Goal: Task Accomplishment & Management: Manage account settings

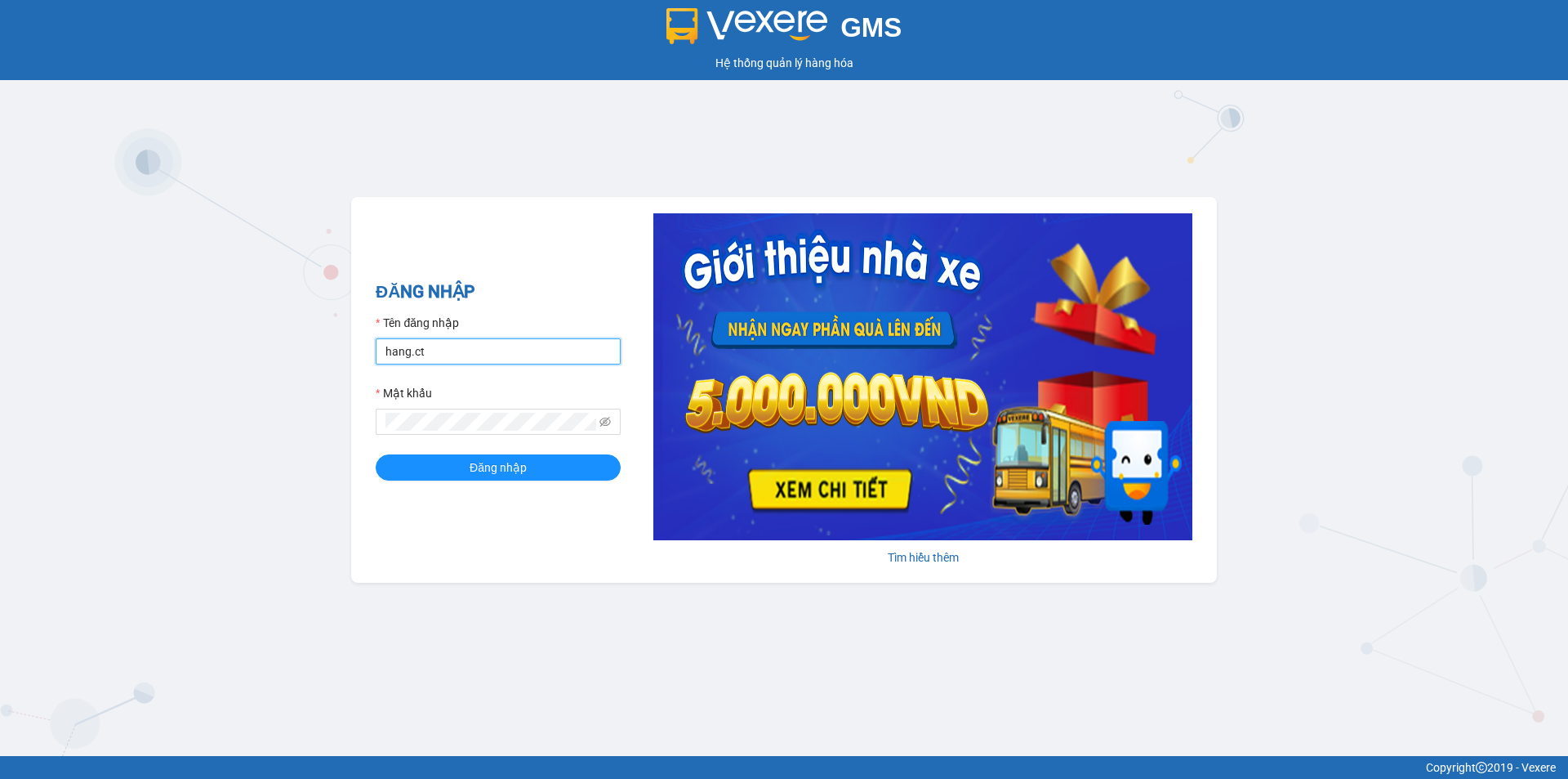
drag, startPoint x: 412, startPoint y: 364, endPoint x: 532, endPoint y: 357, distance: 120.2
click at [423, 363] on input "hang.ct" at bounding box center [498, 351] width 245 height 26
type input "nguyenhoa.ct"
click at [603, 421] on span at bounding box center [498, 421] width 245 height 26
click at [605, 421] on icon "eye-invisible" at bounding box center [605, 422] width 12 height 12
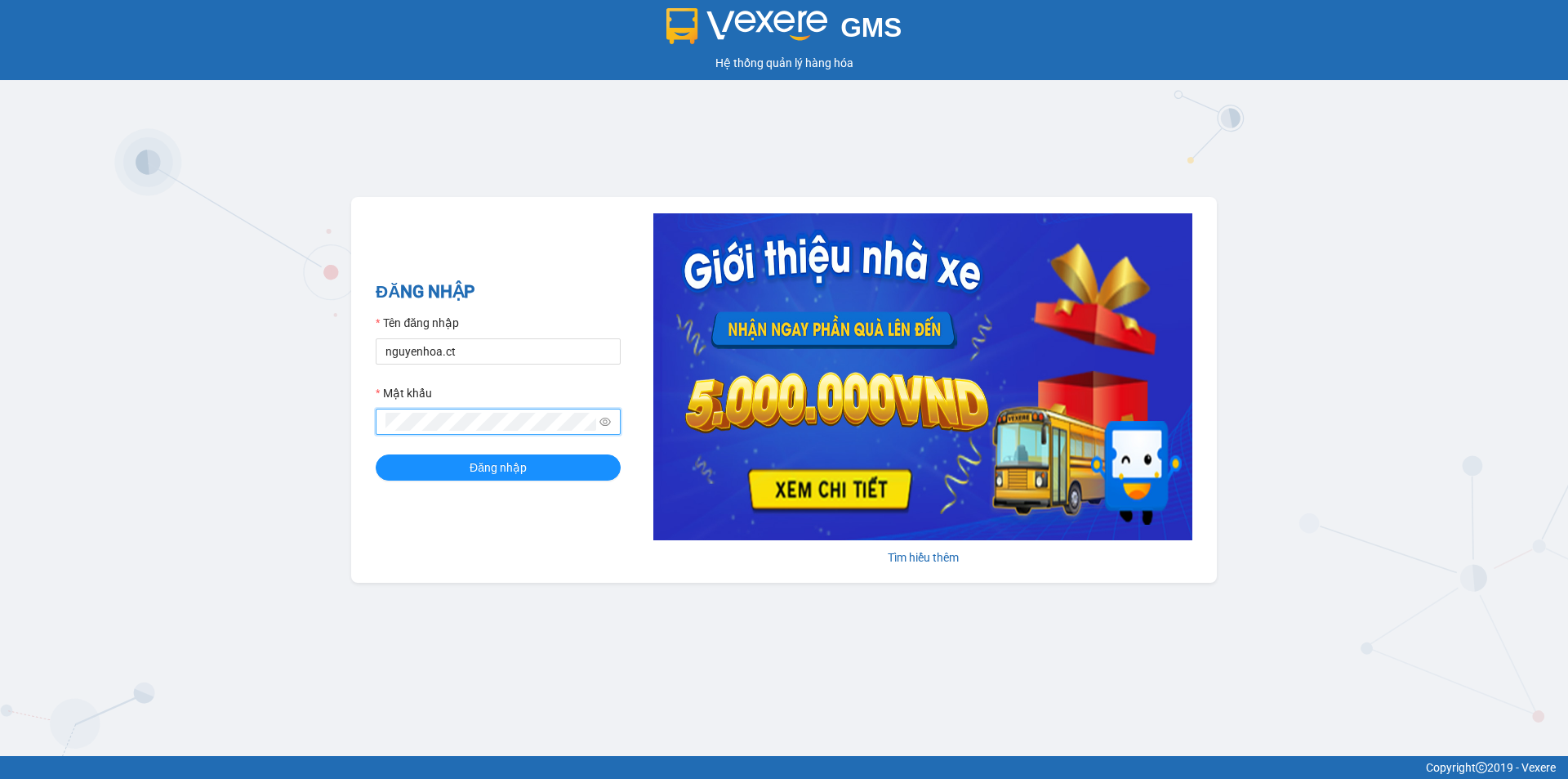
click at [264, 430] on div "GMS Hệ thống quản lý hàng hóa ĐĂNG NHẬP Tên đăng nhập nguyenhoa.ct Mật khẩu Đăn…" at bounding box center [784, 378] width 1568 height 756
click at [448, 468] on button "Đăng nhập" at bounding box center [498, 467] width 245 height 26
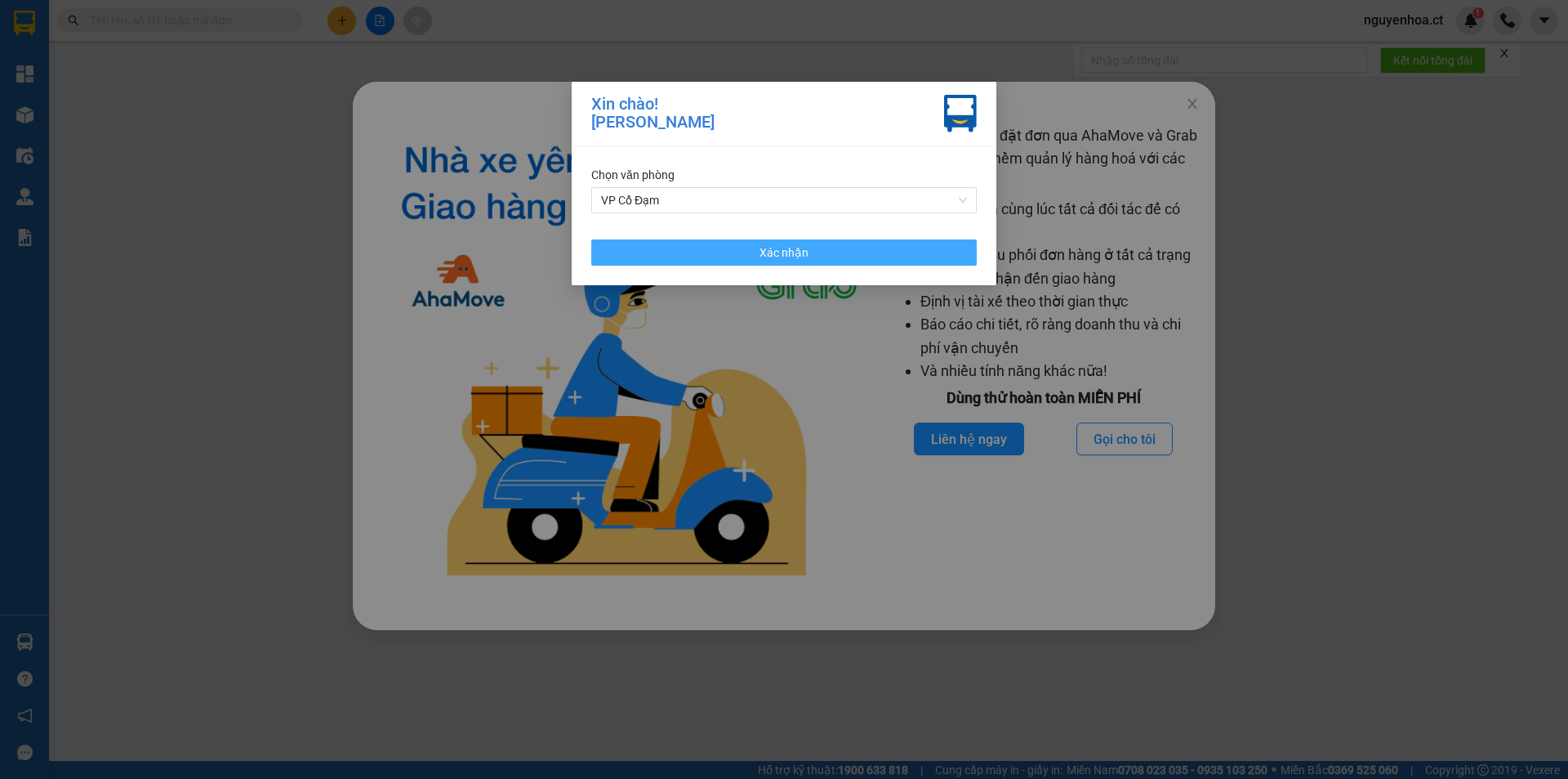
click at [886, 247] on button "Xác nhận" at bounding box center [784, 252] width 386 height 26
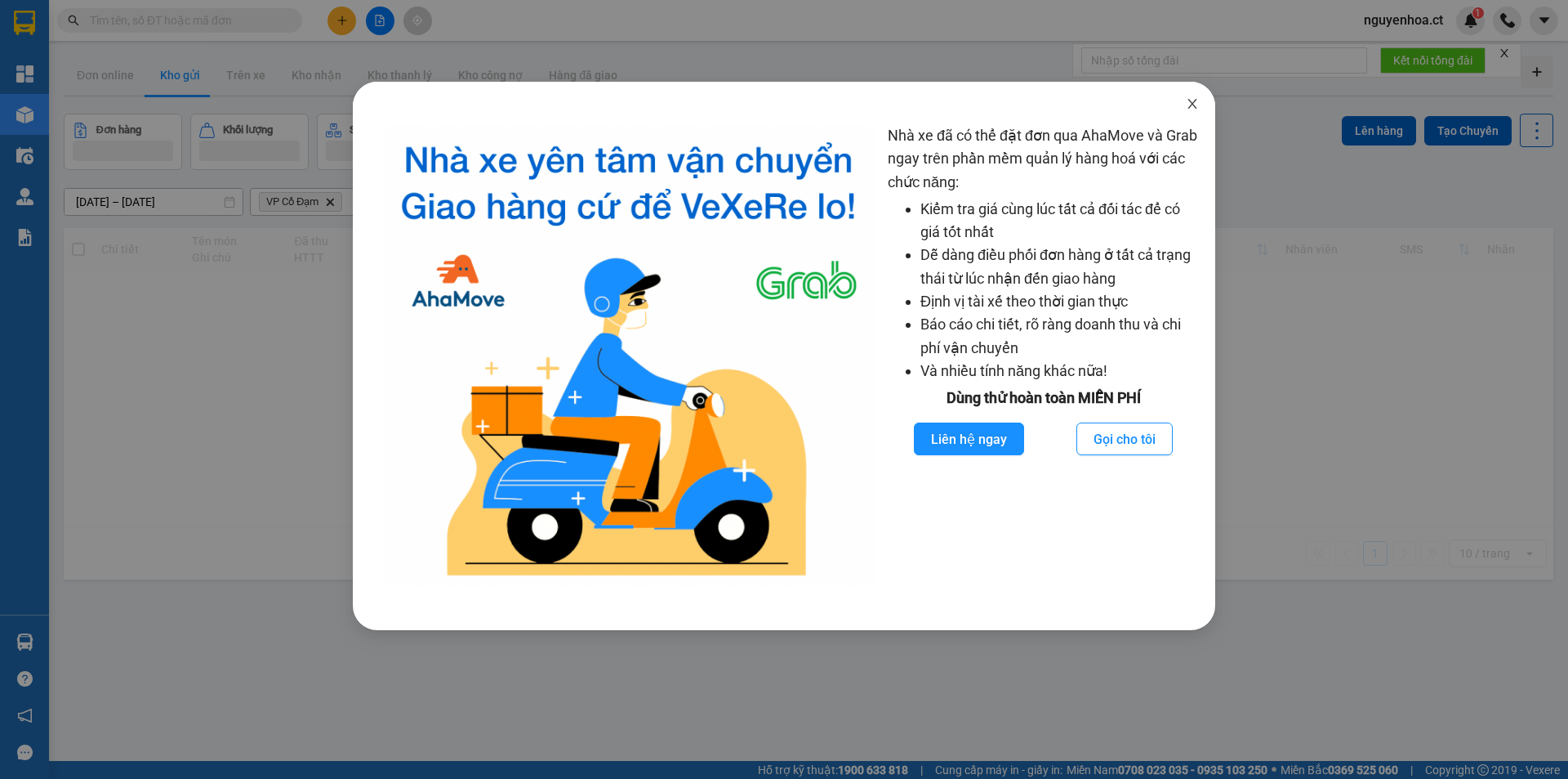
click at [1184, 99] on span "Close" at bounding box center [1192, 104] width 46 height 46
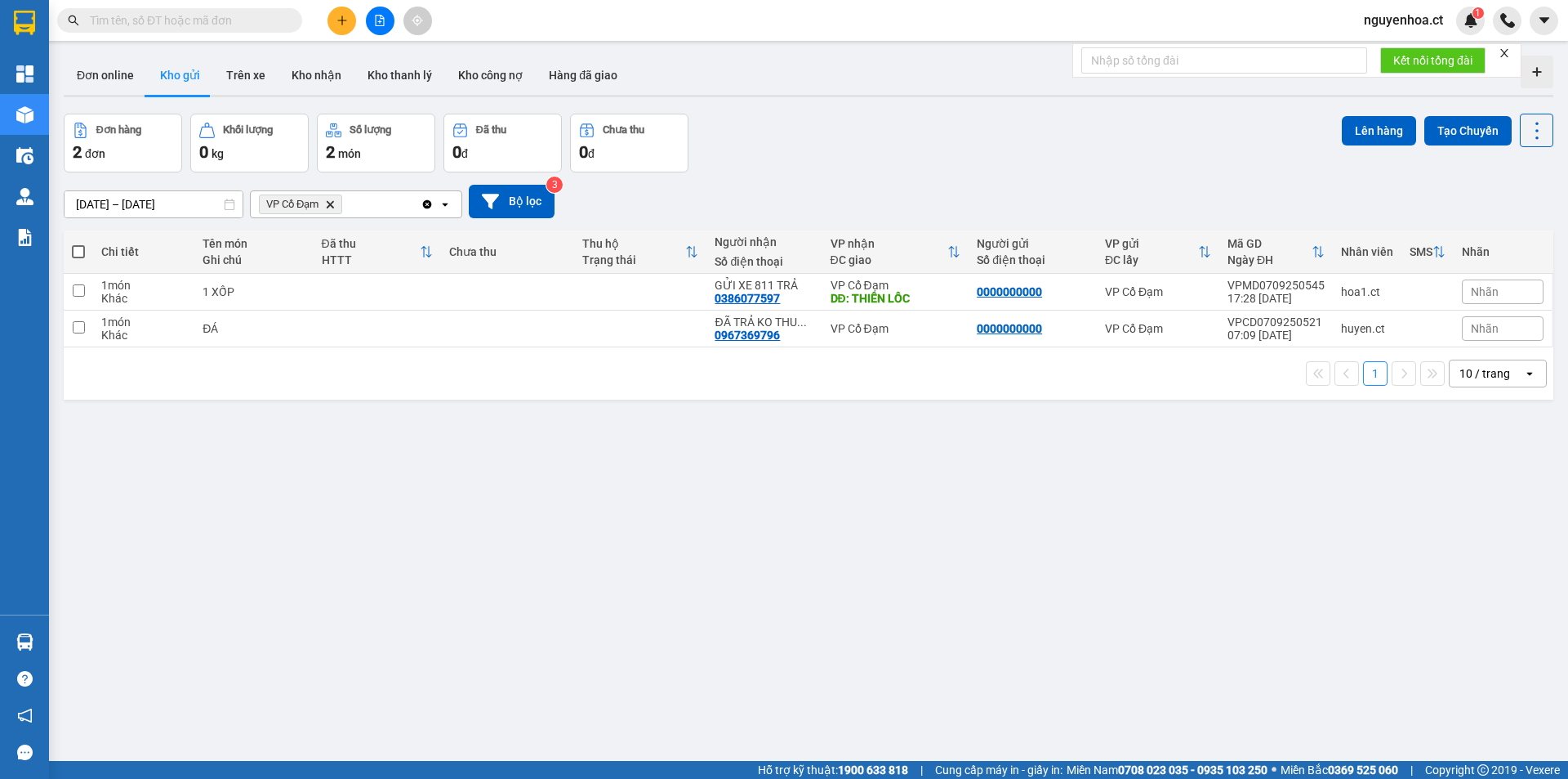
click at [203, 29] on span at bounding box center [180, 20] width 245 height 24
click at [203, 24] on input "text" at bounding box center [186, 21] width 193 height 18
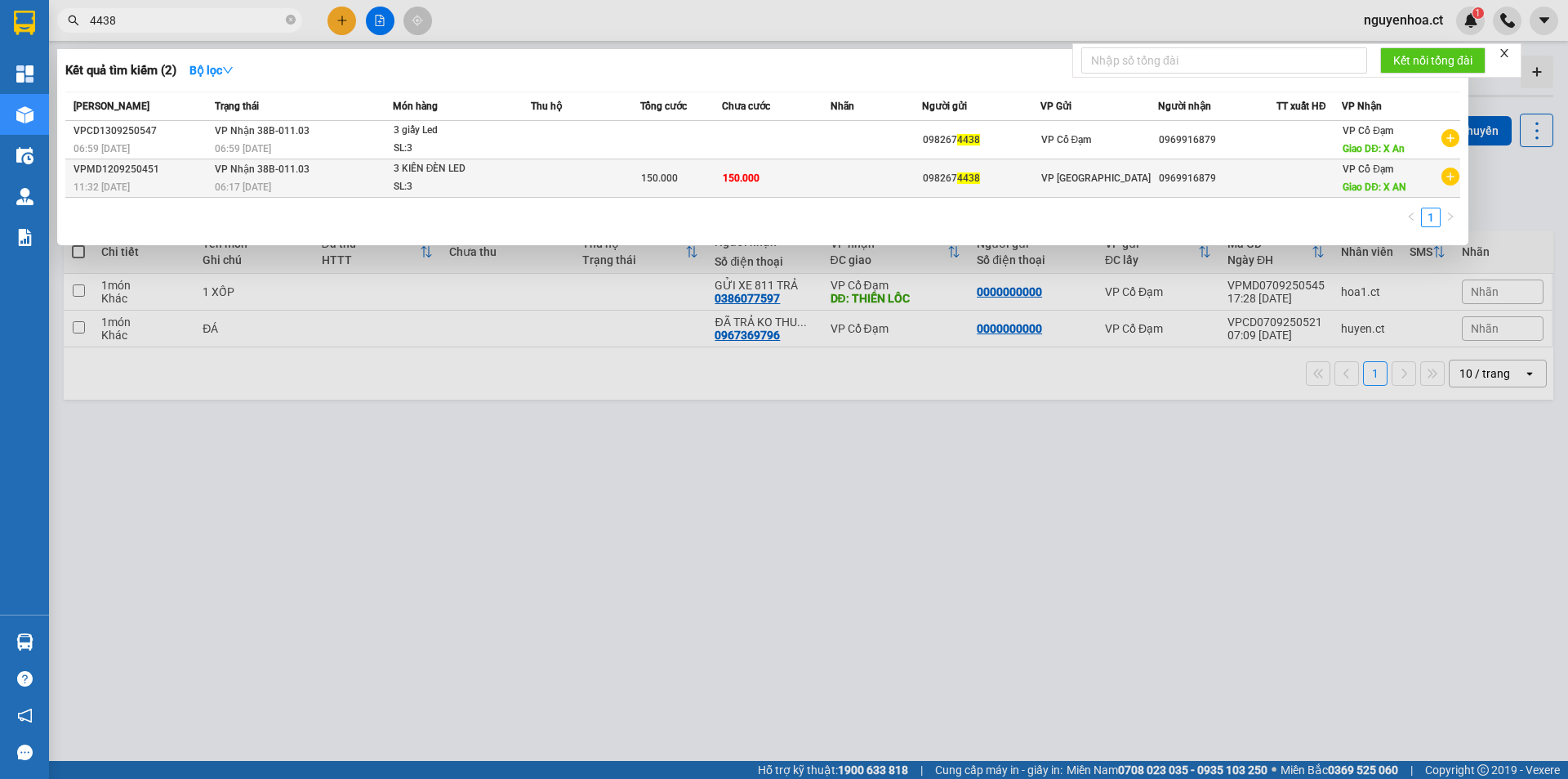
type input "4438"
click at [241, 175] on span "VP Nhận 38B-011.03" at bounding box center [263, 168] width 95 height 13
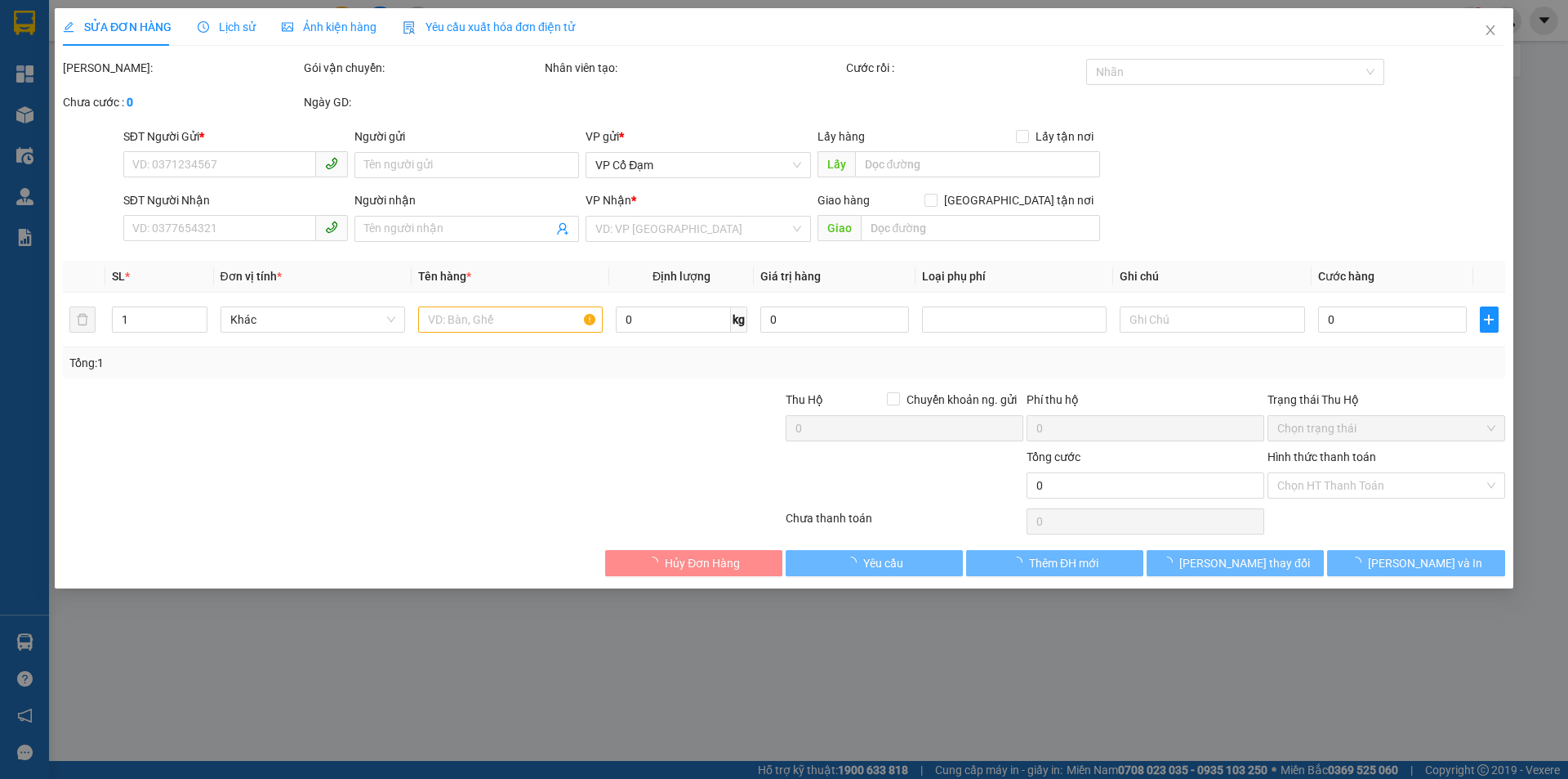
type input "0982674438"
type input "0969916879"
type input "X AN"
type input "150.000"
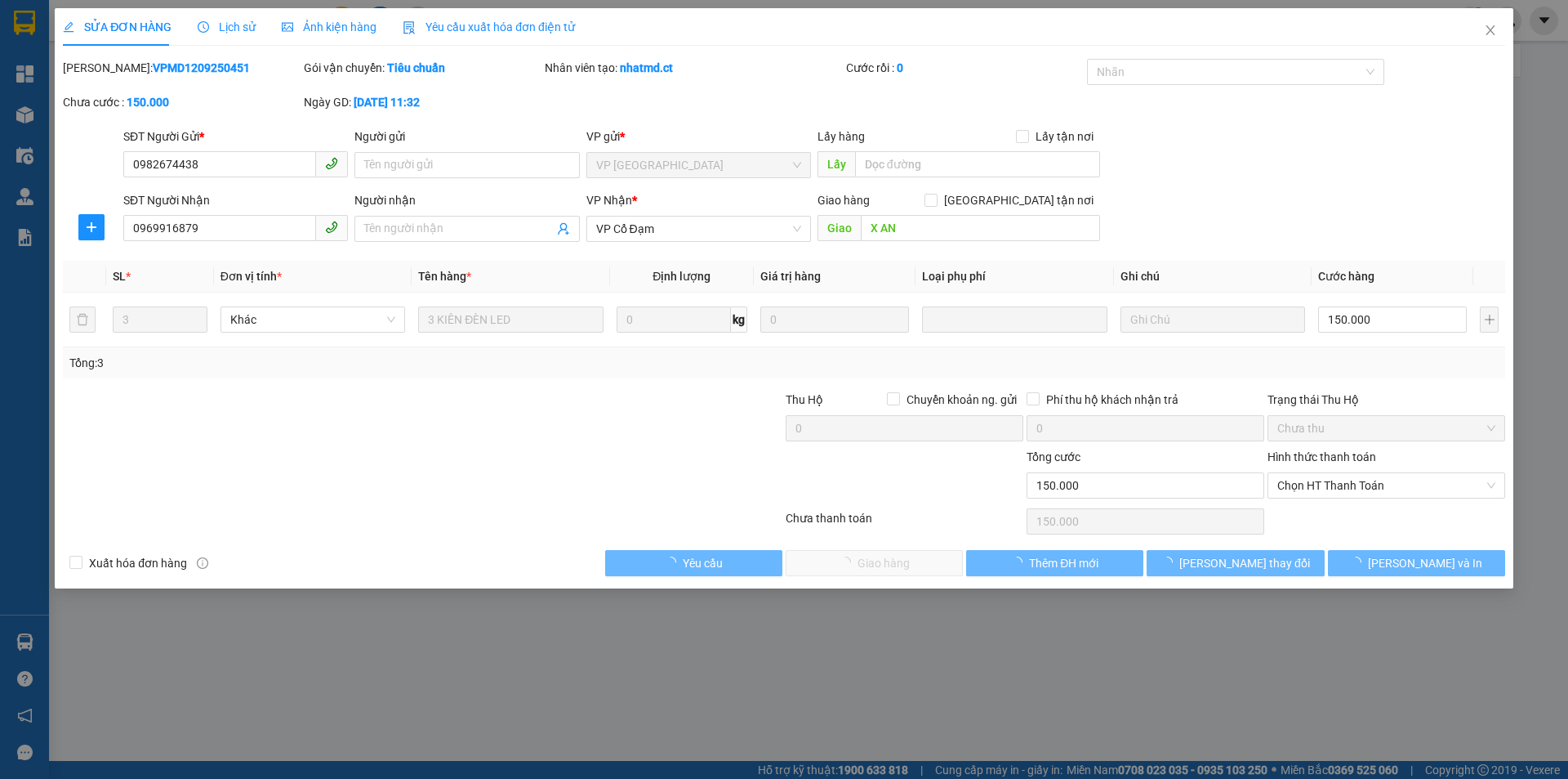
click at [230, 13] on div "Lịch sử" at bounding box center [227, 27] width 58 height 38
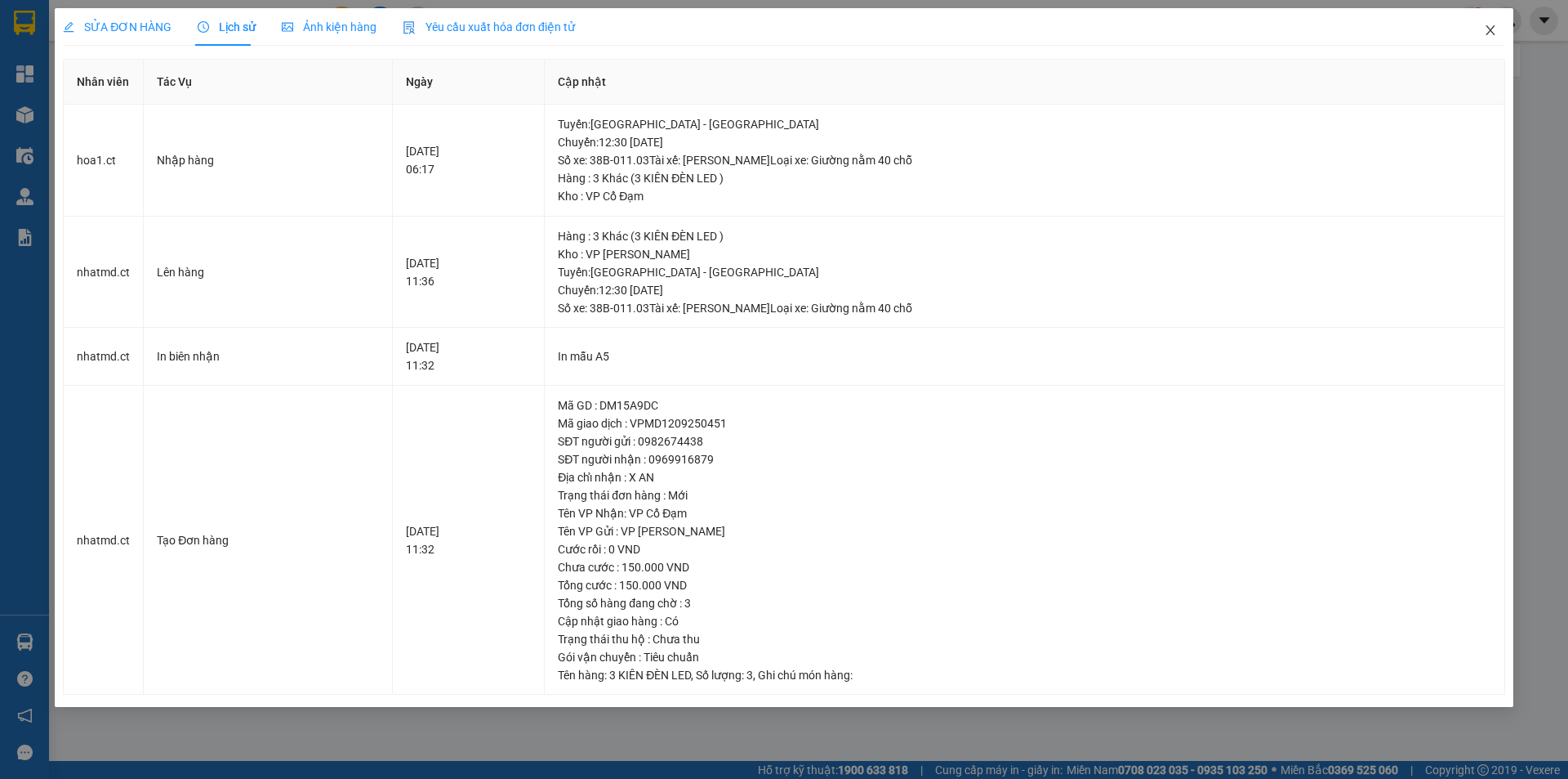
click at [1489, 28] on icon "close" at bounding box center [1491, 30] width 13 height 13
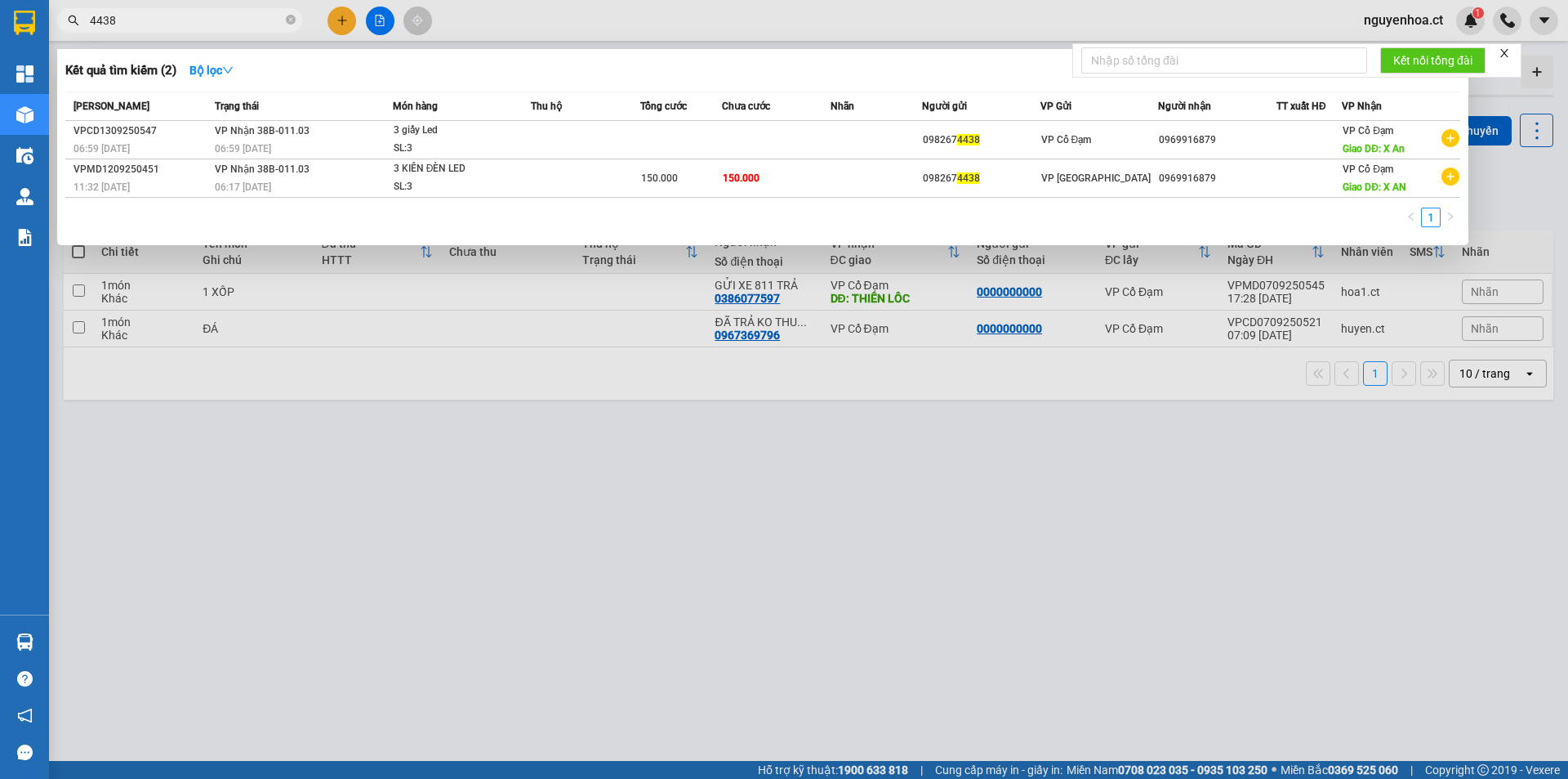
click at [209, 18] on input "4438" at bounding box center [186, 21] width 193 height 18
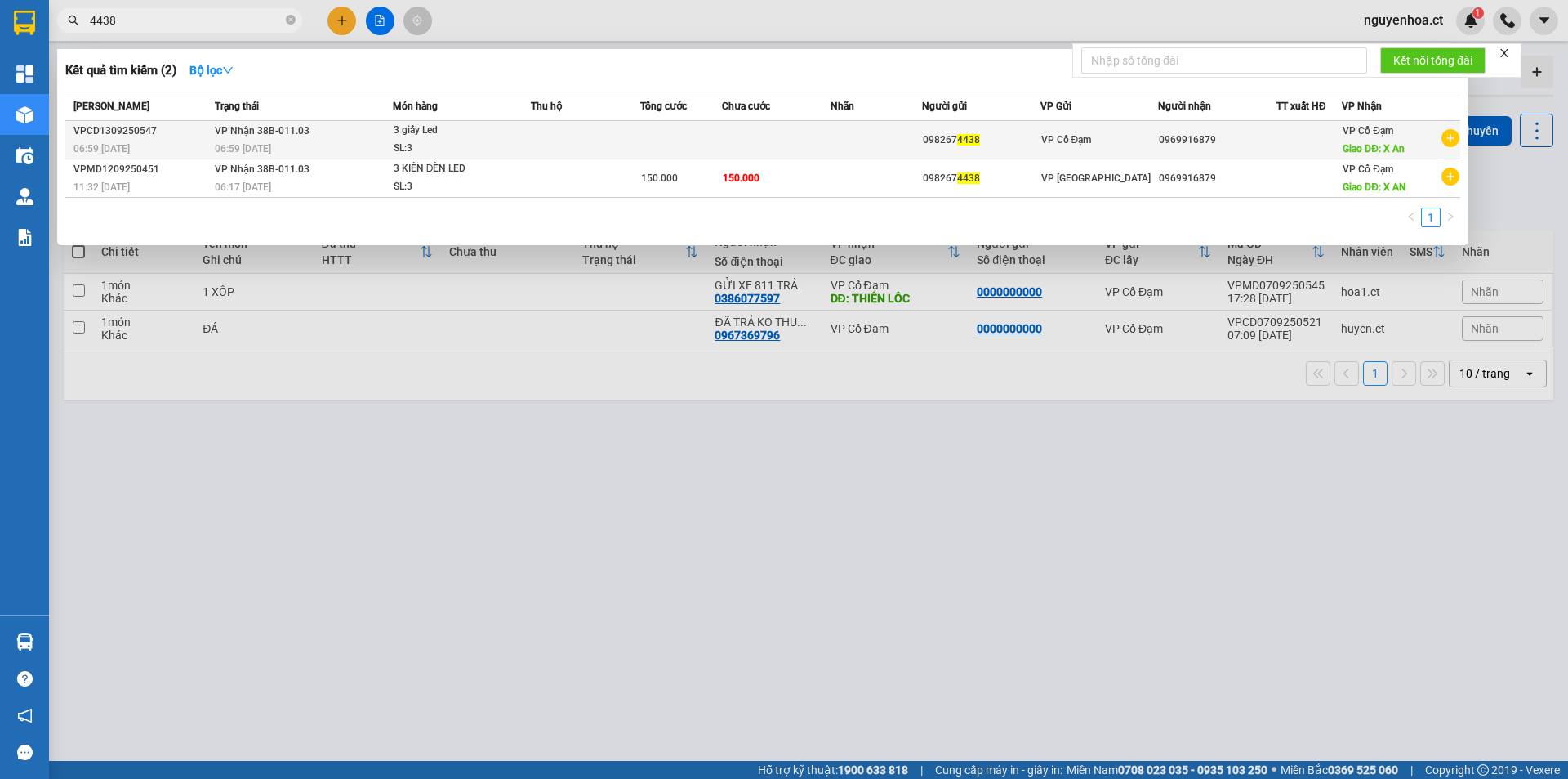
click at [269, 140] on div "06:59 [DATE]" at bounding box center [303, 149] width 178 height 18
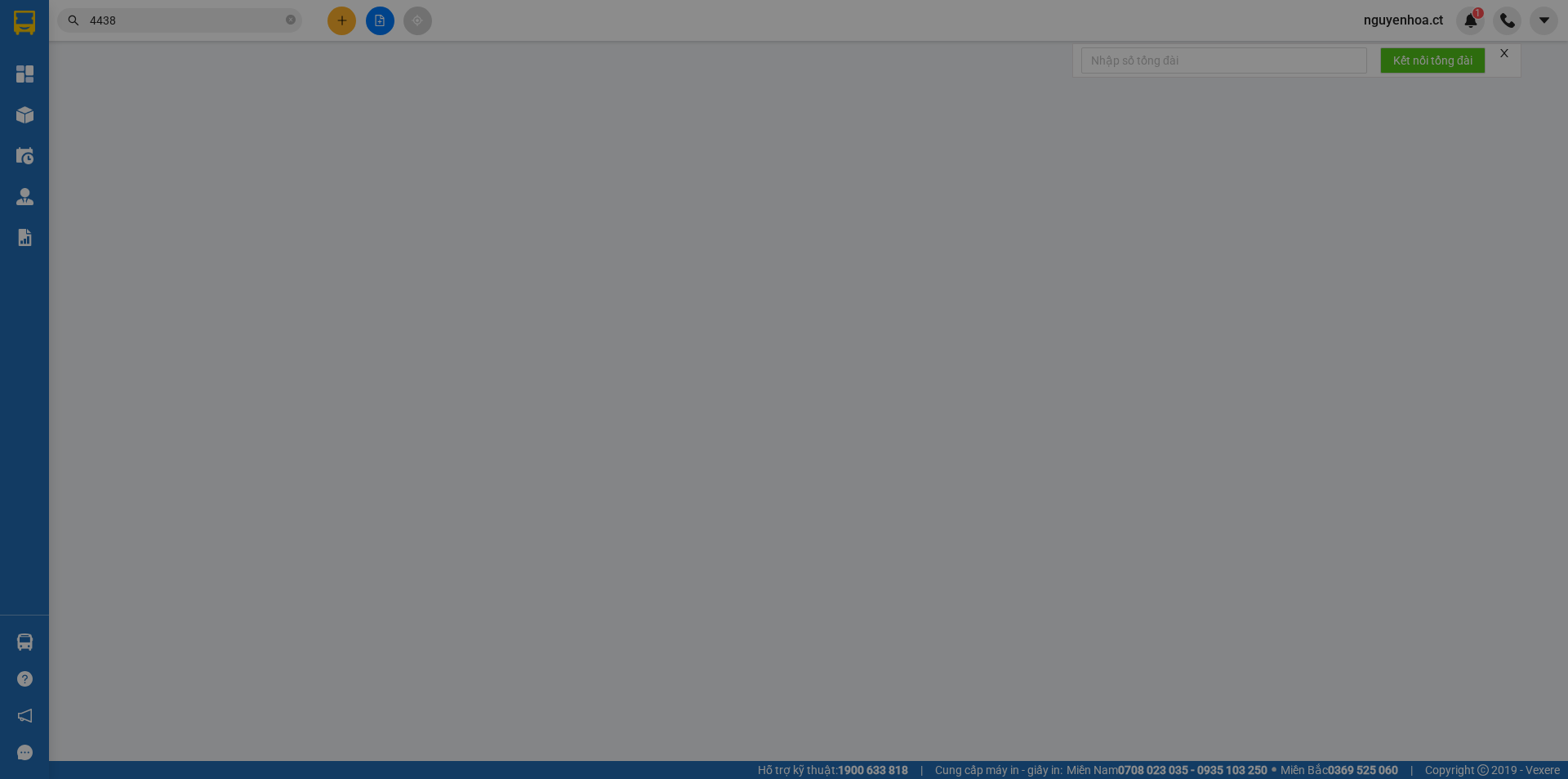
type input "0982674438"
type input "0969916879"
type input "X An"
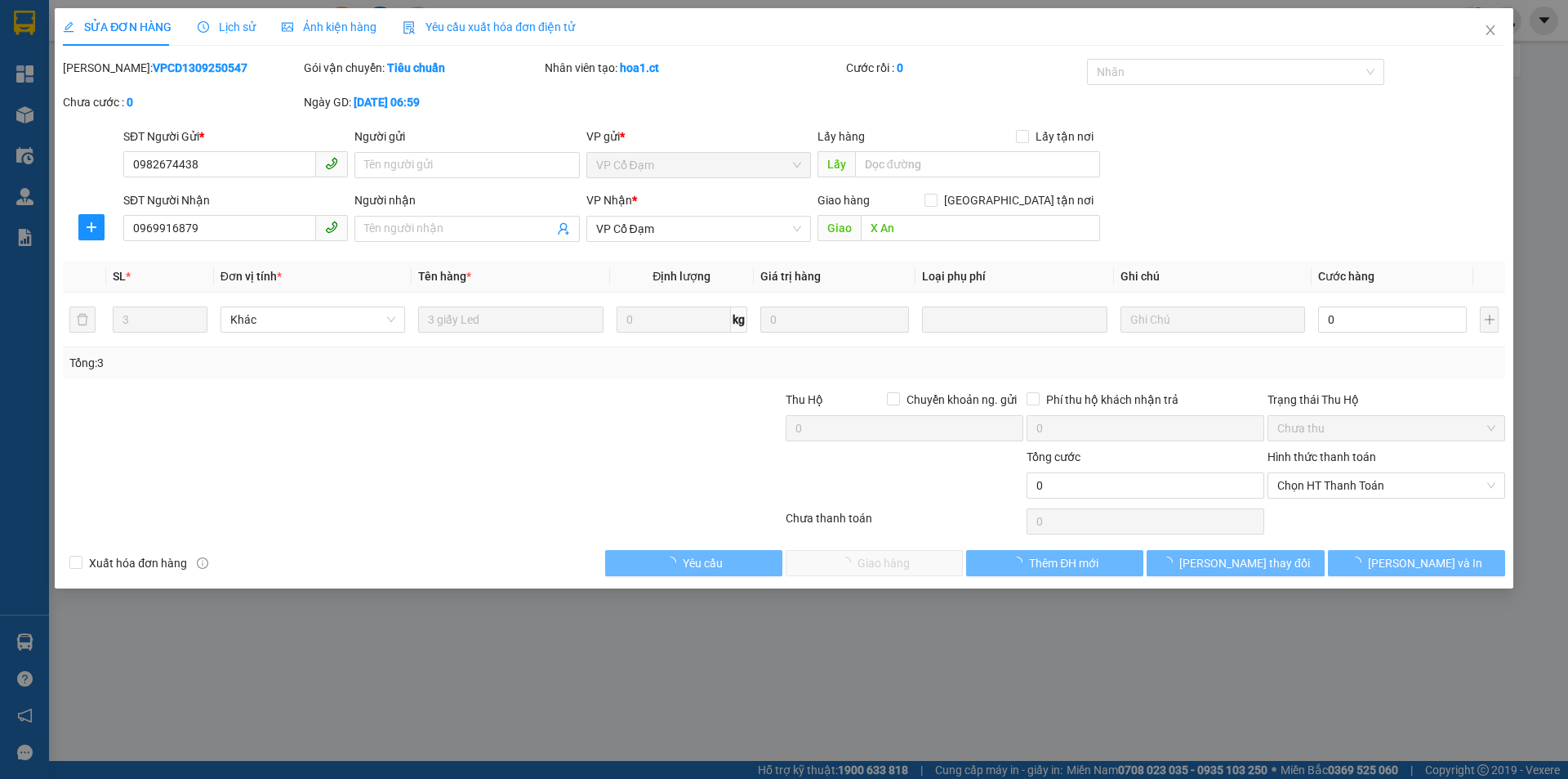
click at [237, 23] on span "Lịch sử" at bounding box center [227, 27] width 58 height 13
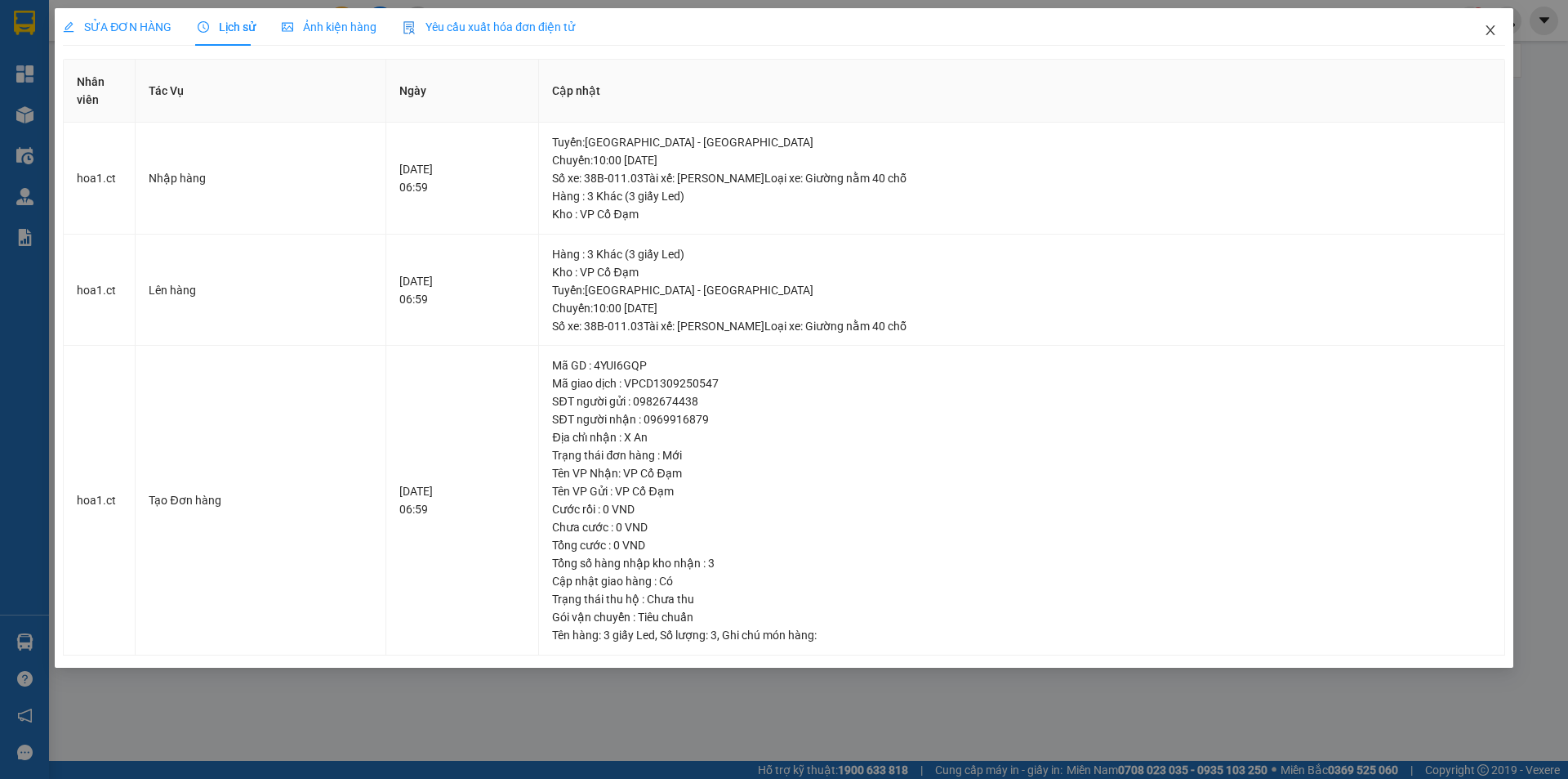
click at [1492, 25] on icon "close" at bounding box center [1491, 30] width 13 height 13
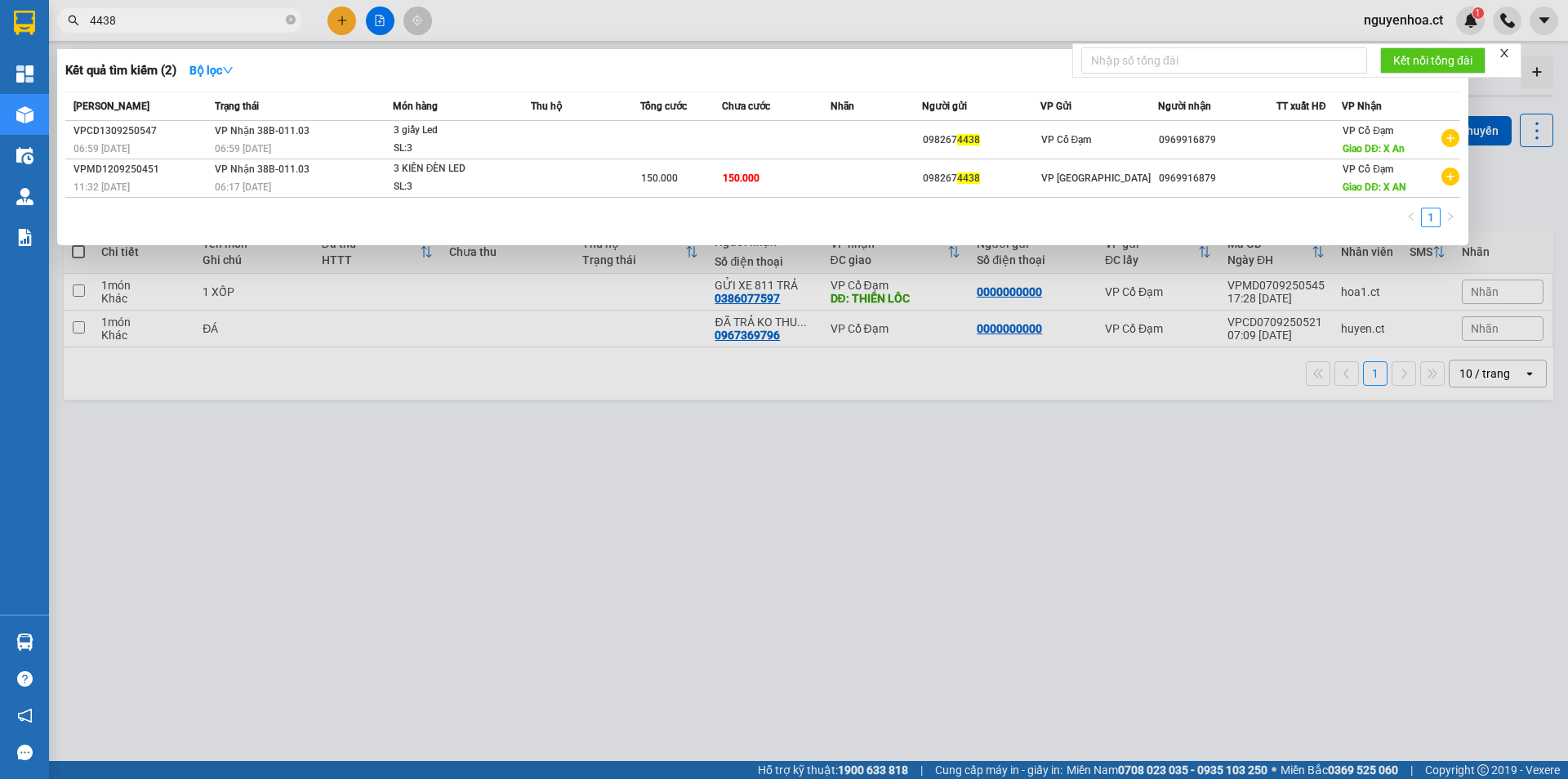
click at [255, 17] on input "4438" at bounding box center [186, 21] width 193 height 18
click at [290, 20] on icon "close-circle" at bounding box center [291, 20] width 10 height 10
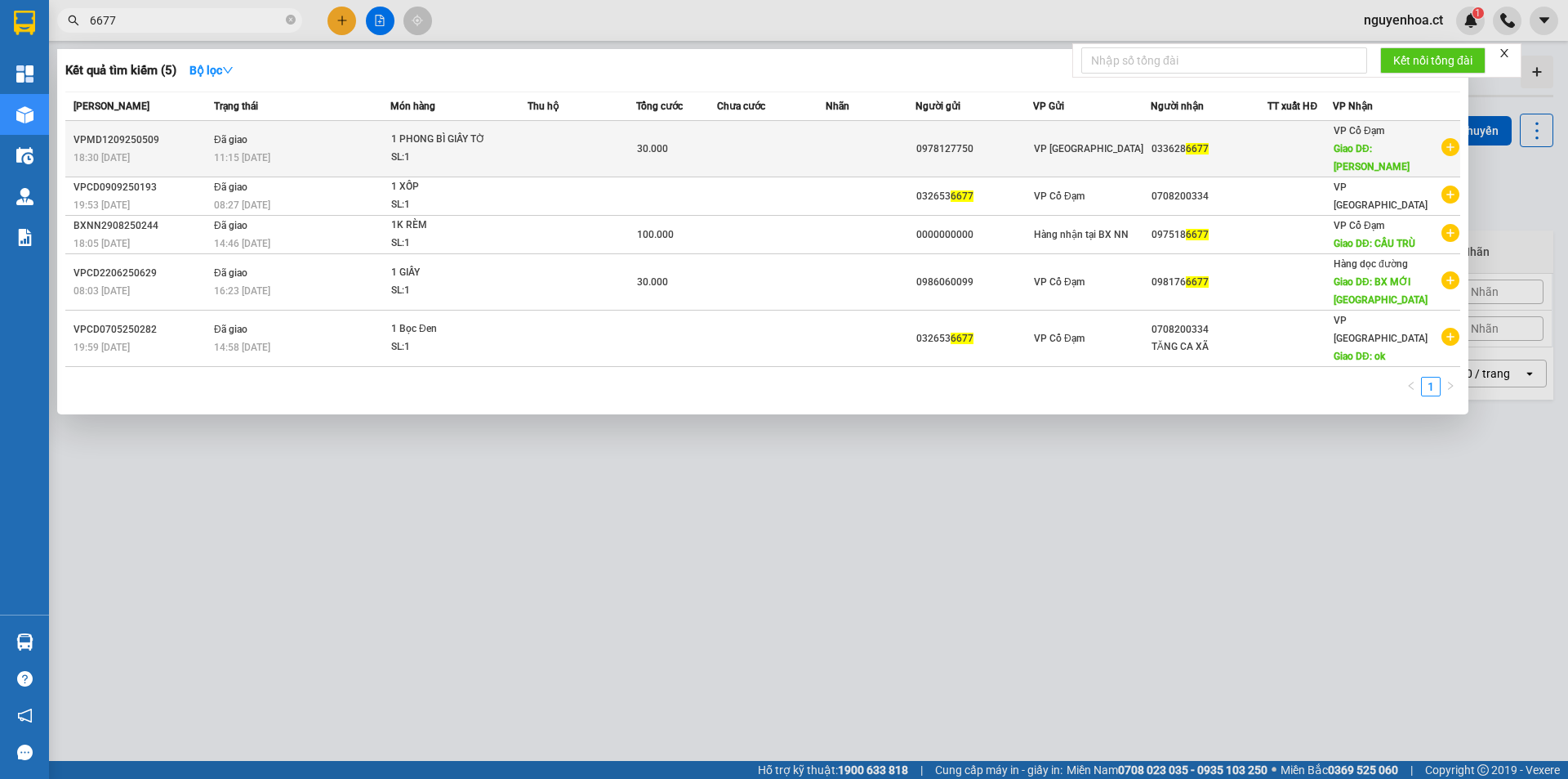
type input "6677"
click at [271, 145] on td "Đã giao 11:15 [DATE]" at bounding box center [300, 149] width 181 height 57
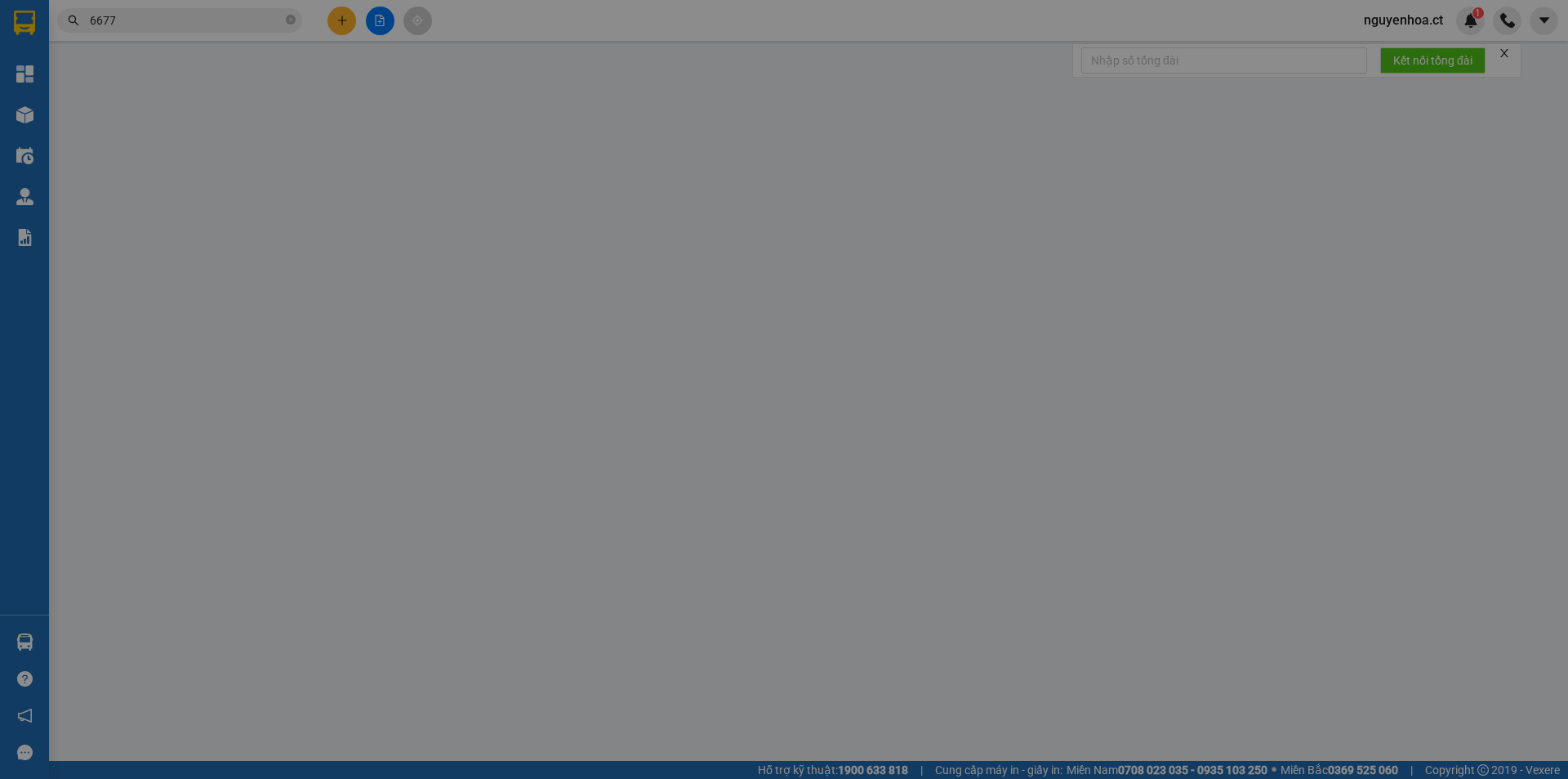
type input "0978127750"
type input "0336286677"
type input "[PERSON_NAME]"
type input "30.000"
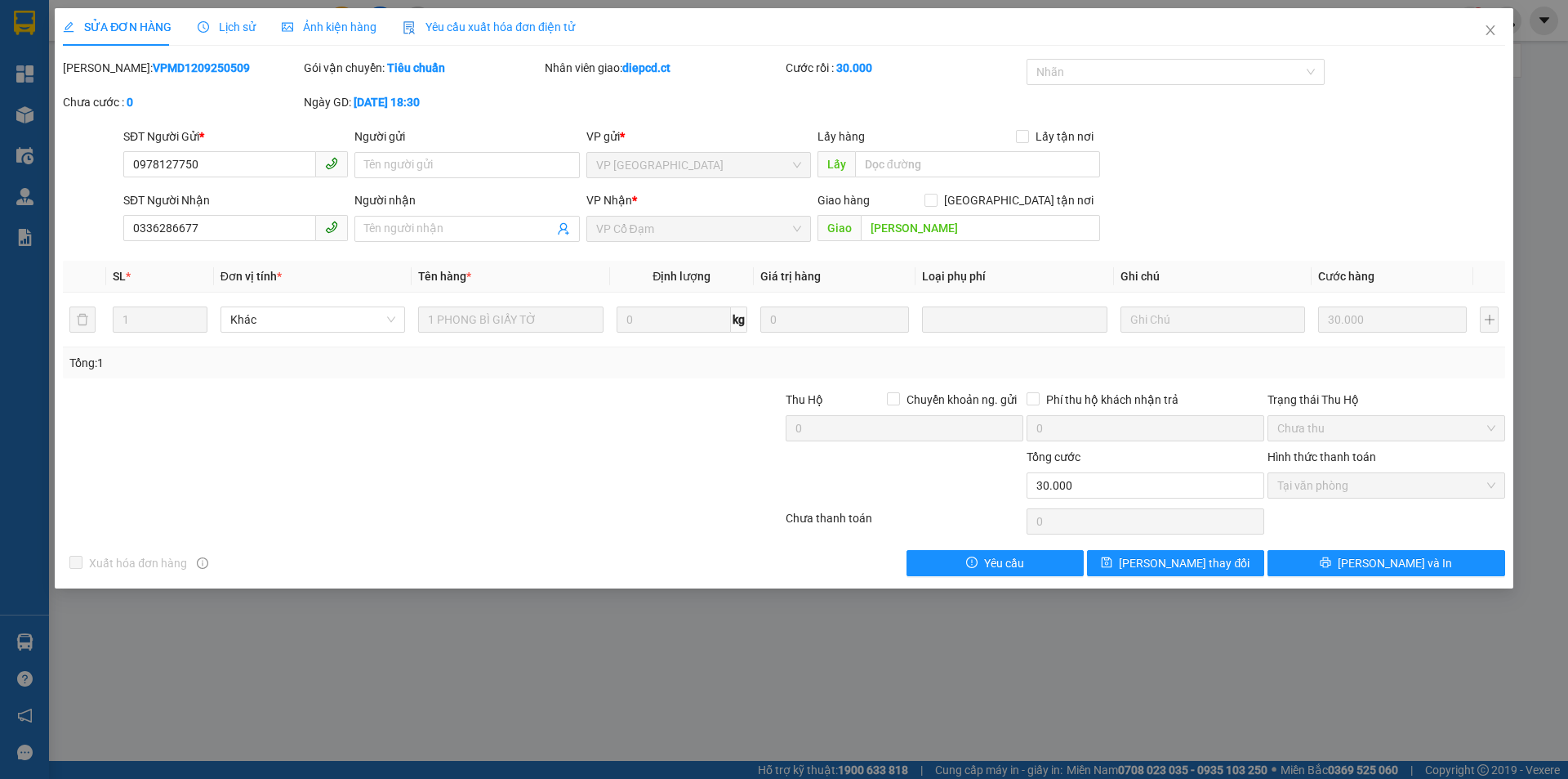
click at [232, 24] on span "Lịch sử" at bounding box center [227, 27] width 58 height 13
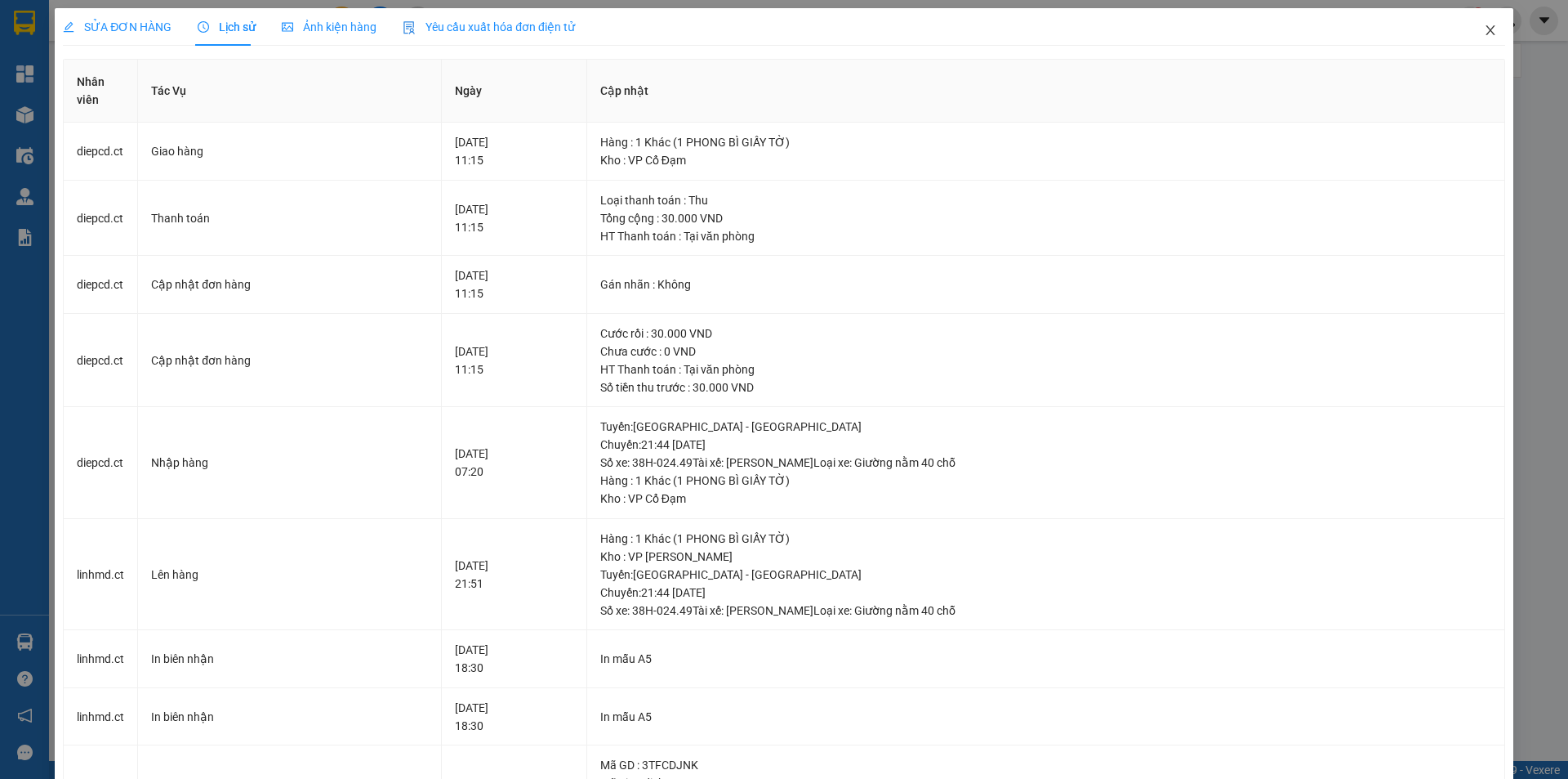
click at [1485, 25] on icon "close" at bounding box center [1491, 30] width 13 height 13
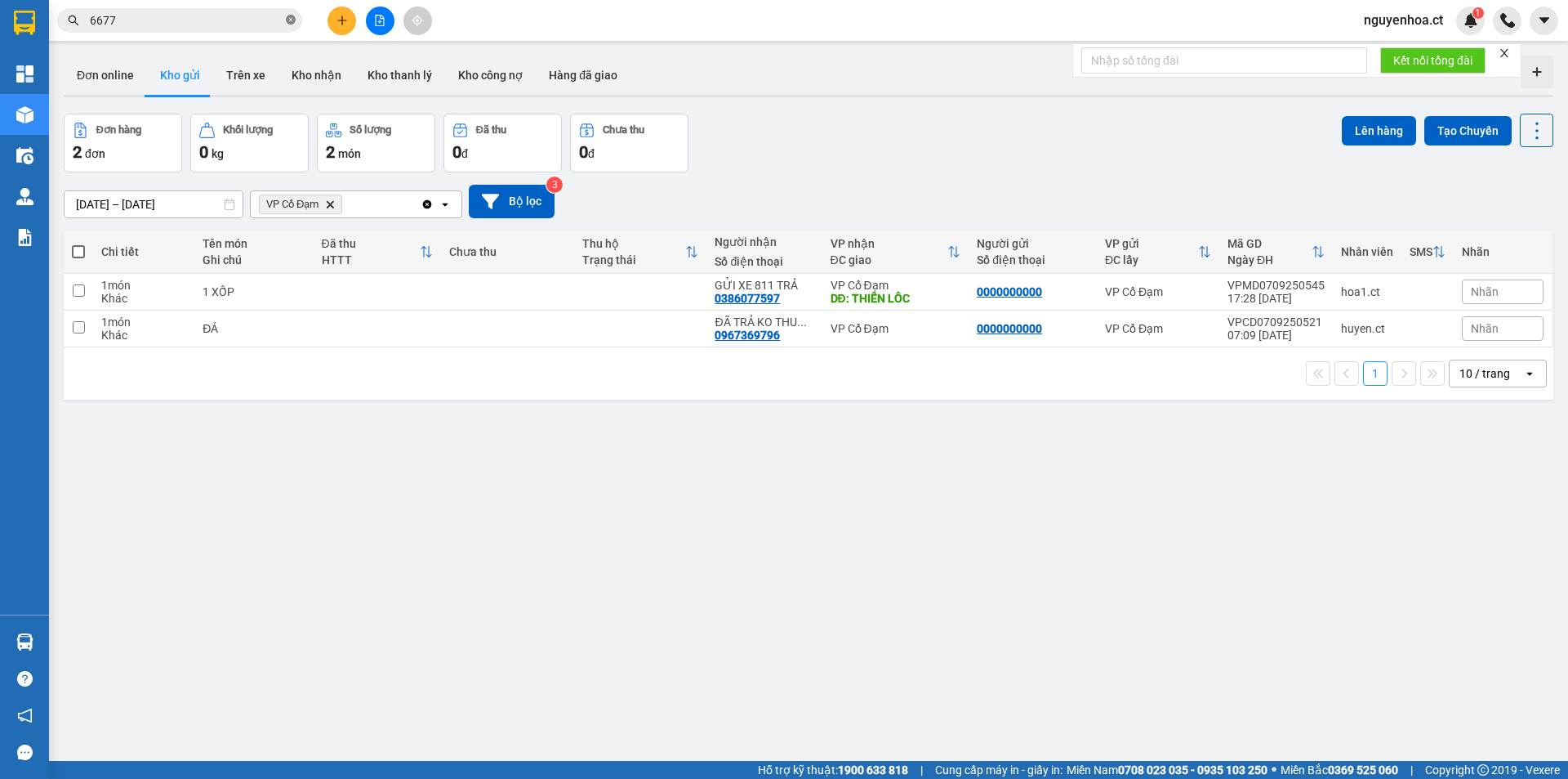
click at [291, 17] on icon "close-circle" at bounding box center [291, 20] width 10 height 10
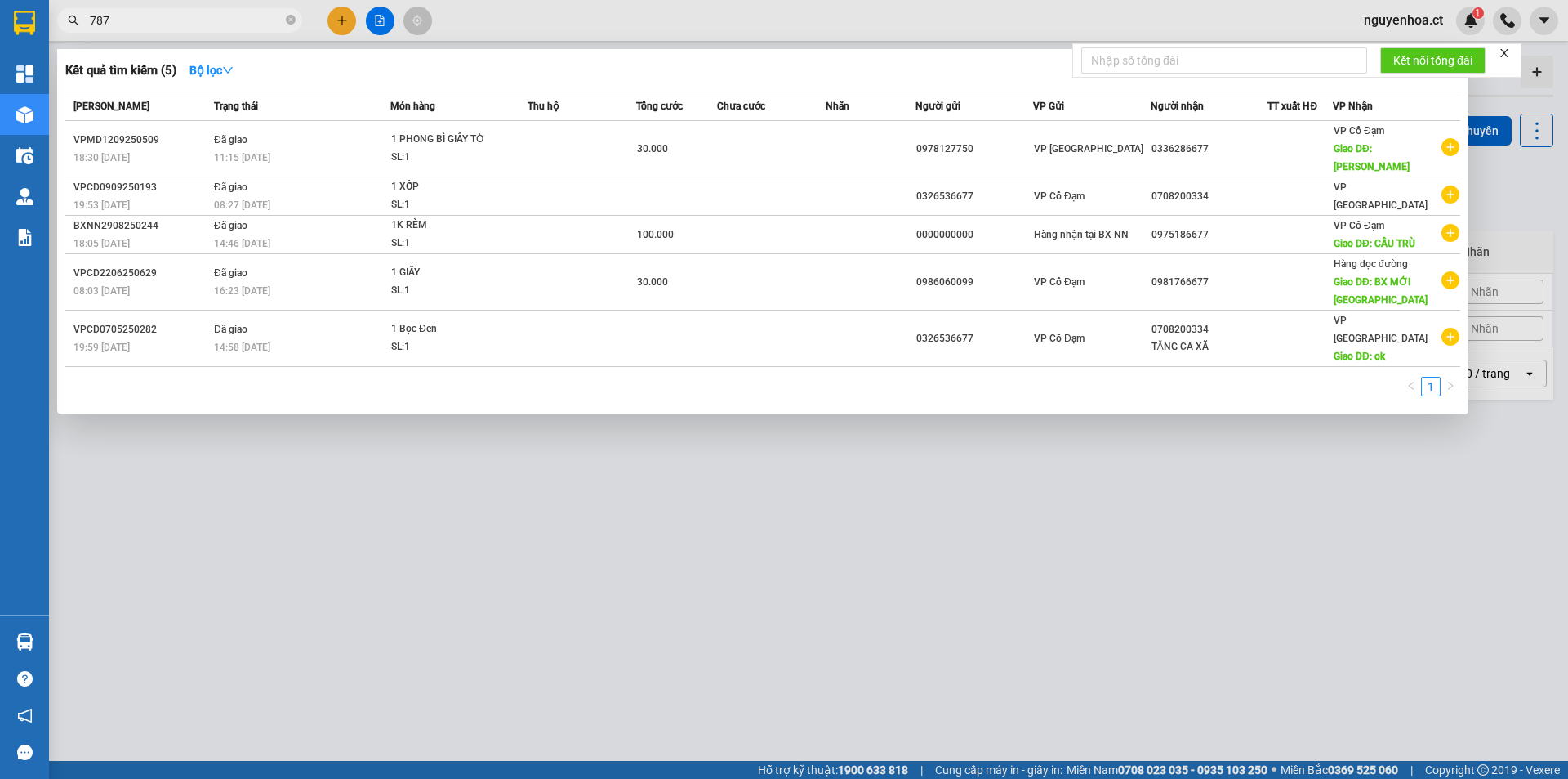
type input "7876"
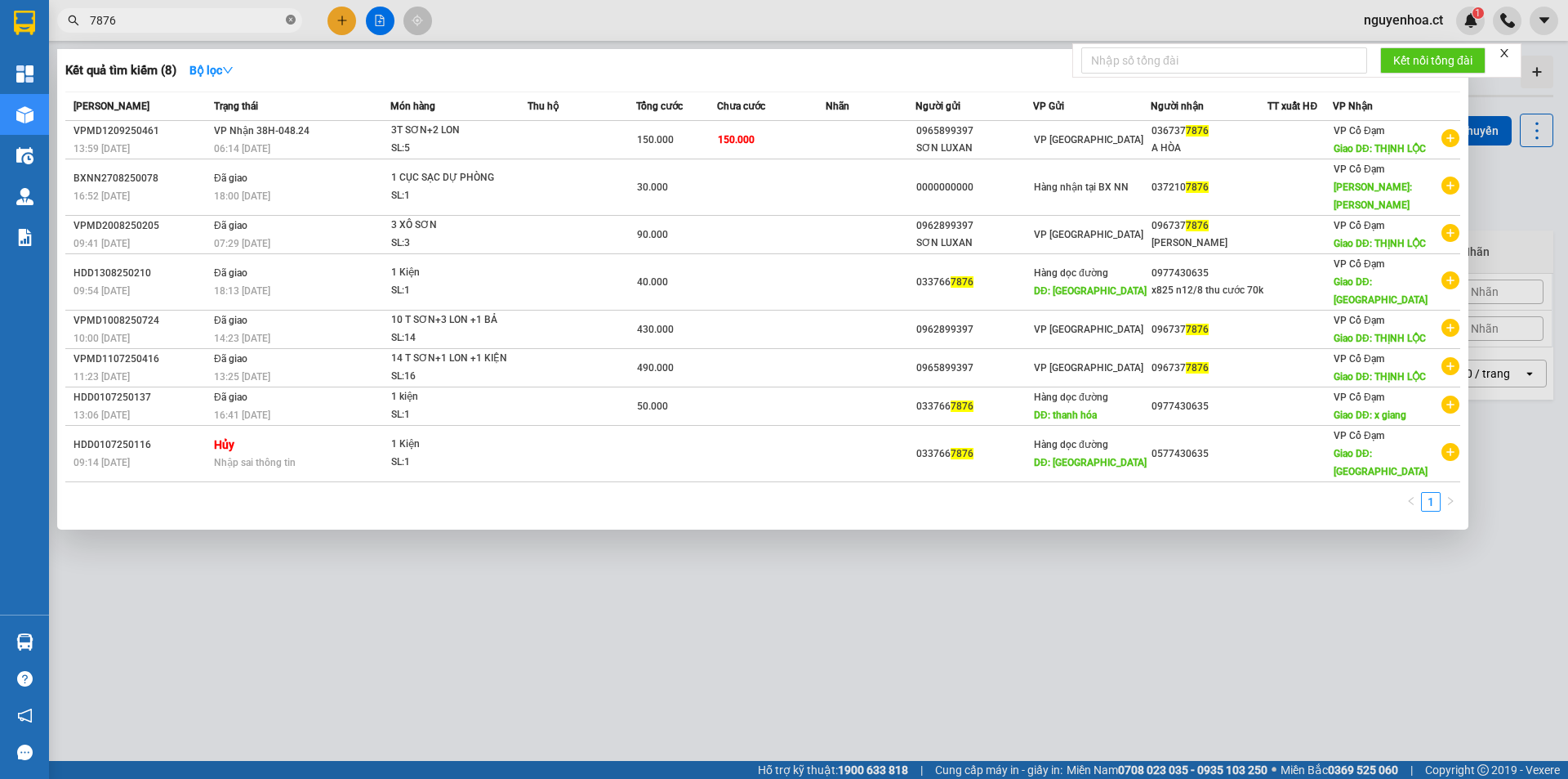
click at [295, 18] on icon "close-circle" at bounding box center [291, 20] width 10 height 10
type input "7868"
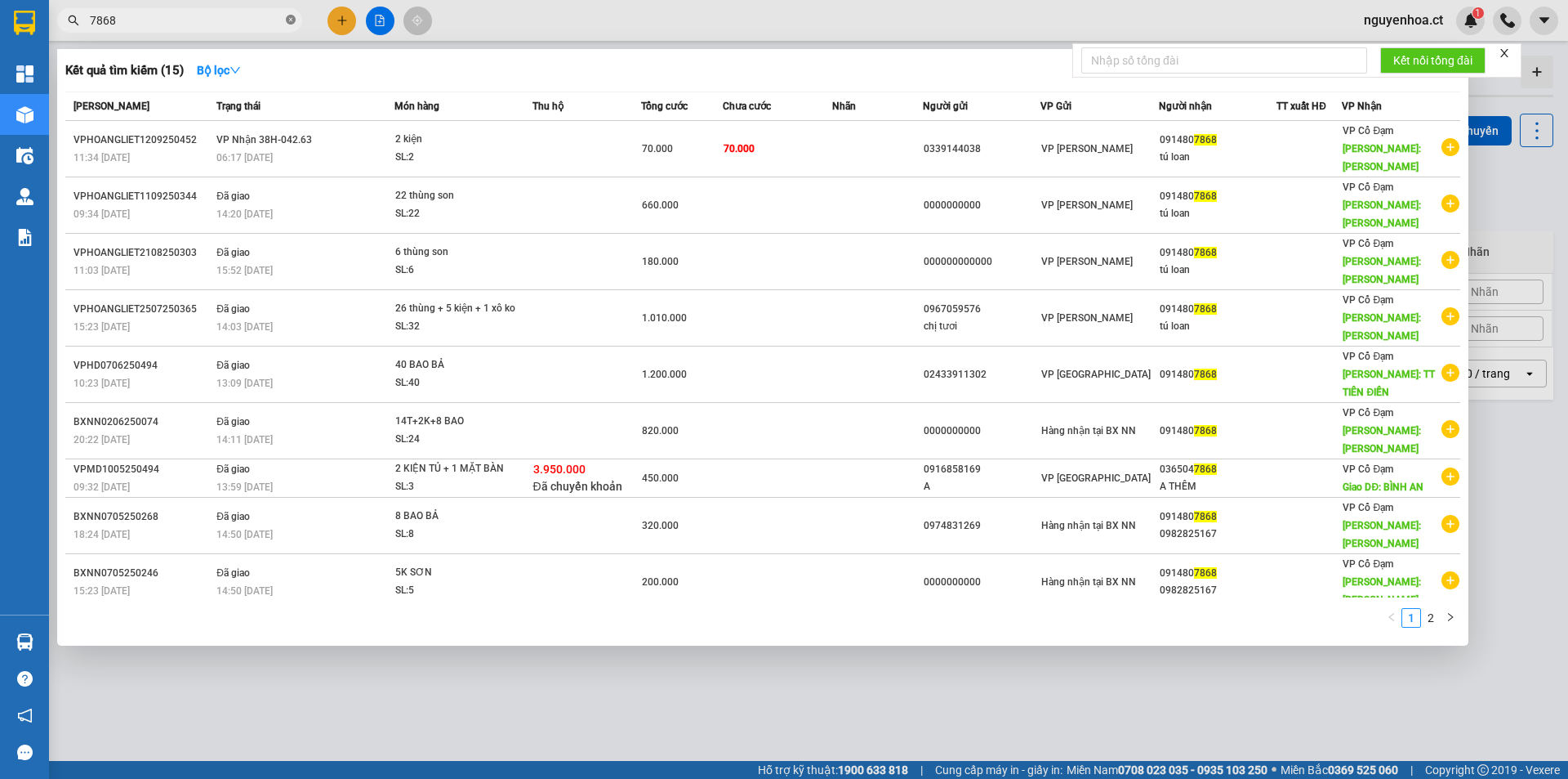
click at [293, 18] on icon "close-circle" at bounding box center [291, 20] width 10 height 10
type input "5167"
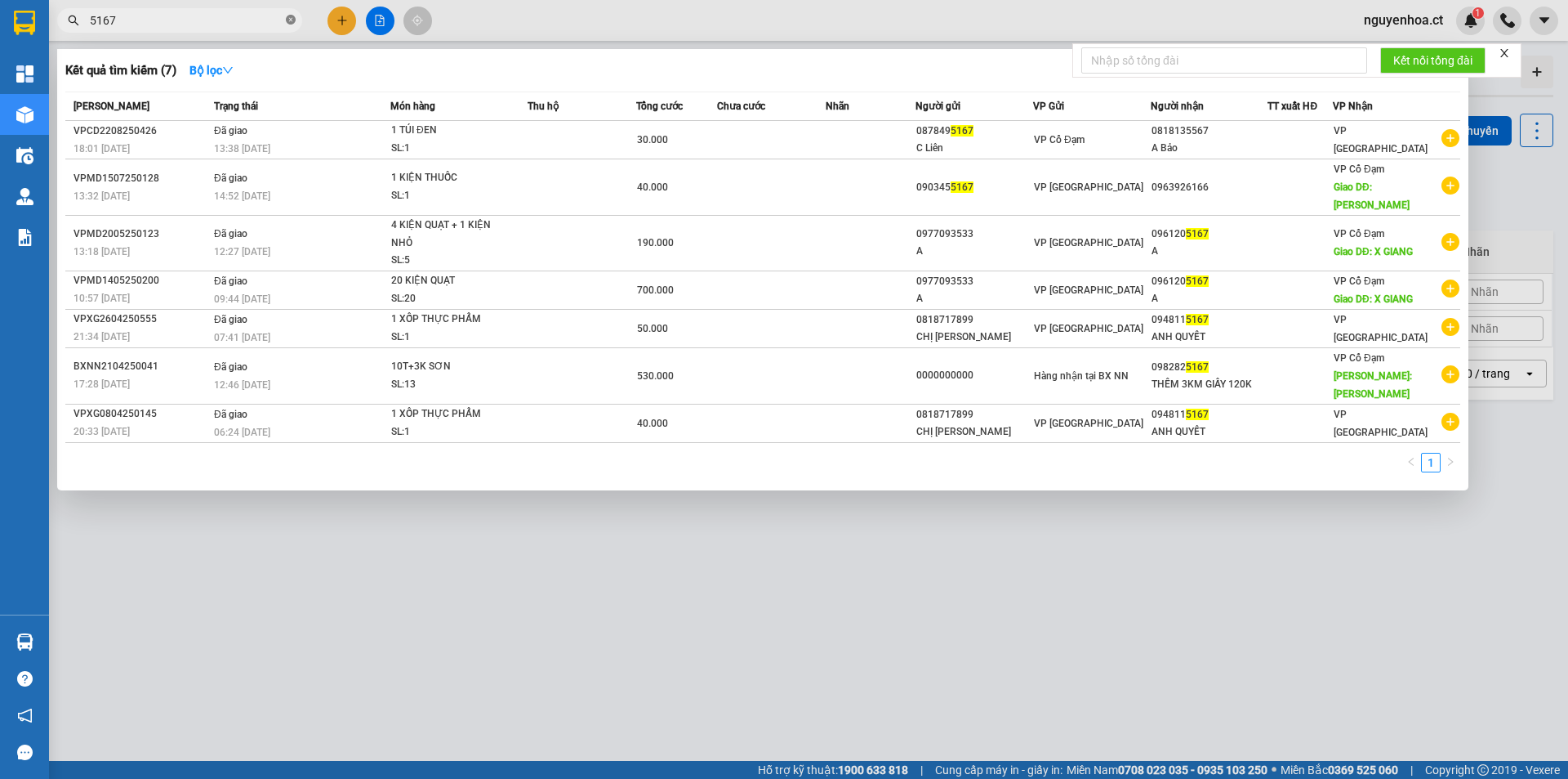
click at [292, 22] on icon "close-circle" at bounding box center [291, 20] width 10 height 10
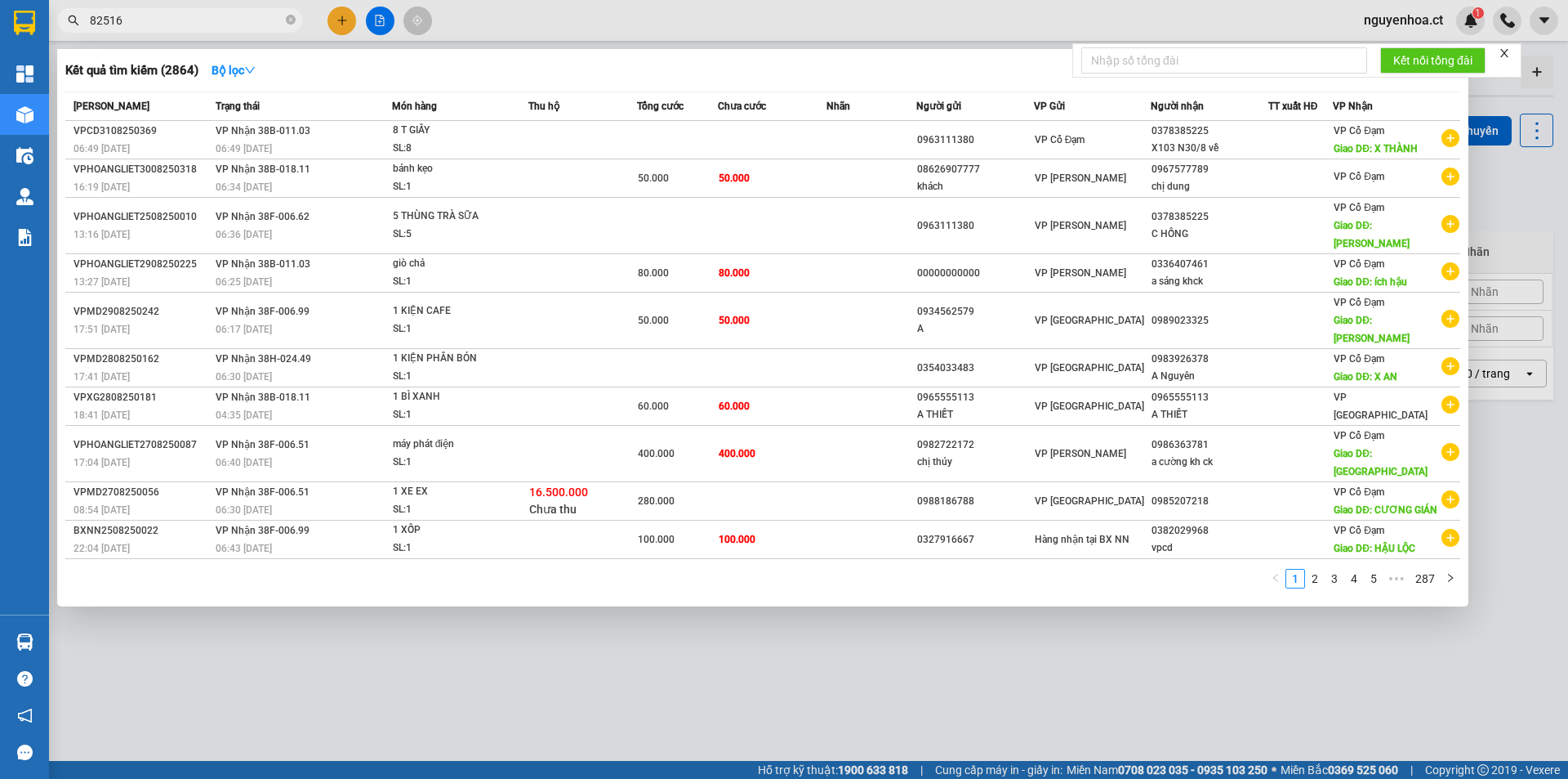
type input "825167"
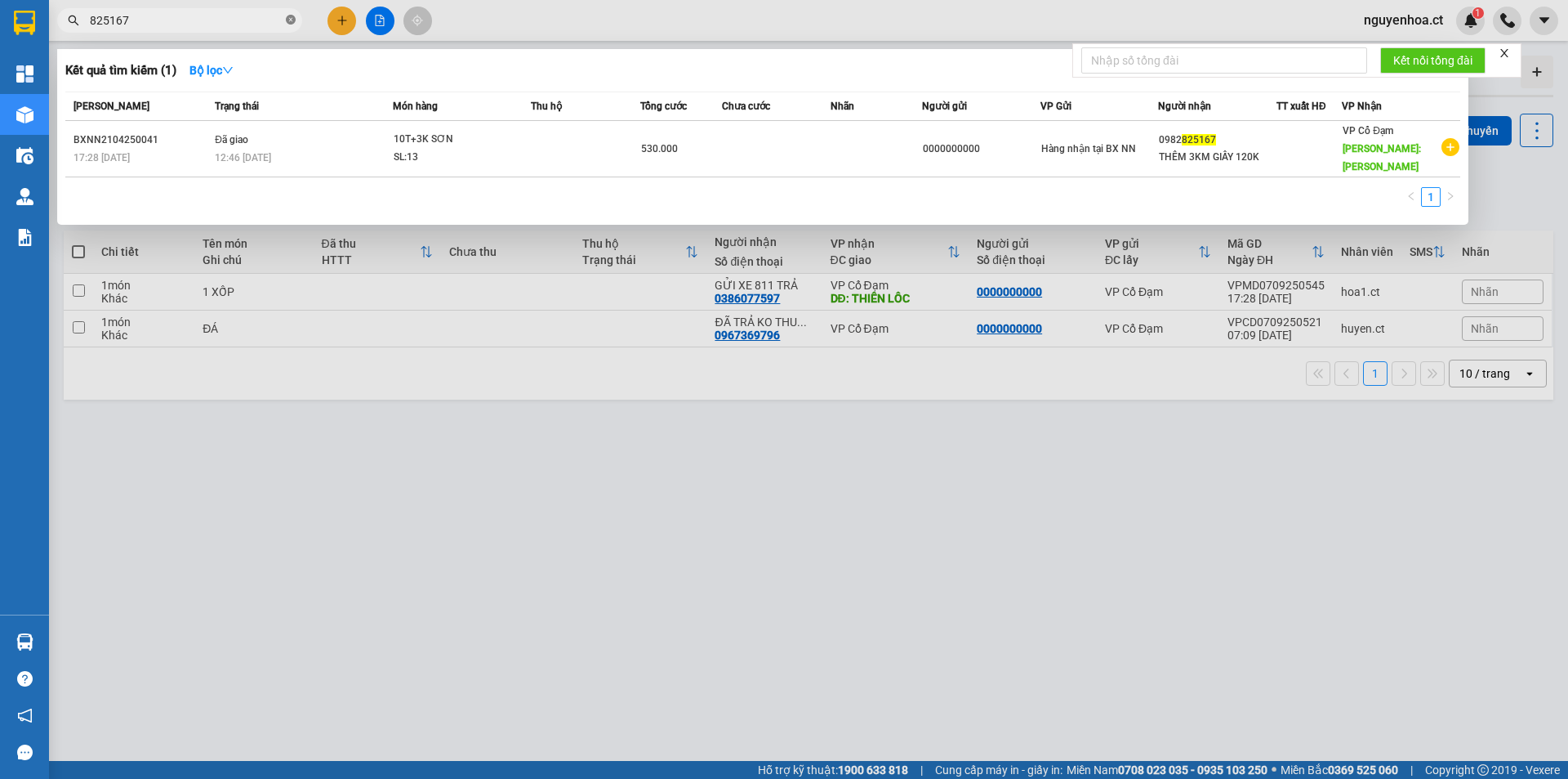
click at [293, 20] on icon "close-circle" at bounding box center [291, 20] width 10 height 10
type input "4767"
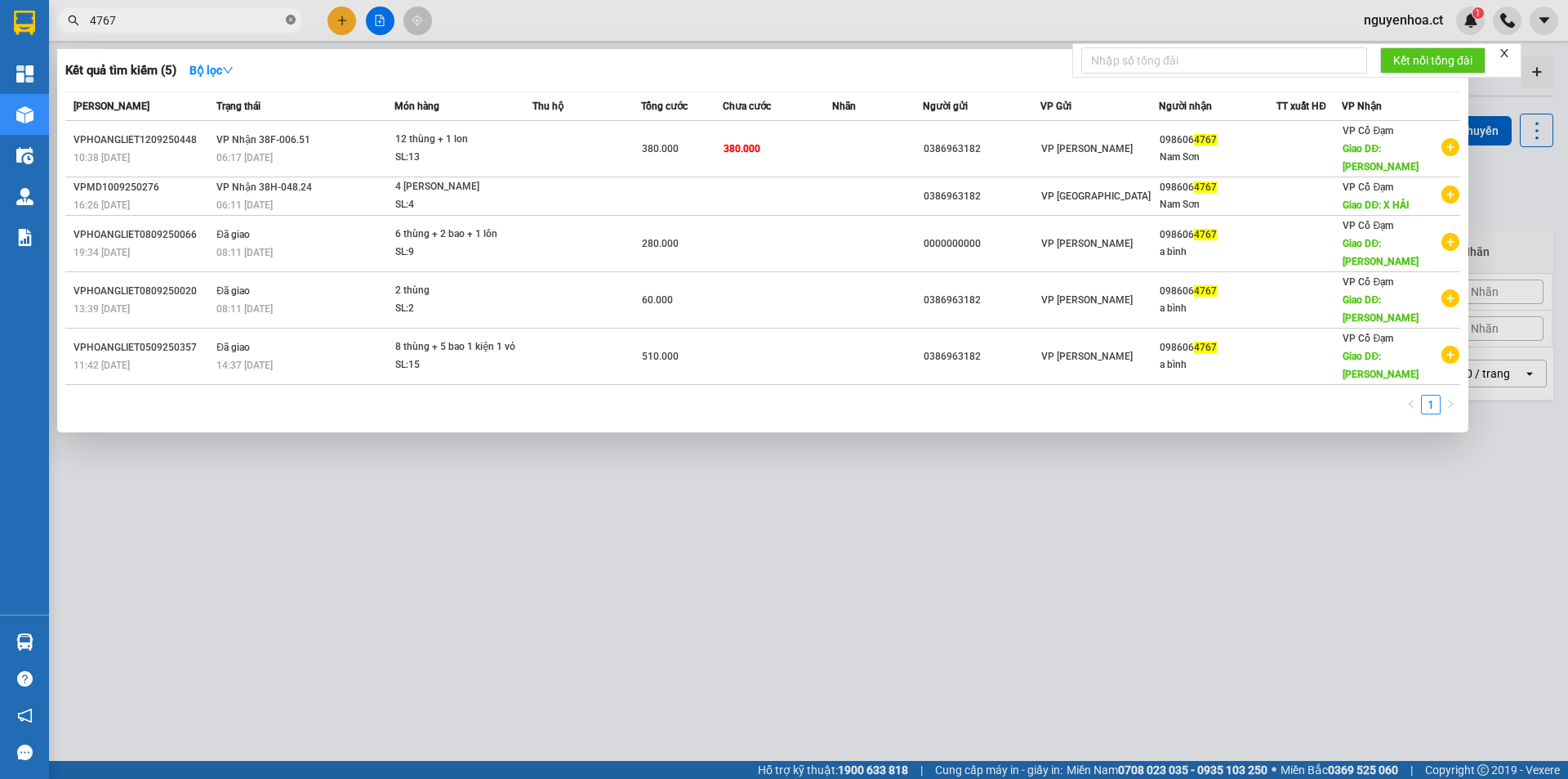
click at [288, 26] on span at bounding box center [291, 21] width 10 height 16
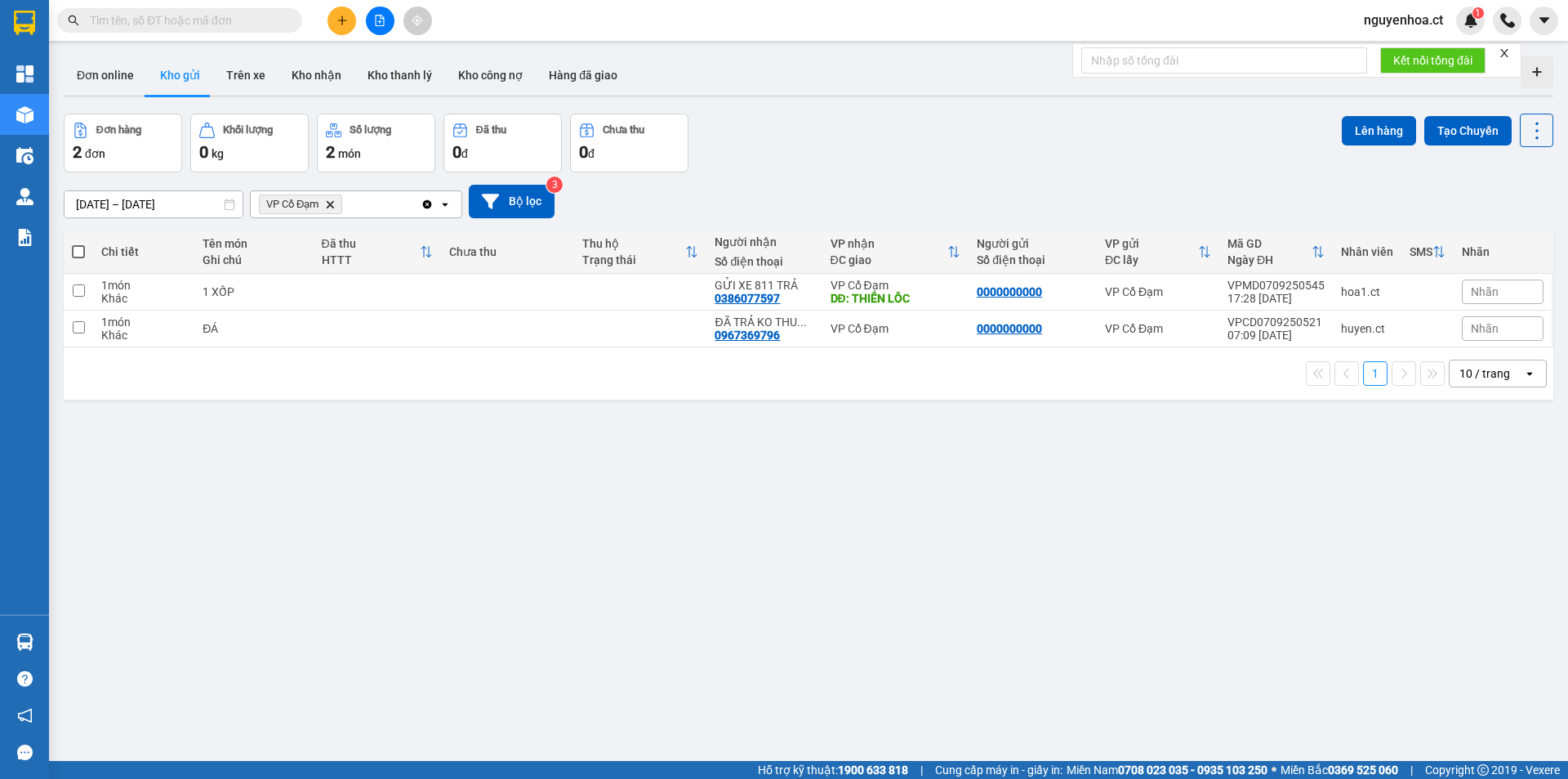
click at [259, 21] on input "text" at bounding box center [186, 21] width 193 height 18
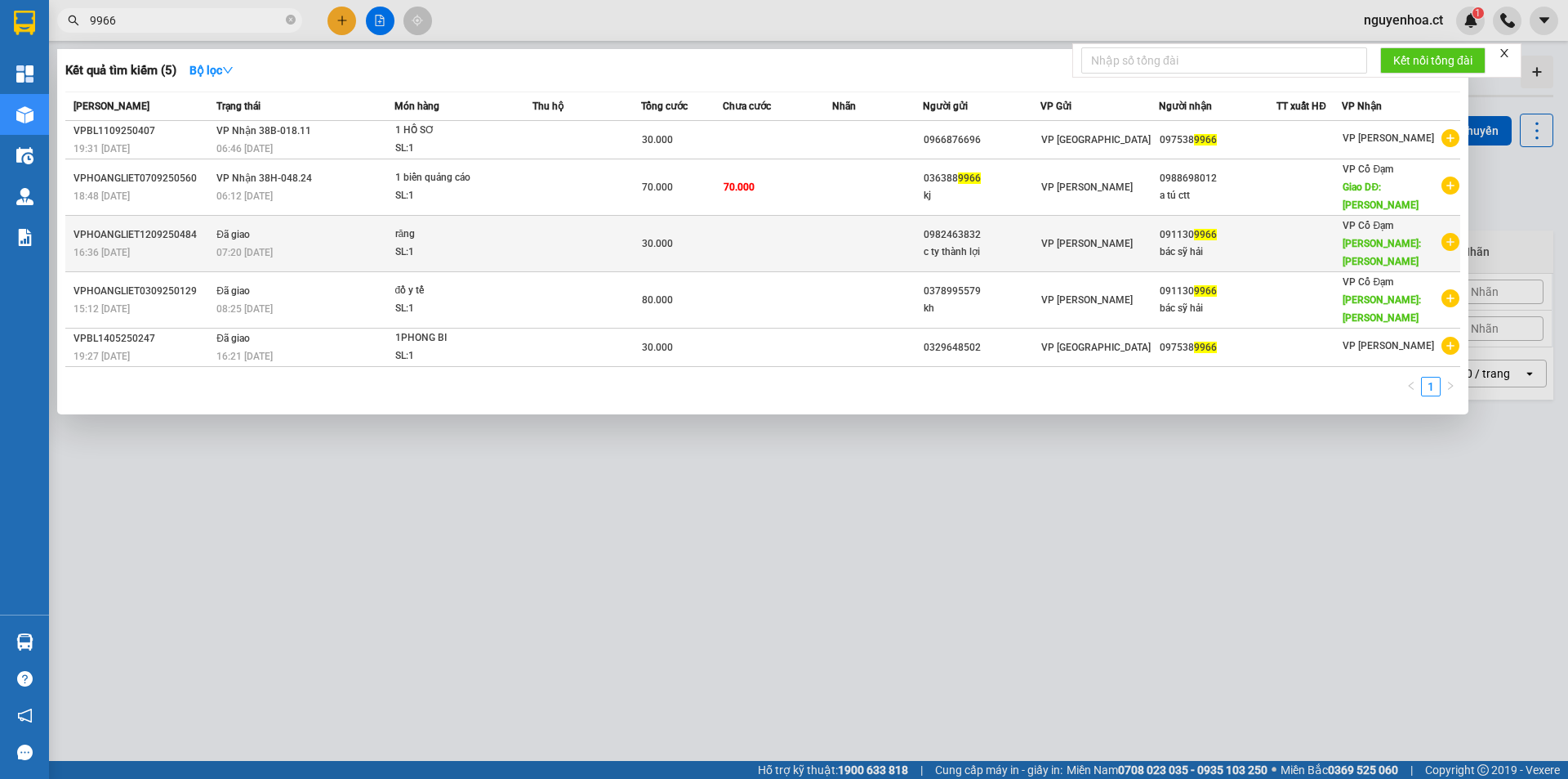
type input "9966"
click at [286, 216] on td "Đã giao 07:20 [DATE]" at bounding box center [303, 244] width 182 height 57
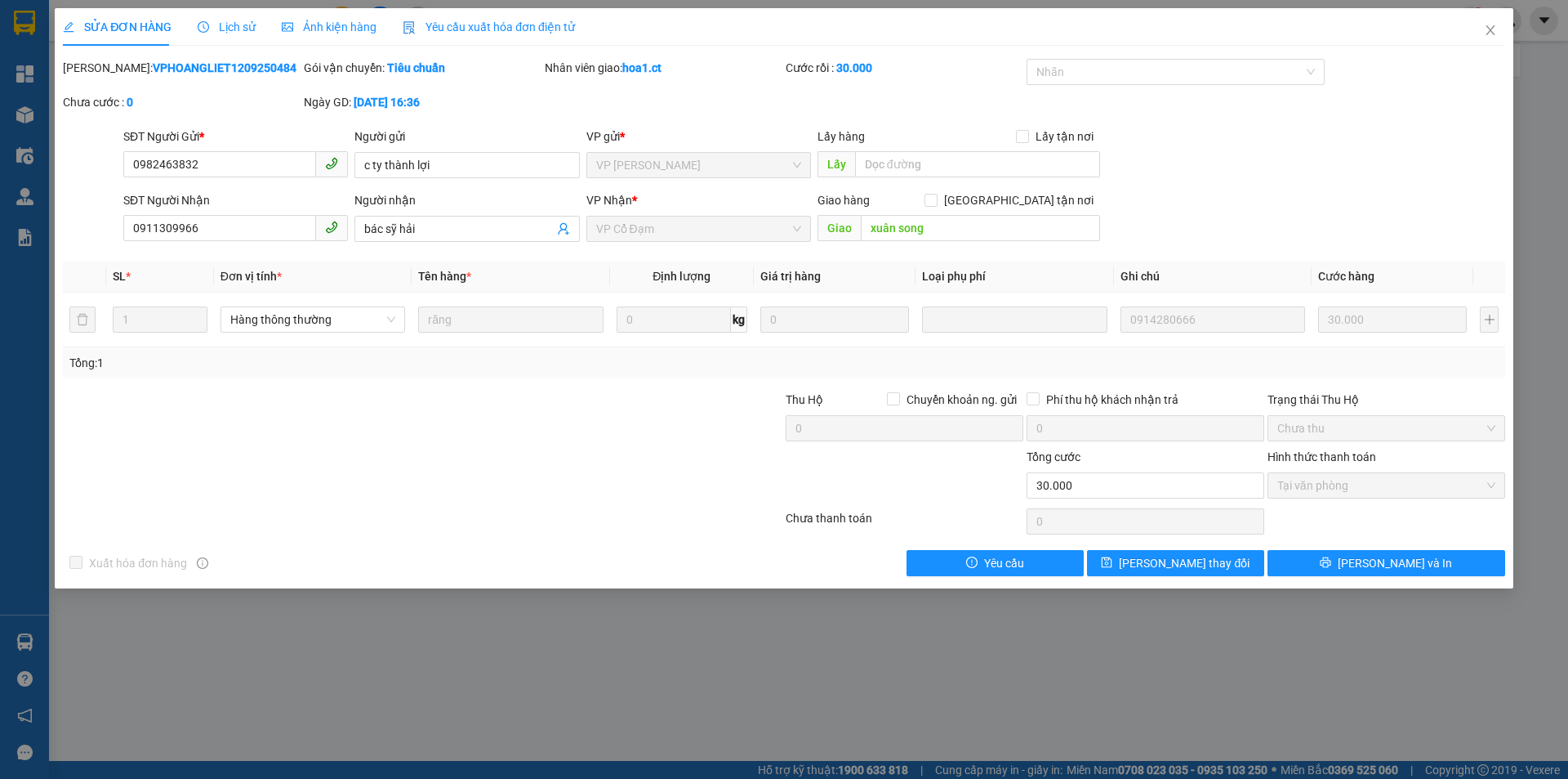
type input "0982463832"
type input "c ty thành lợi"
type input "0911309966"
type input "bác sỹ hải"
type input "xuân song"
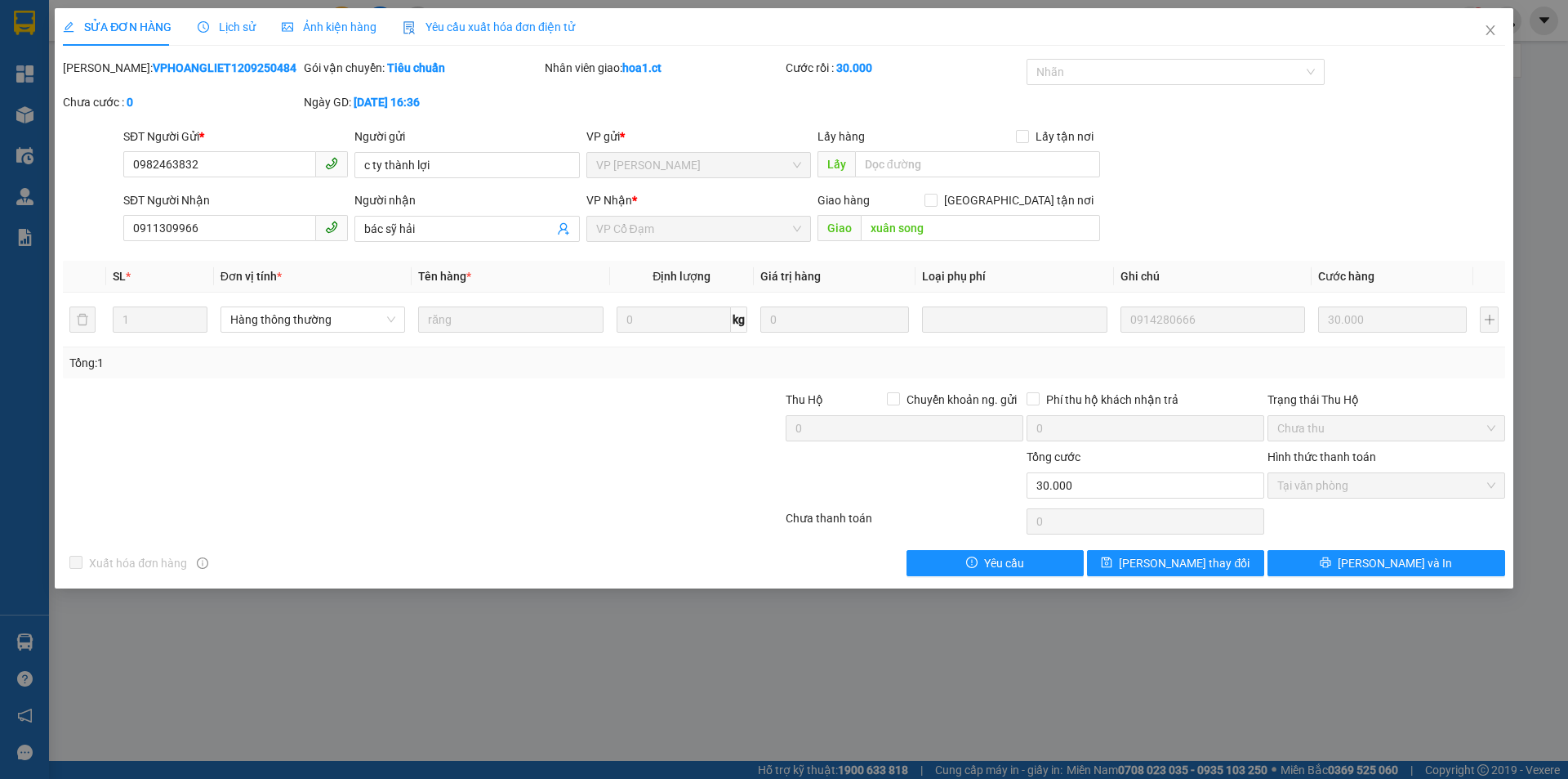
type input "30.000"
click at [242, 21] on span "Lịch sử" at bounding box center [227, 27] width 58 height 13
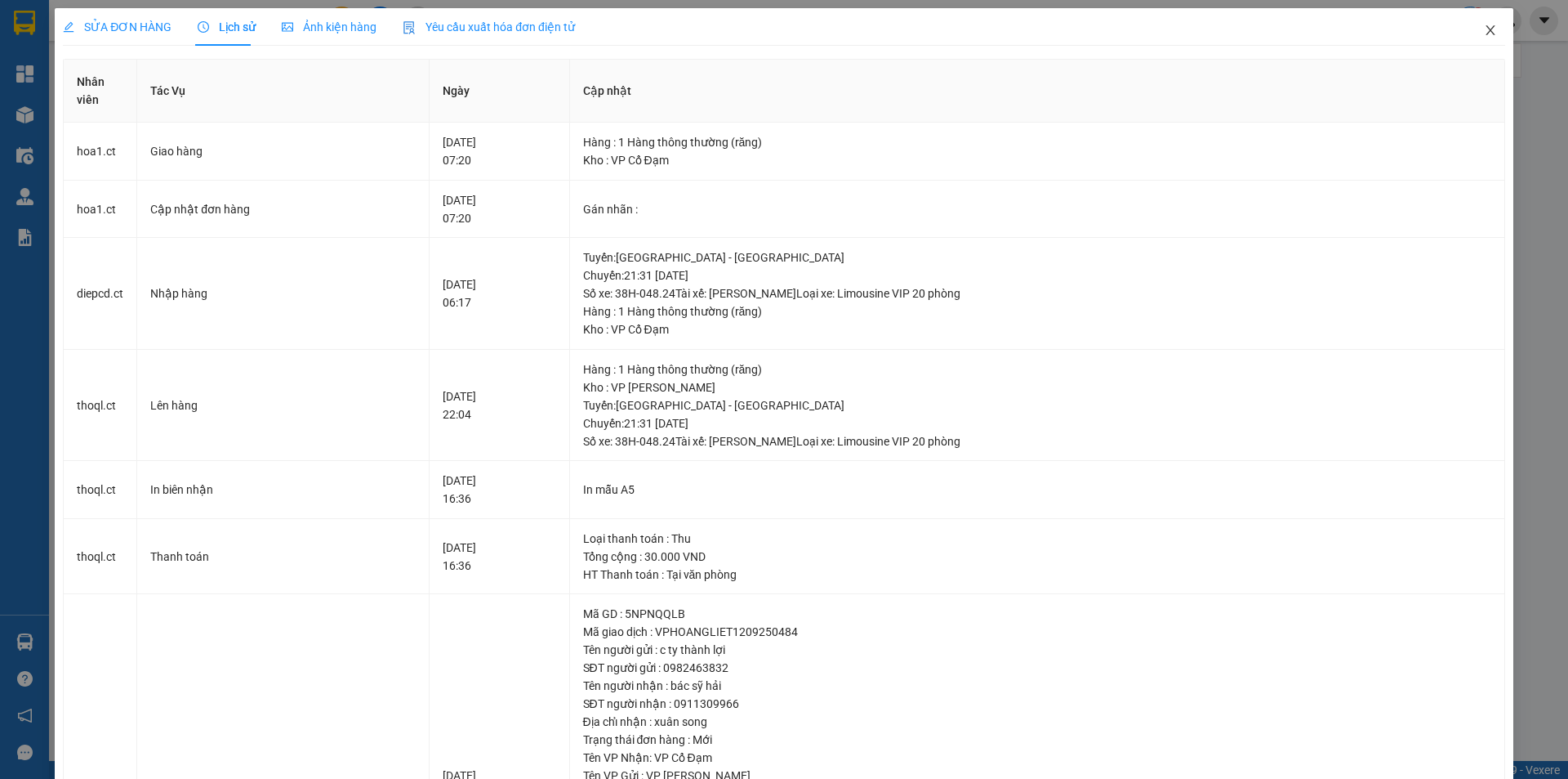
click at [1485, 27] on icon "close" at bounding box center [1490, 30] width 9 height 10
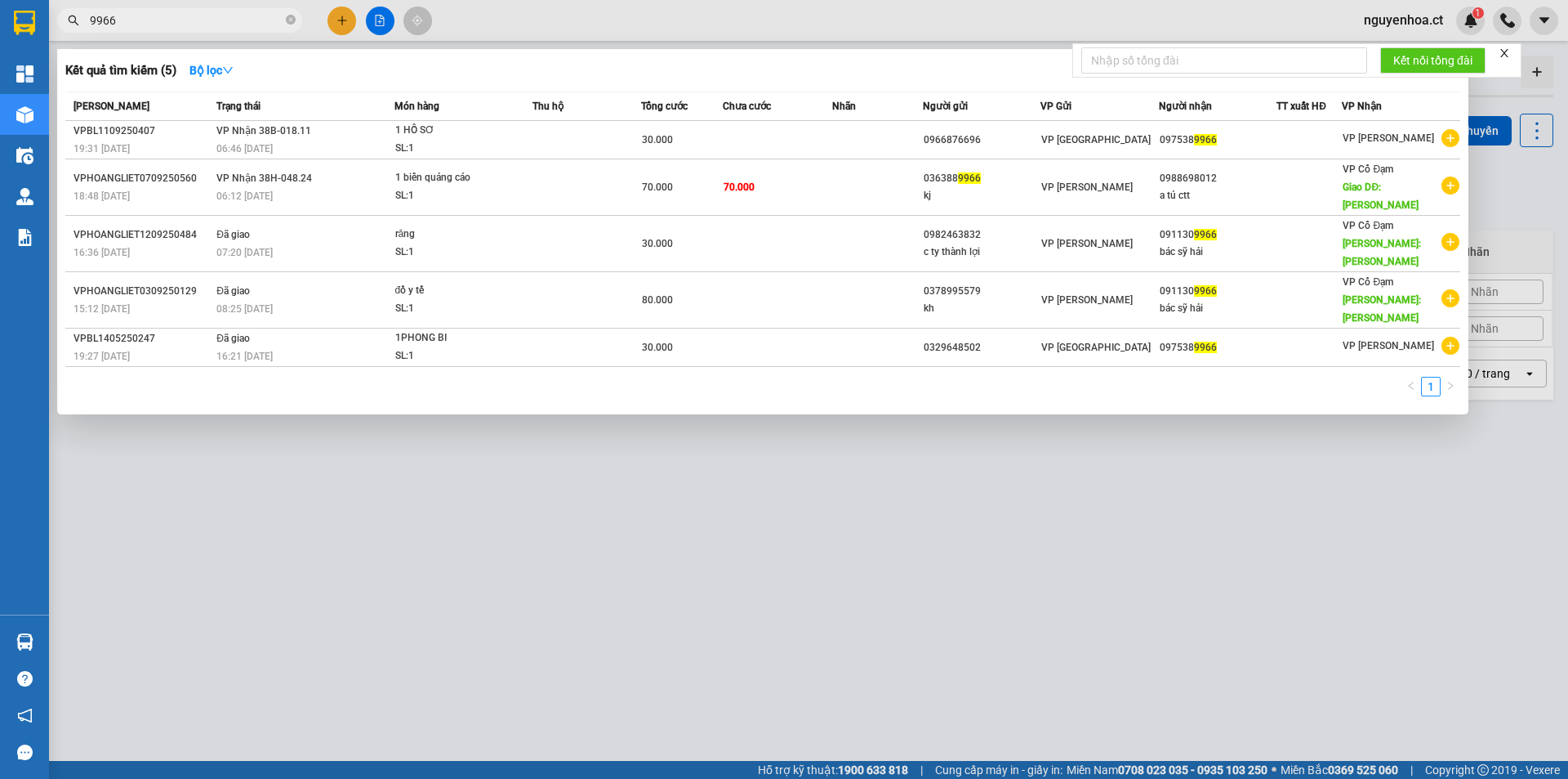
click at [190, 20] on input "9966" at bounding box center [186, 21] width 193 height 18
drag, startPoint x: 293, startPoint y: 19, endPoint x: 378, endPoint y: 4, distance: 86.3
click at [292, 19] on icon "close-circle" at bounding box center [291, 20] width 10 height 10
type input "9207"
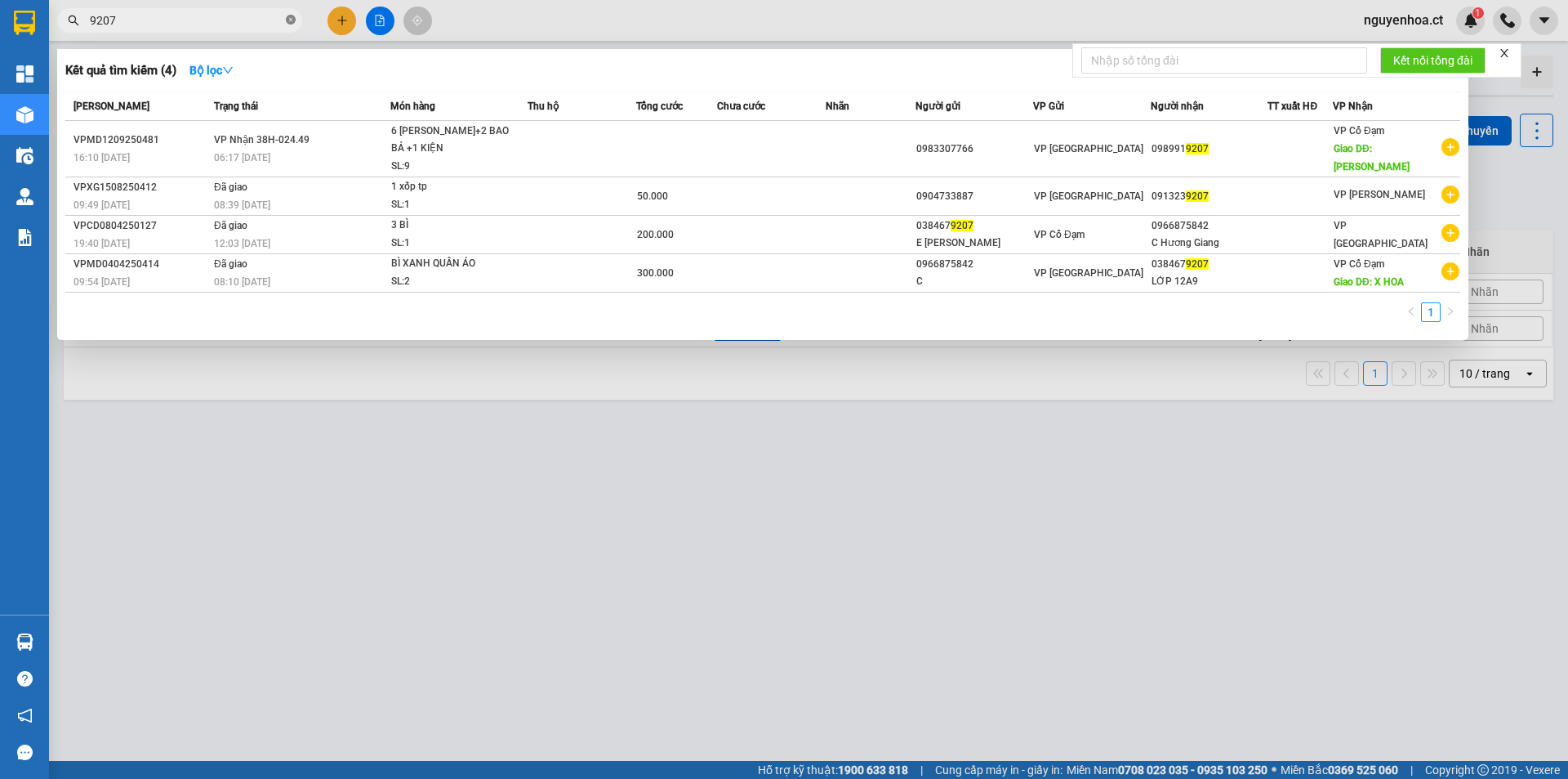
click at [288, 18] on icon "close-circle" at bounding box center [291, 20] width 10 height 10
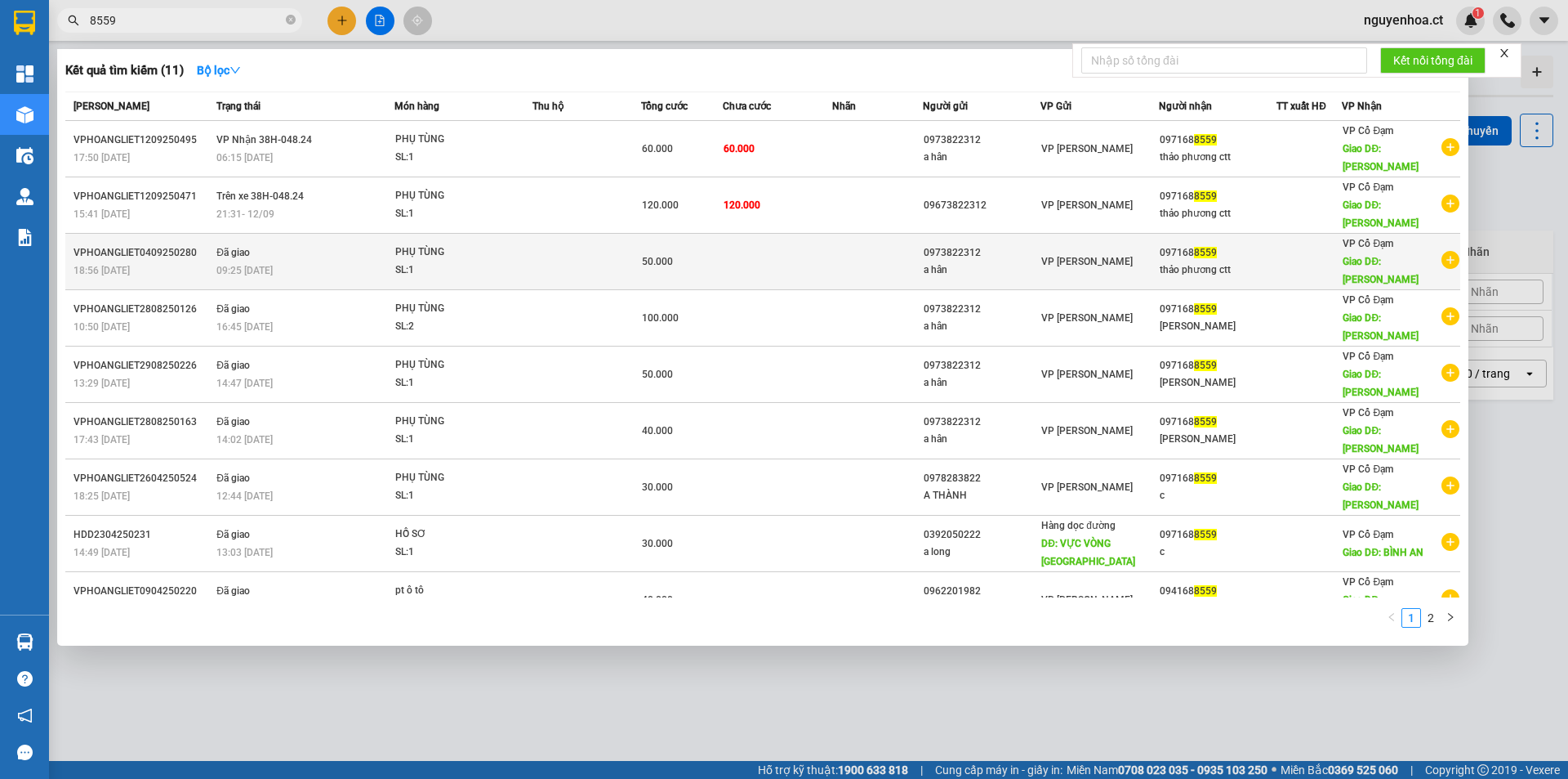
type input "8559"
click at [258, 264] on span "09:25 [DATE]" at bounding box center [245, 270] width 57 height 13
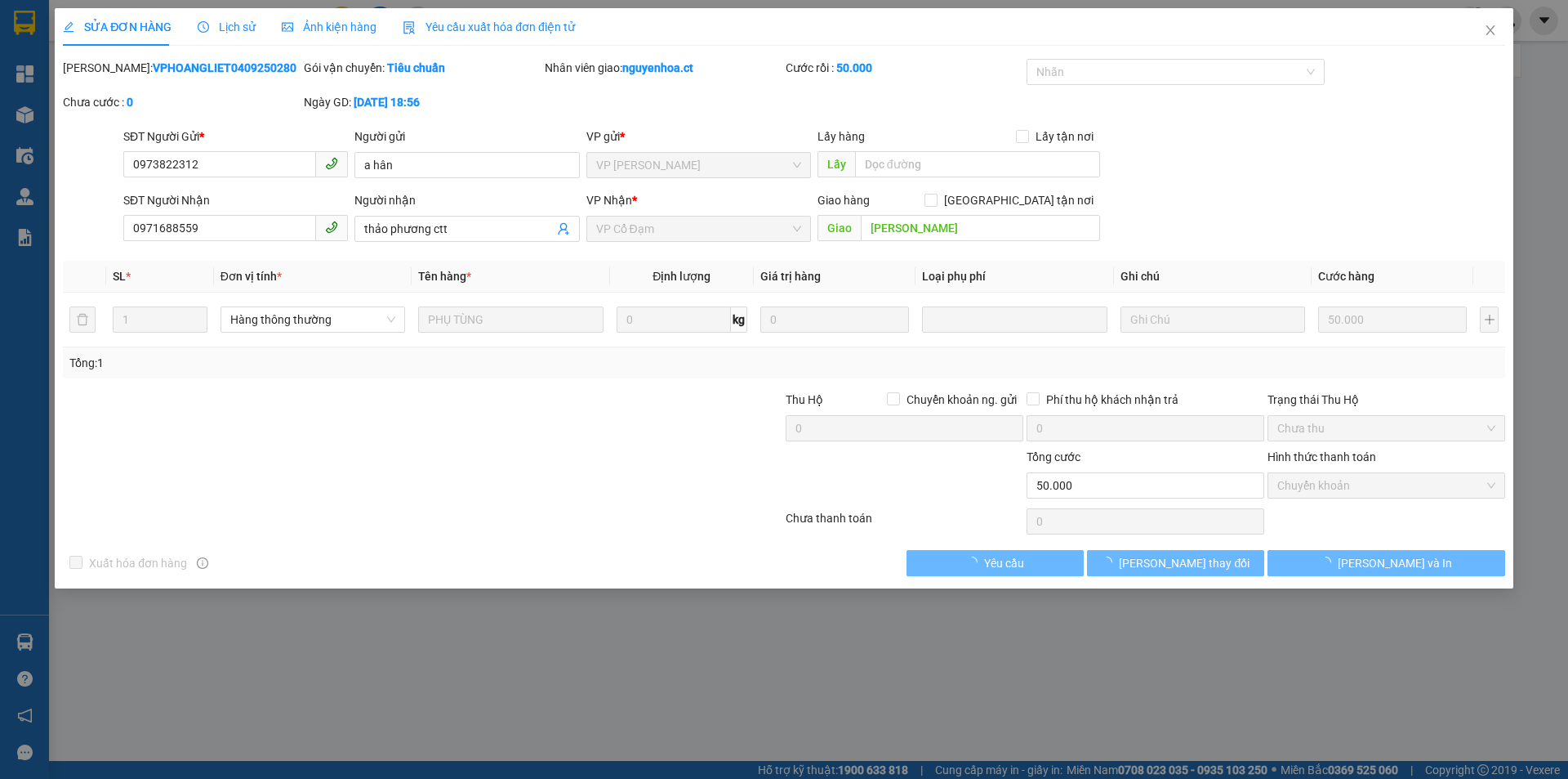
type input "0973822312"
type input "a hân"
type input "0971688559"
type input "thảo phương ctt"
type input "[PERSON_NAME]"
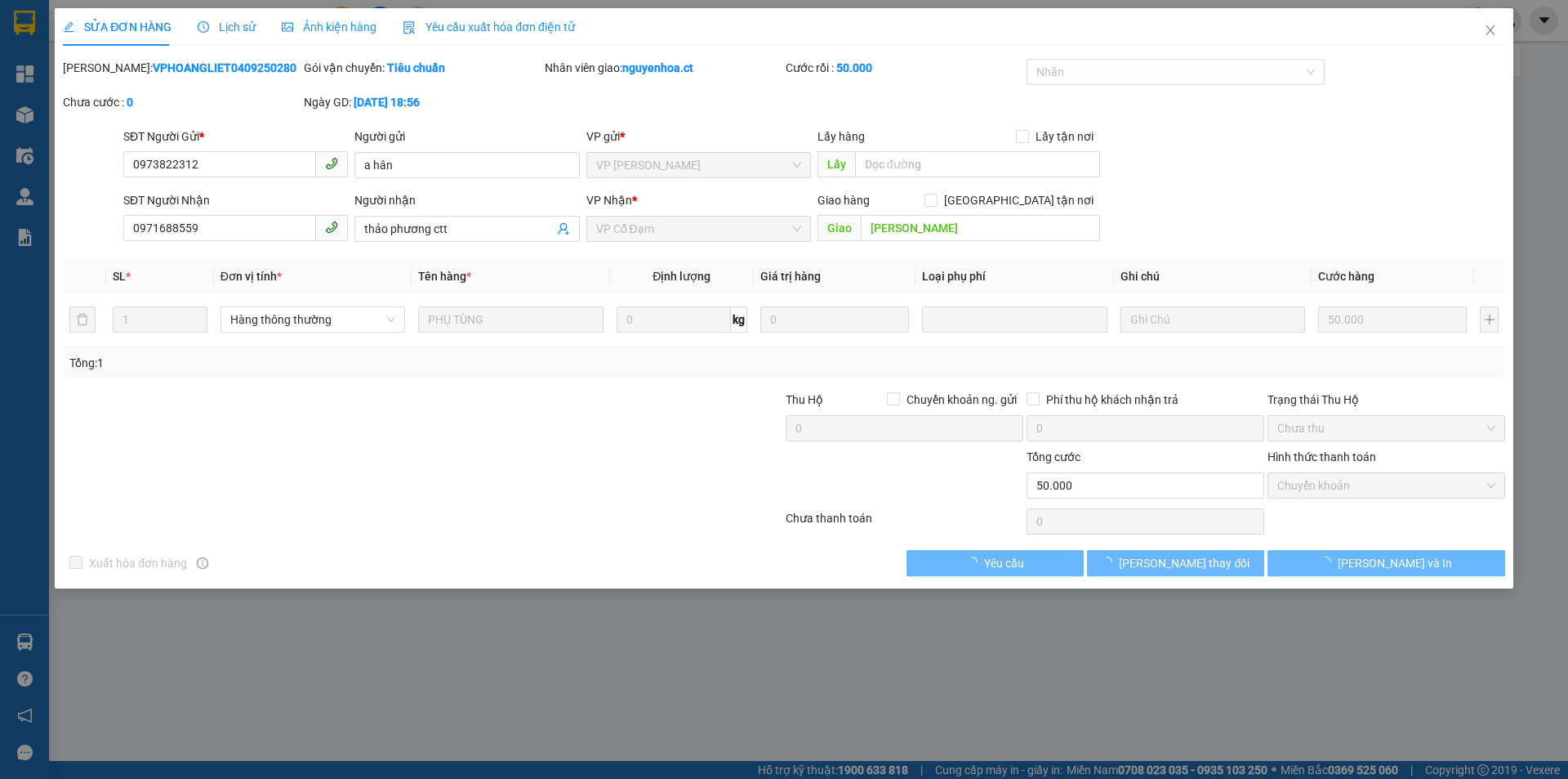
type input "50.000"
click at [226, 27] on span "Lịch sử" at bounding box center [227, 27] width 58 height 13
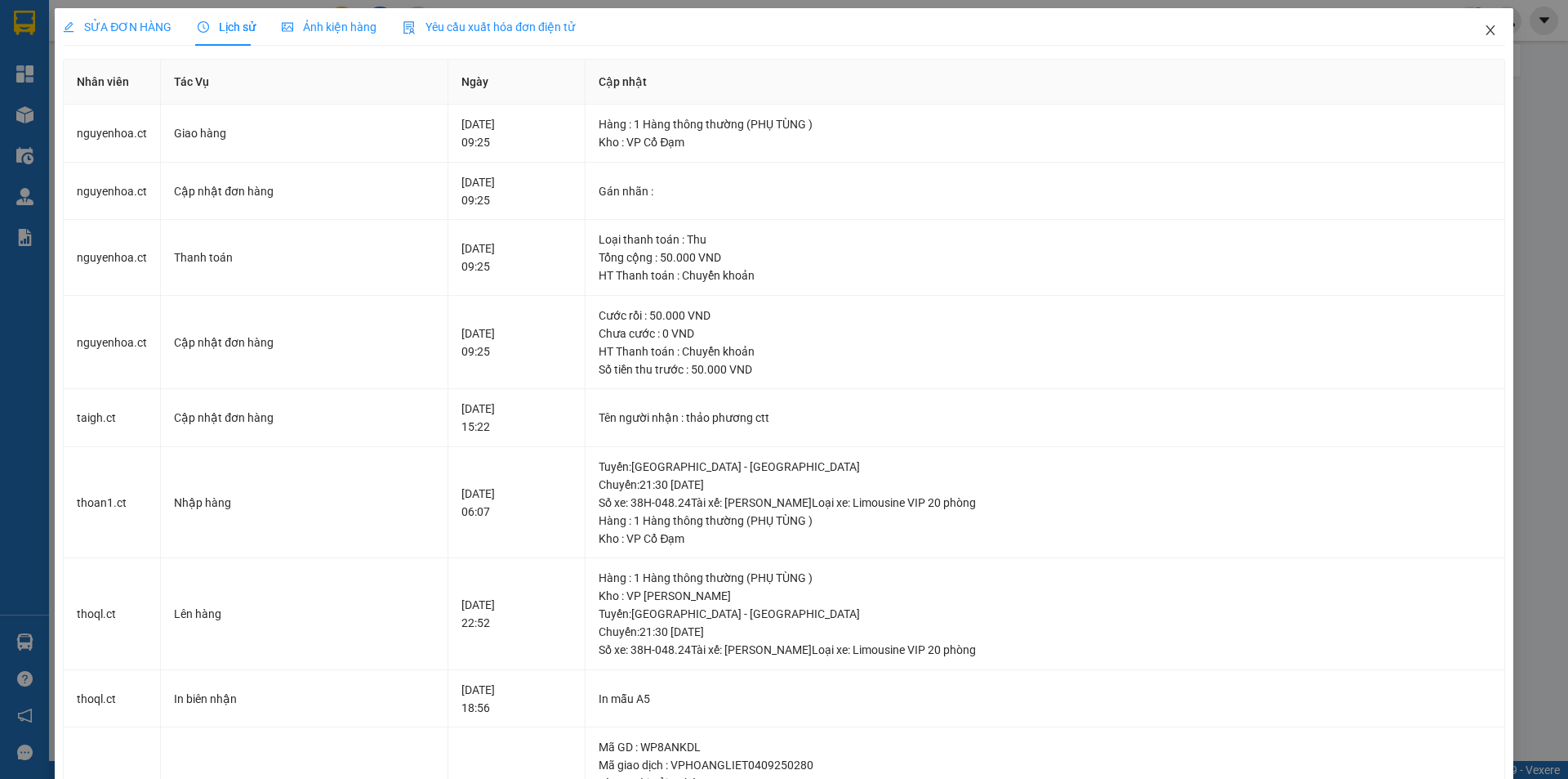
click at [1485, 27] on icon "close" at bounding box center [1491, 30] width 13 height 13
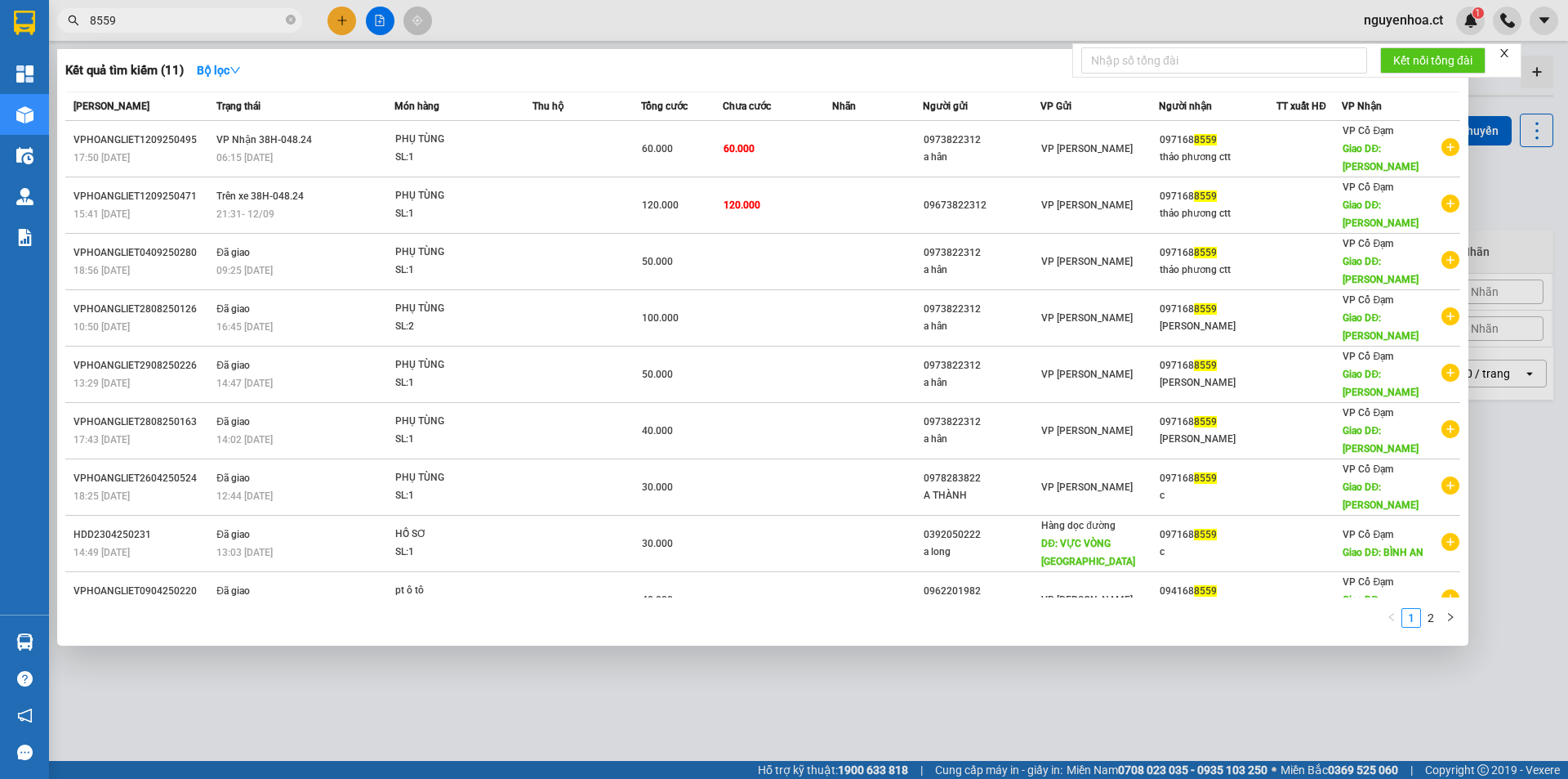
click at [202, 21] on input "8559" at bounding box center [186, 21] width 193 height 18
click at [290, 17] on icon "close-circle" at bounding box center [291, 20] width 10 height 10
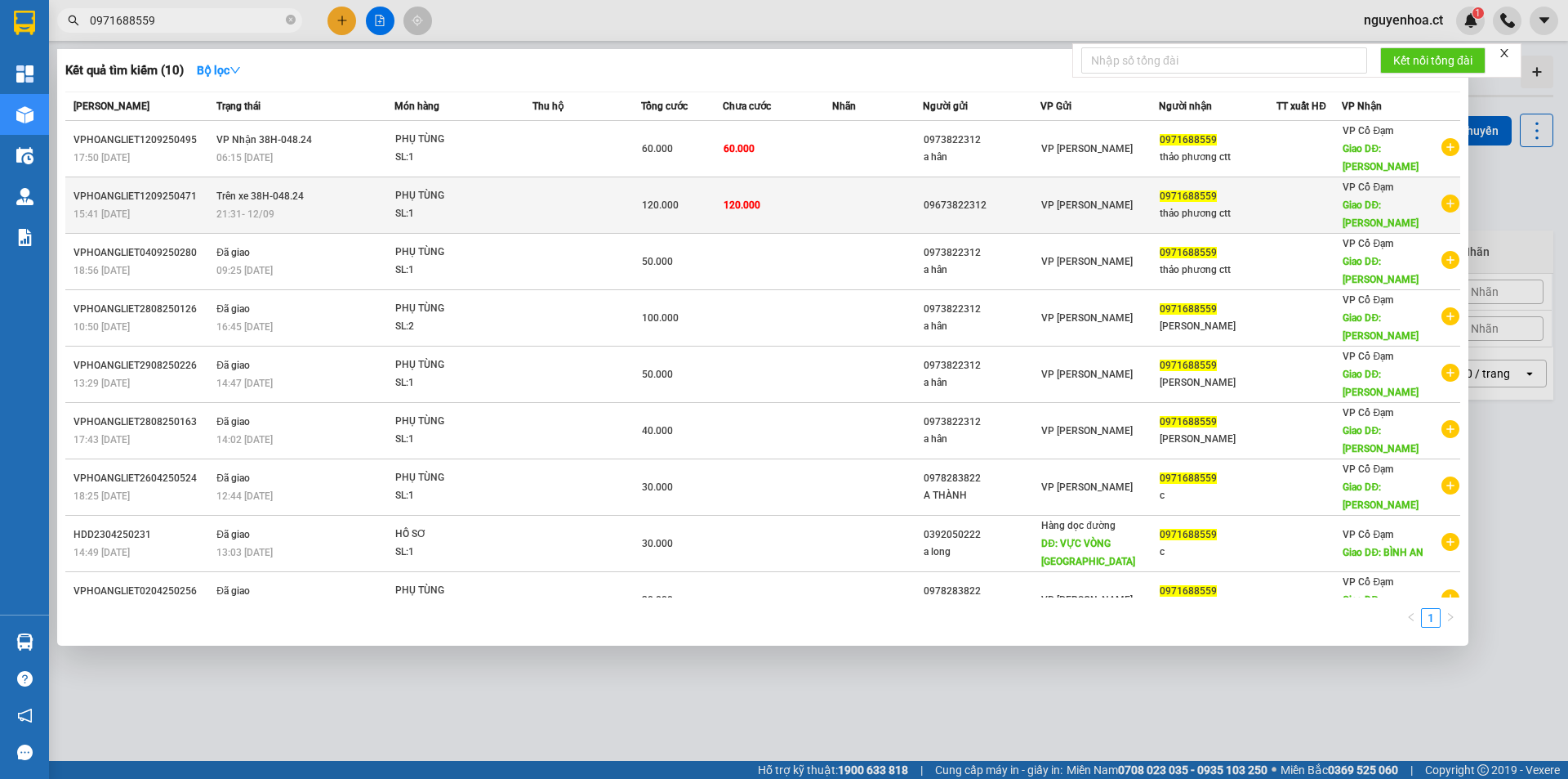
type input "0971688559"
click at [228, 210] on span "21:31 [DATE]" at bounding box center [246, 214] width 58 height 12
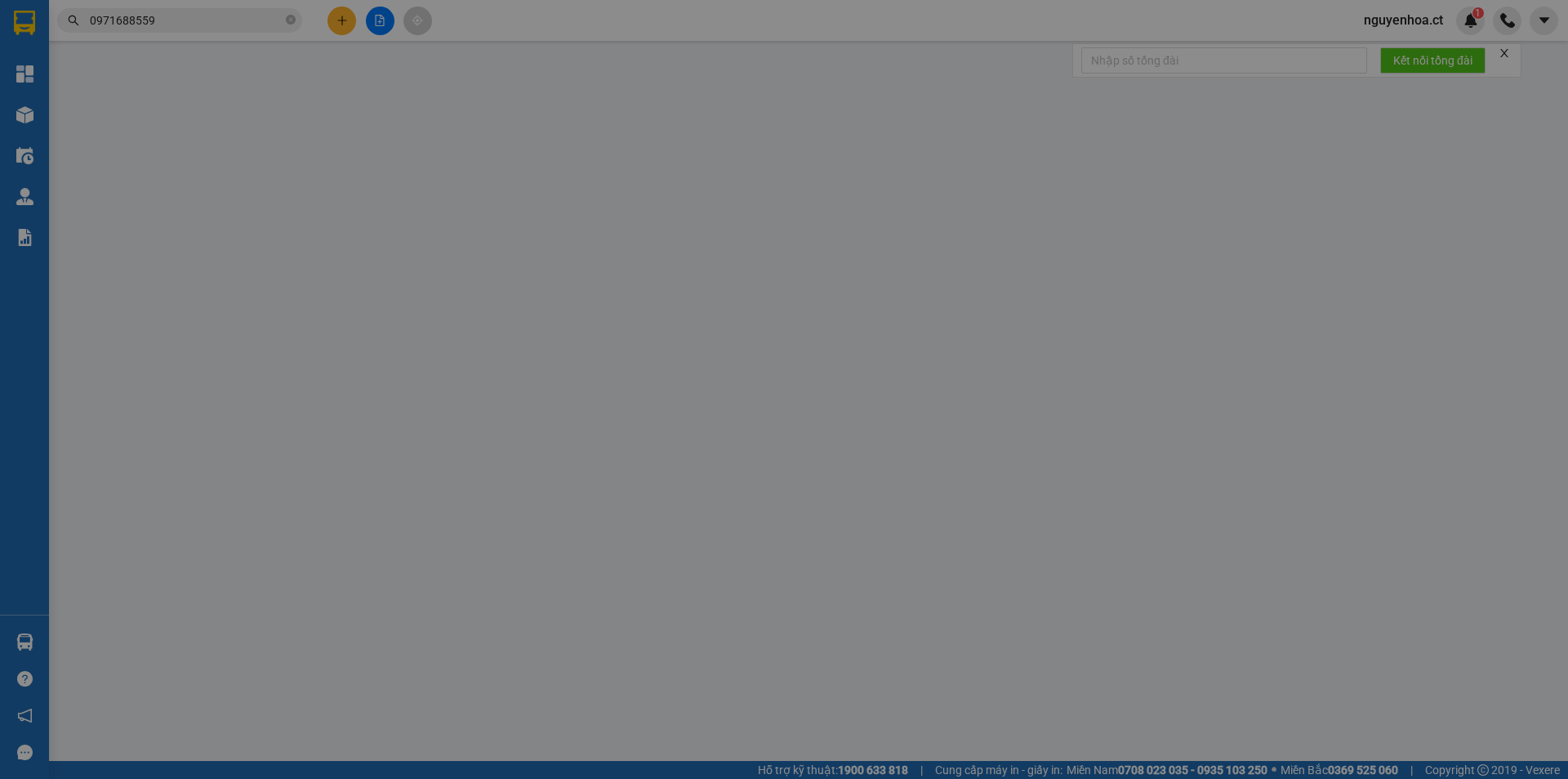
type input "09673822312"
type input "0971688559"
type input "thảo phương ctt"
type input "[PERSON_NAME]"
type input "120.000"
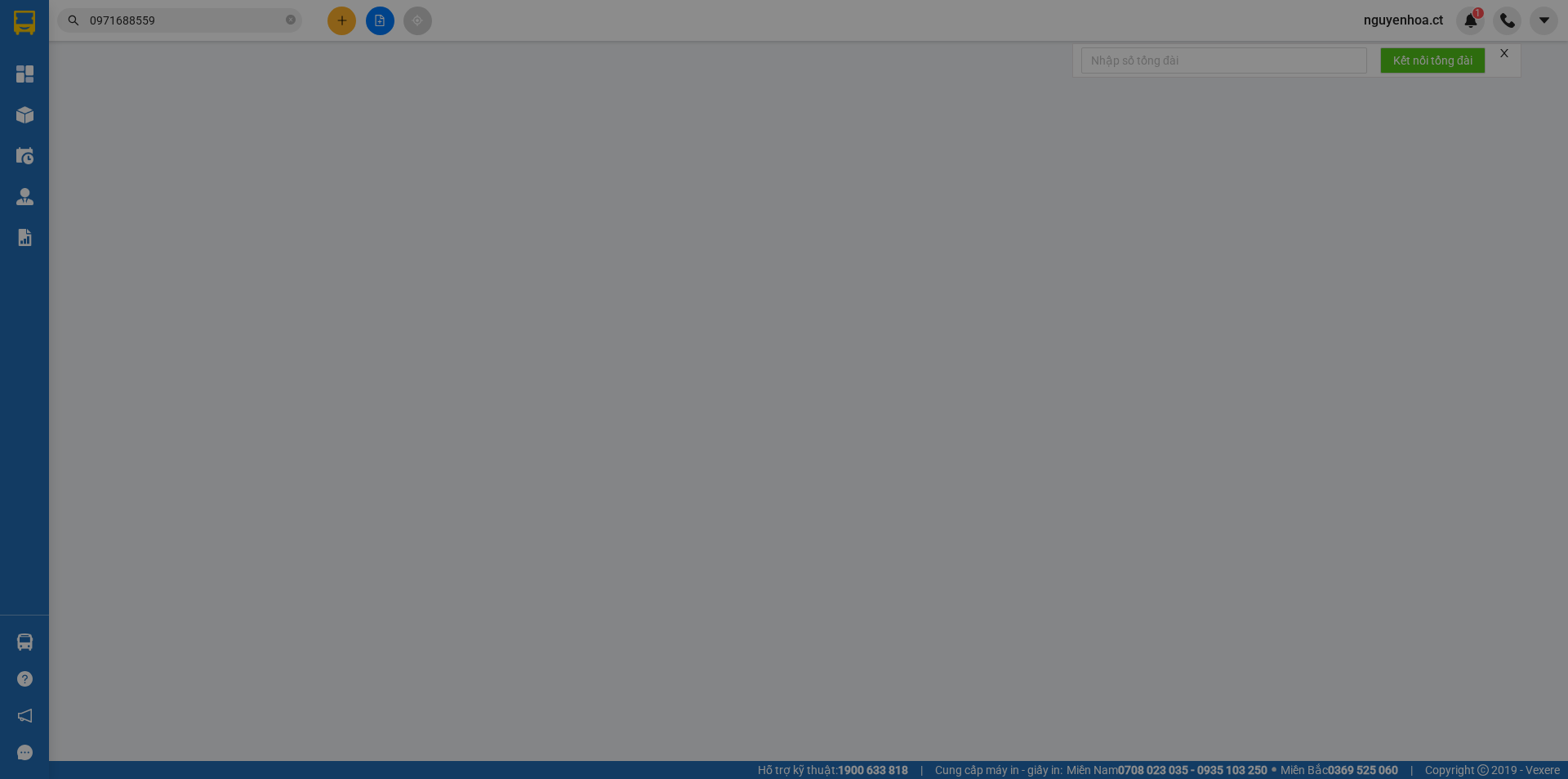
type input "120.000"
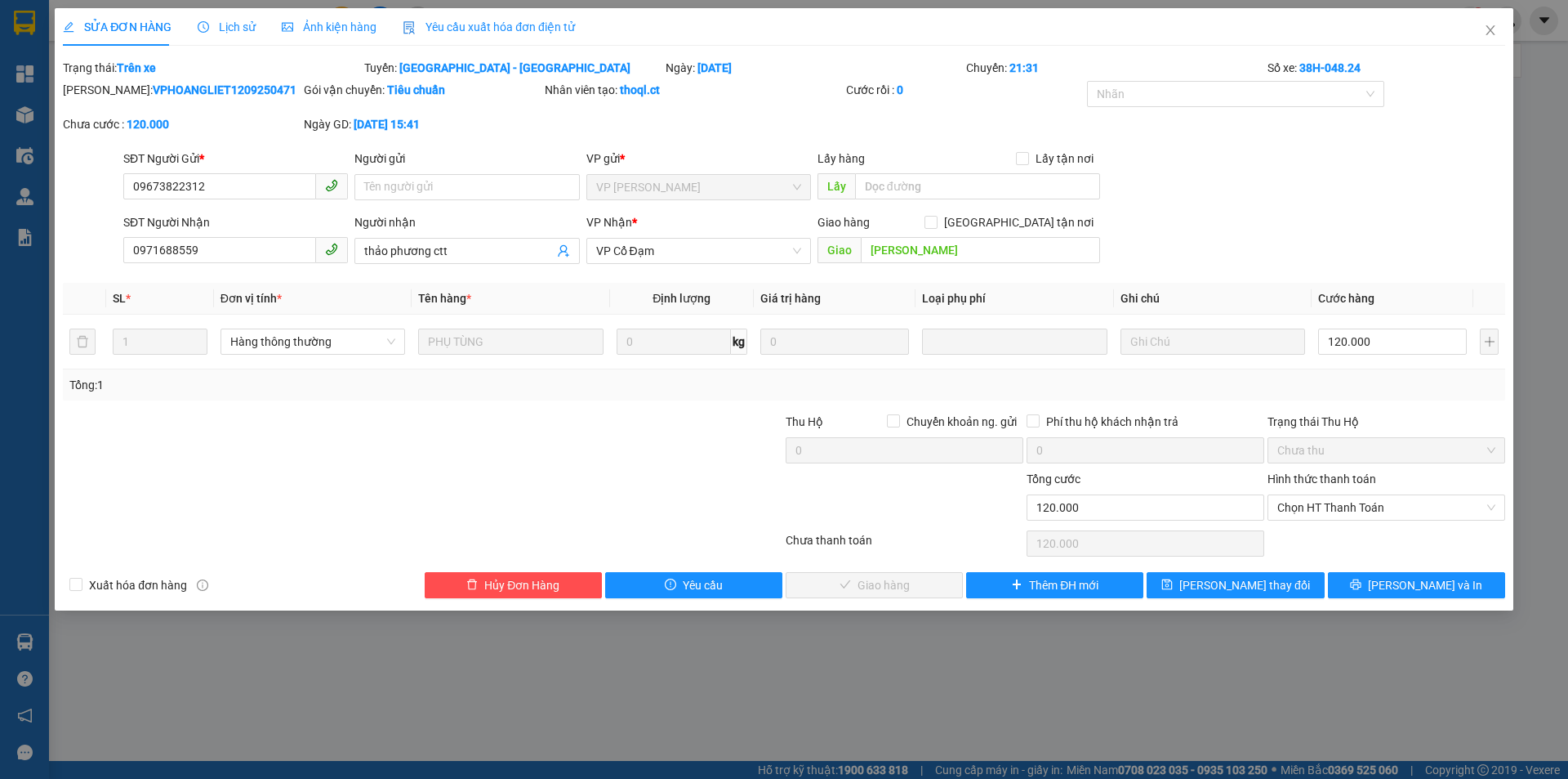
click at [243, 23] on span "Lịch sử" at bounding box center [227, 27] width 58 height 13
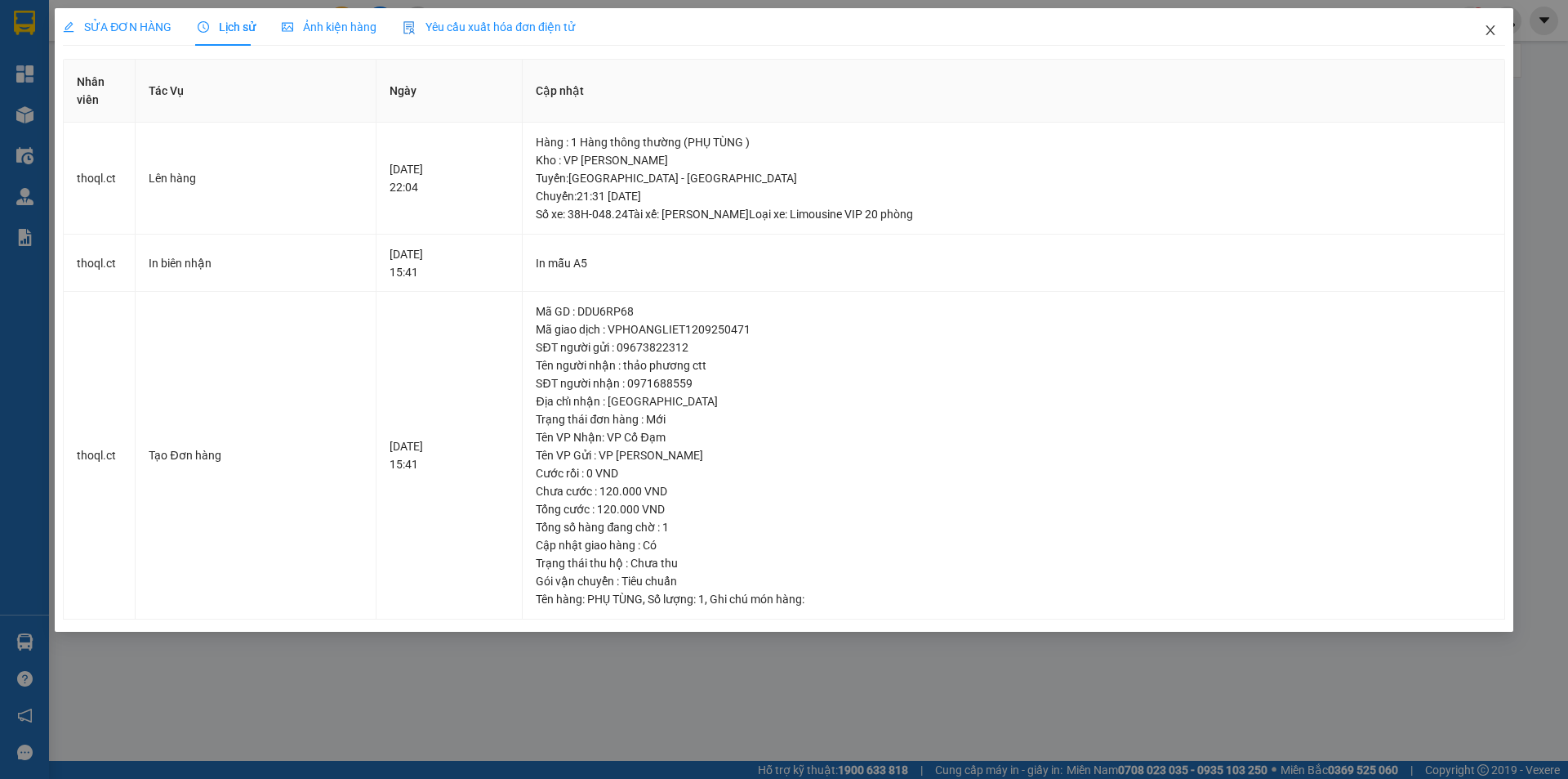
click at [1489, 28] on icon "close" at bounding box center [1491, 30] width 13 height 13
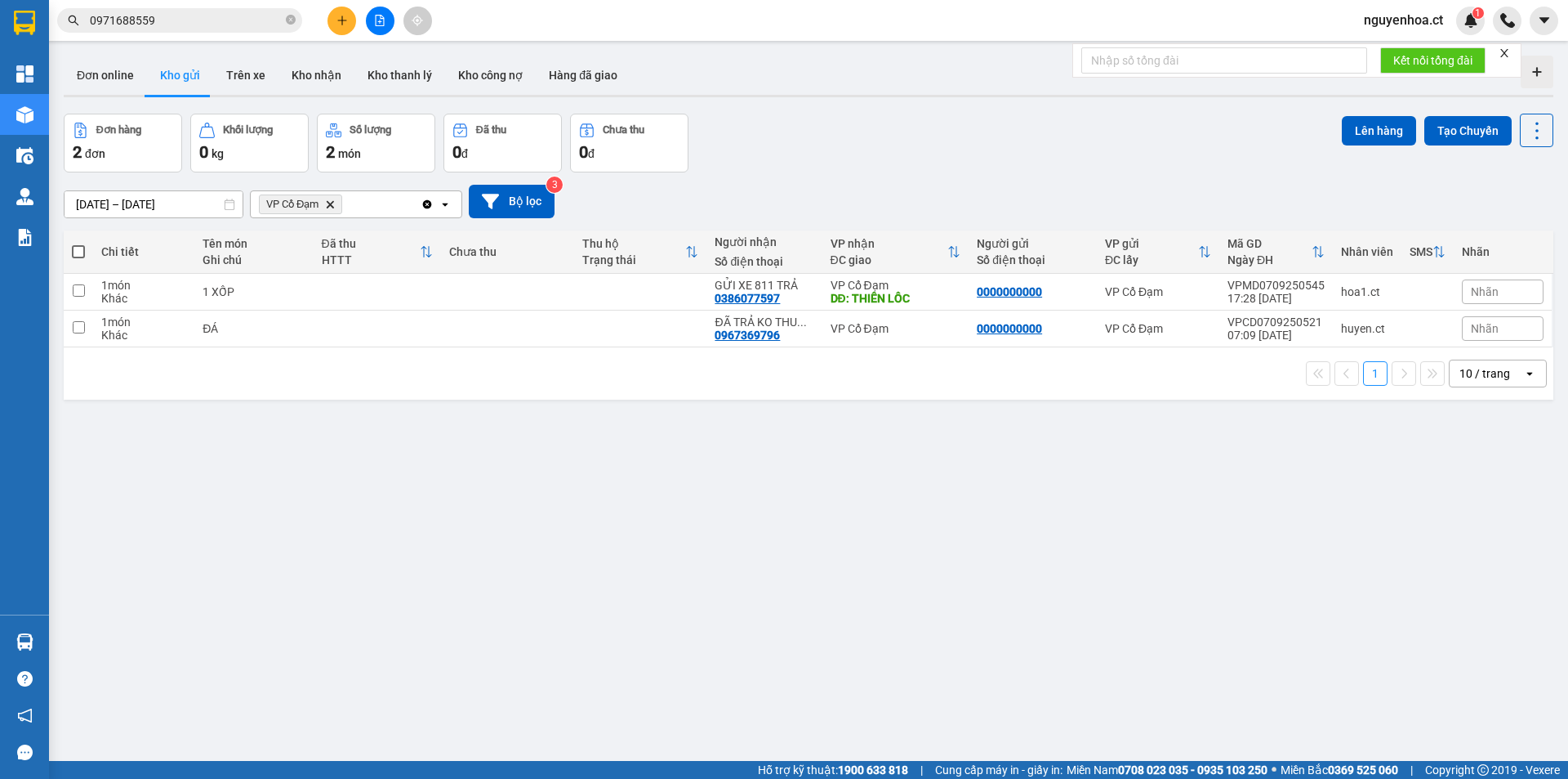
click at [210, 18] on input "0971688559" at bounding box center [186, 21] width 193 height 18
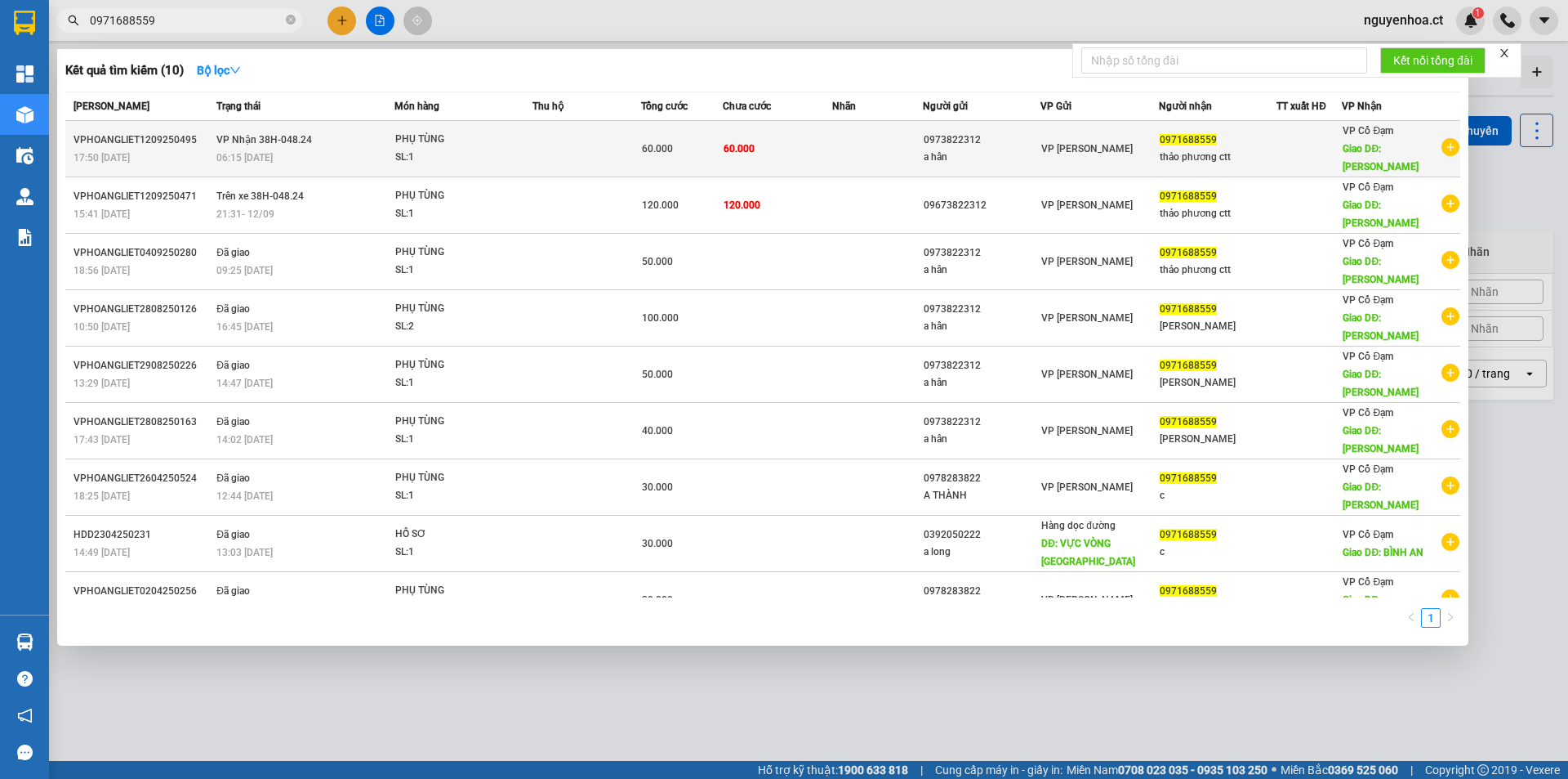
click at [255, 148] on div "06:15 [DATE]" at bounding box center [305, 158] width 177 height 18
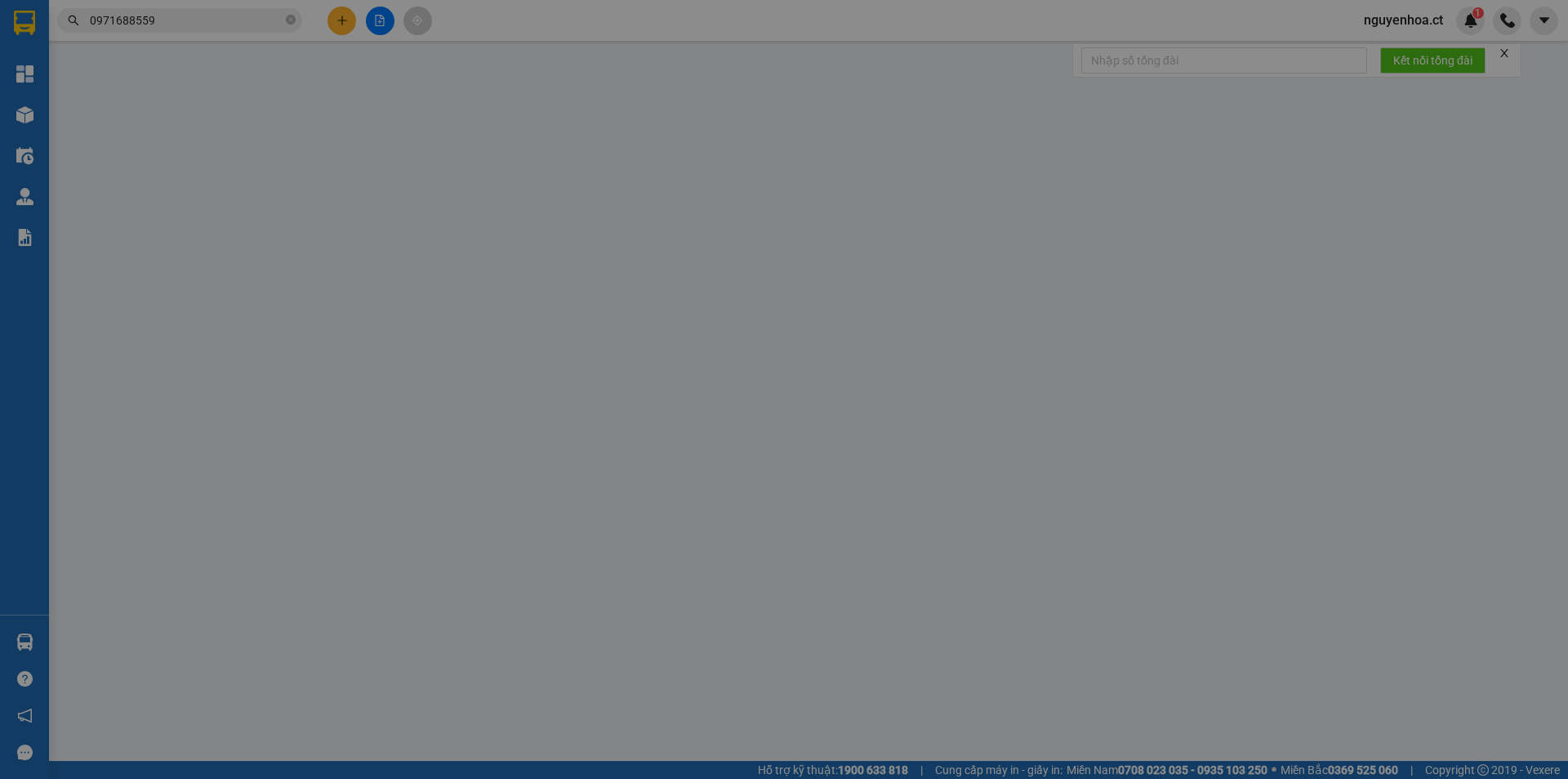
type input "0973822312"
type input "a hân"
type input "0971688559"
type input "thảo phương ctt"
type input "[PERSON_NAME]"
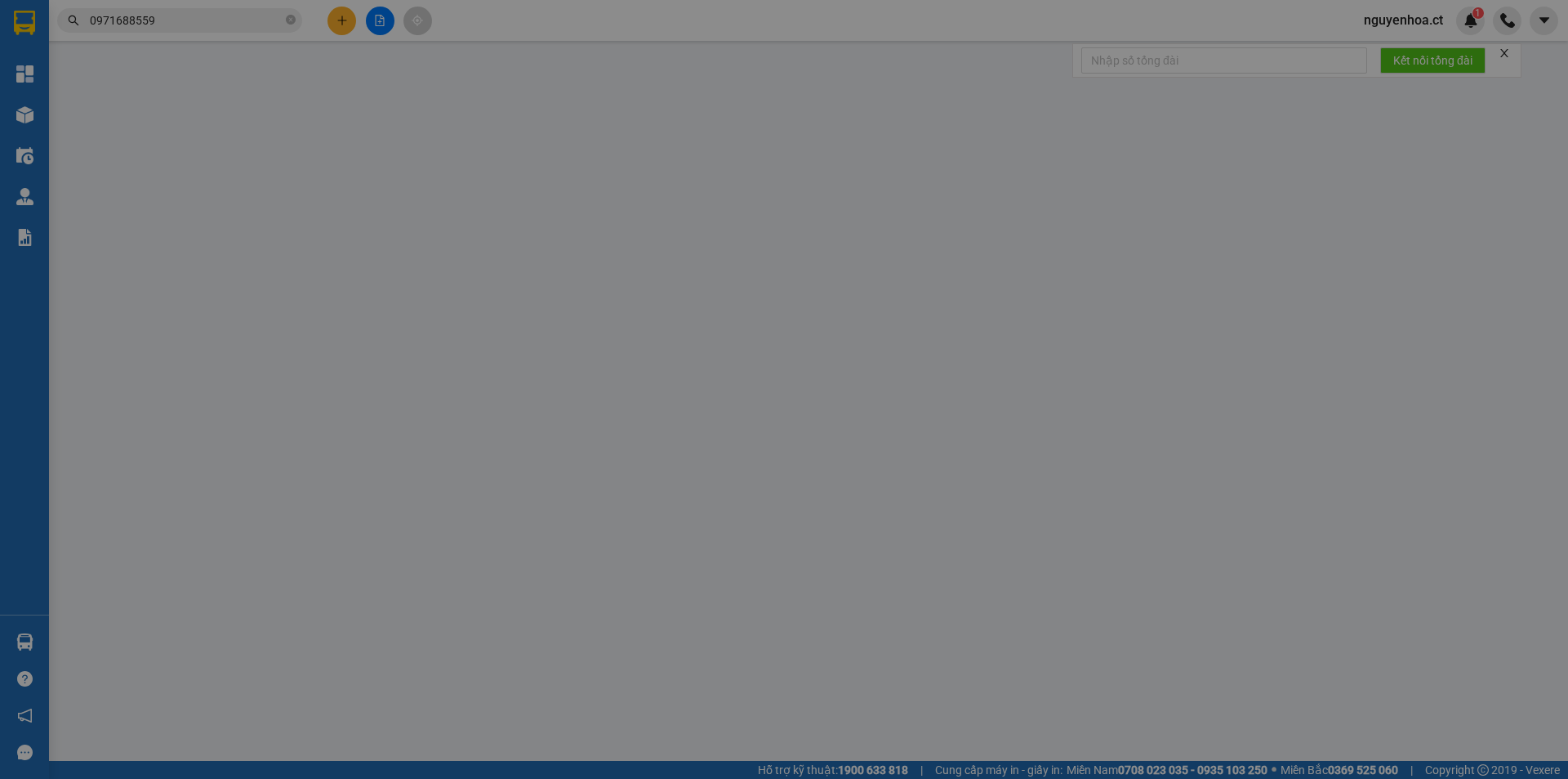
type input "60.000"
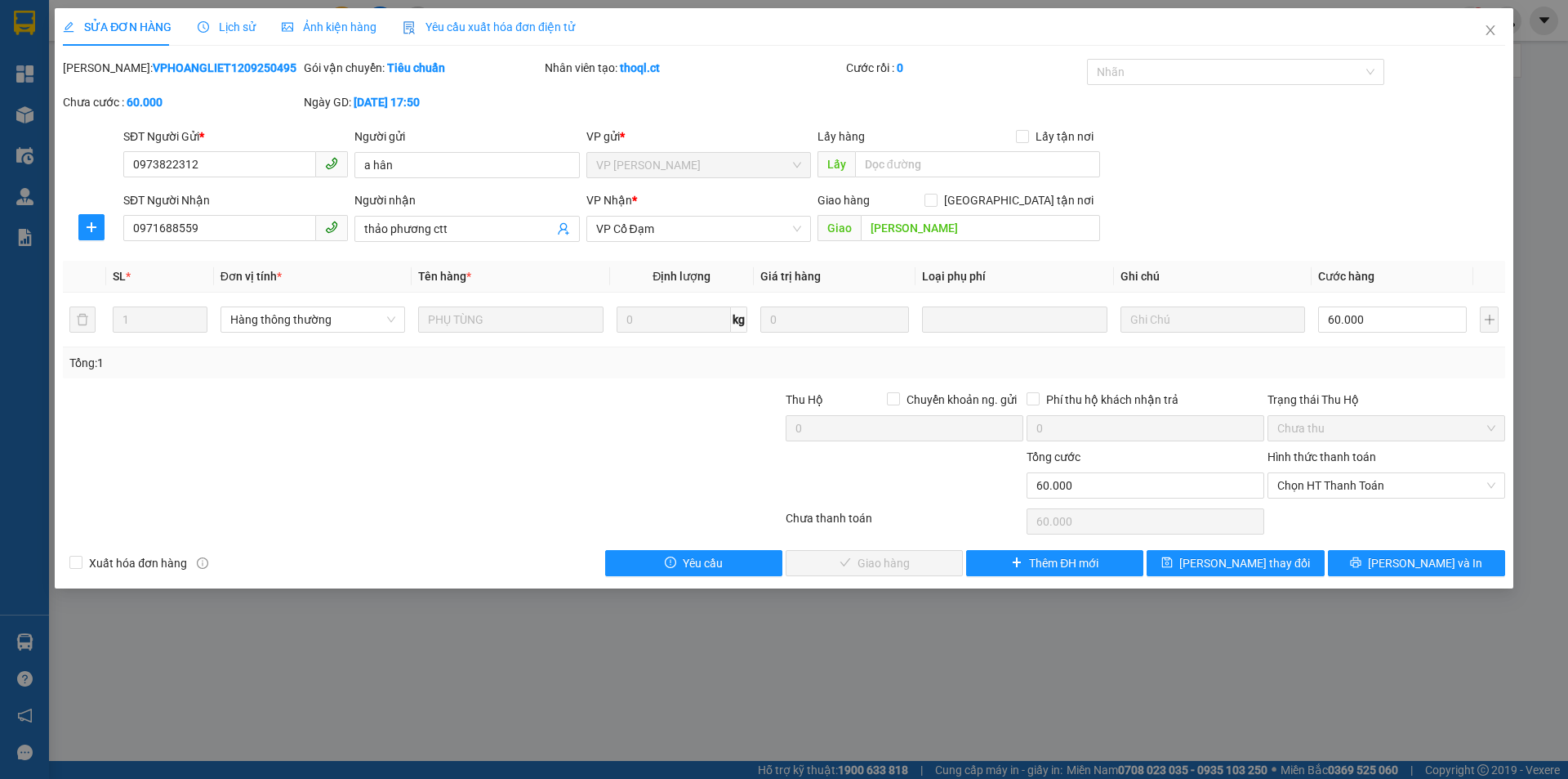
click at [247, 26] on span "Lịch sử" at bounding box center [227, 27] width 58 height 13
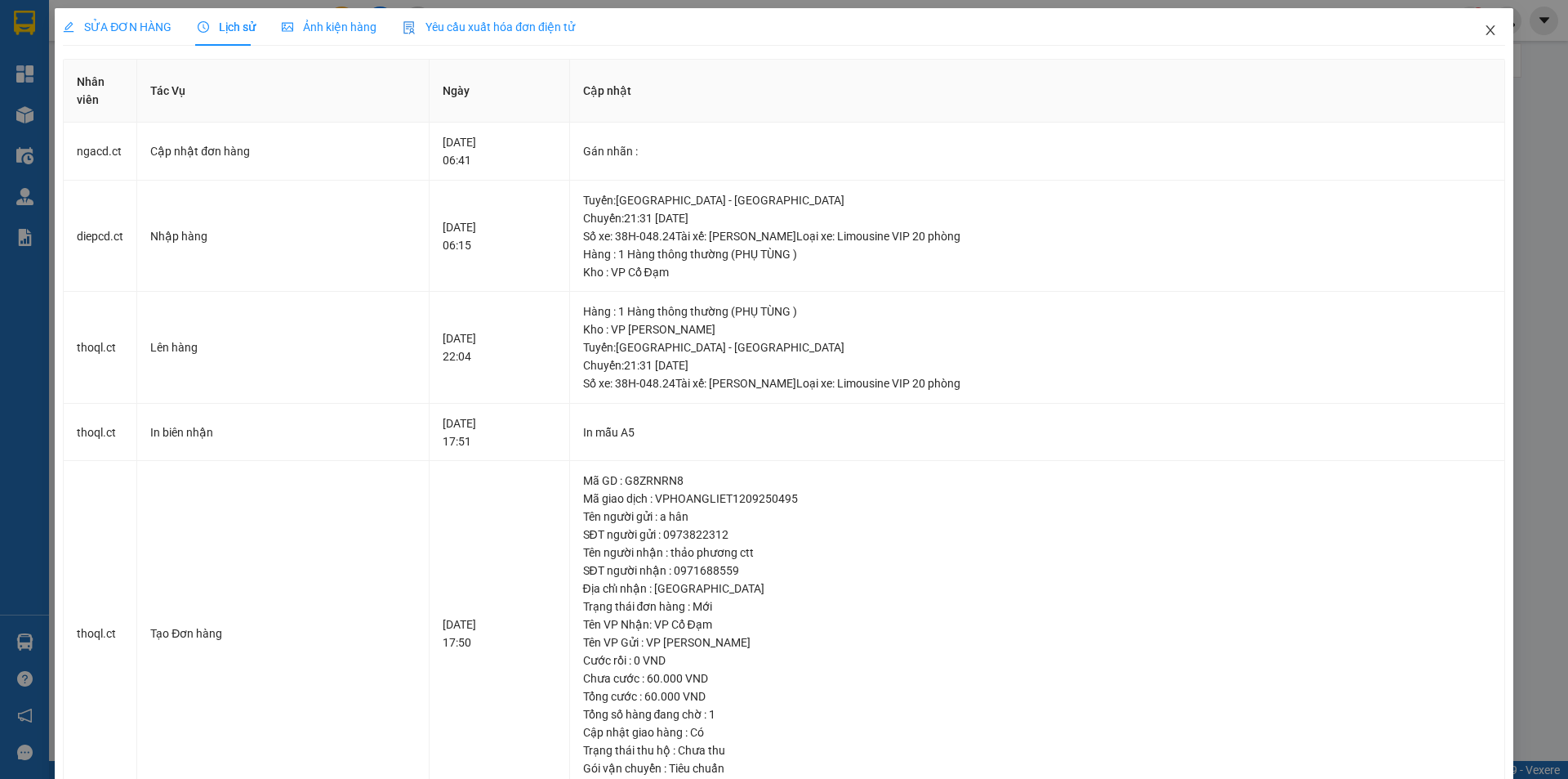
click at [1485, 31] on icon "close" at bounding box center [1491, 30] width 13 height 13
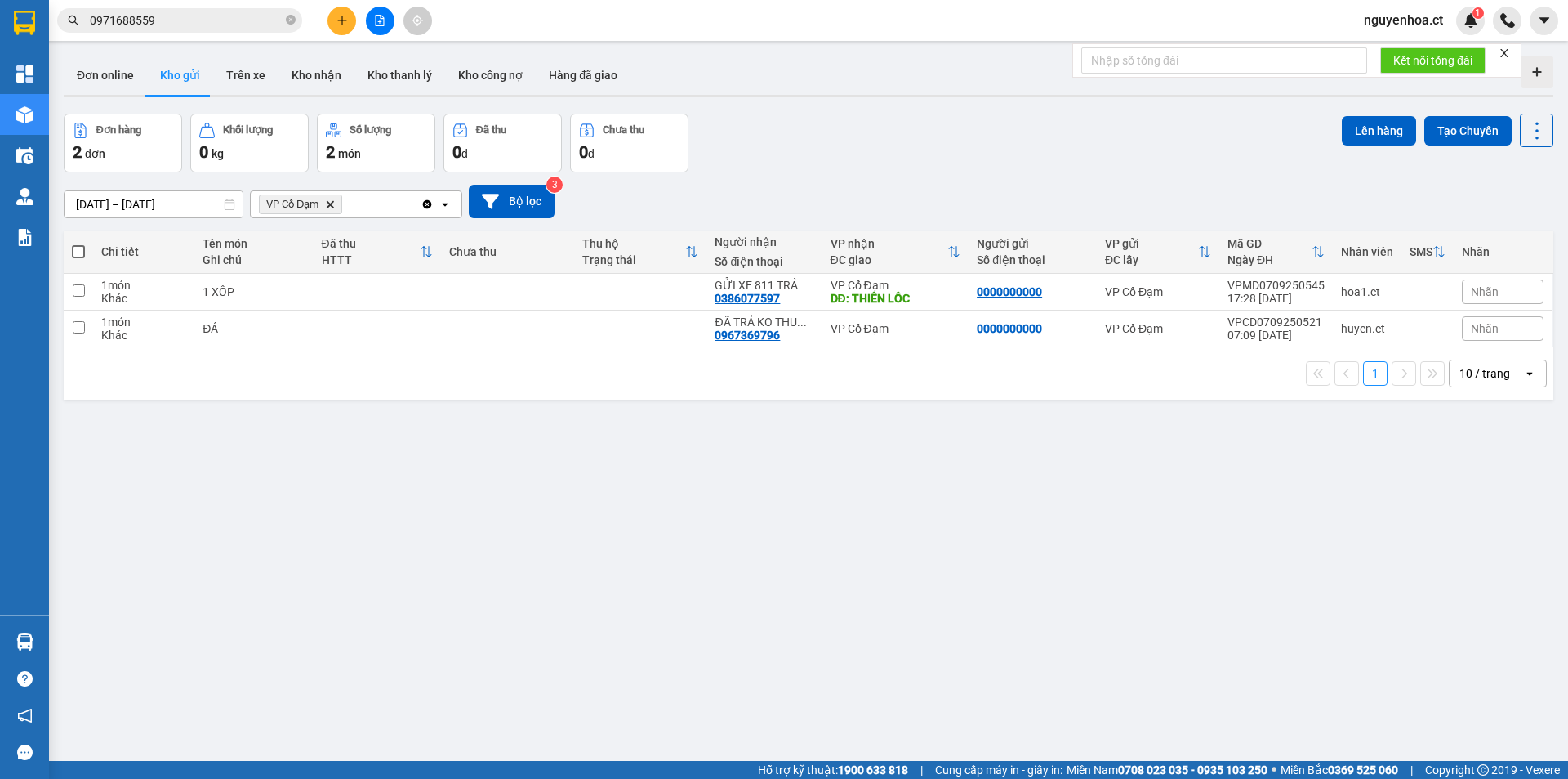
click at [215, 19] on input "0971688559" at bounding box center [186, 21] width 193 height 18
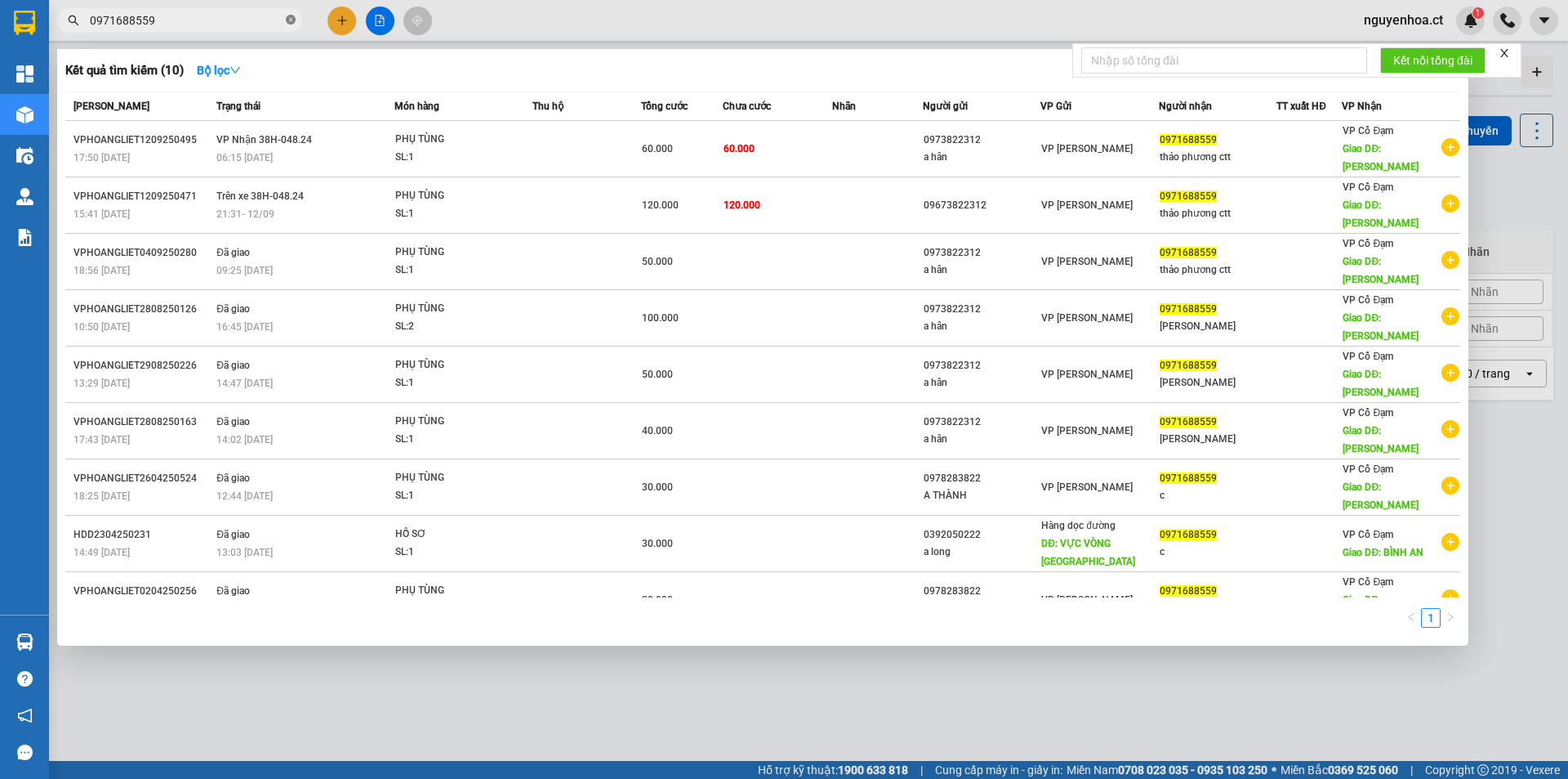
click at [294, 18] on icon "close-circle" at bounding box center [291, 20] width 10 height 10
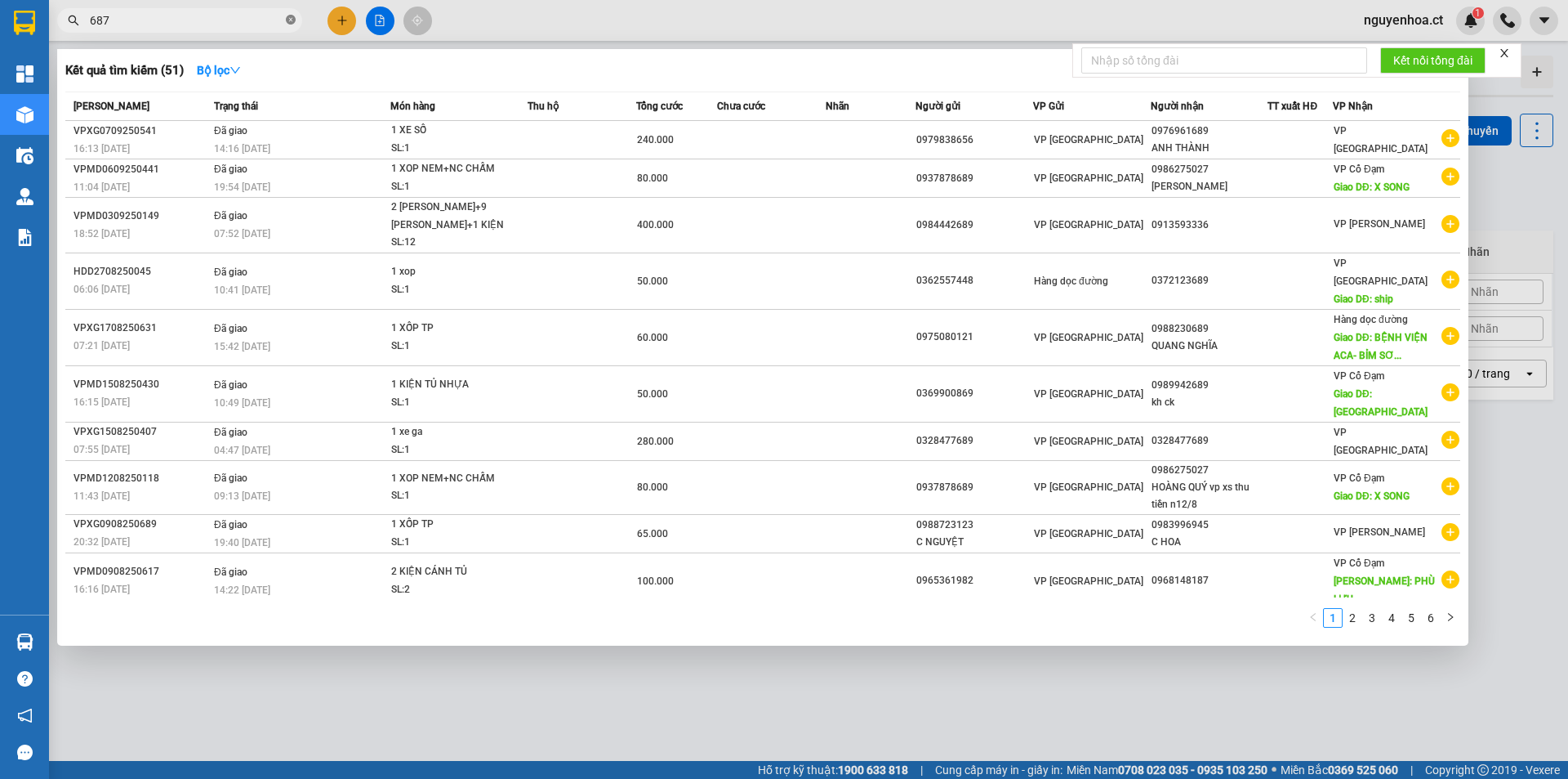
type input "6879"
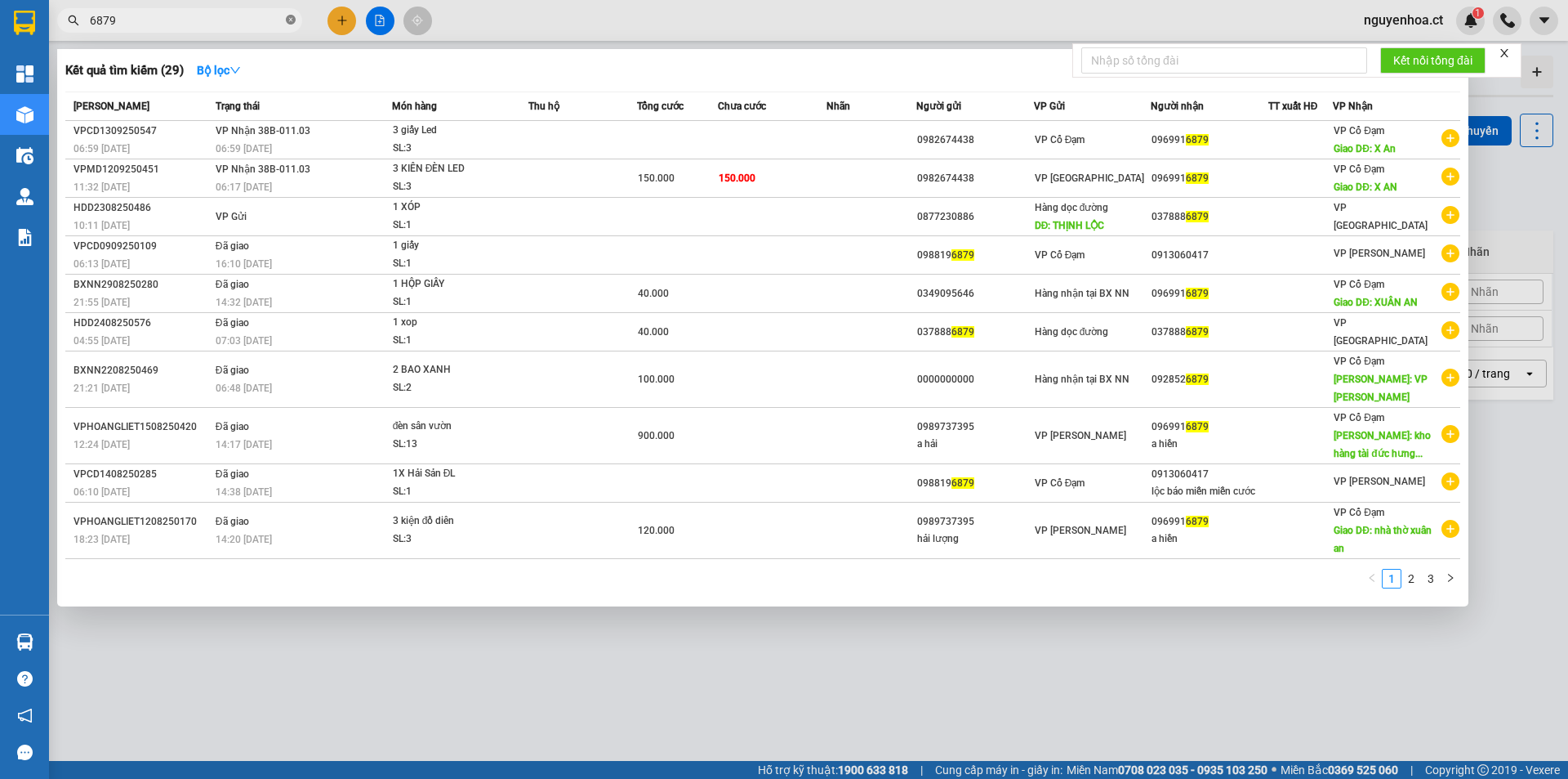
click at [295, 18] on icon "close-circle" at bounding box center [291, 20] width 10 height 10
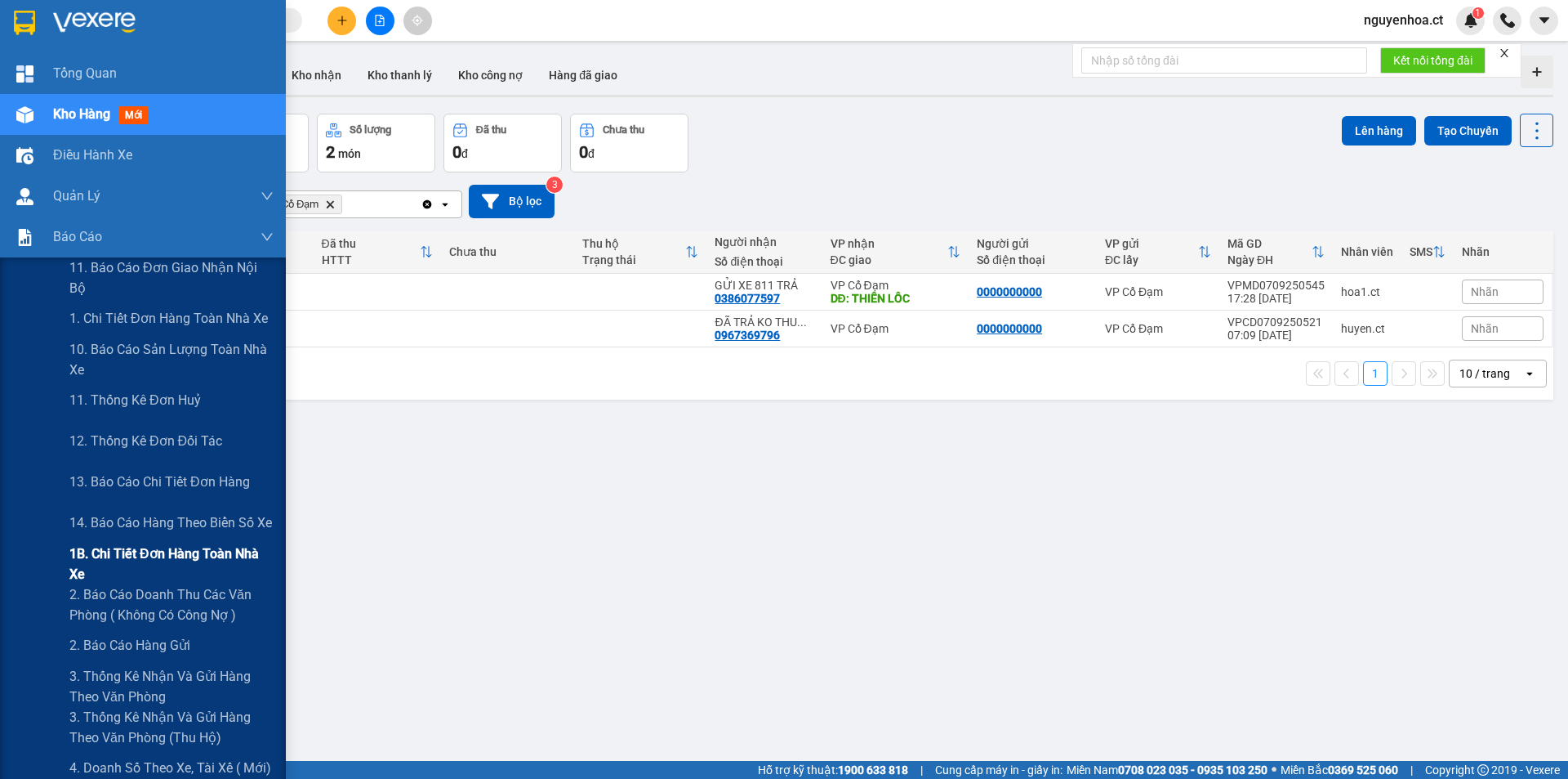
click at [93, 557] on span "1B. Chi tiết đơn hàng toàn nhà xe" at bounding box center [171, 564] width 204 height 41
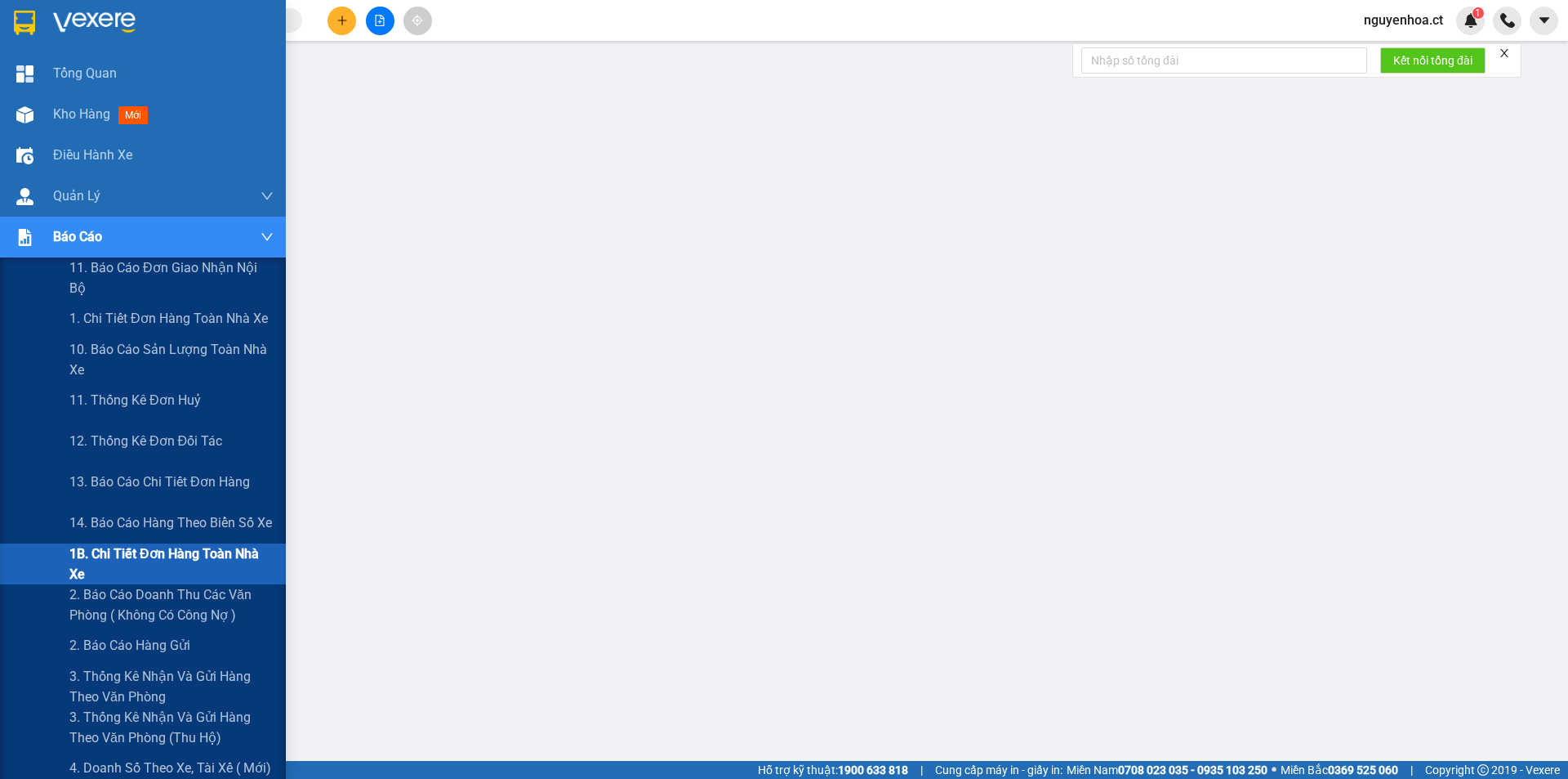
click at [114, 560] on span "1B. Chi tiết đơn hàng toàn nhà xe" at bounding box center [171, 564] width 204 height 41
click at [115, 560] on span "1B. Chi tiết đơn hàng toàn nhà xe" at bounding box center [171, 564] width 204 height 41
click at [116, 560] on span "1B. Chi tiết đơn hàng toàn nhà xe" at bounding box center [171, 564] width 204 height 41
click at [116, 558] on span "1B. Chi tiết đơn hàng toàn nhà xe" at bounding box center [171, 564] width 204 height 41
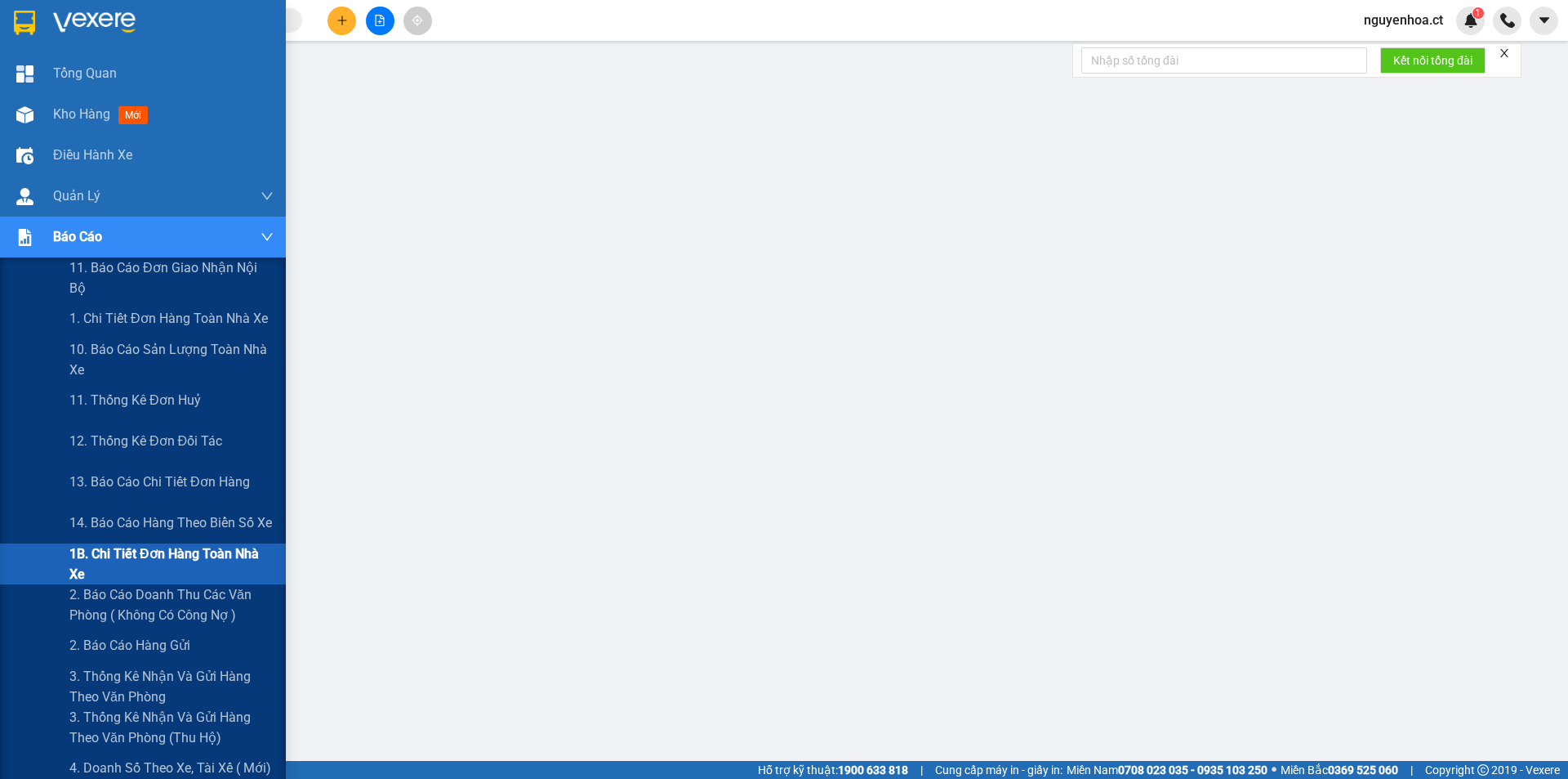
click at [116, 558] on span "1B. Chi tiết đơn hàng toàn nhà xe" at bounding box center [171, 564] width 204 height 41
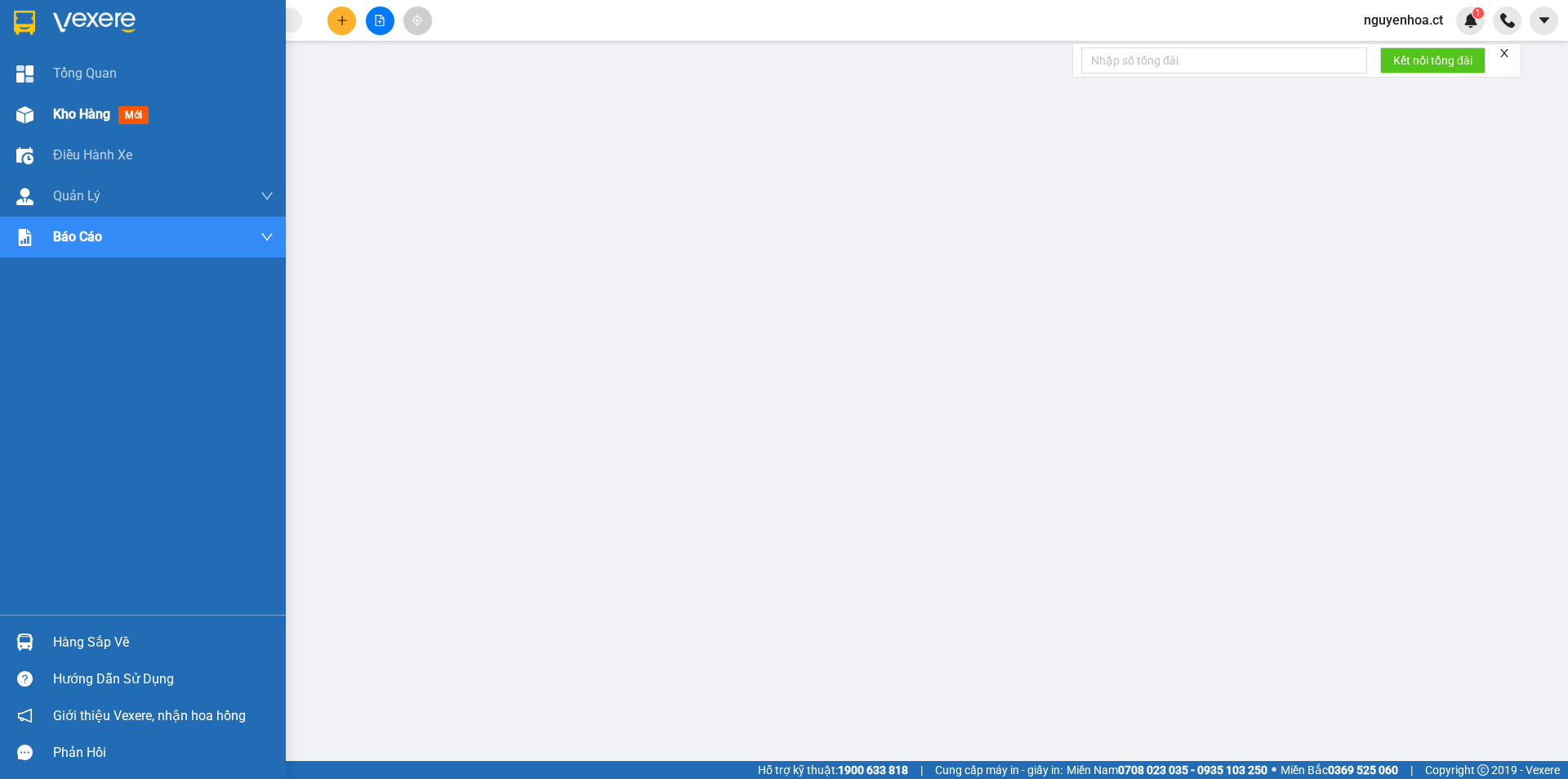
click at [68, 109] on span "Kho hàng" at bounding box center [82, 113] width 58 height 16
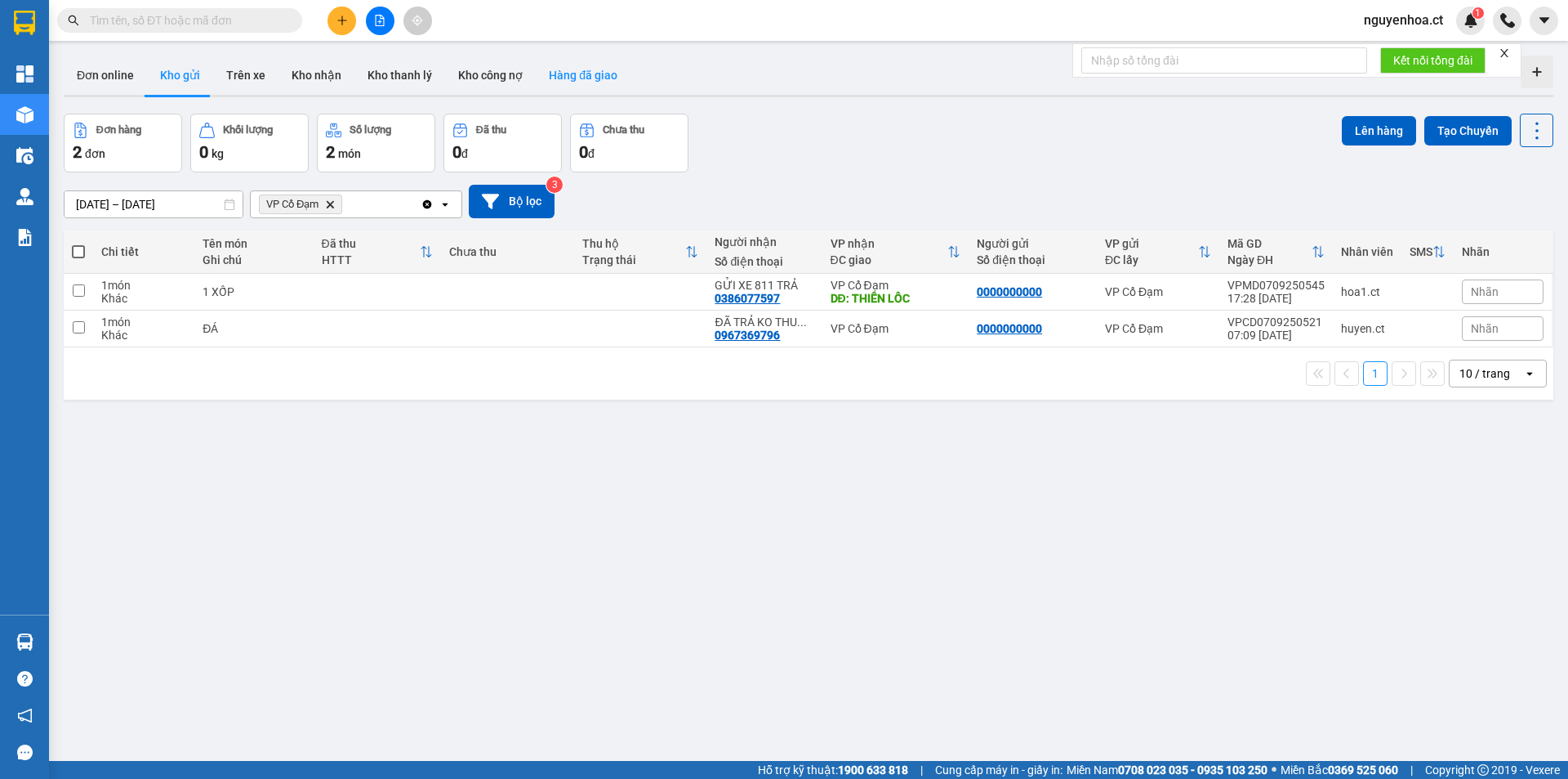
click at [589, 72] on button "Hàng đã giao" at bounding box center [584, 75] width 95 height 39
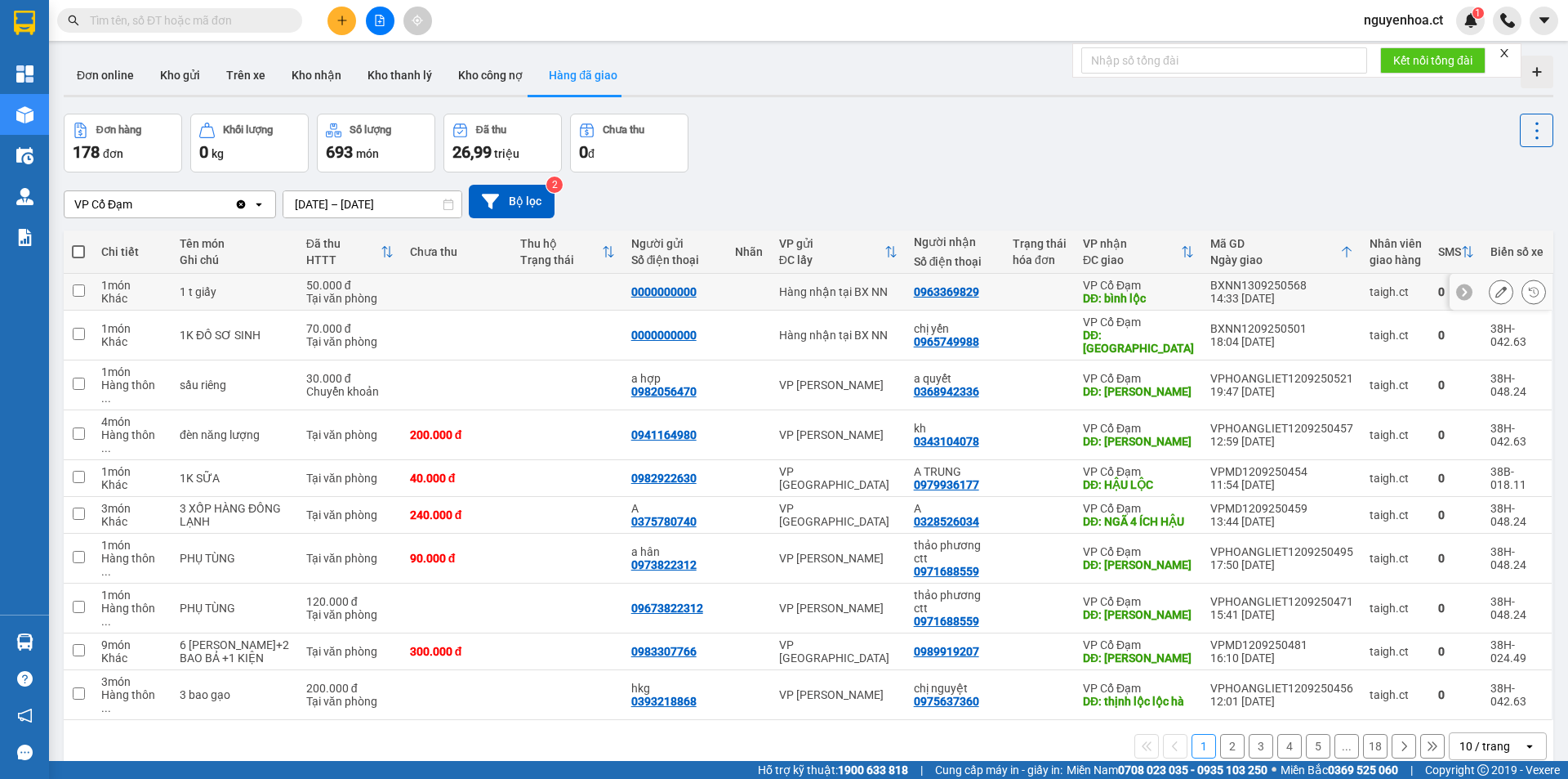
click at [82, 289] on input "checkbox" at bounding box center [78, 290] width 13 height 13
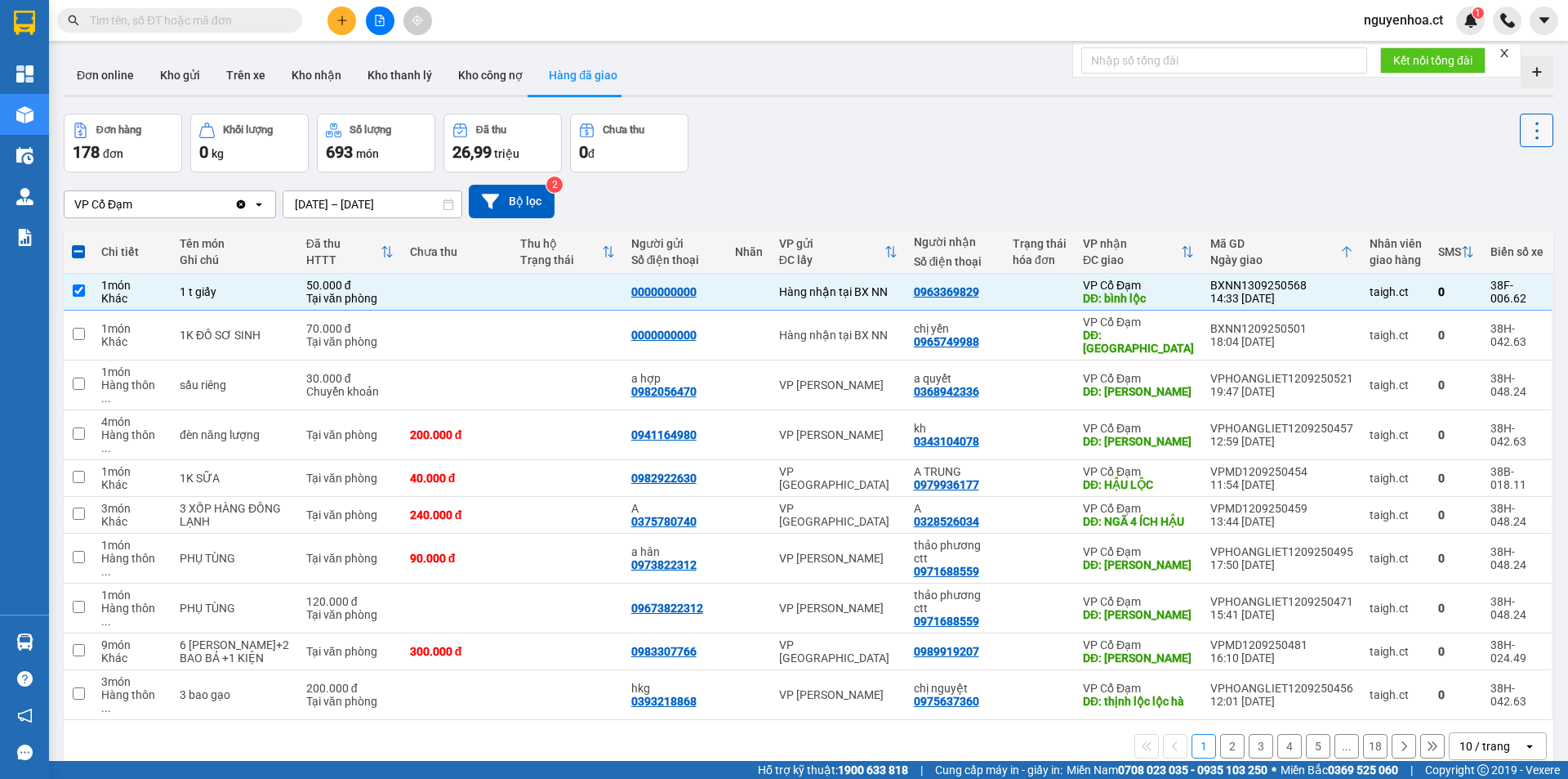
click at [1526, 139] on icon at bounding box center [1537, 130] width 23 height 23
click at [1473, 201] on span "Xóa hoàn toàn" at bounding box center [1507, 204] width 75 height 17
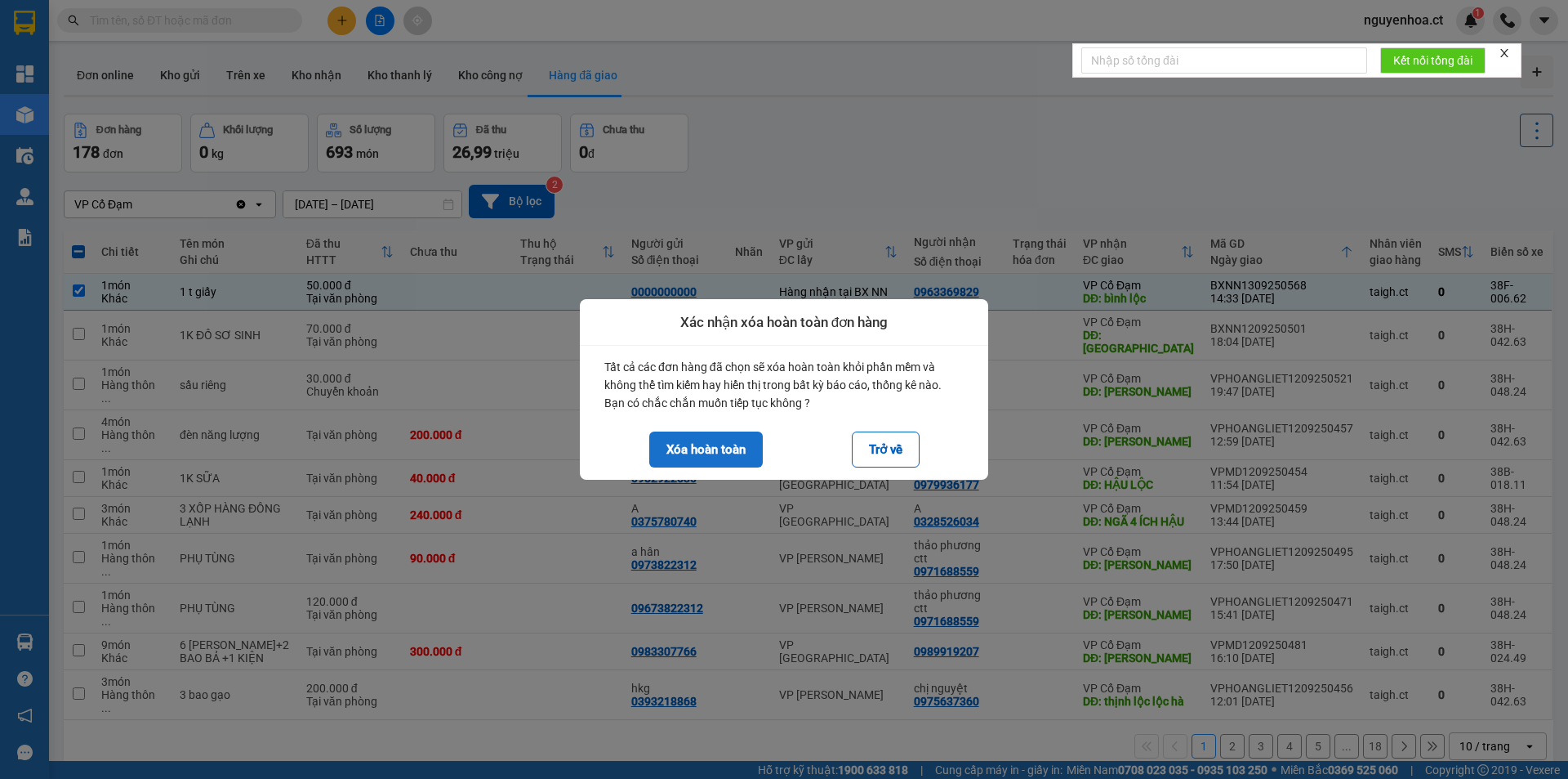
click at [732, 450] on button "Xóa hoàn toàn" at bounding box center [706, 449] width 113 height 36
checkbox input "false"
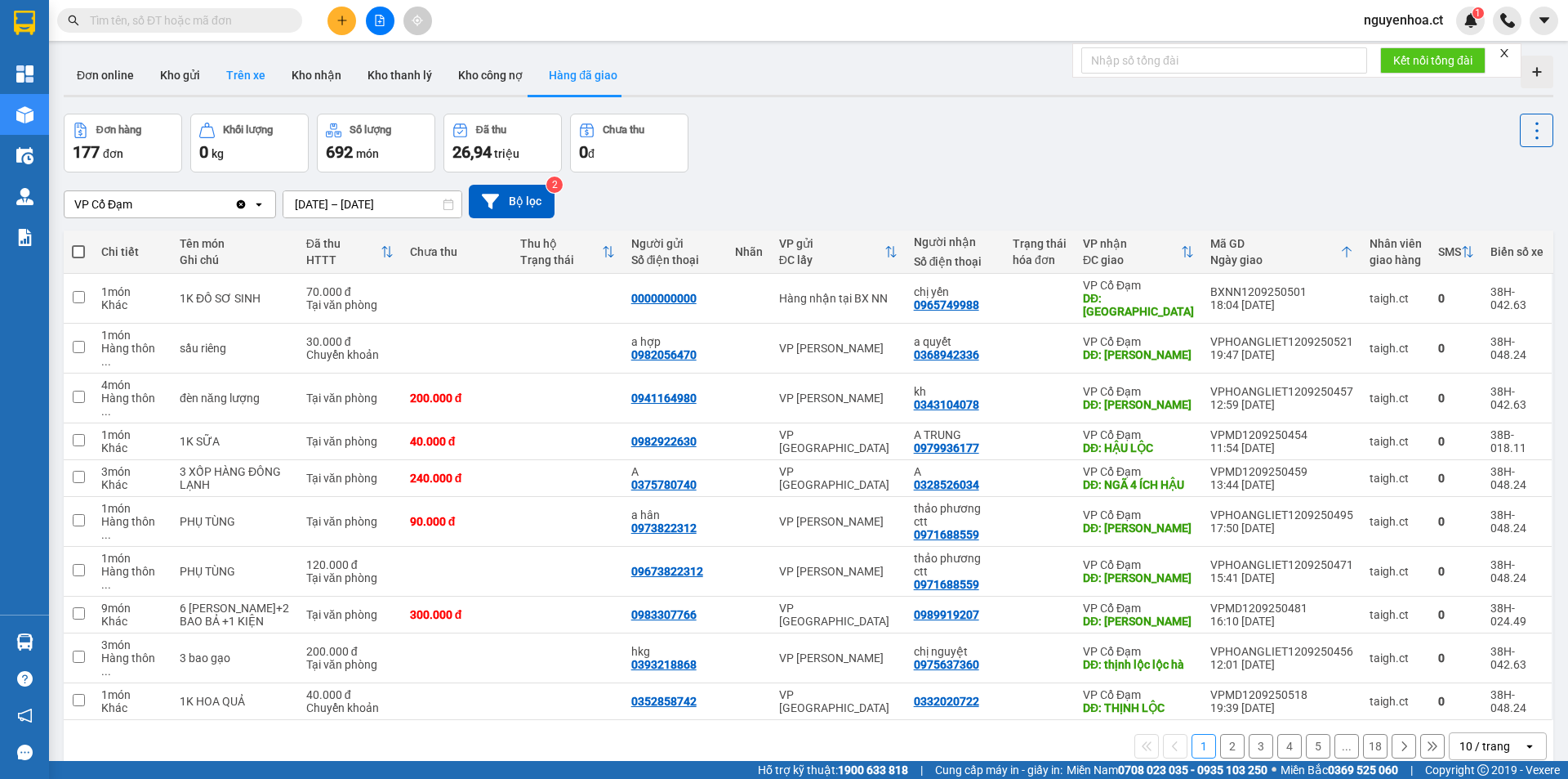
click at [229, 73] on button "Trên xe" at bounding box center [246, 75] width 65 height 39
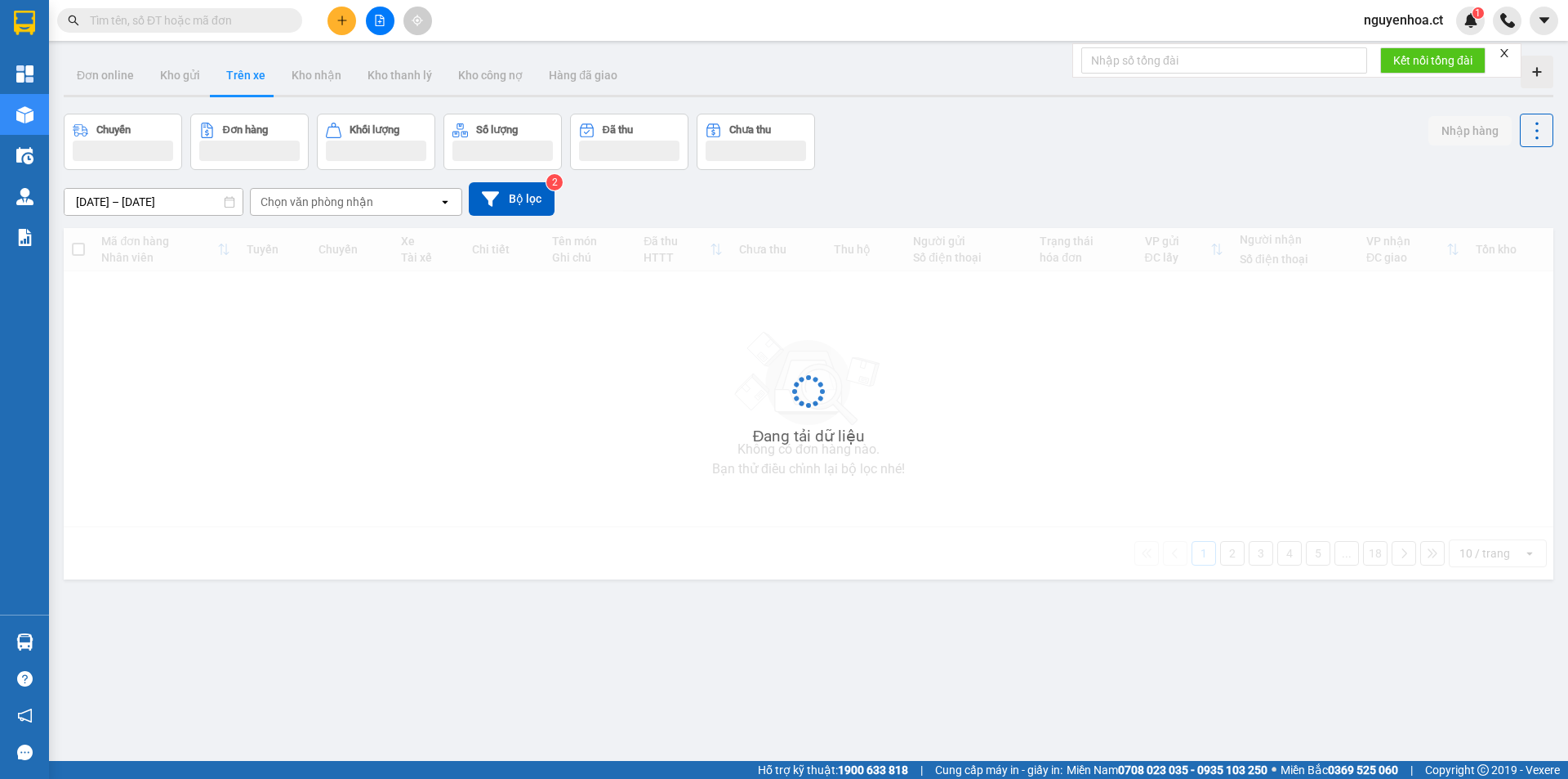
click at [211, 199] on input "[DATE] – [DATE]" at bounding box center [153, 201] width 178 height 26
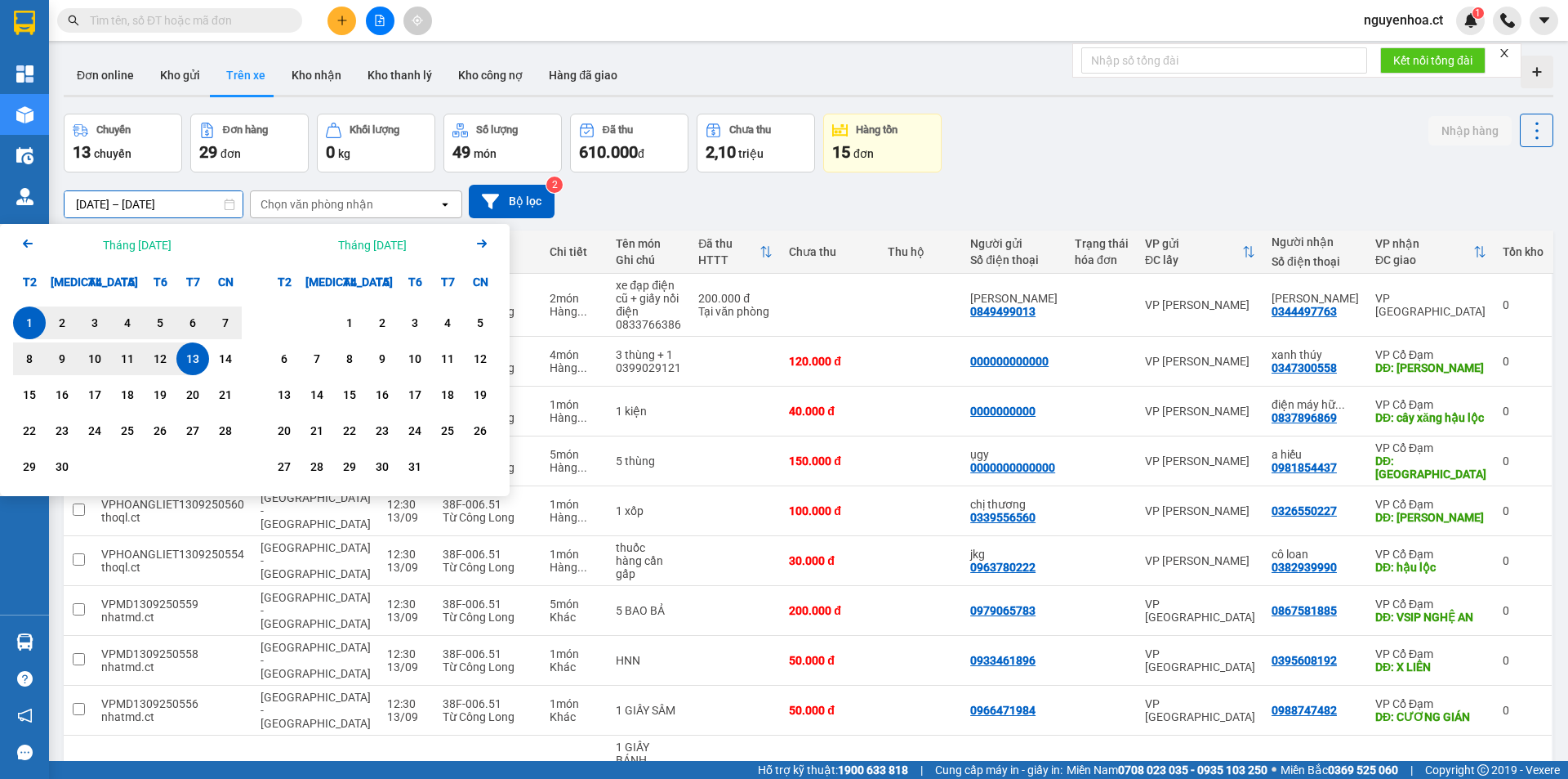
click at [34, 324] on div "1" at bounding box center [29, 323] width 23 height 20
click at [183, 353] on div "13" at bounding box center [193, 359] width 23 height 20
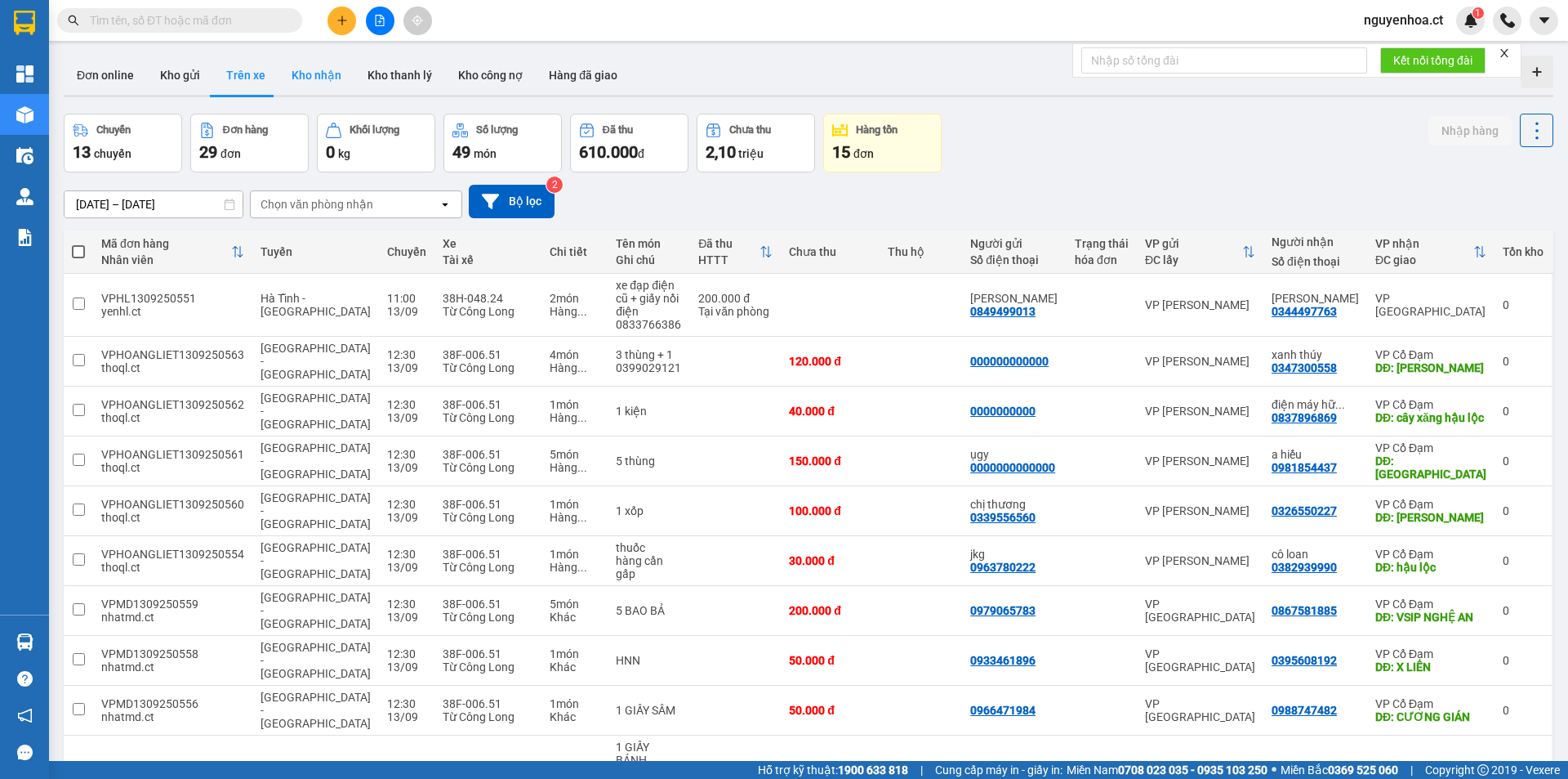
click at [331, 68] on button "Kho nhận" at bounding box center [316, 75] width 76 height 39
type input "[DATE] – [DATE]"
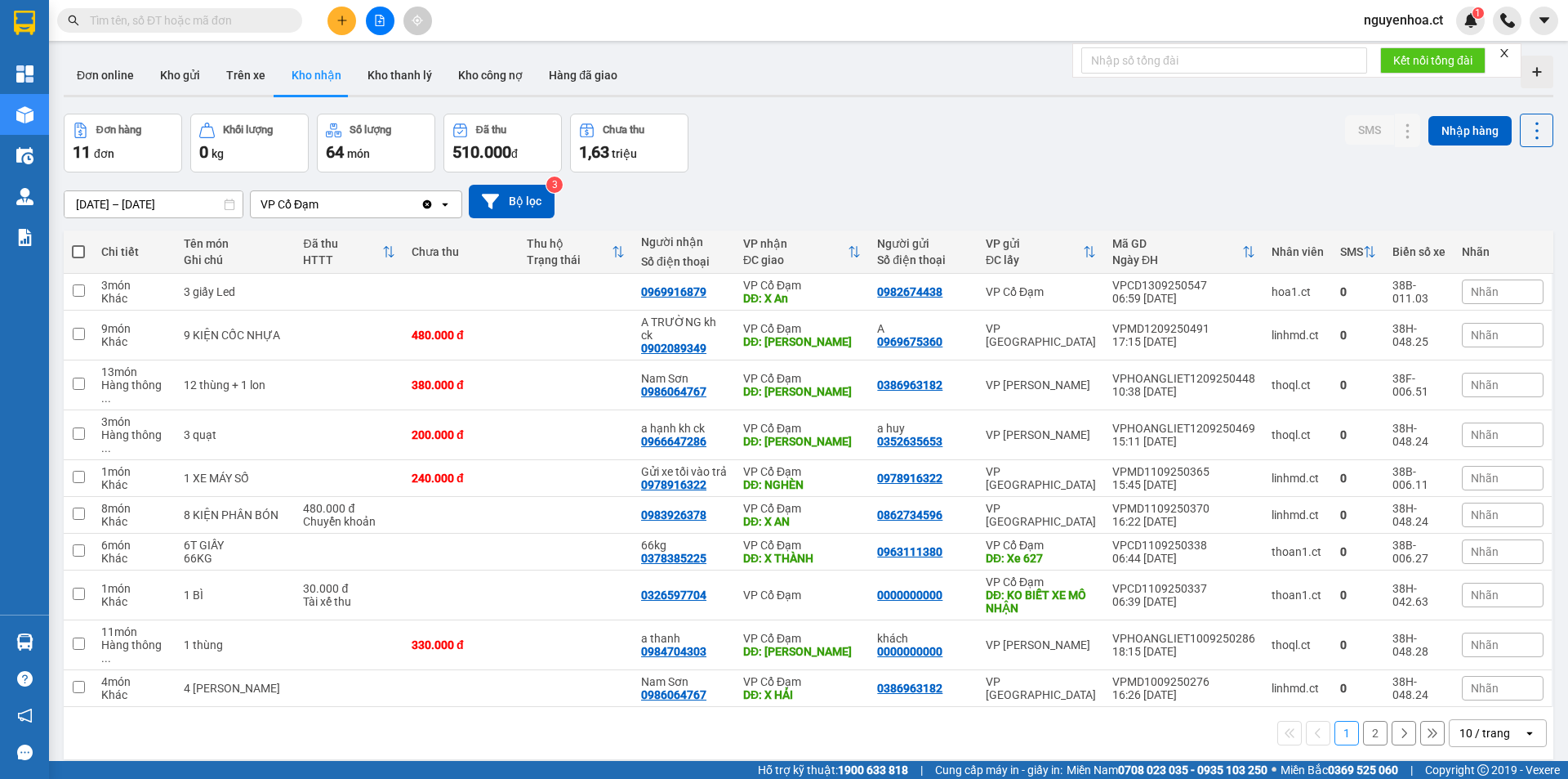
click at [428, 204] on icon "Clear value" at bounding box center [428, 204] width 13 height 13
click at [78, 287] on input "checkbox" at bounding box center [78, 290] width 13 height 13
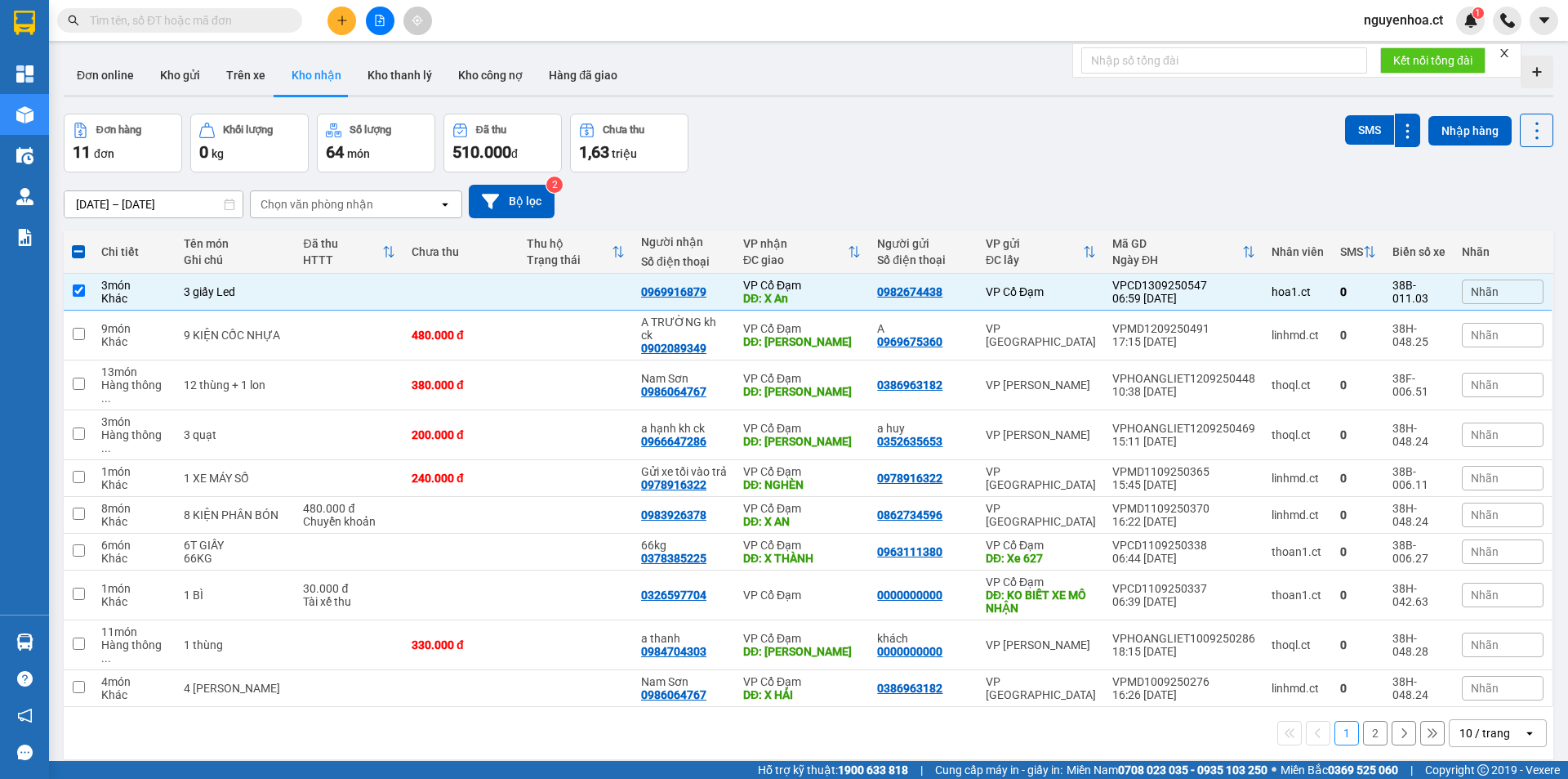
drag, startPoint x: 1527, startPoint y: 137, endPoint x: 1526, endPoint y: 148, distance: 11.0
click at [1526, 137] on icon at bounding box center [1537, 130] width 23 height 23
click at [1478, 229] on span "Xóa hoàn toàn" at bounding box center [1507, 234] width 75 height 17
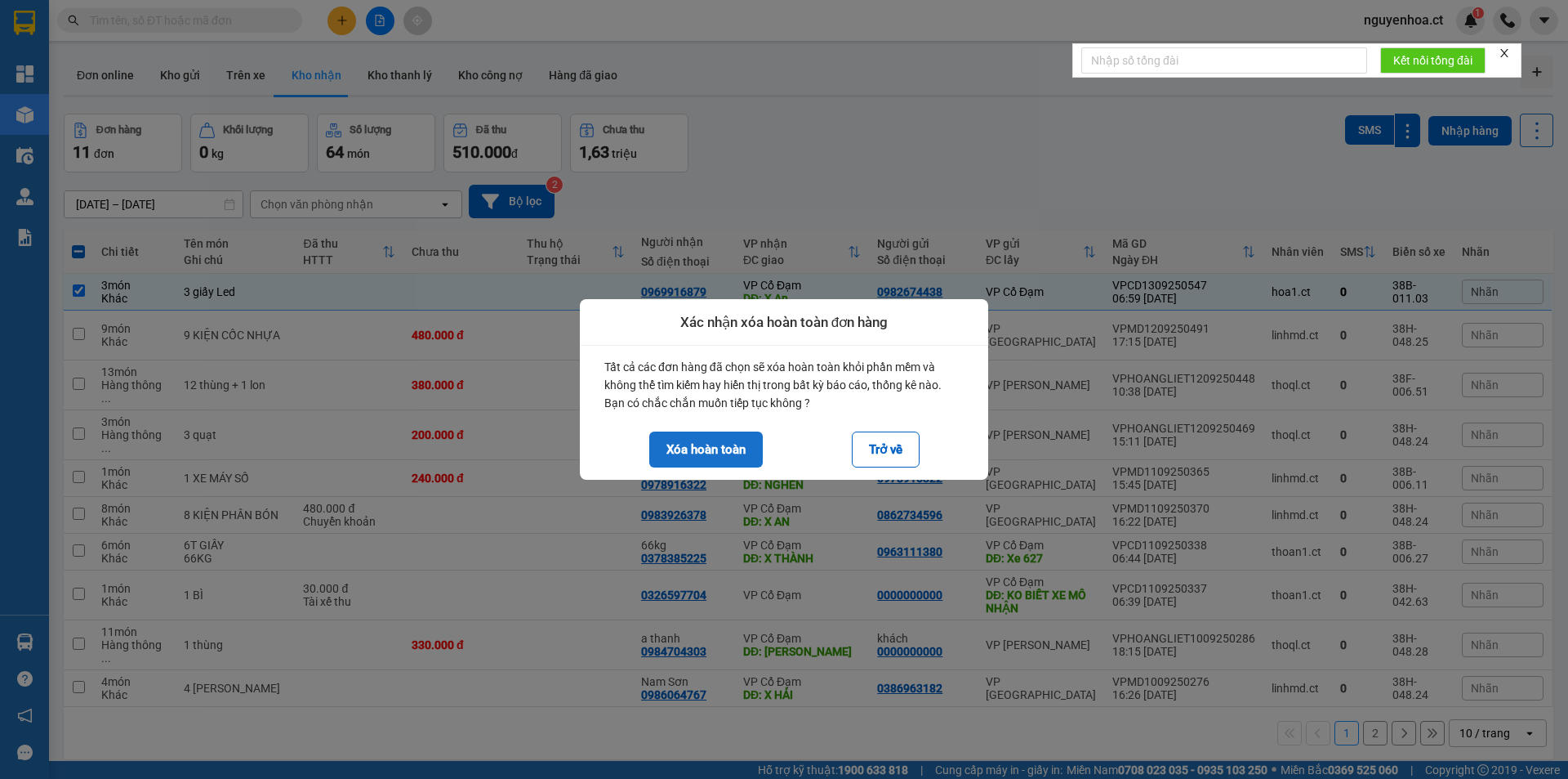
click at [713, 451] on button "Xóa hoàn toàn" at bounding box center [706, 449] width 113 height 36
checkbox input "false"
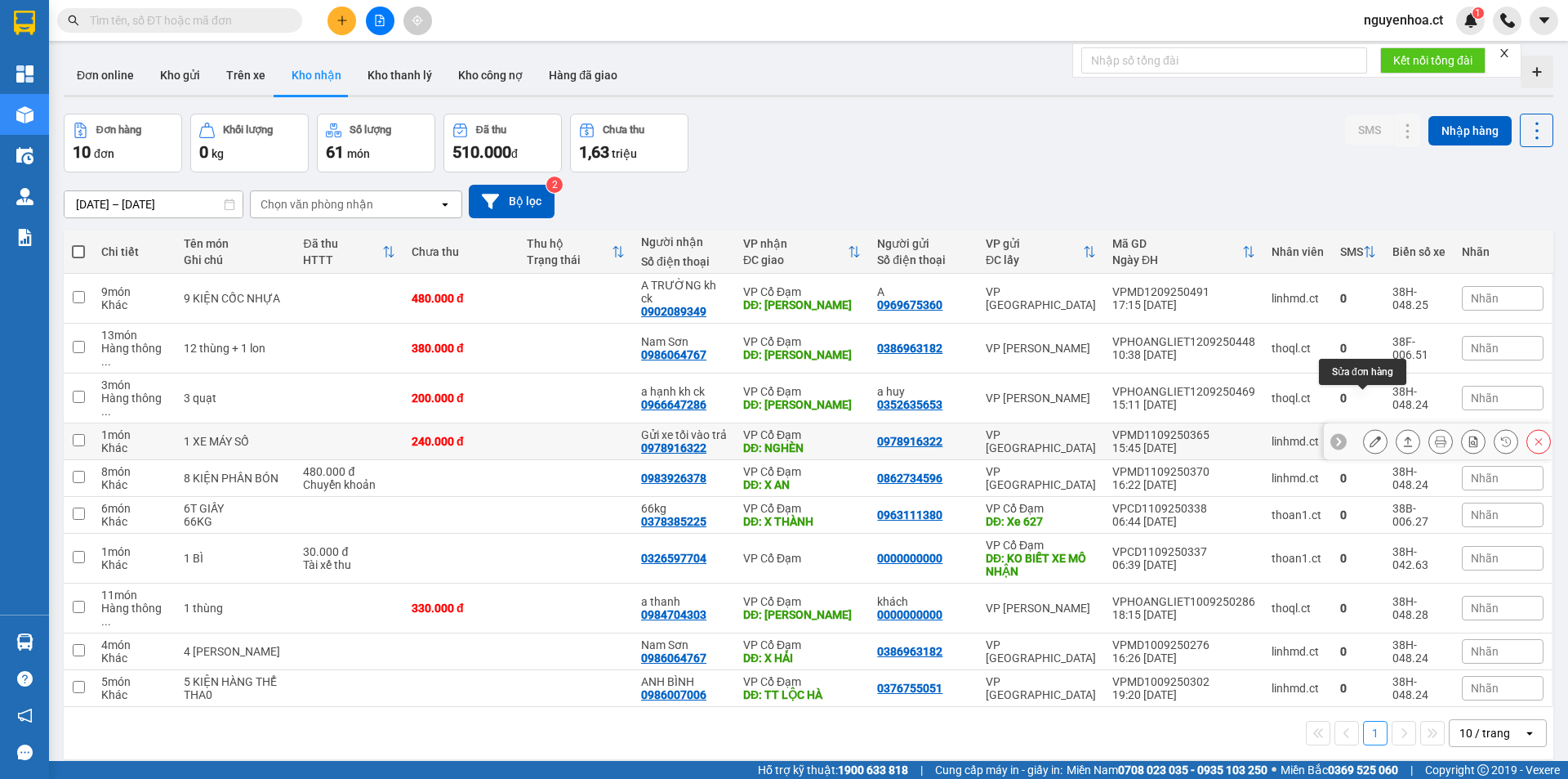
click at [1370, 435] on icon at bounding box center [1375, 441] width 12 height 12
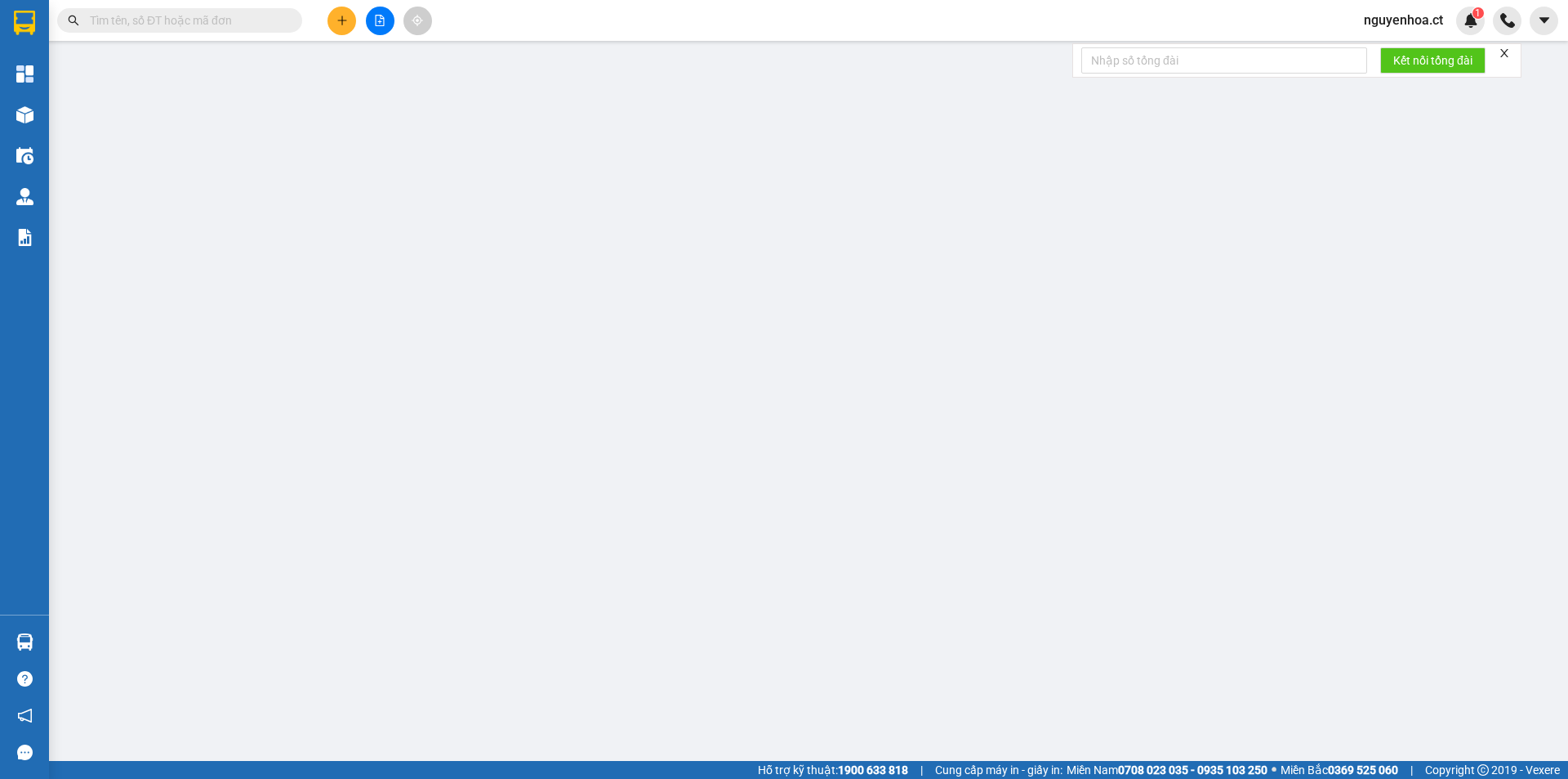
type input "0978916322"
type input "Gửi xe tối vào trả"
type input "NGHÈN"
type input "240.000"
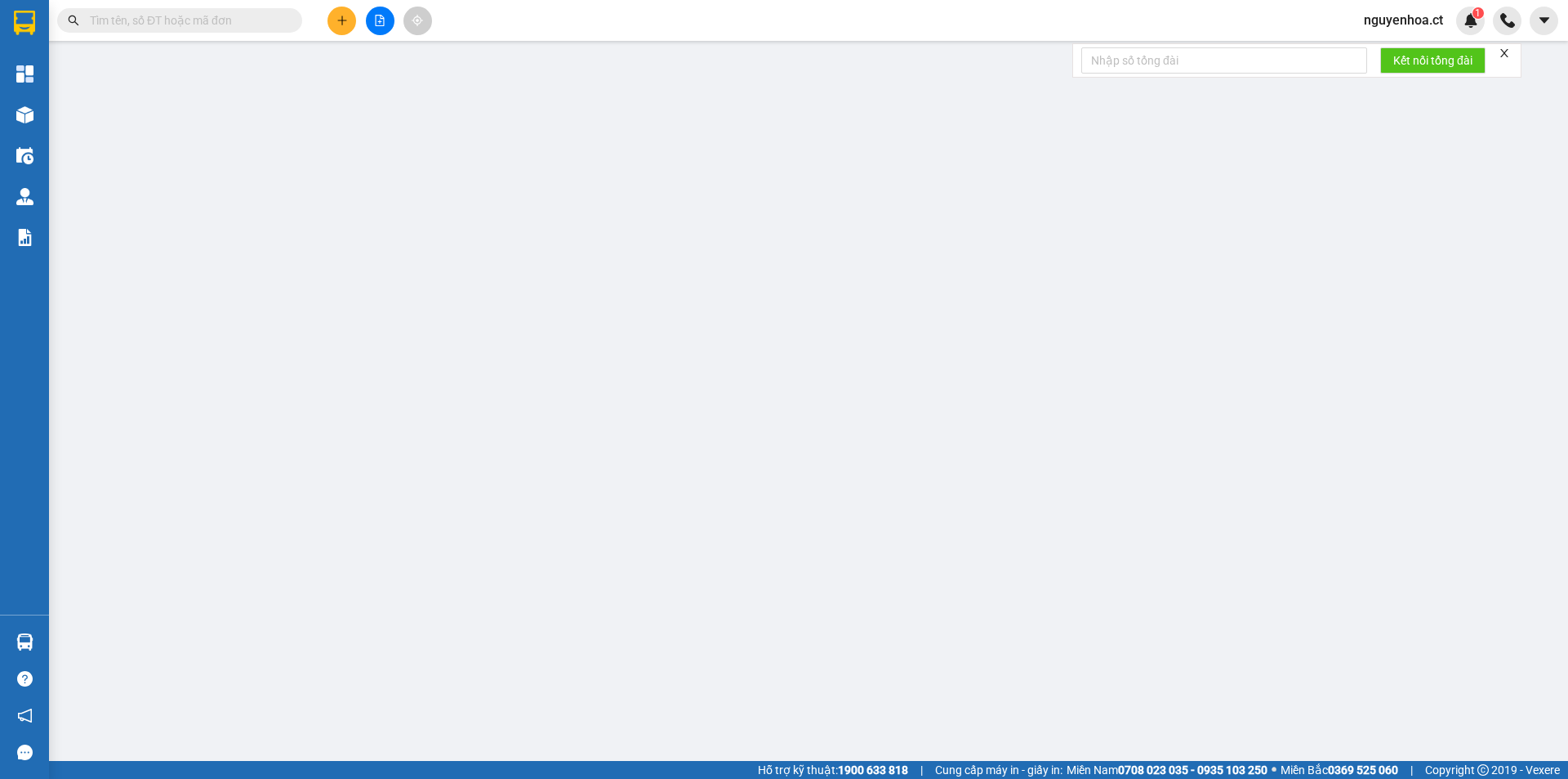
type input "240.000"
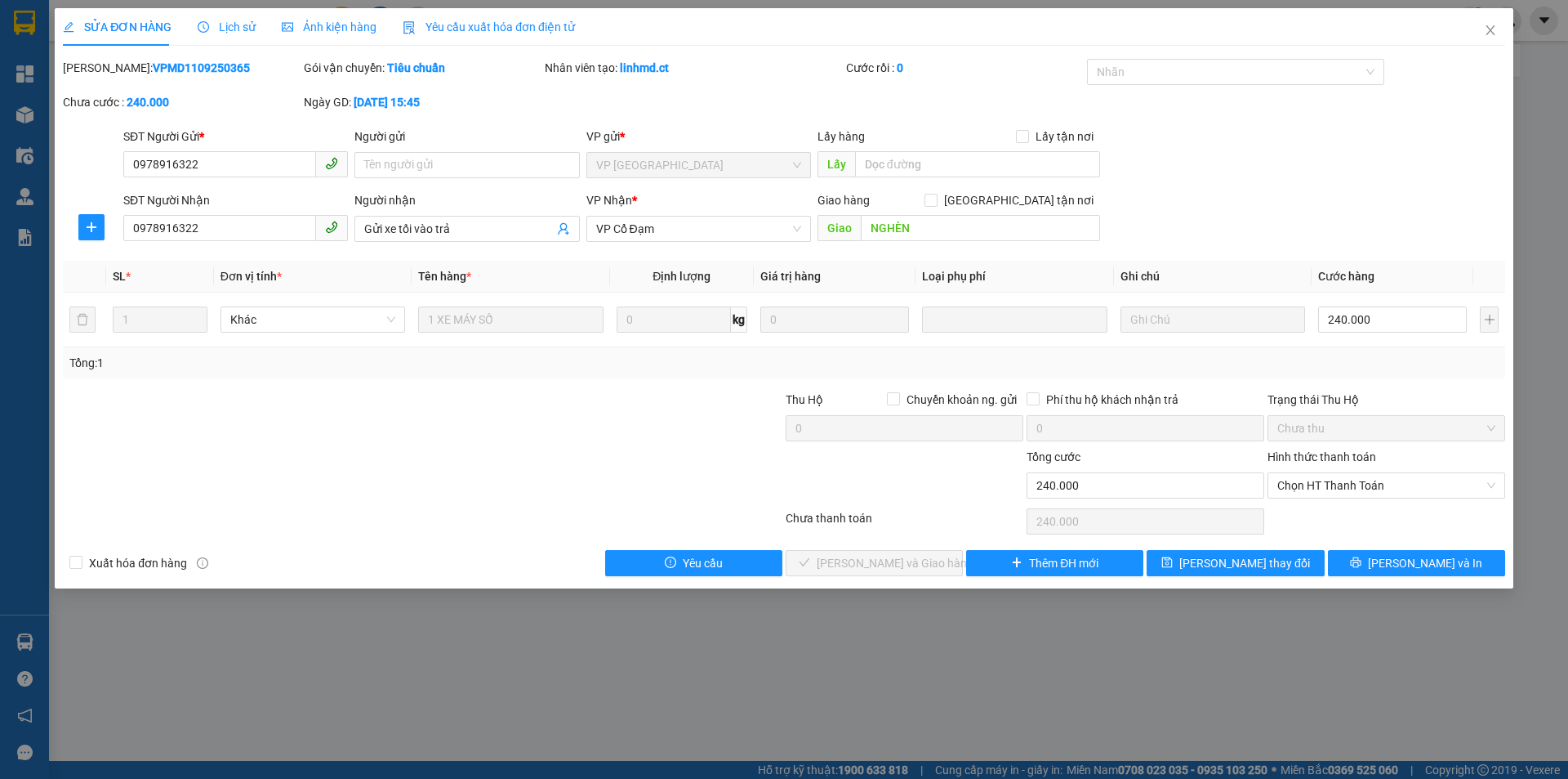
click at [200, 16] on div "Lịch sử" at bounding box center [227, 27] width 58 height 38
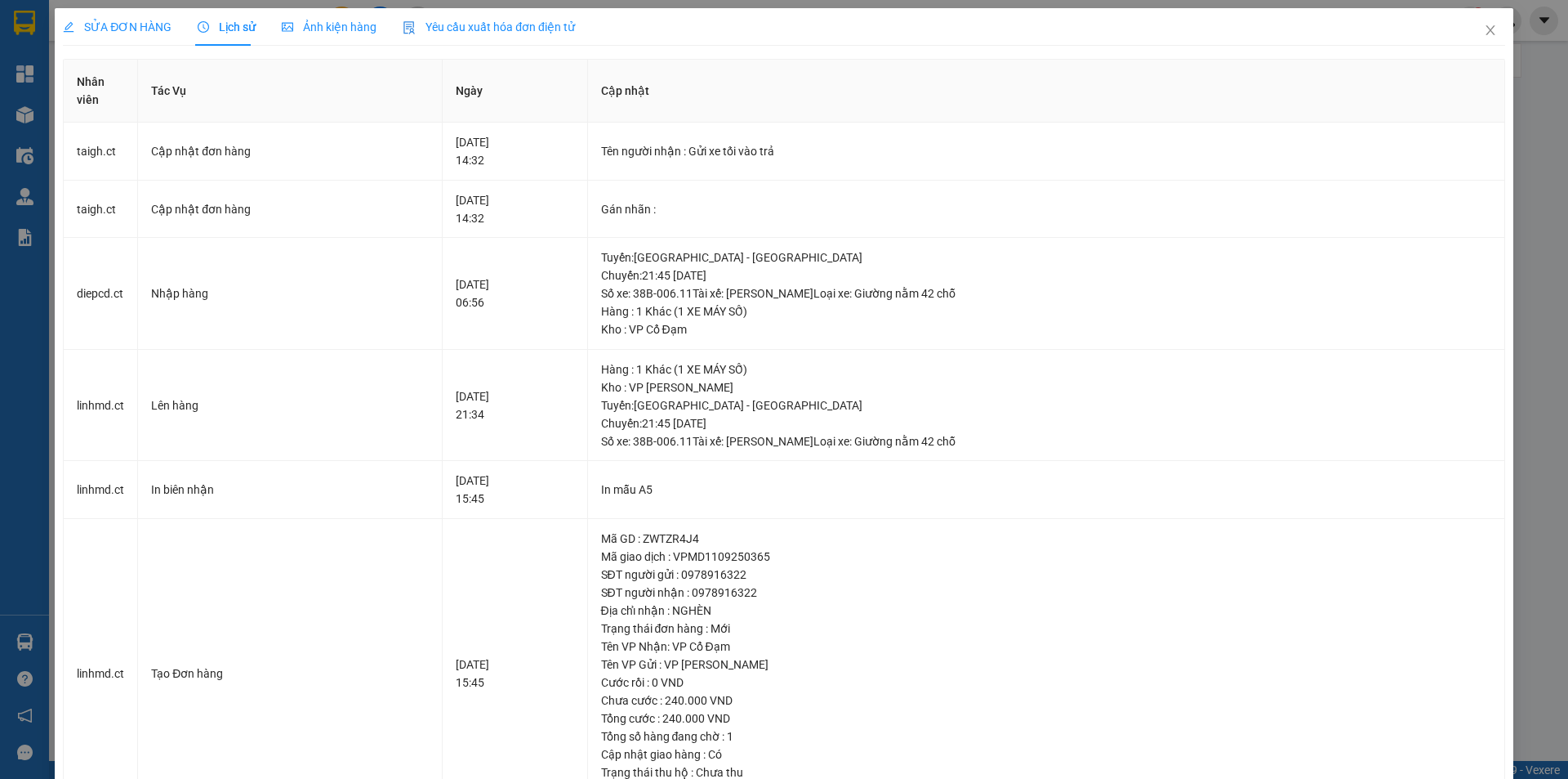
click at [112, 27] on span "SỬA ĐƠN HÀNG" at bounding box center [117, 27] width 108 height 13
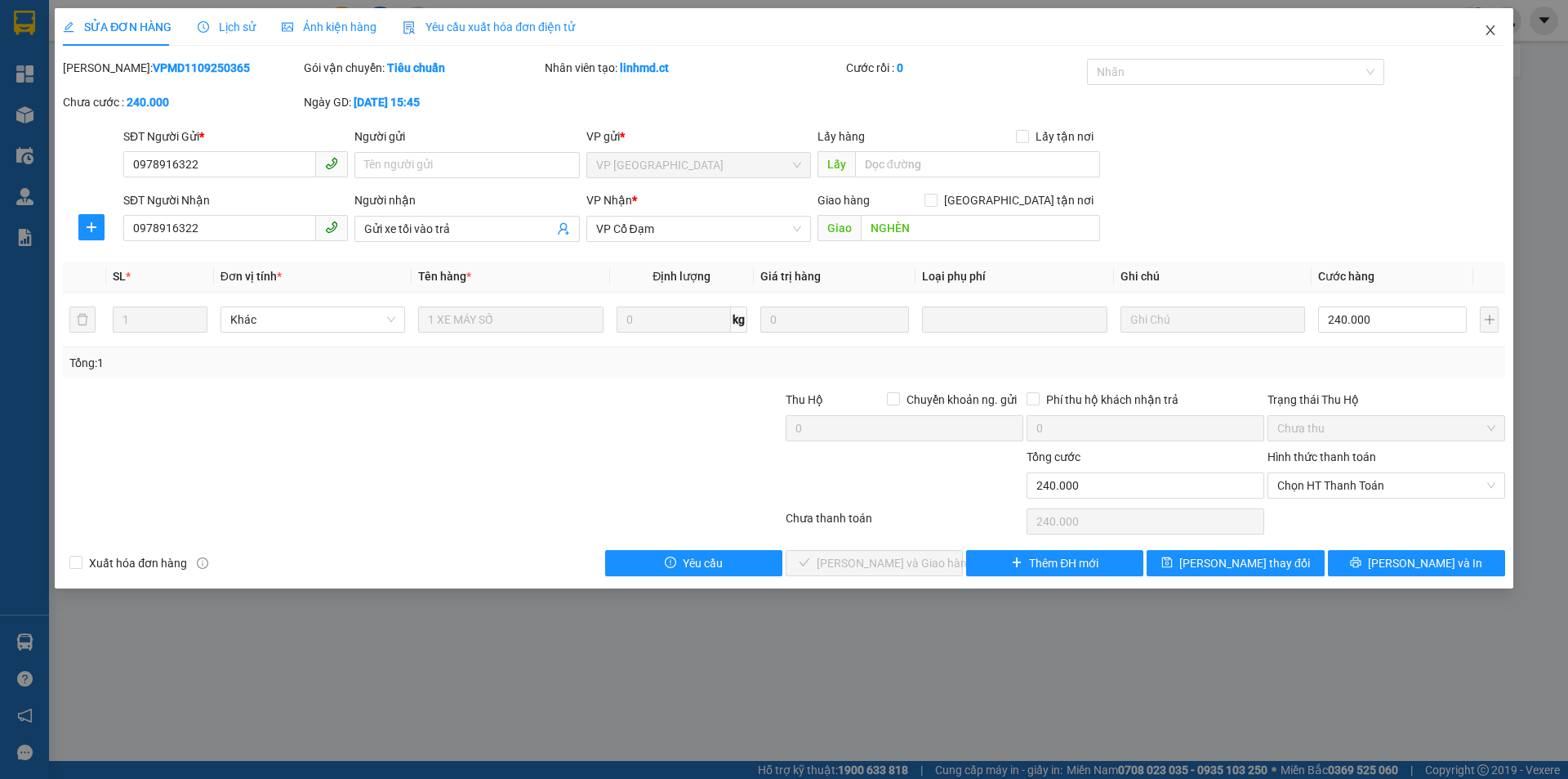
click at [1485, 30] on icon "close" at bounding box center [1491, 30] width 13 height 13
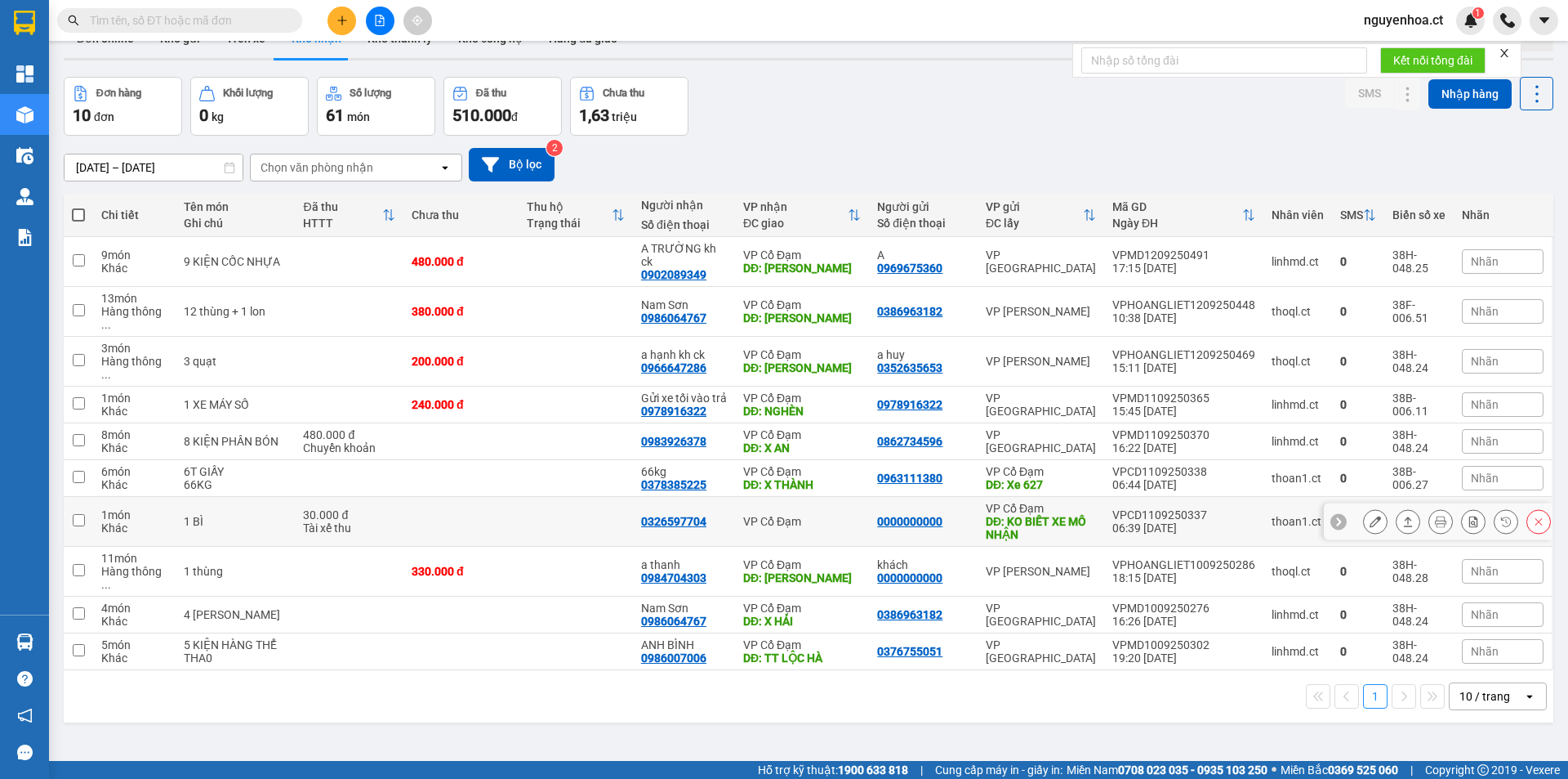
scroll to position [75, 0]
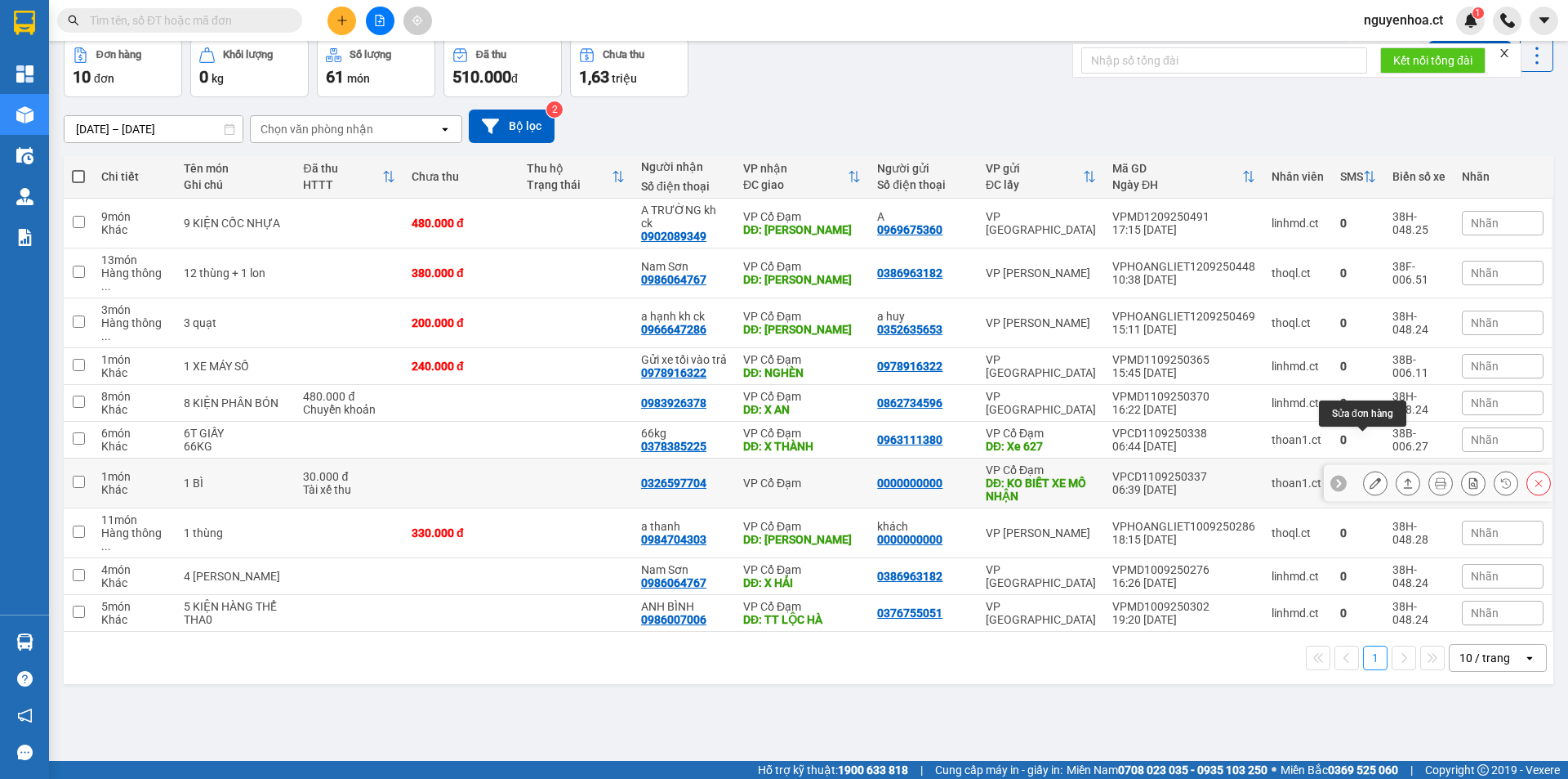
click at [1364, 469] on button at bounding box center [1375, 483] width 23 height 28
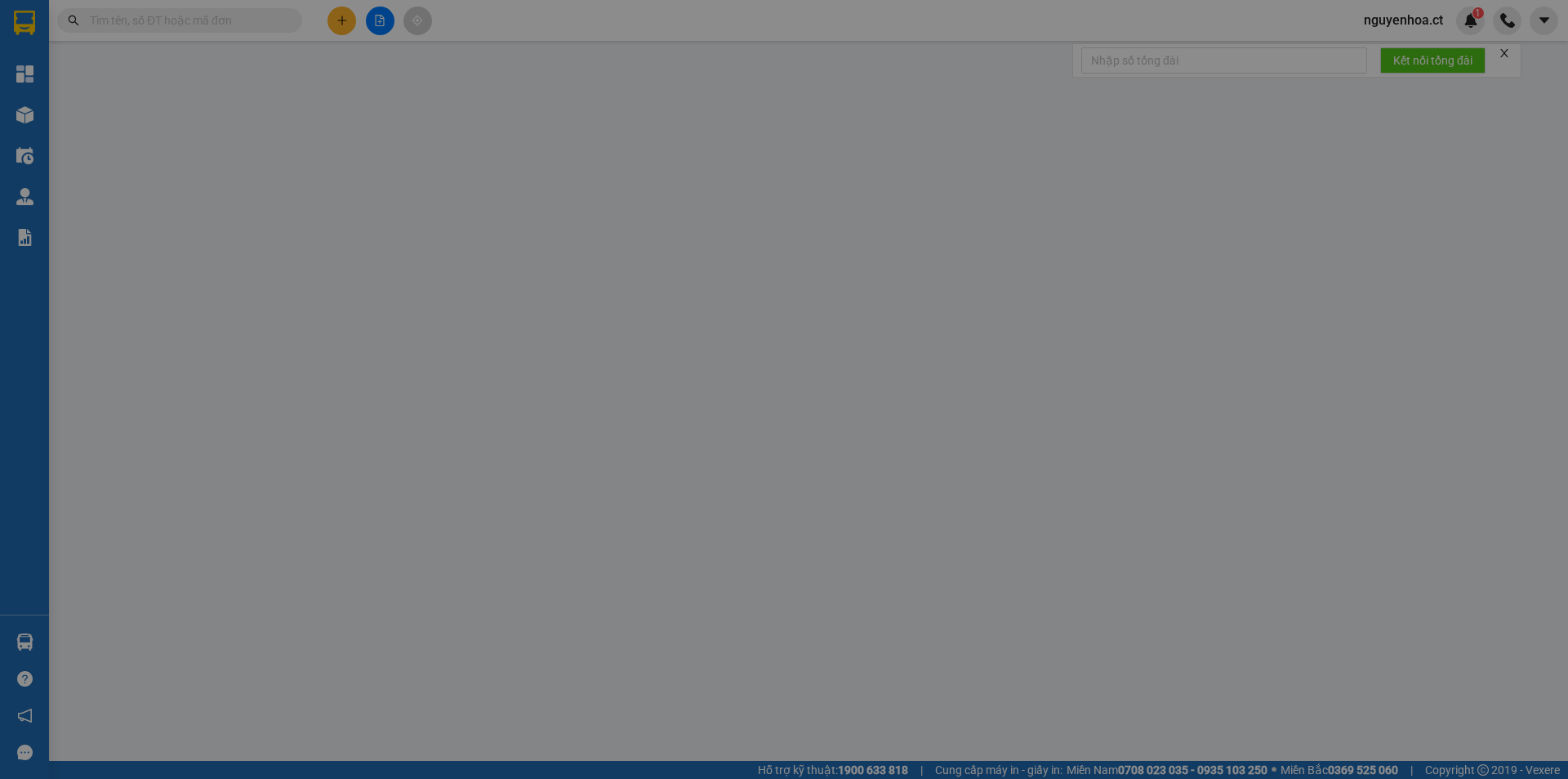
type input "0000000000"
type input "KO BIẾT XE MÔ NHẬN"
type input "0326597704"
type input "30.000"
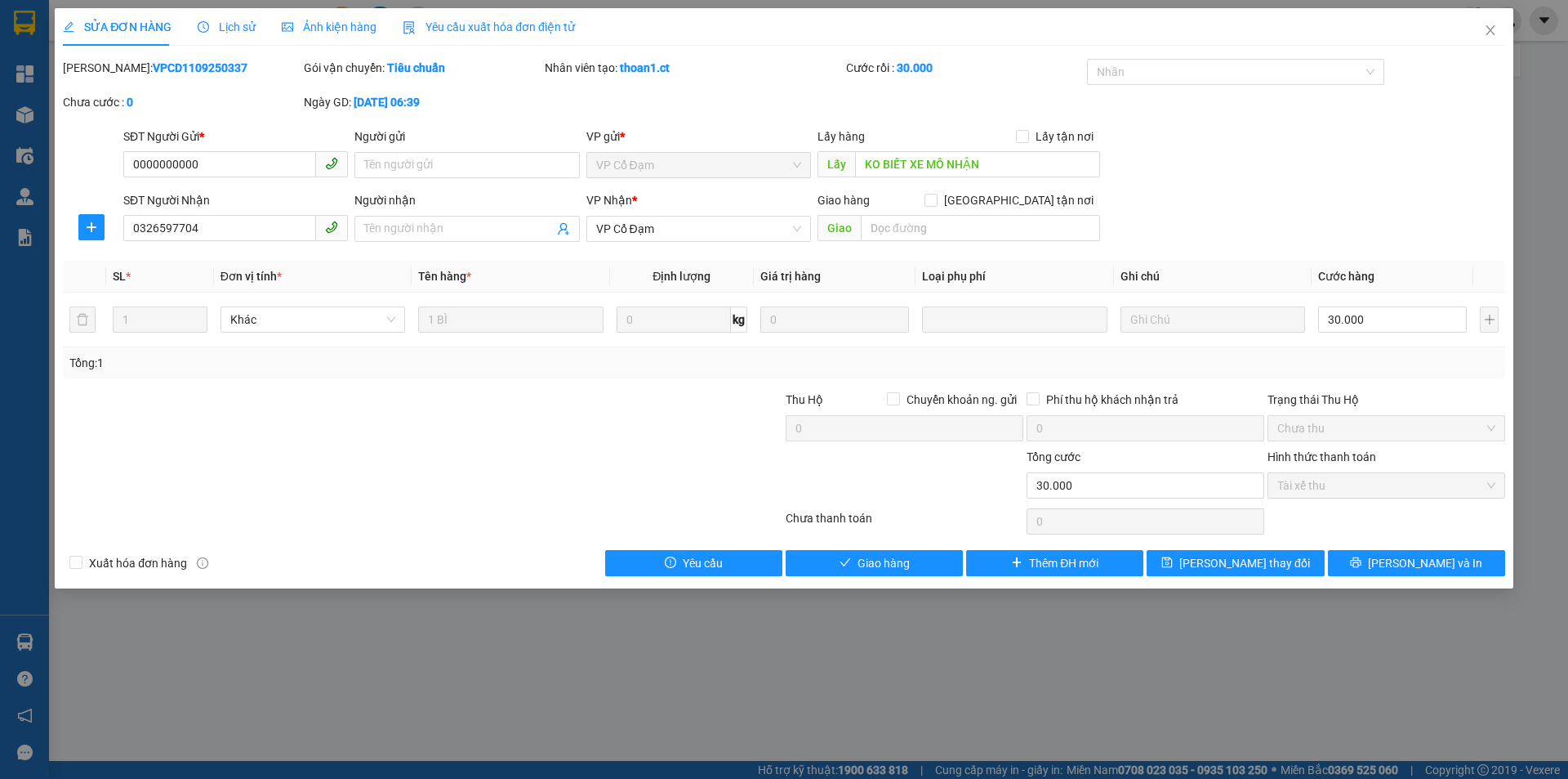
click at [225, 30] on span "Lịch sử" at bounding box center [227, 27] width 58 height 13
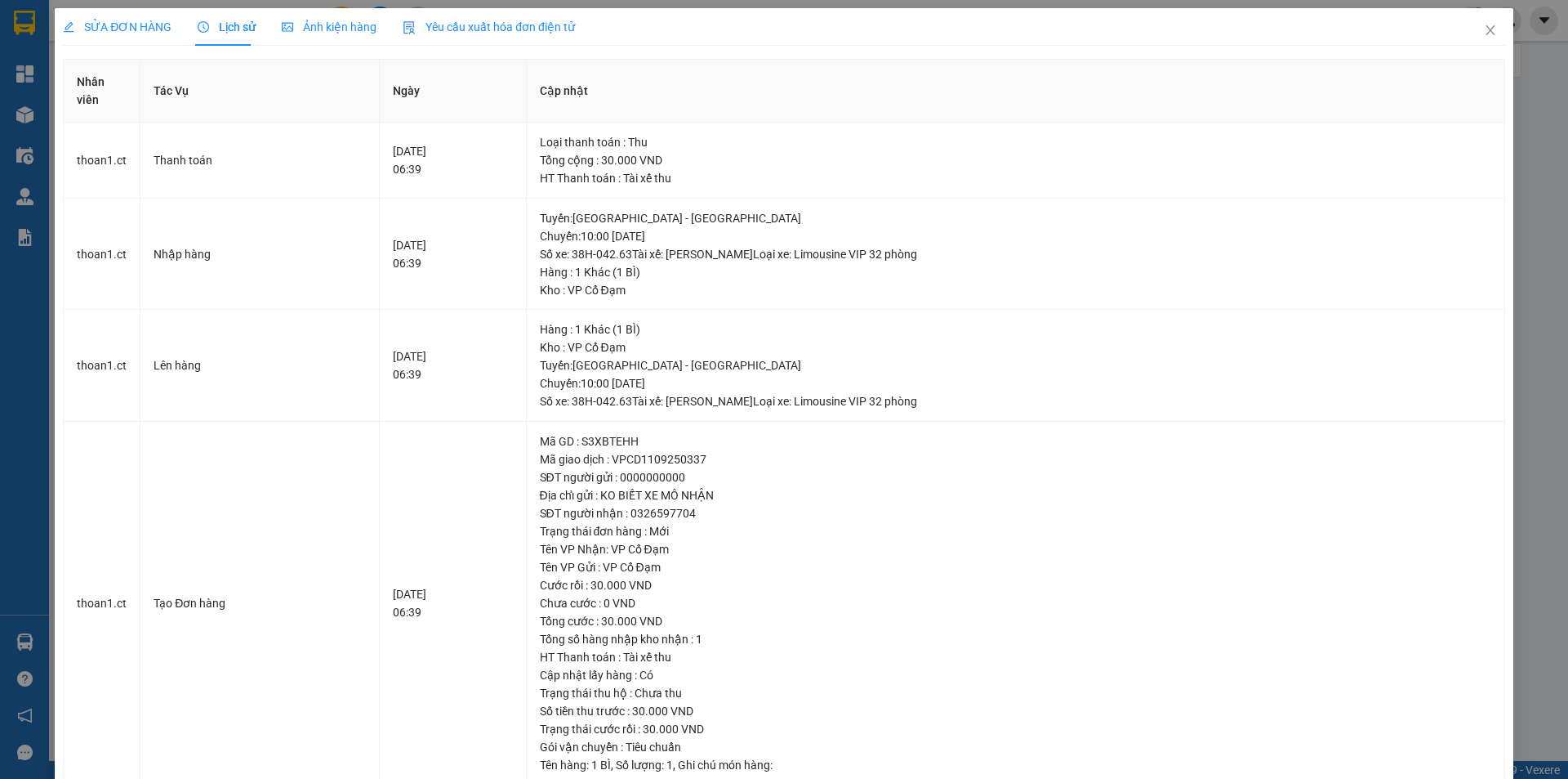
drag, startPoint x: 128, startPoint y: 28, endPoint x: 142, endPoint y: 25, distance: 14.3
click at [128, 27] on span "SỬA ĐƠN HÀNG" at bounding box center [117, 27] width 108 height 13
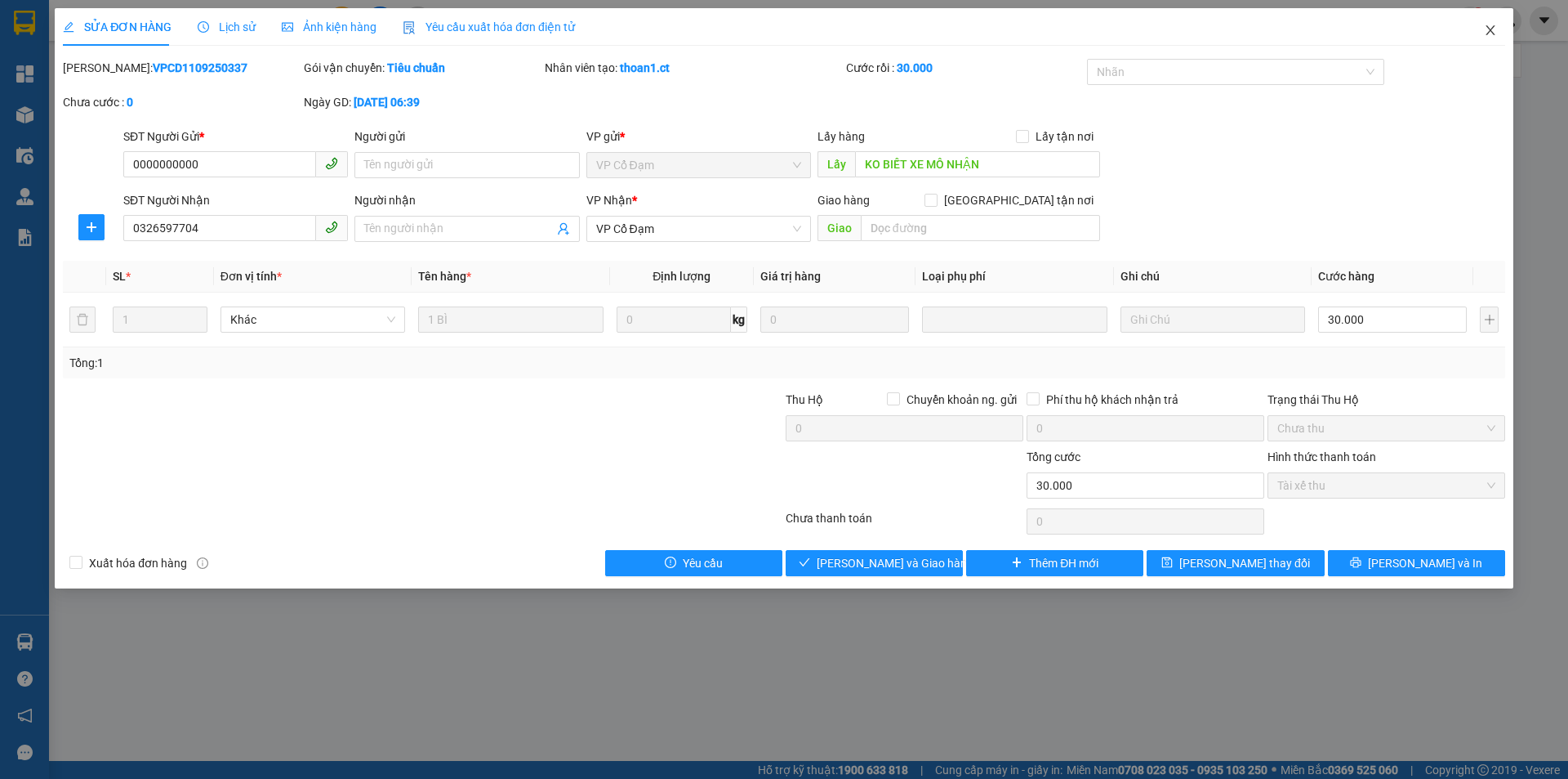
click at [1489, 28] on icon "close" at bounding box center [1490, 30] width 9 height 10
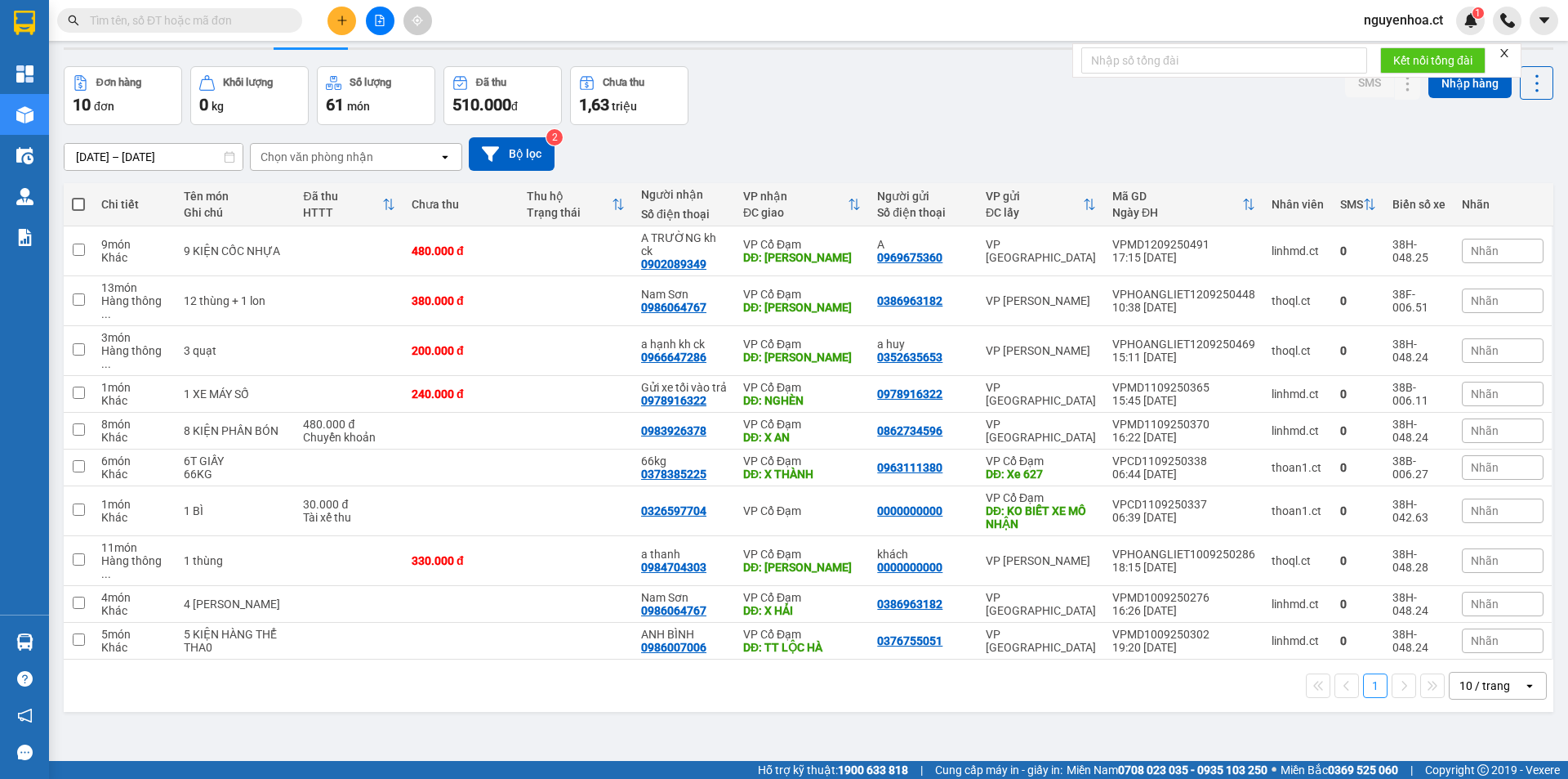
scroll to position [75, 0]
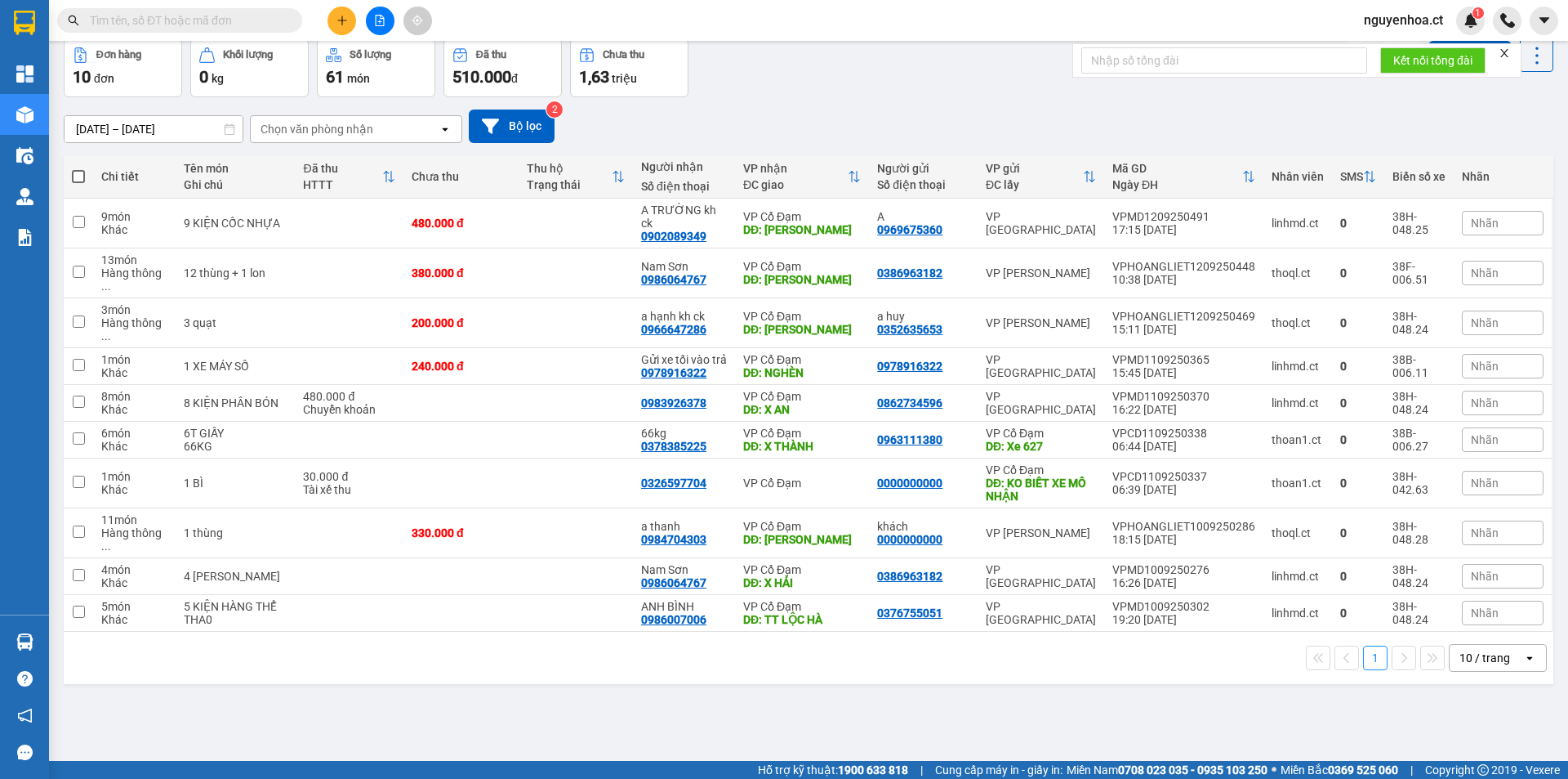
click at [1461, 650] on div "10 / trang" at bounding box center [1485, 658] width 51 height 17
click at [166, 116] on input "[DATE] – [DATE]" at bounding box center [153, 128] width 178 height 26
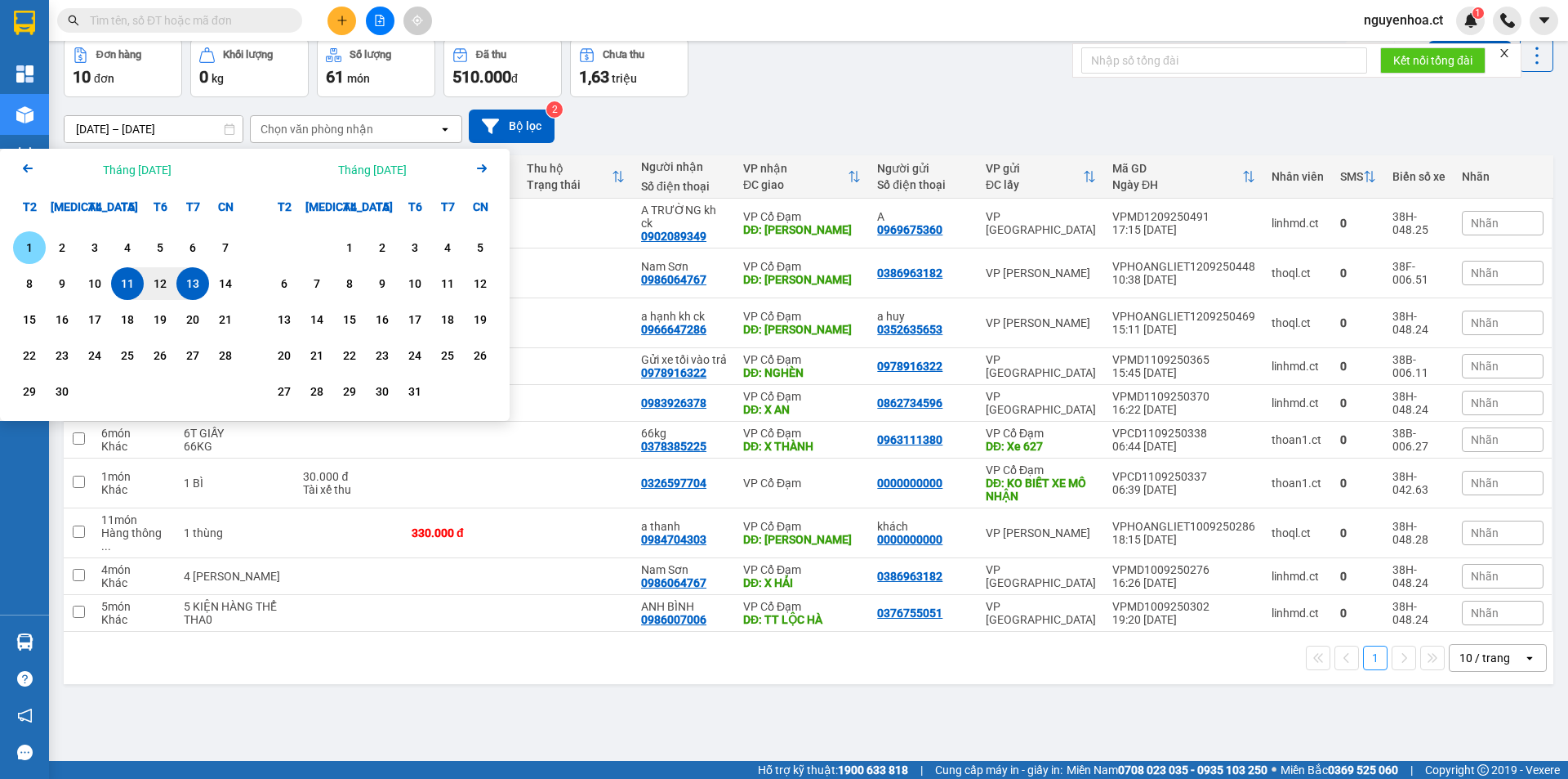
click at [34, 244] on div "1" at bounding box center [29, 248] width 23 height 20
click at [184, 279] on div "13" at bounding box center [193, 284] width 23 height 20
type input "[DATE] – [DATE]"
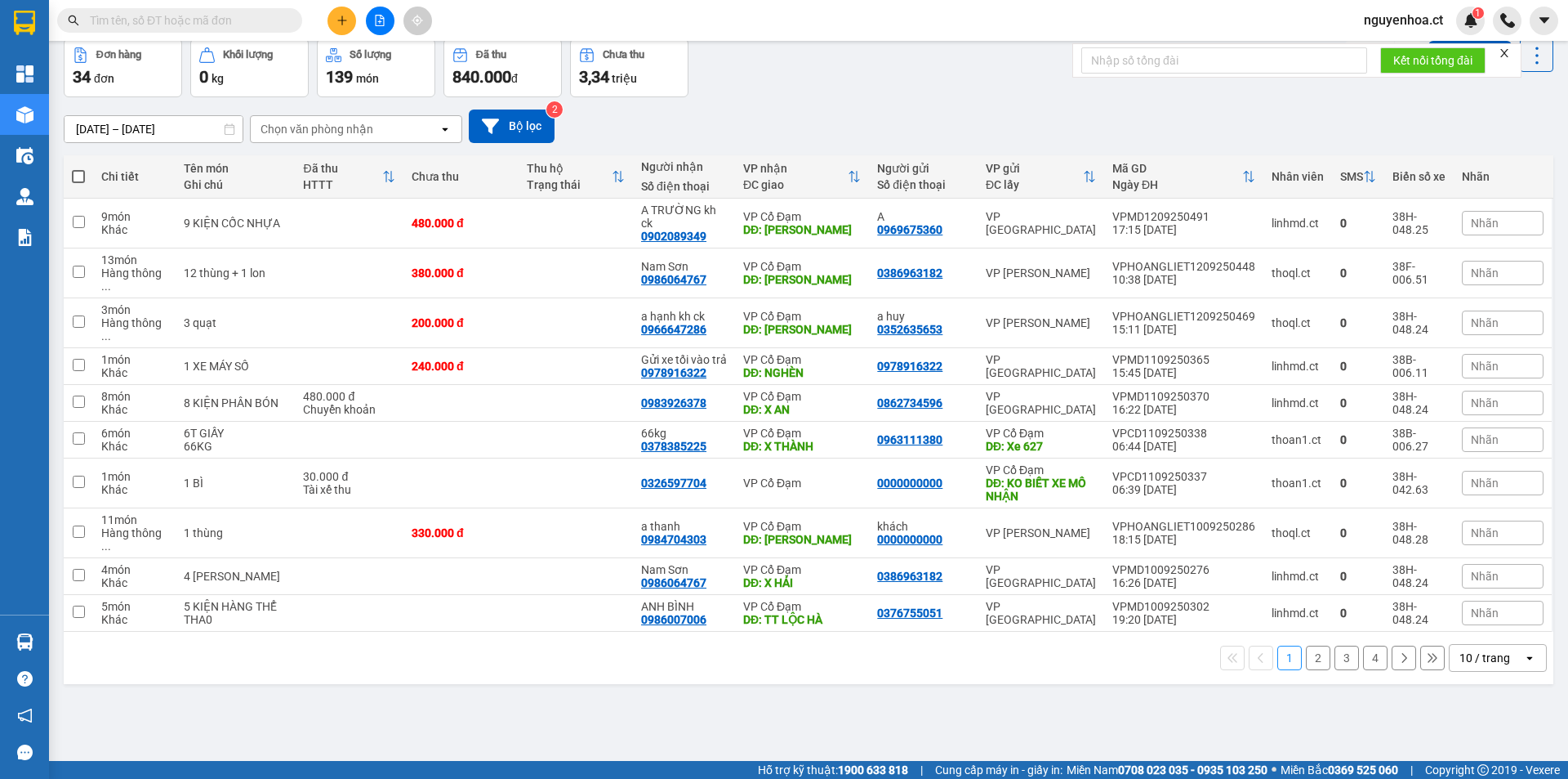
click at [1363, 646] on button "4" at bounding box center [1375, 657] width 24 height 24
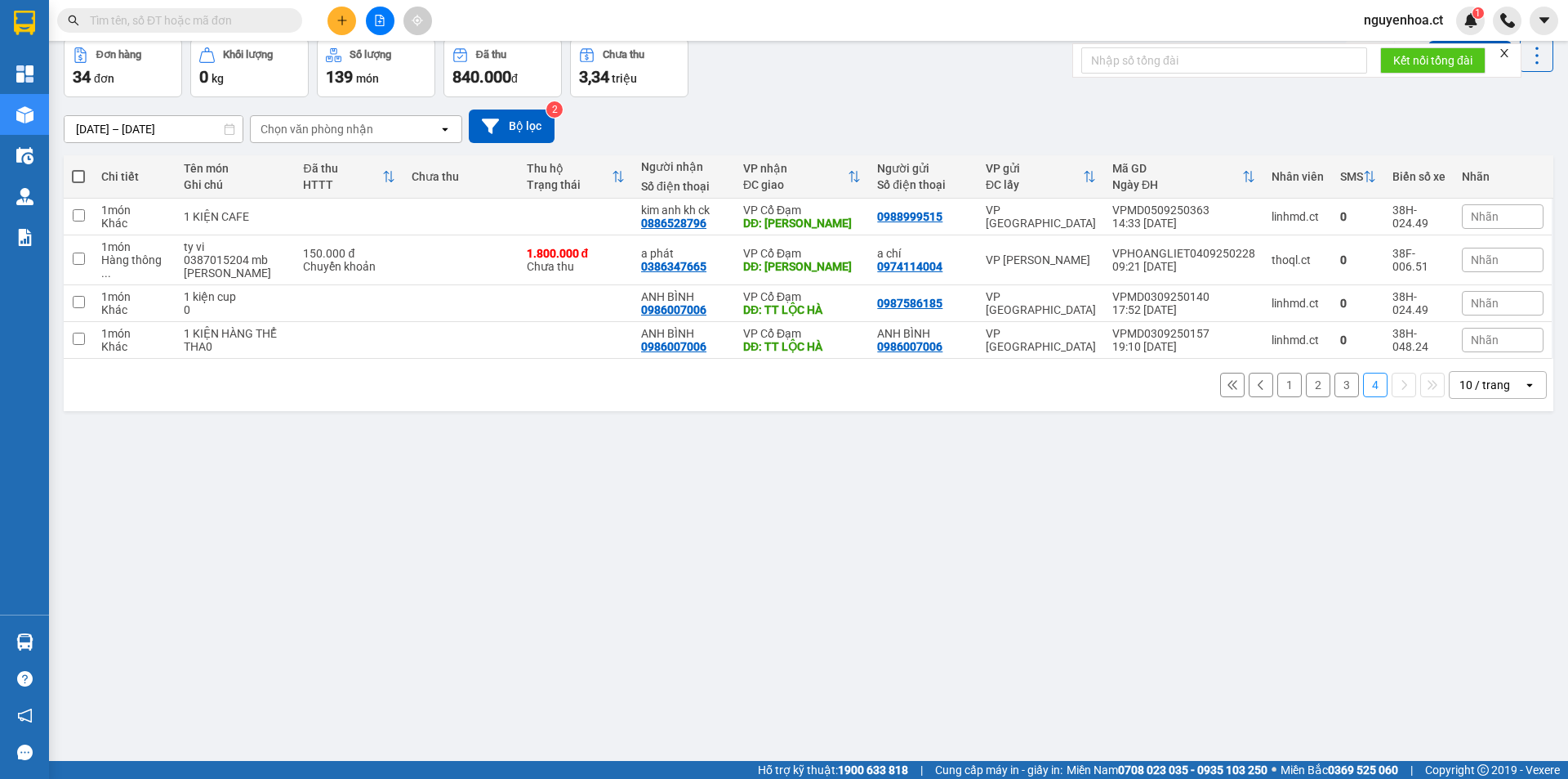
click at [1336, 388] on button "3" at bounding box center [1346, 384] width 24 height 24
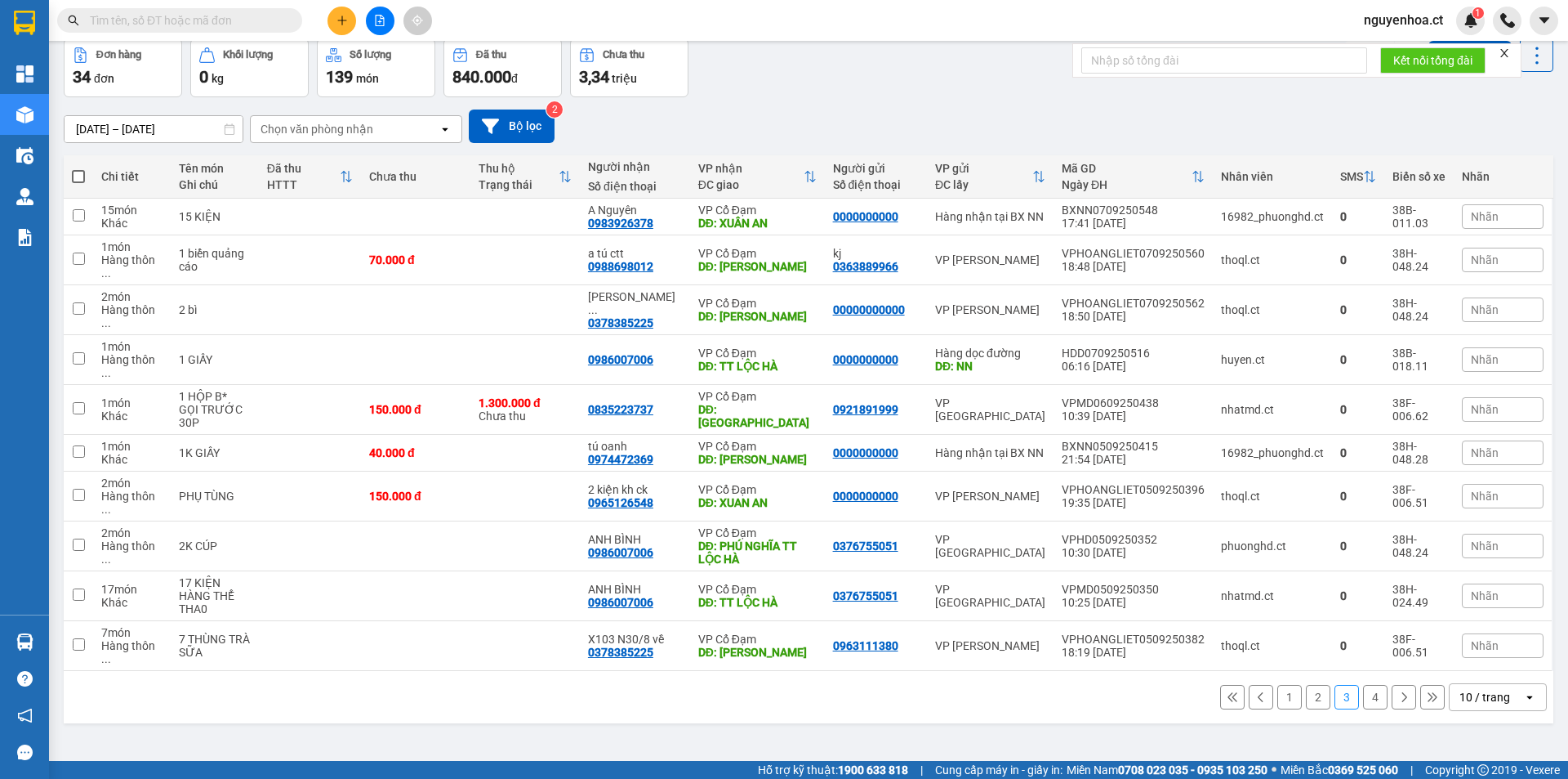
click at [1308, 685] on button "2" at bounding box center [1318, 696] width 24 height 24
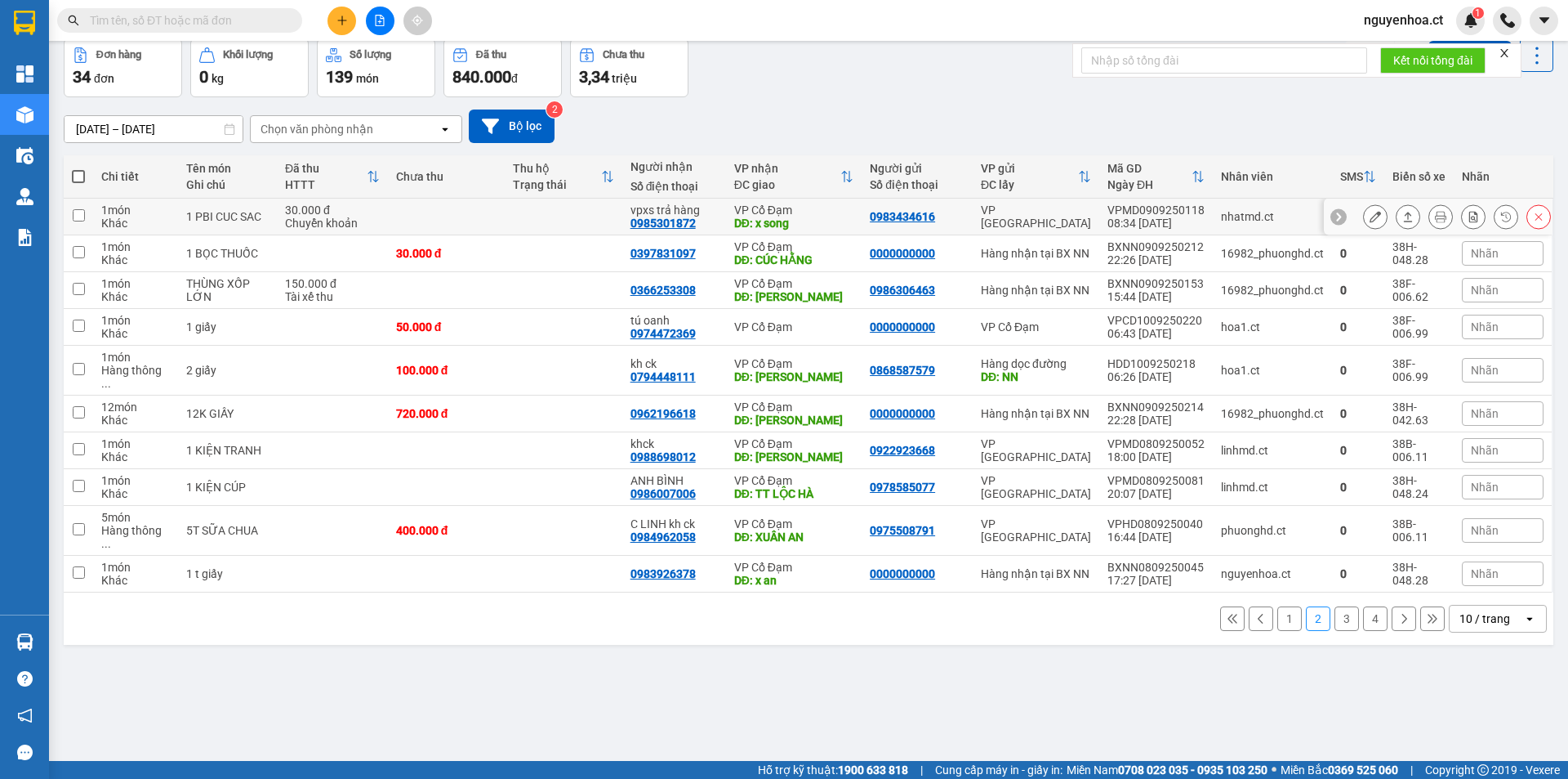
click at [1370, 213] on icon at bounding box center [1375, 217] width 12 height 12
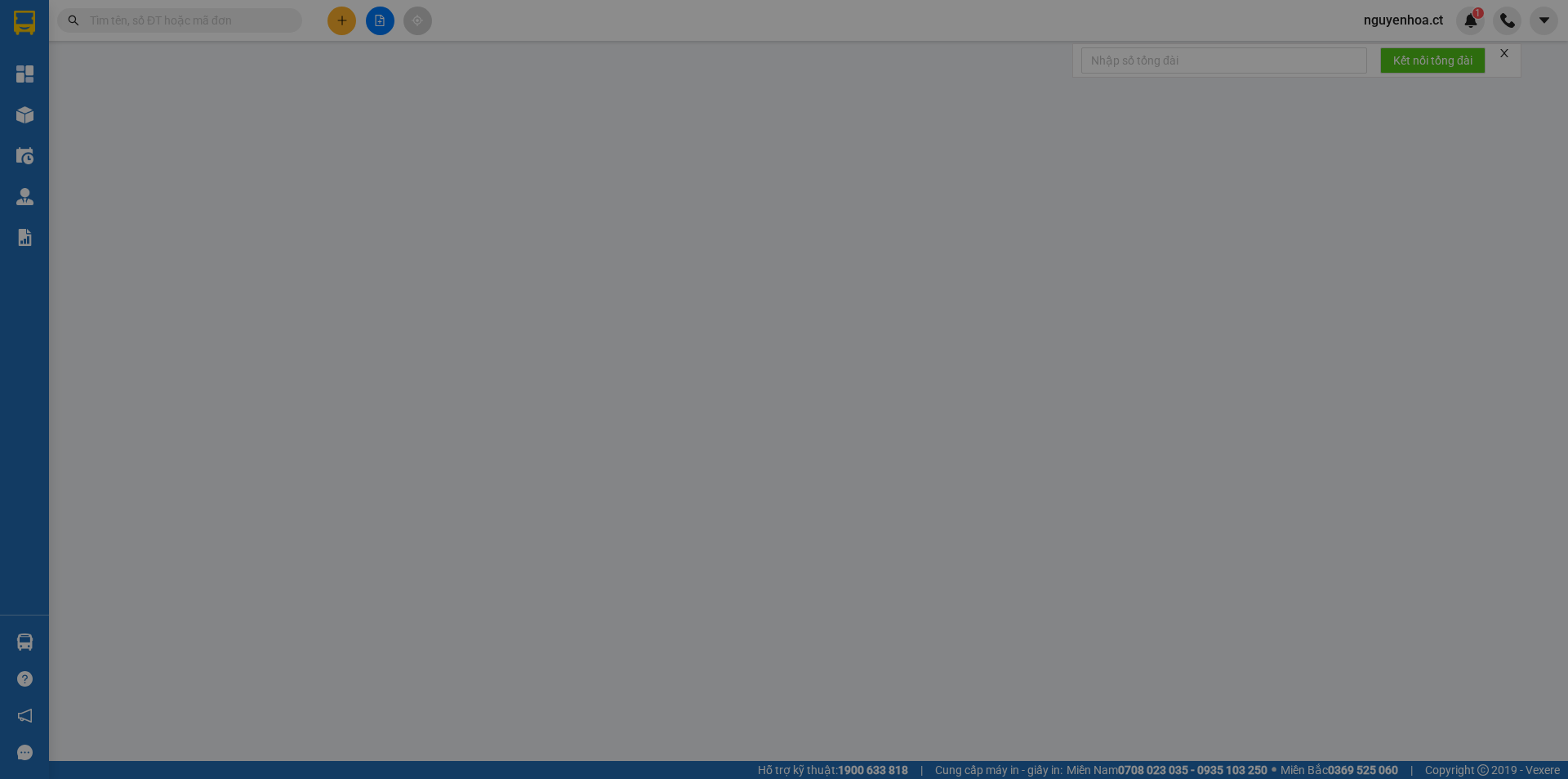
type input "0983434616"
type input "0985301872"
type input "vpxs trả hàng"
type input "x song"
type input "30.000"
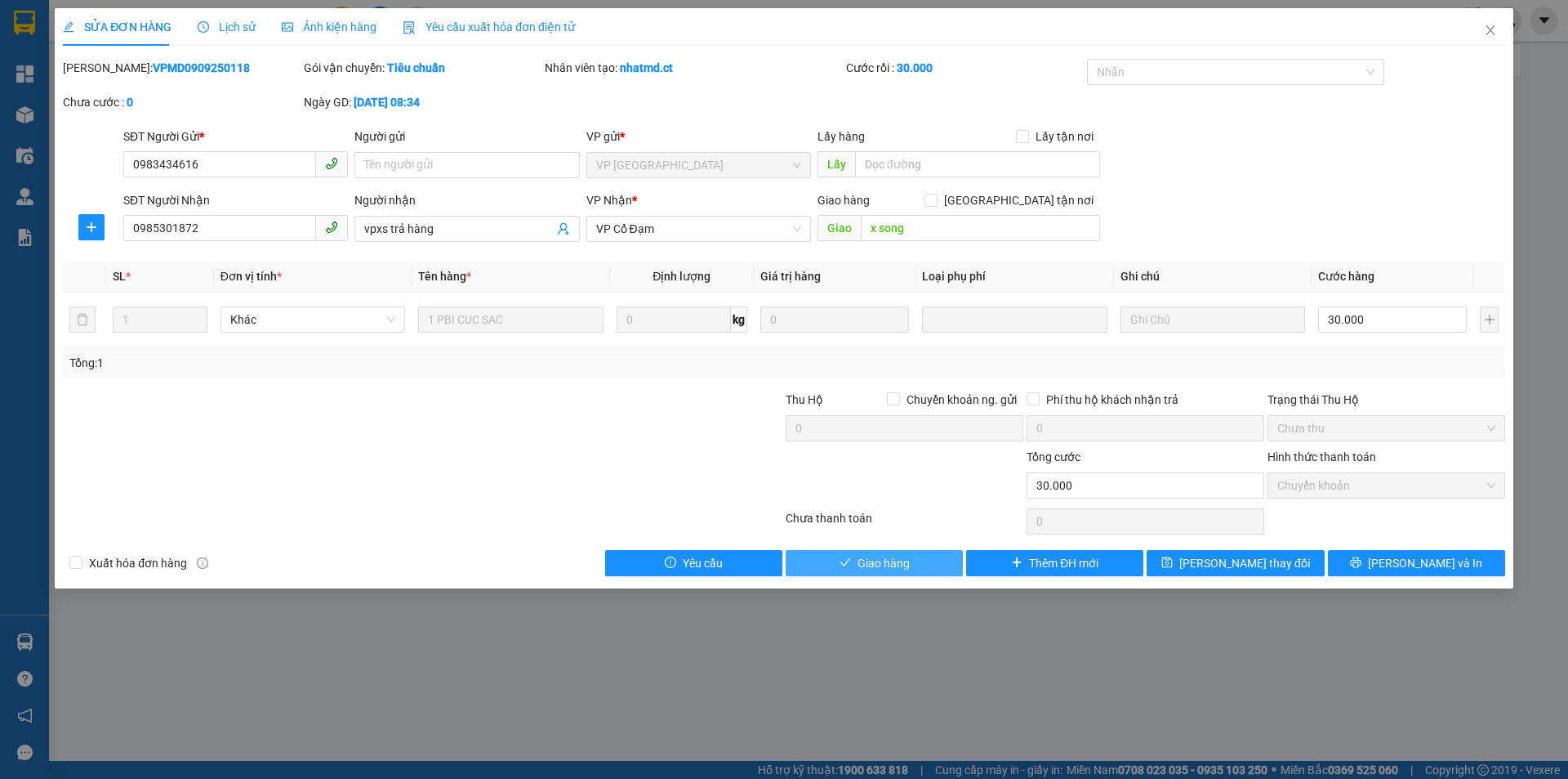
click at [887, 562] on span "Giao hàng" at bounding box center [884, 563] width 53 height 18
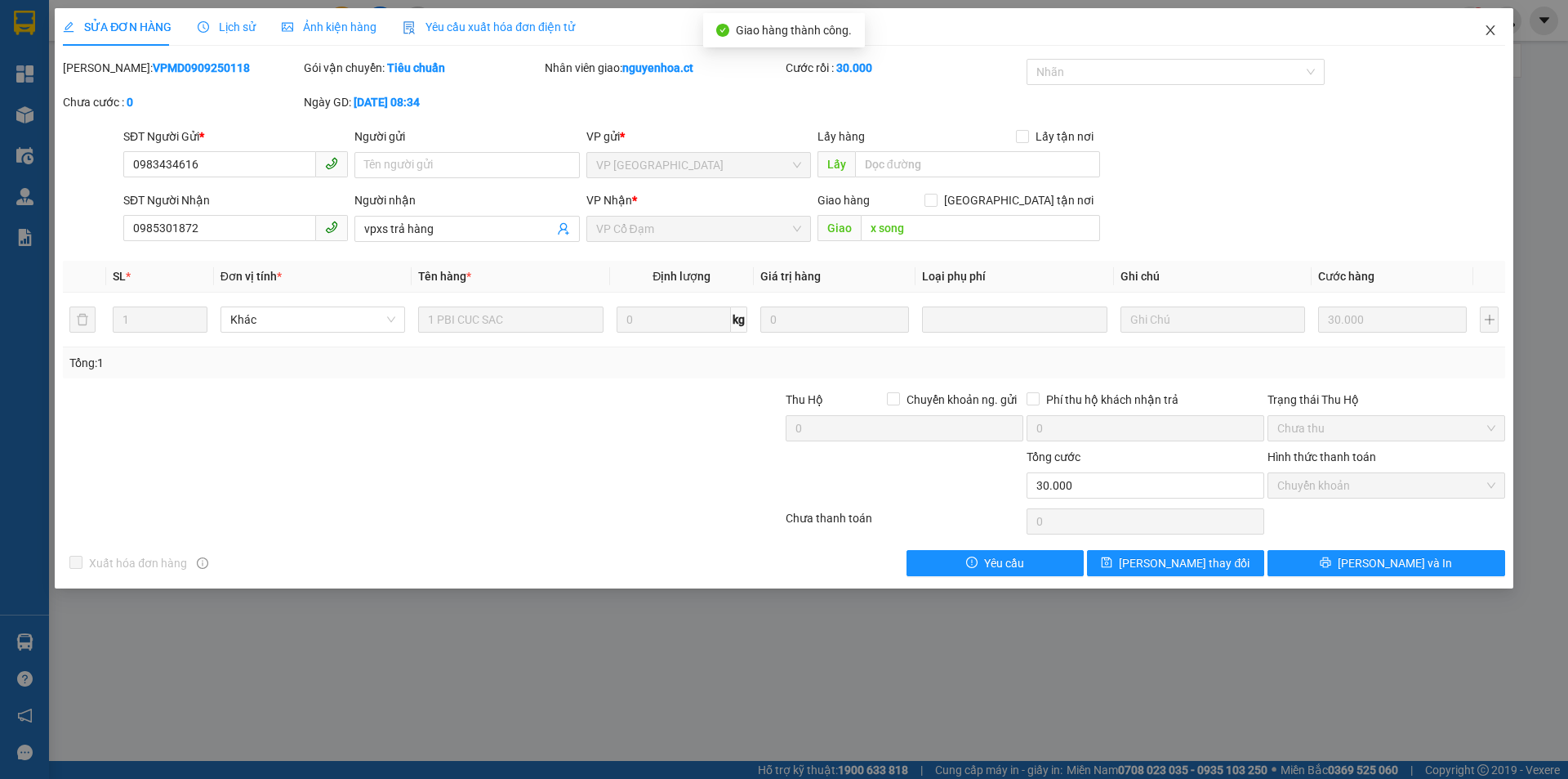
click at [1489, 29] on icon "close" at bounding box center [1490, 30] width 9 height 10
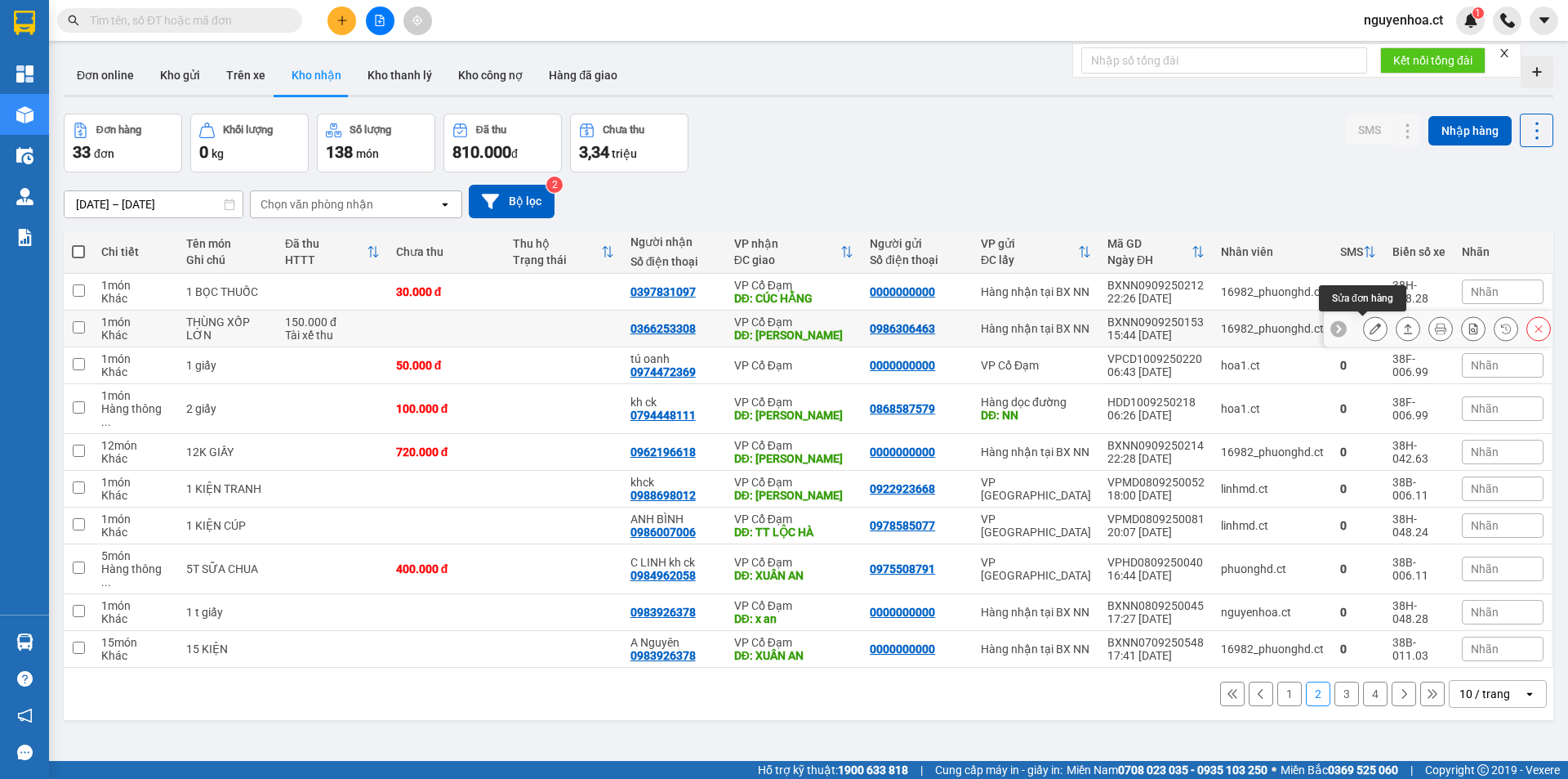
click at [1370, 325] on icon at bounding box center [1375, 329] width 12 height 12
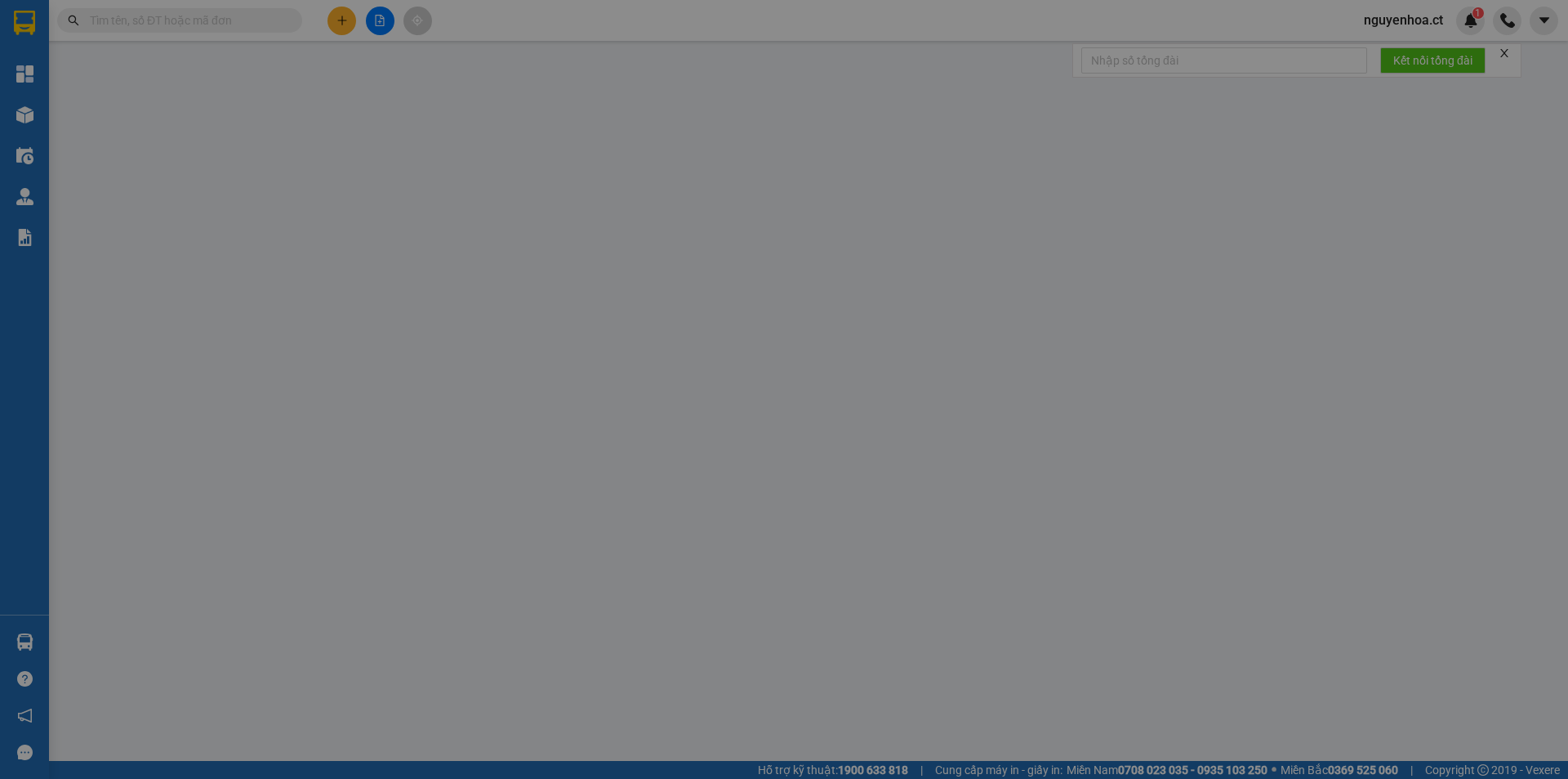
type input "0986306463"
type input "0366253308"
type input "[PERSON_NAME]"
type input "150.000"
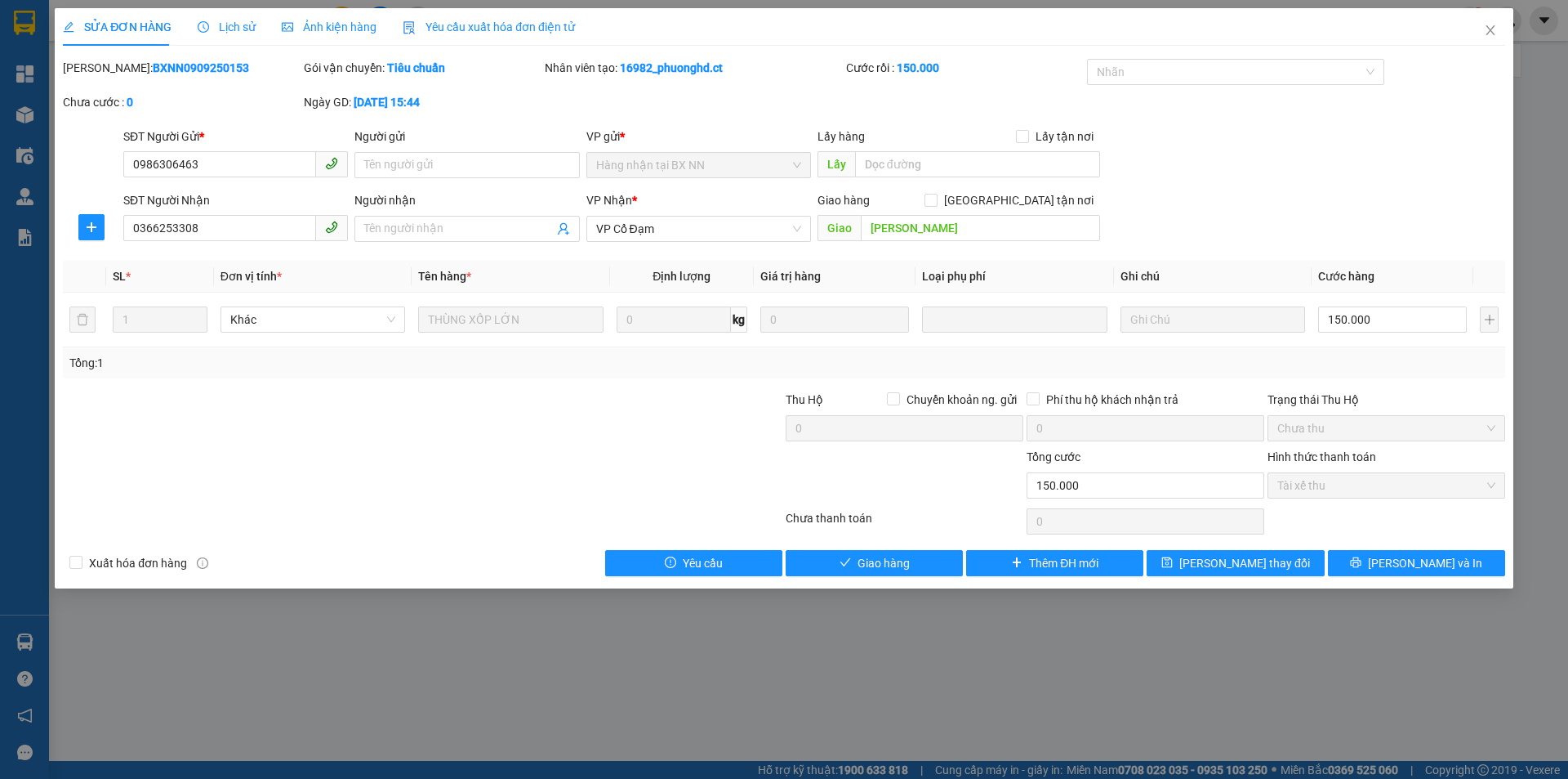
click at [236, 27] on span "Lịch sử" at bounding box center [227, 27] width 58 height 13
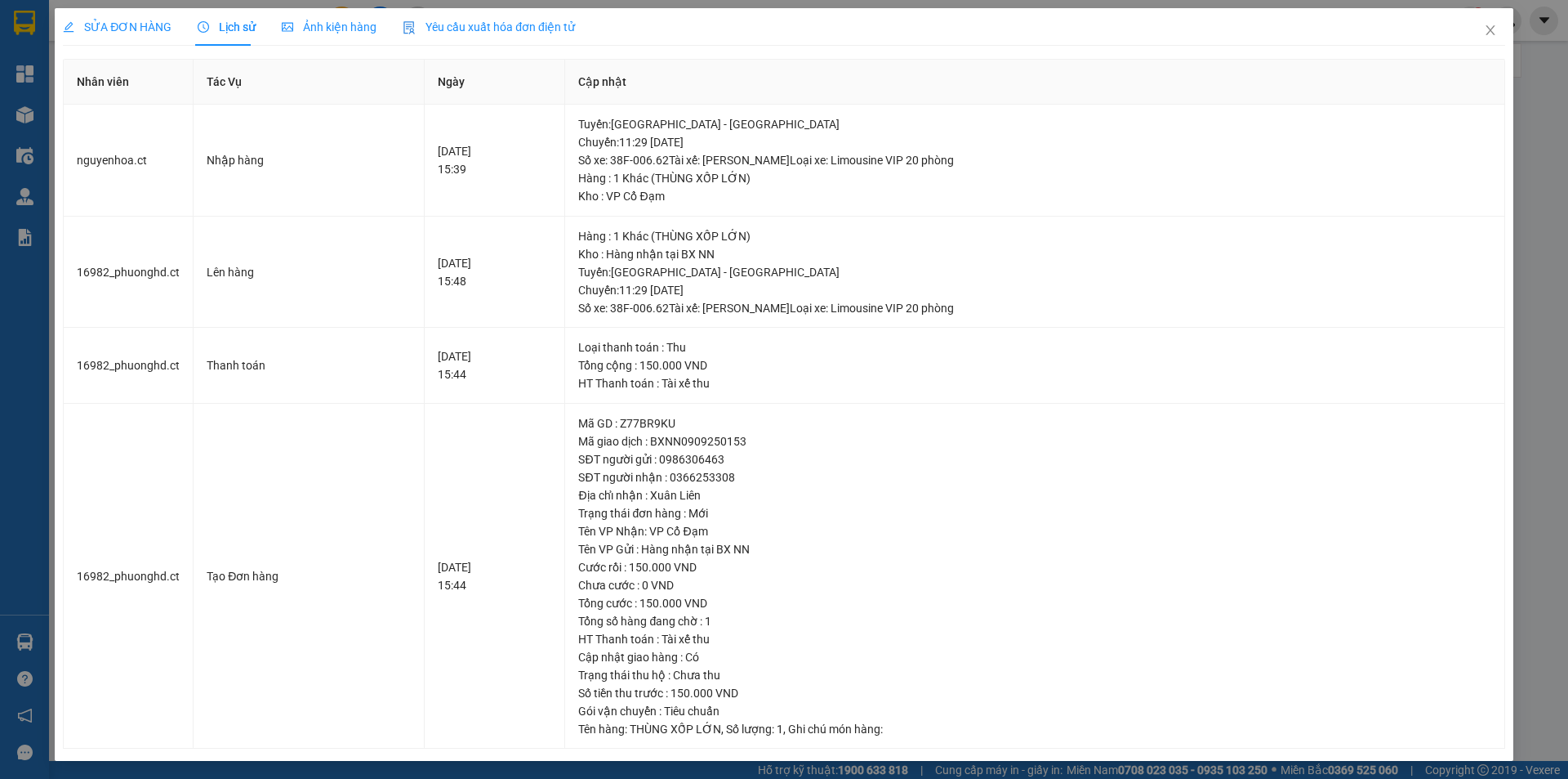
click at [131, 25] on span "SỬA ĐƠN HÀNG" at bounding box center [117, 27] width 108 height 13
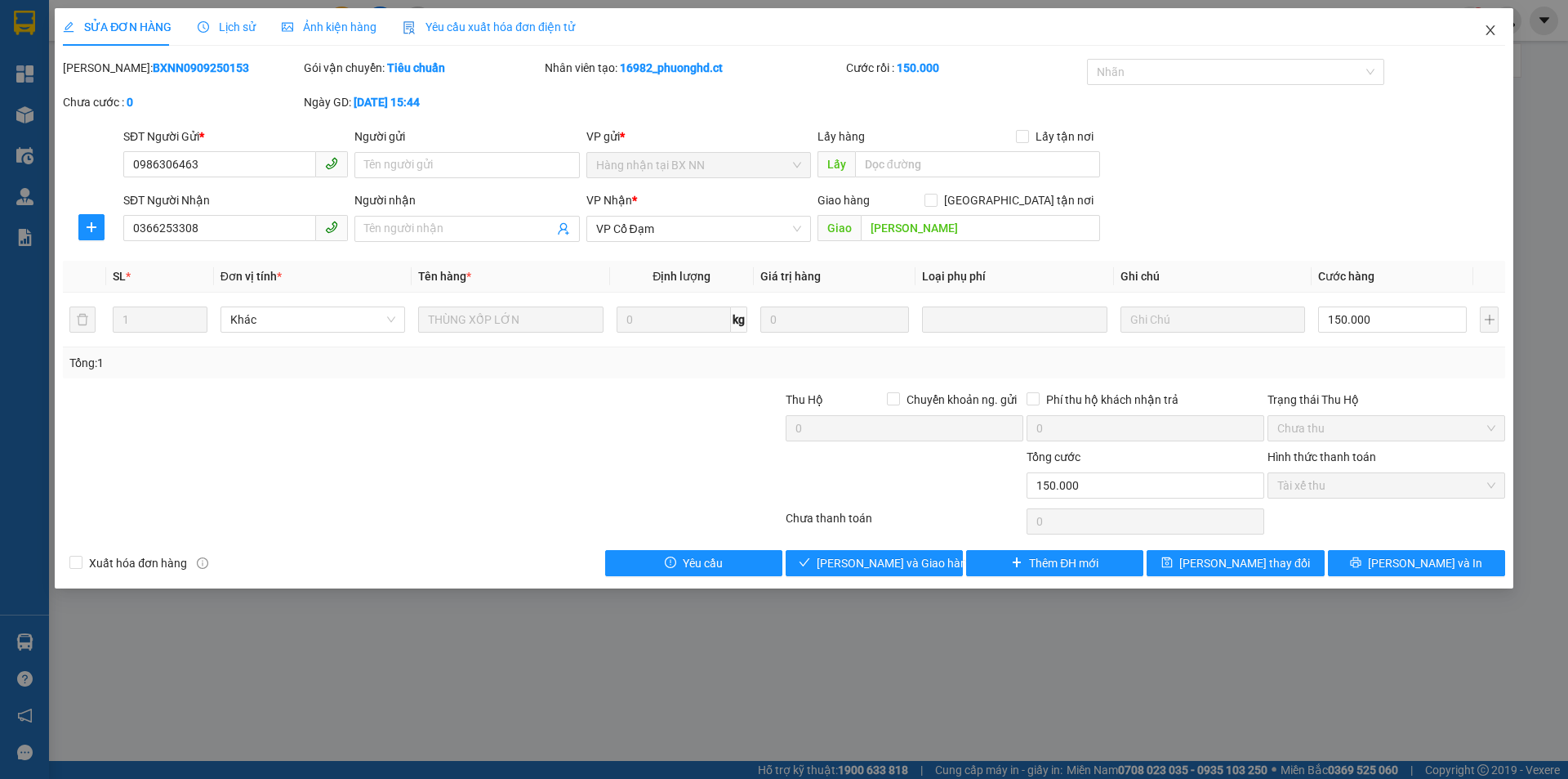
click at [1493, 27] on icon "close" at bounding box center [1491, 30] width 13 height 13
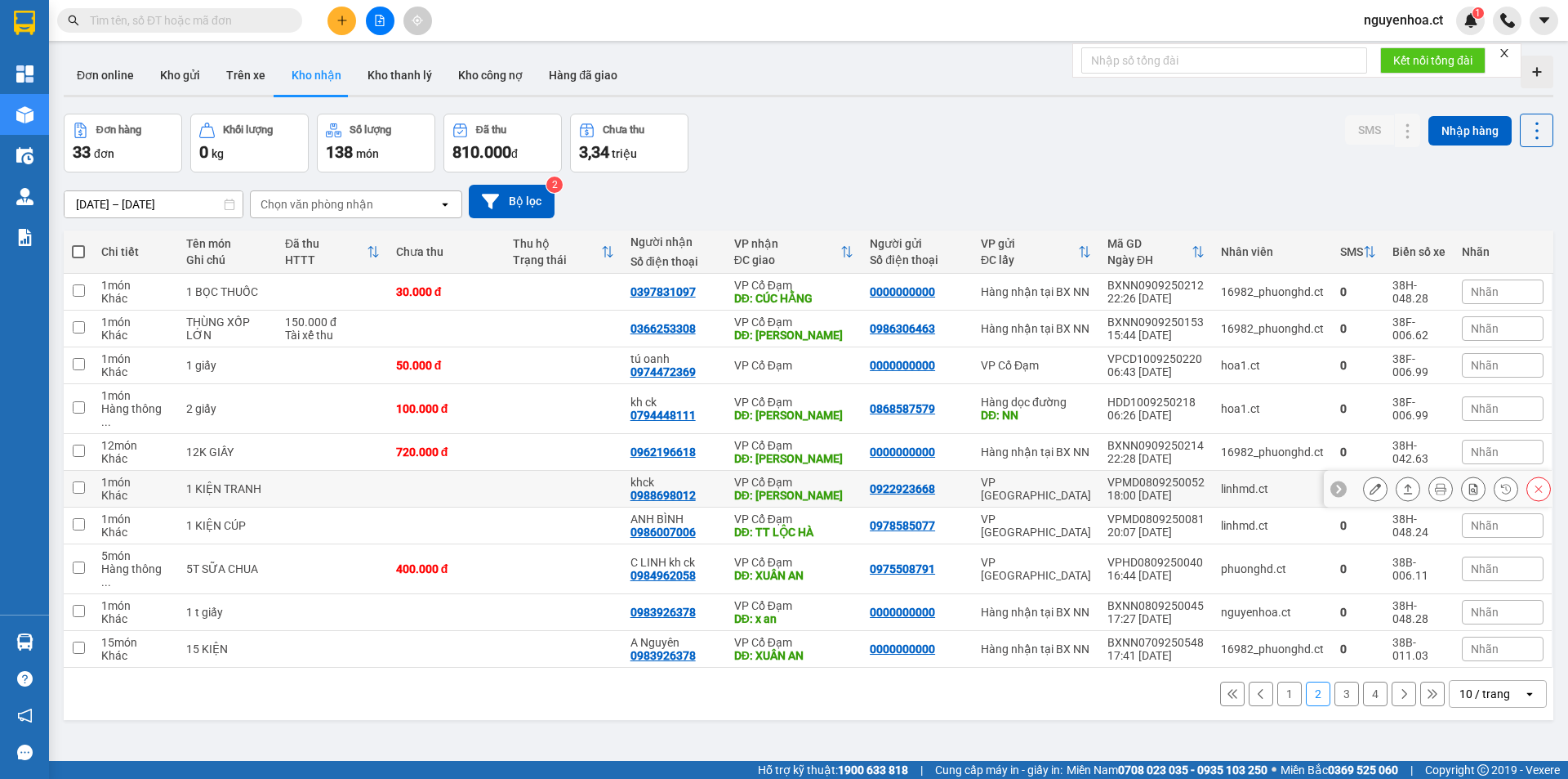
scroll to position [75, 0]
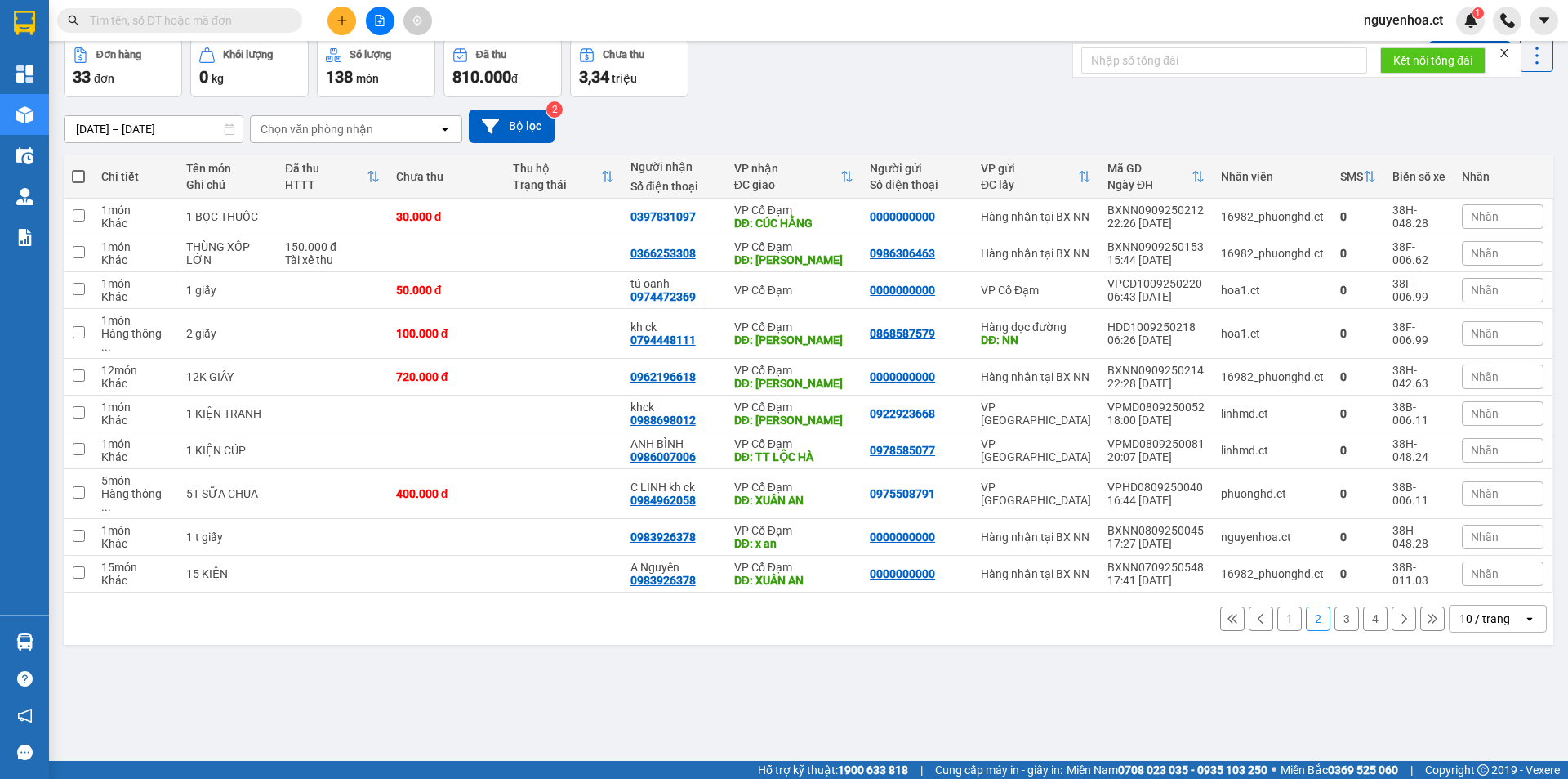
click at [1280, 606] on button "1" at bounding box center [1290, 618] width 24 height 24
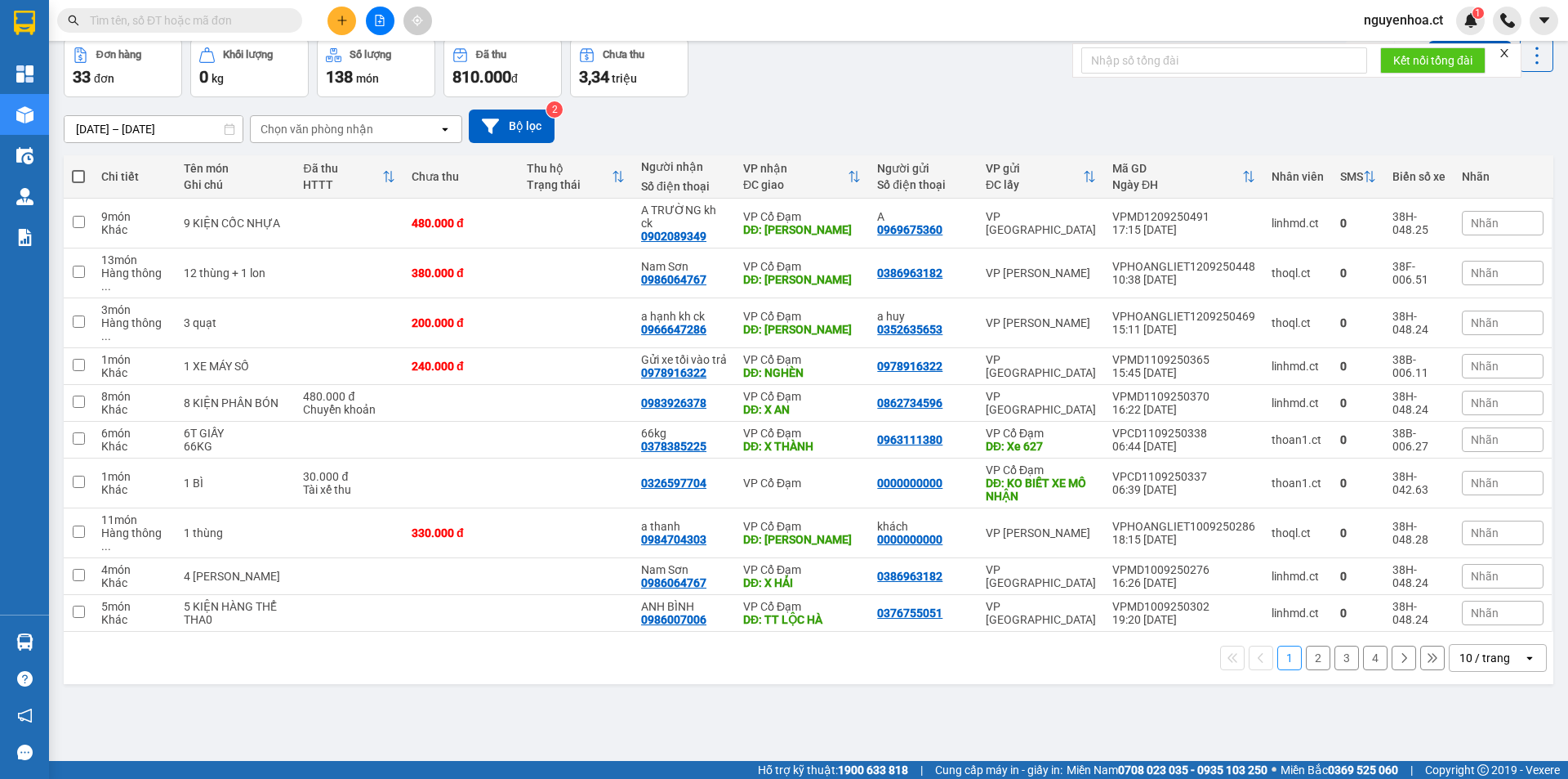
click at [1306, 646] on button "2" at bounding box center [1318, 657] width 24 height 24
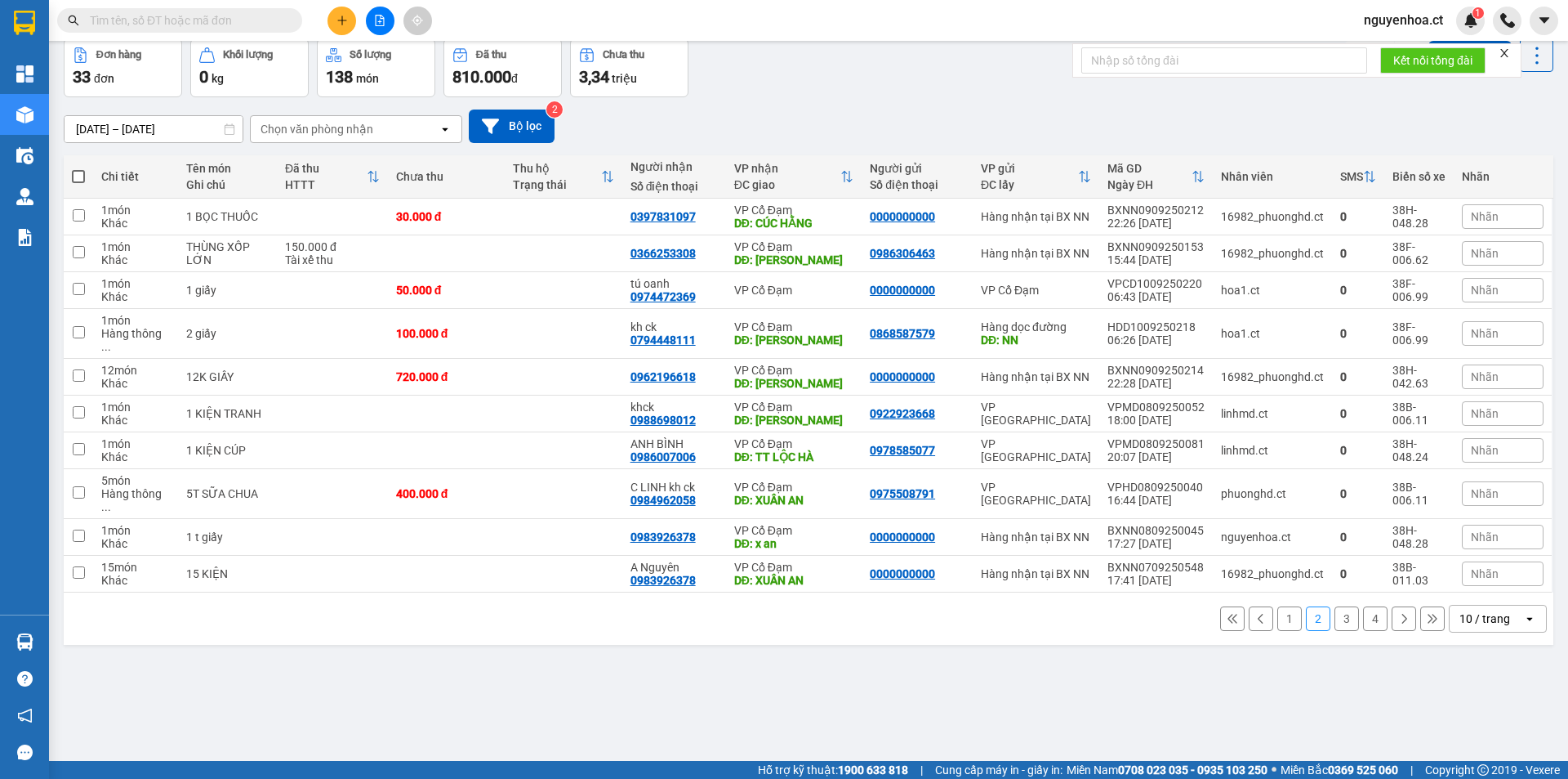
click at [1335, 606] on button "3" at bounding box center [1346, 618] width 24 height 24
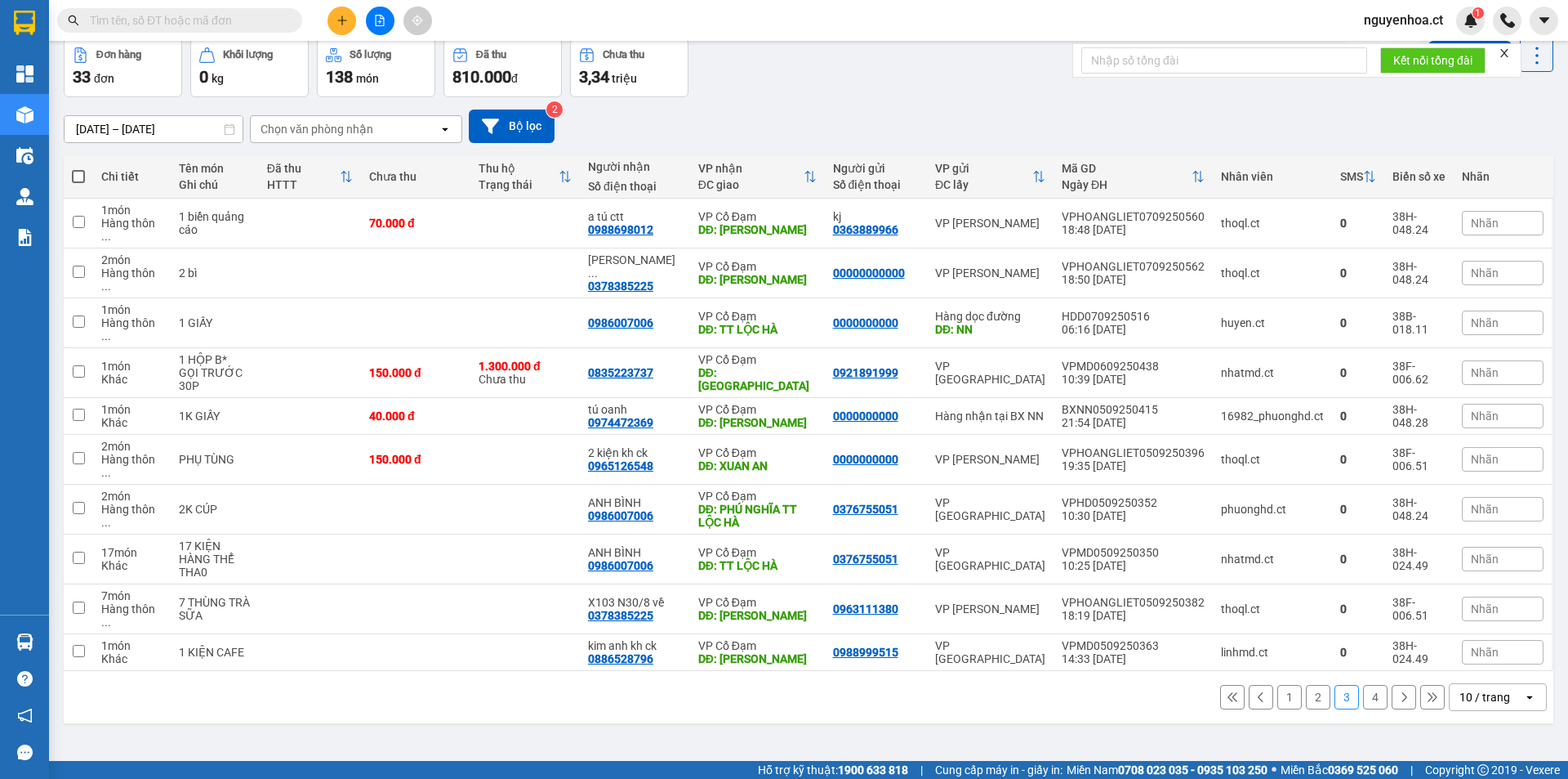
click at [1363, 685] on button "4" at bounding box center [1375, 696] width 24 height 24
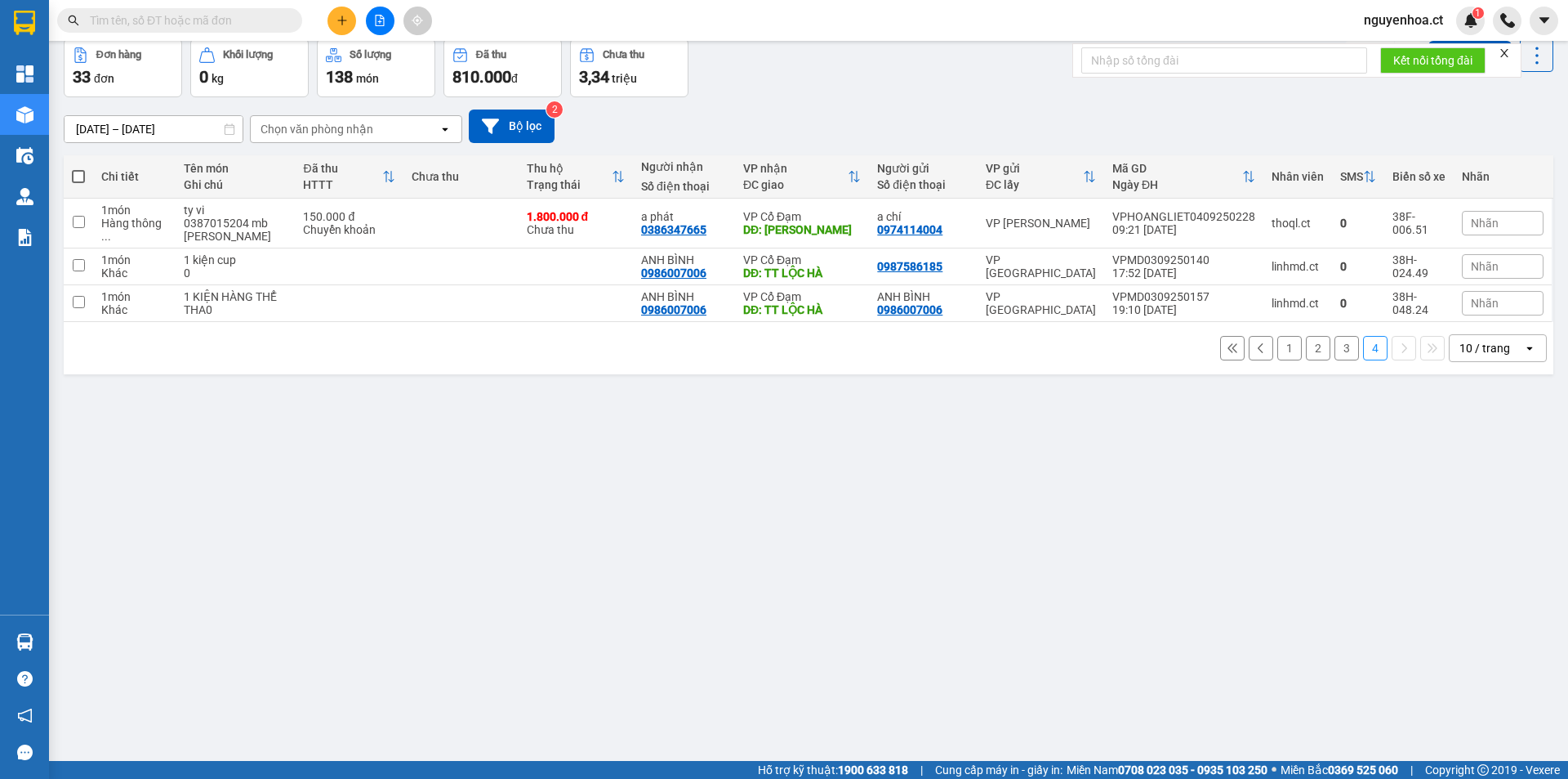
click at [1335, 356] on button "3" at bounding box center [1346, 348] width 24 height 24
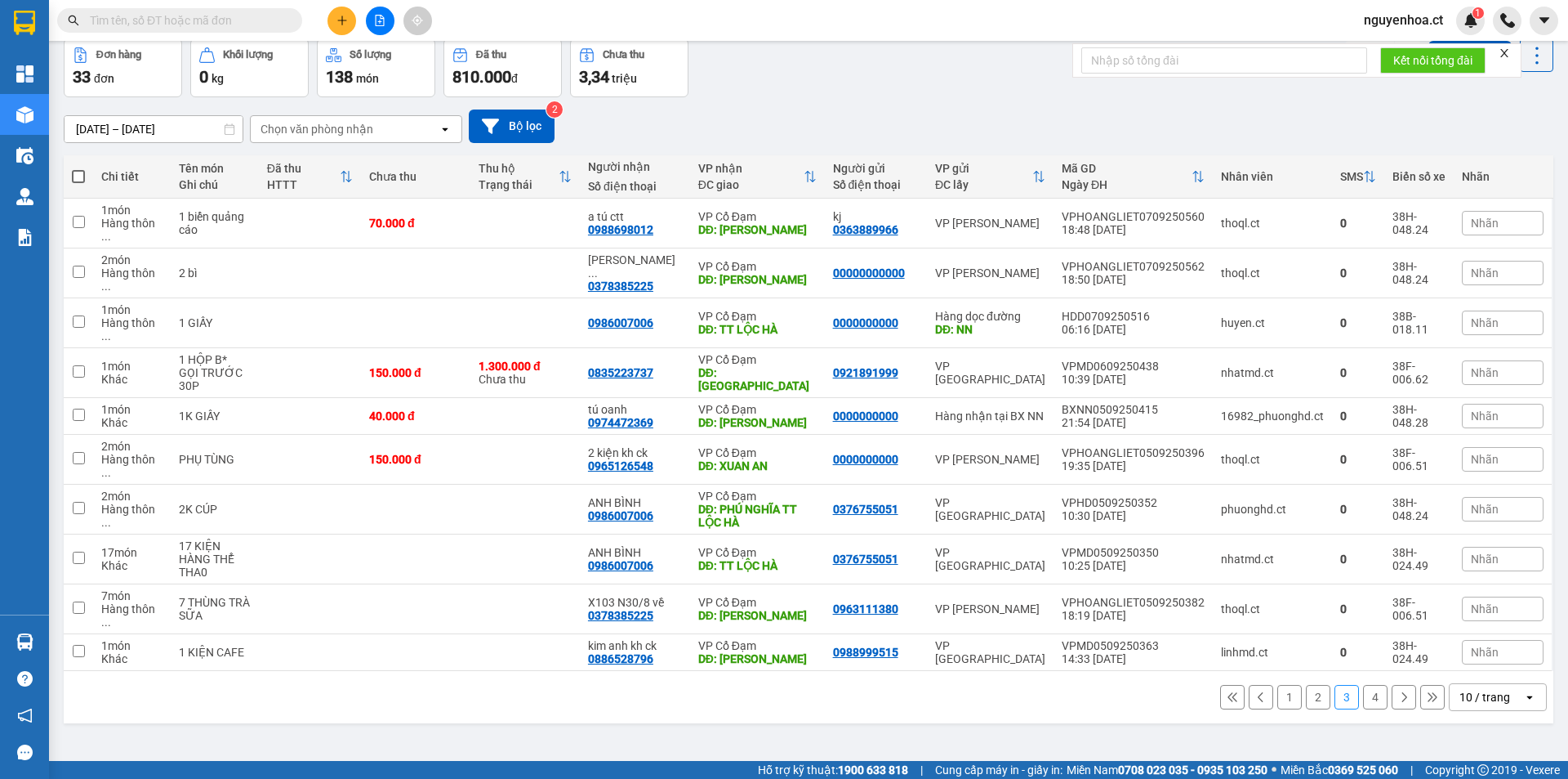
click at [1310, 685] on button "2" at bounding box center [1318, 696] width 24 height 24
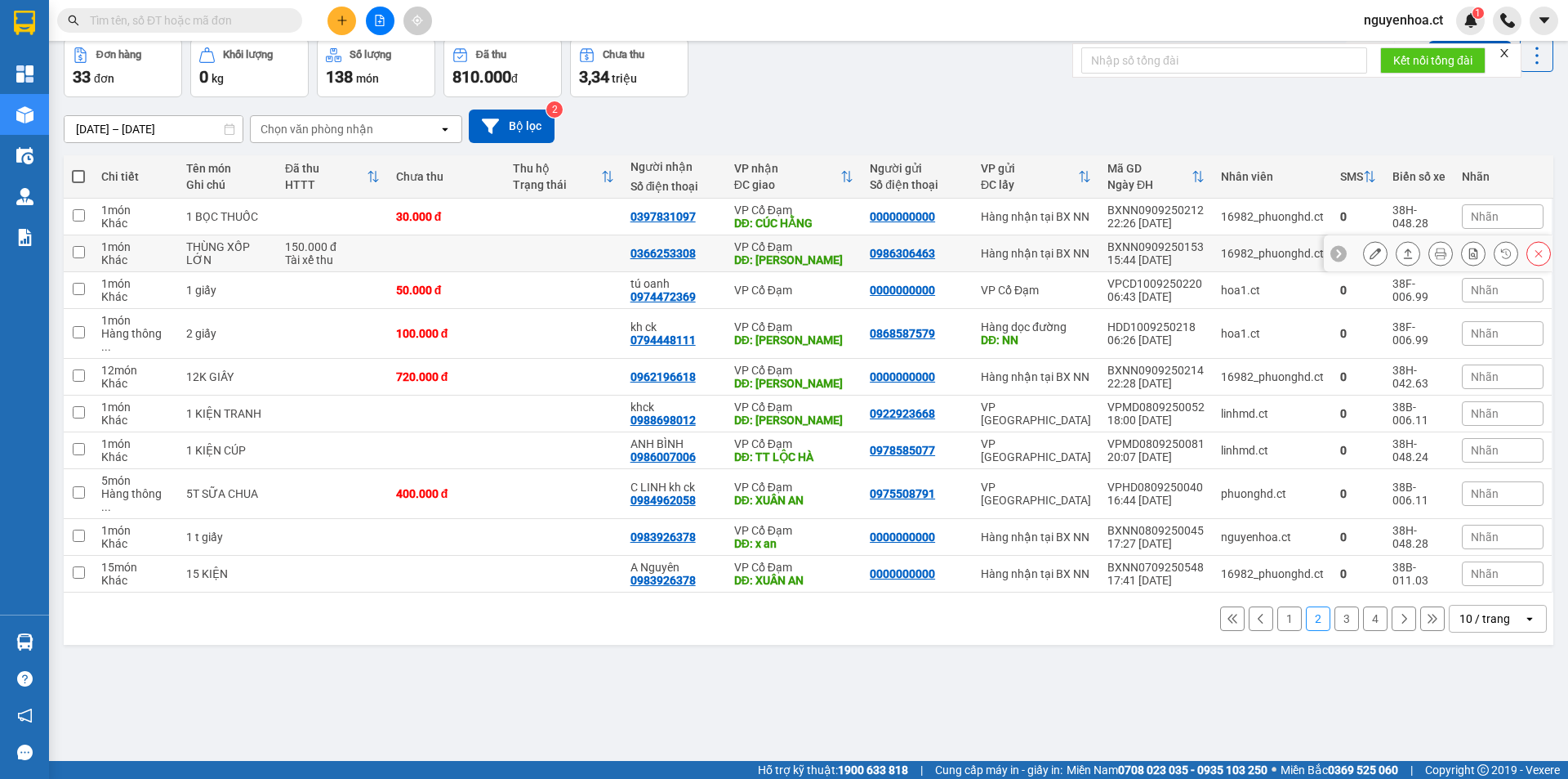
click at [1369, 257] on button at bounding box center [1375, 254] width 23 height 28
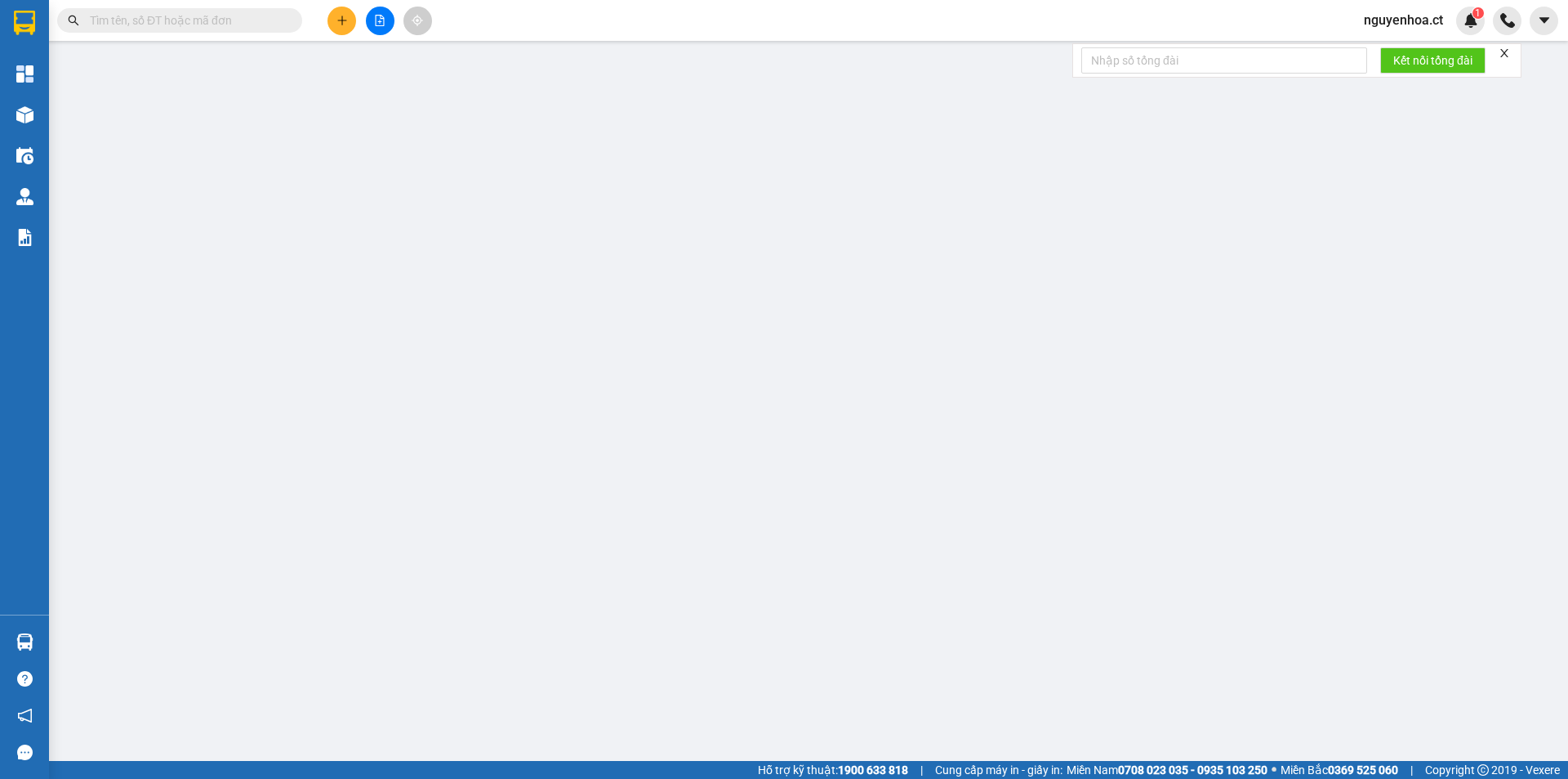
type input "0986306463"
type input "0366253308"
type input "[PERSON_NAME]"
type input "150.000"
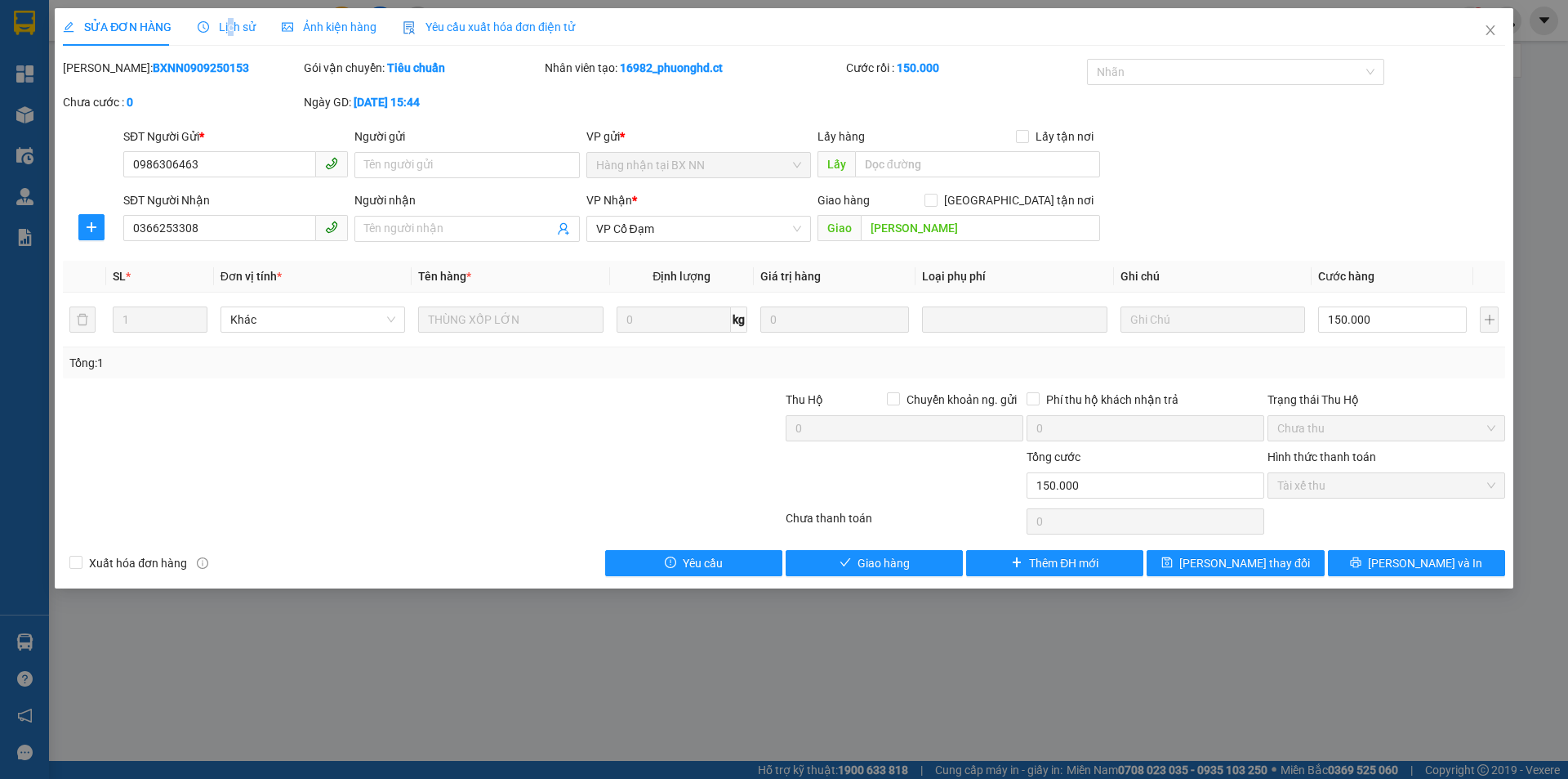
click at [227, 34] on div "Lịch sử" at bounding box center [227, 28] width 58 height 18
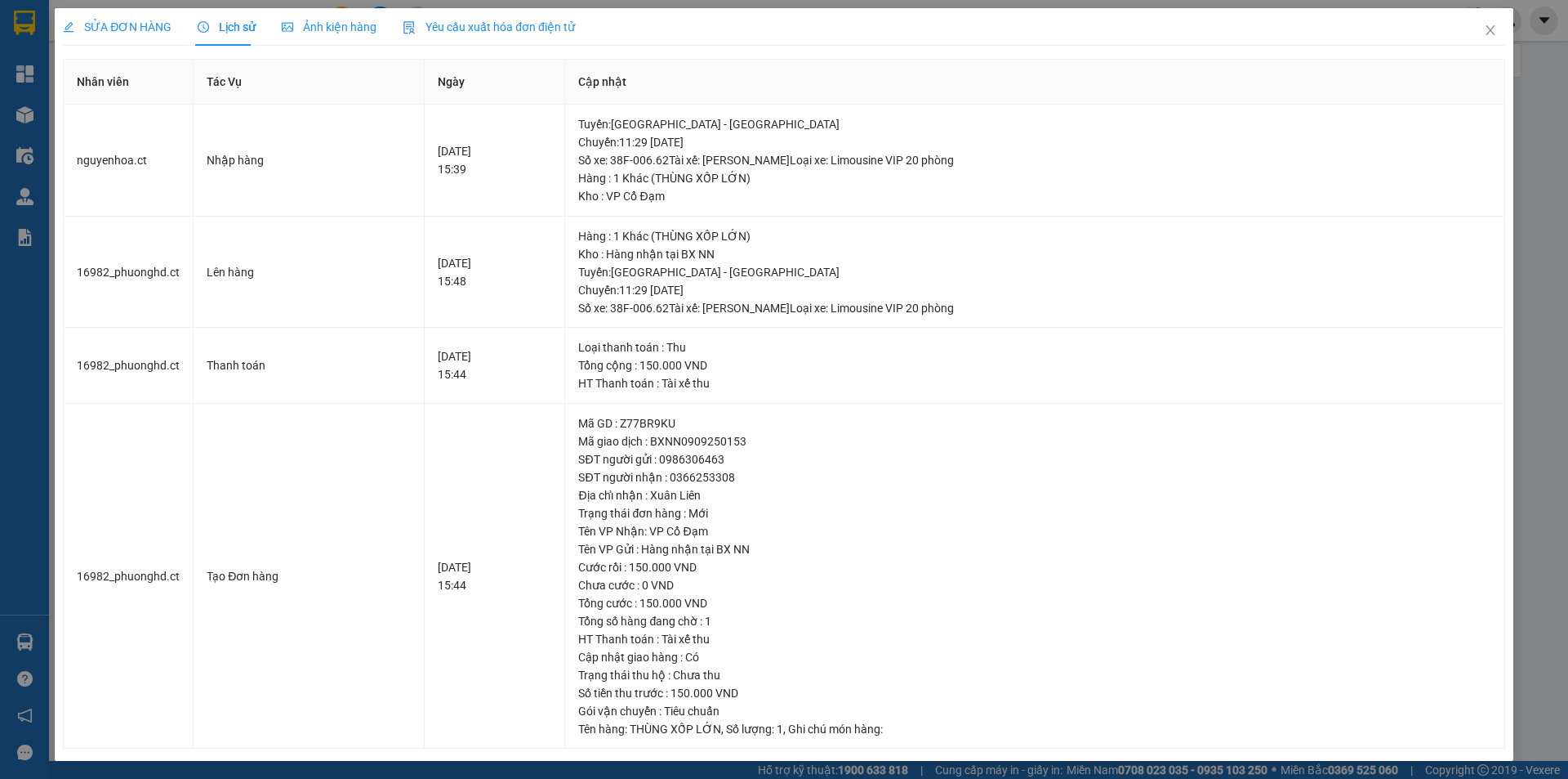
click at [132, 23] on span "SỬA ĐƠN HÀNG" at bounding box center [117, 27] width 108 height 13
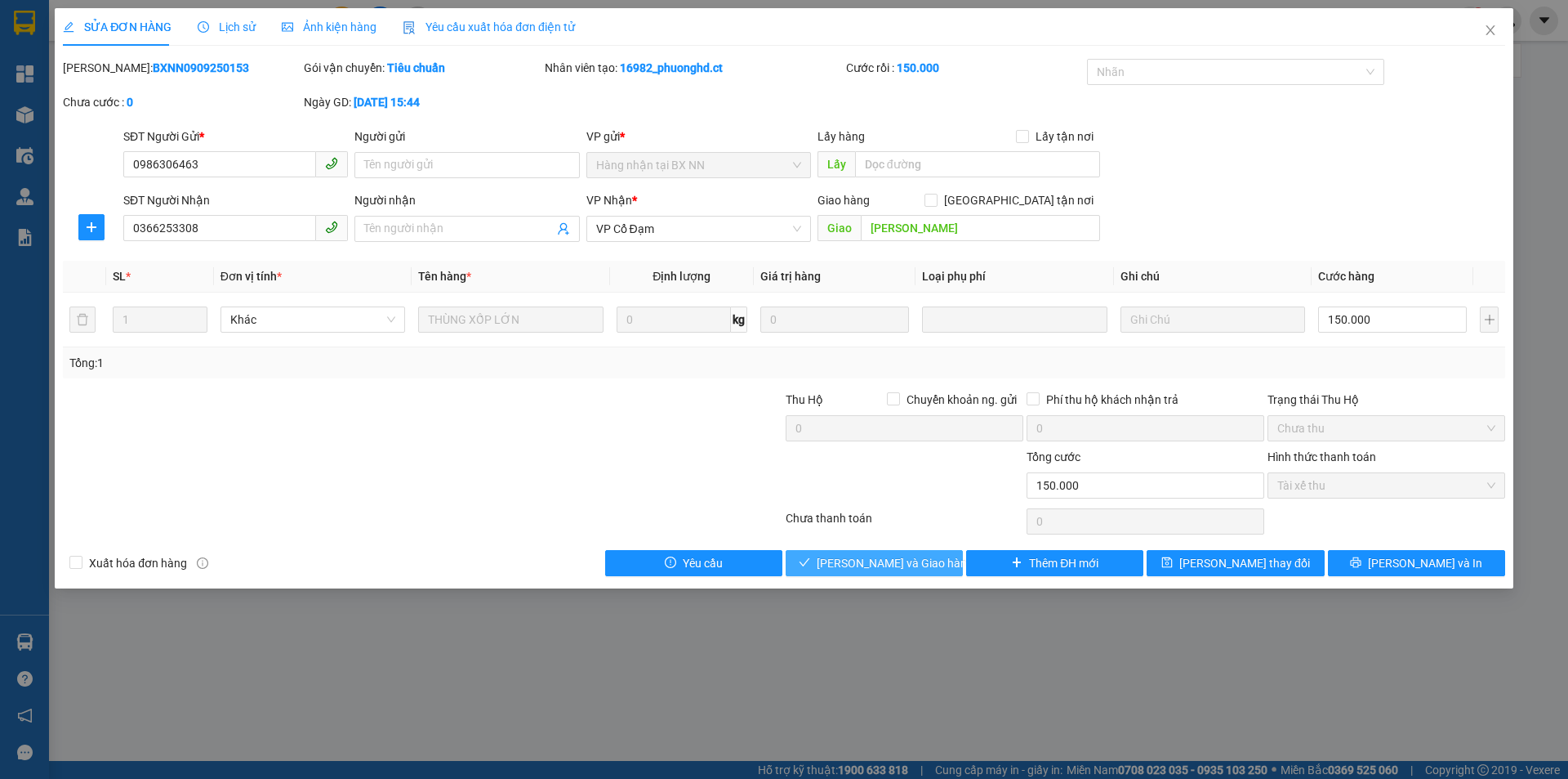
click at [931, 563] on button "[PERSON_NAME] và Giao hàng" at bounding box center [874, 562] width 178 height 26
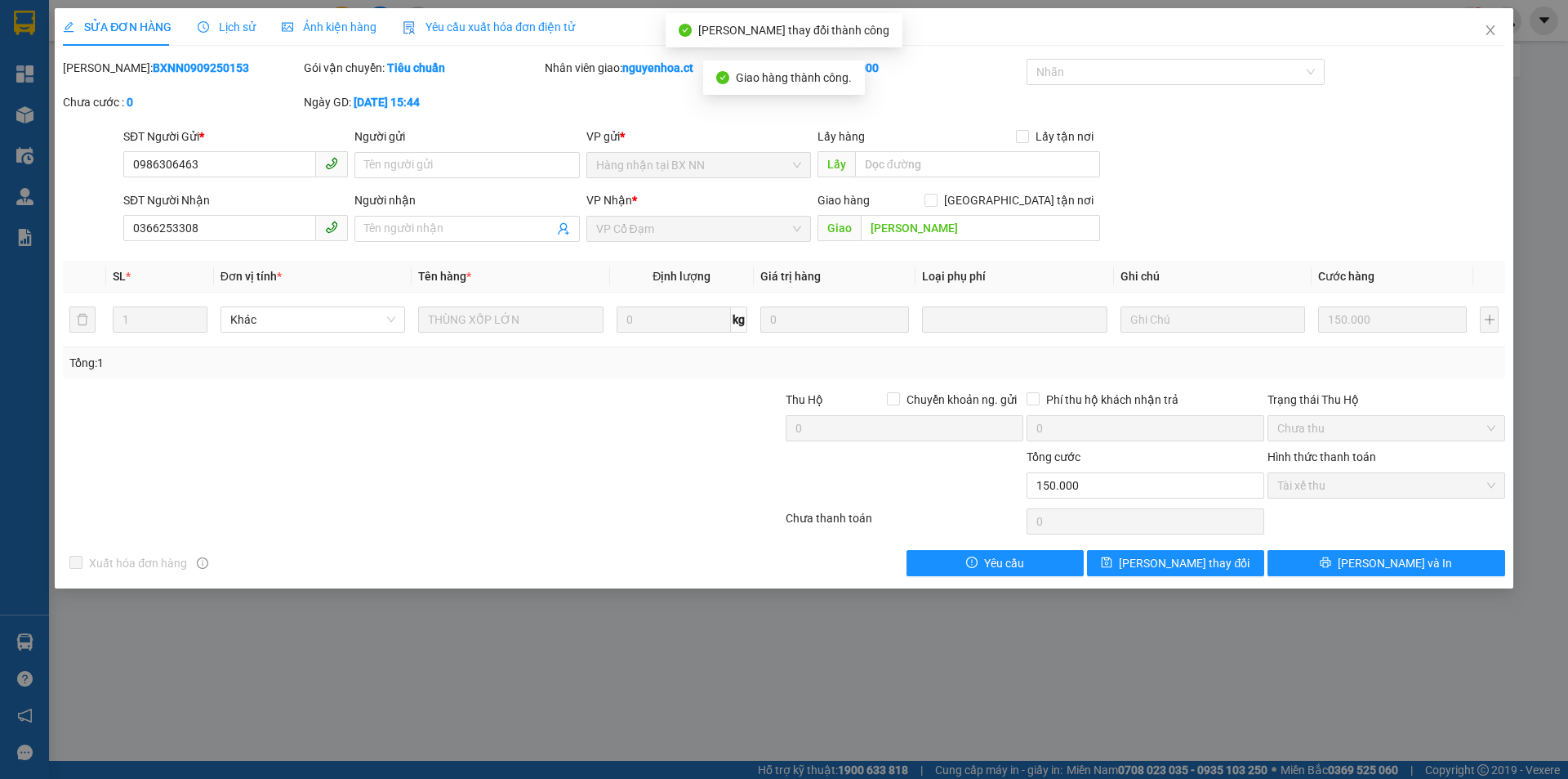
click at [239, 22] on span "Lịch sử" at bounding box center [227, 27] width 58 height 13
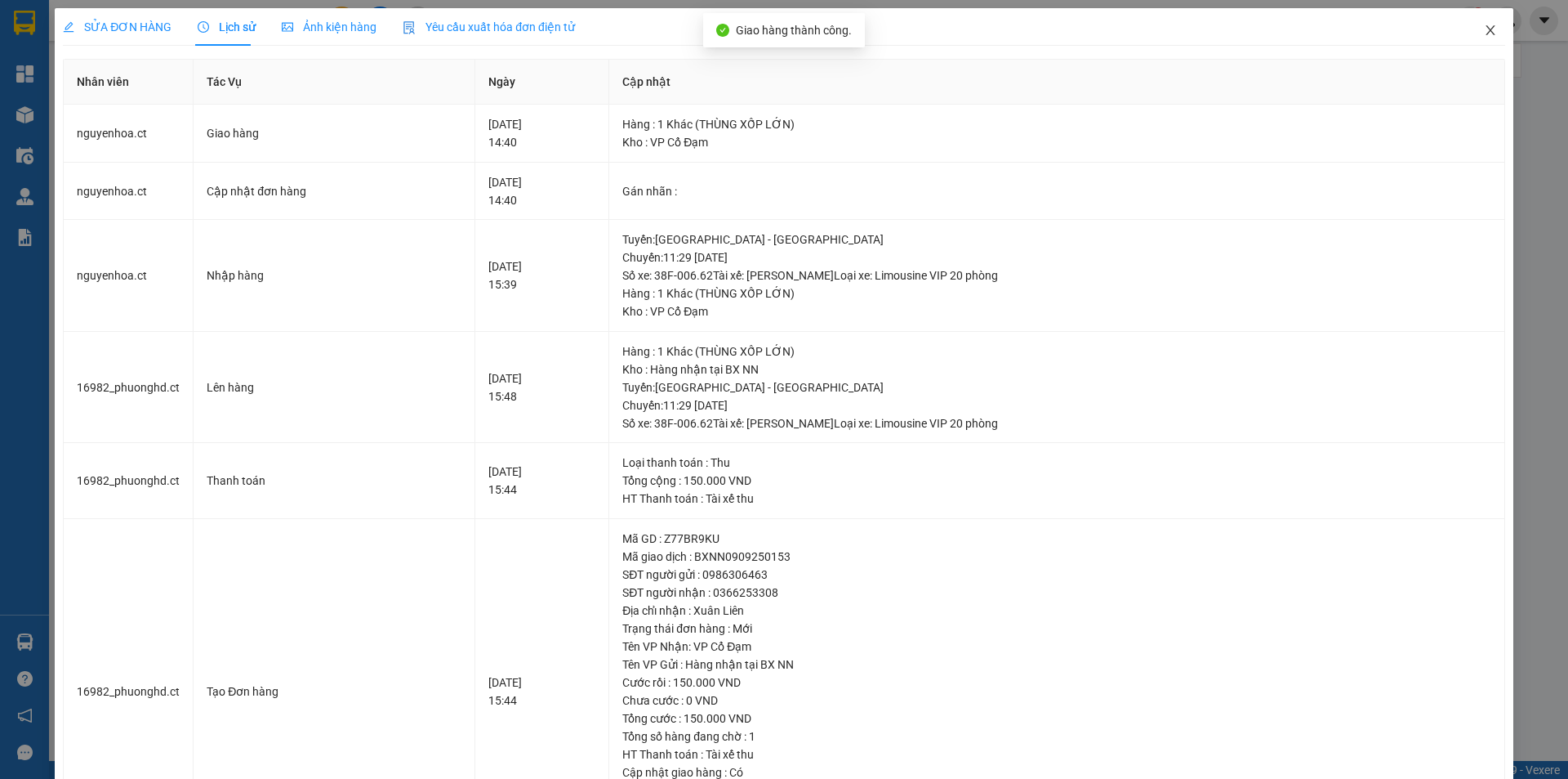
click at [1485, 27] on icon "close" at bounding box center [1491, 30] width 13 height 13
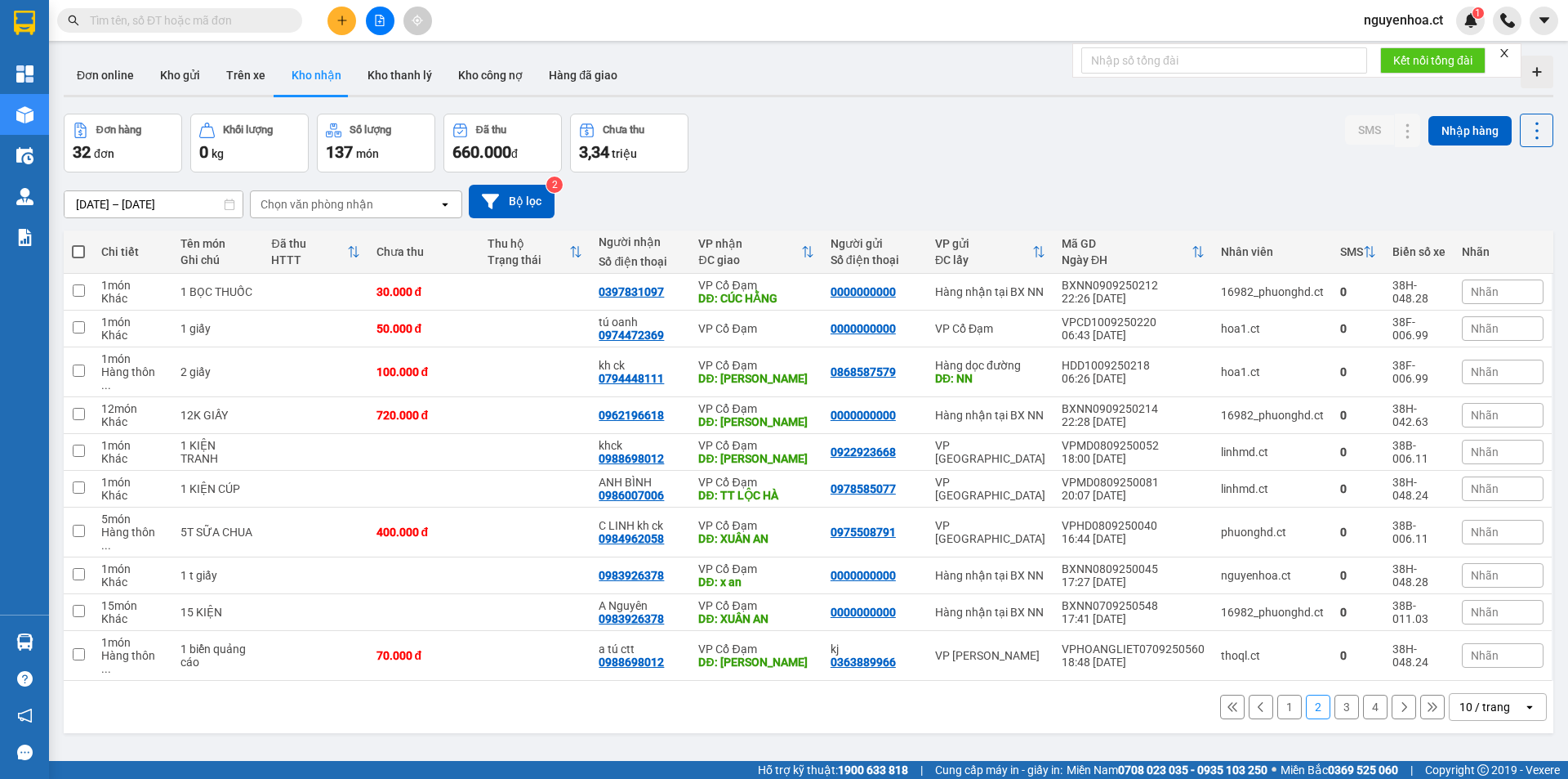
click at [1278, 695] on button "1" at bounding box center [1290, 706] width 24 height 24
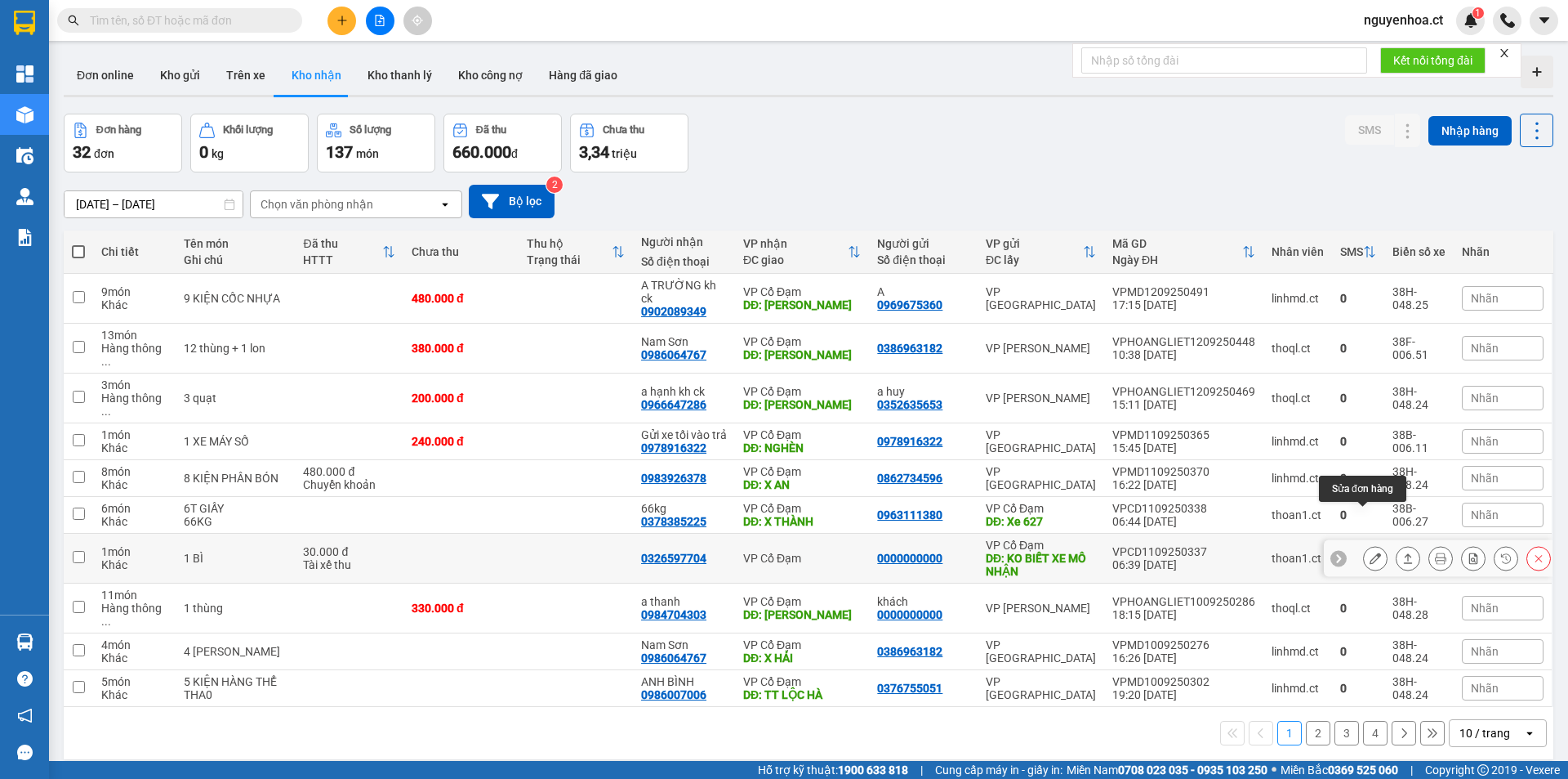
click at [1370, 552] on icon at bounding box center [1375, 558] width 12 height 12
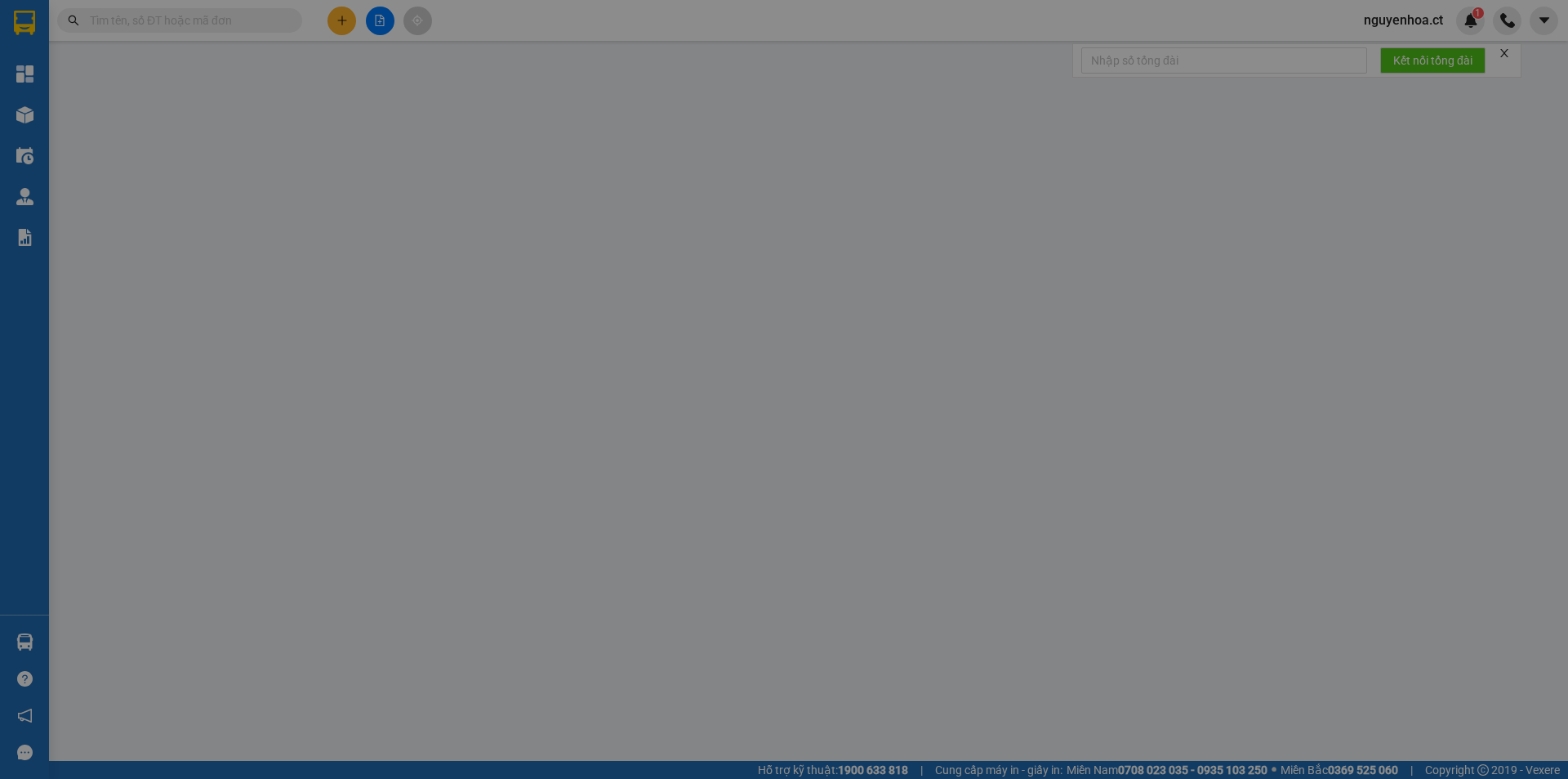
type input "0000000000"
type input "KO BIẾT XE MÔ NHẬN"
type input "0326597704"
type input "30.000"
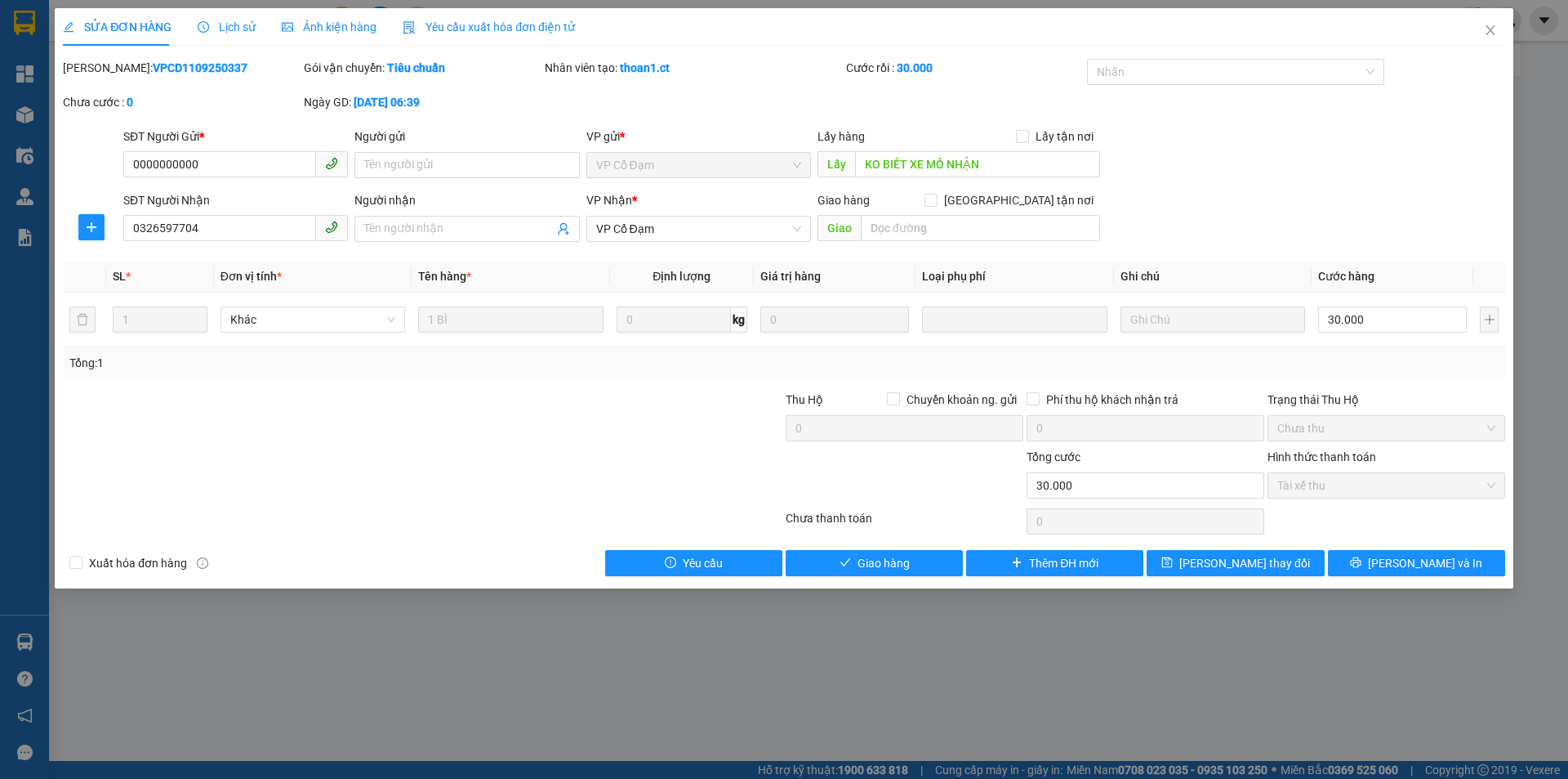
click at [223, 17] on div "Lịch sử" at bounding box center [227, 27] width 58 height 38
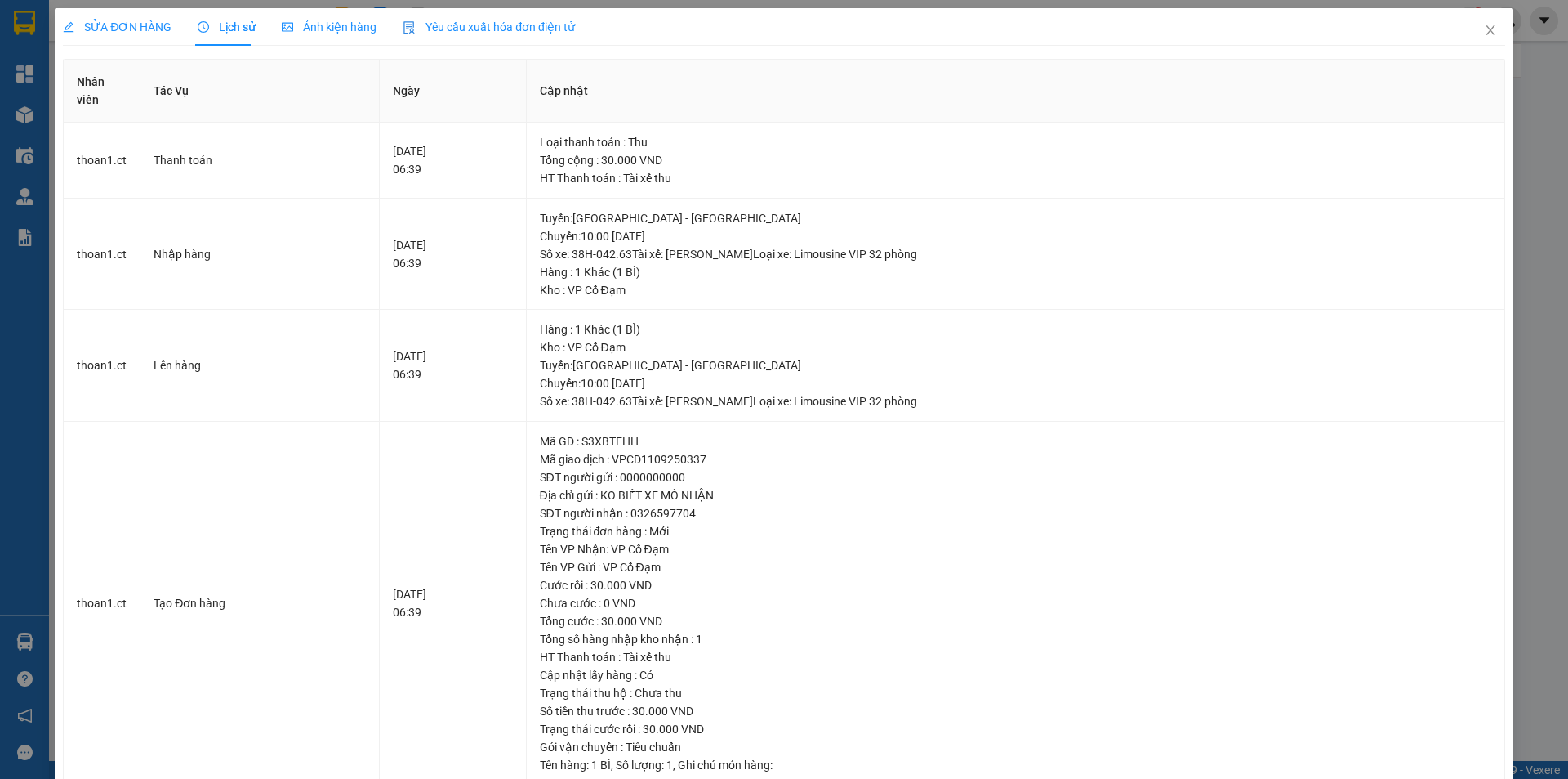
click at [148, 20] on span "SỬA ĐƠN HÀNG" at bounding box center [117, 27] width 108 height 13
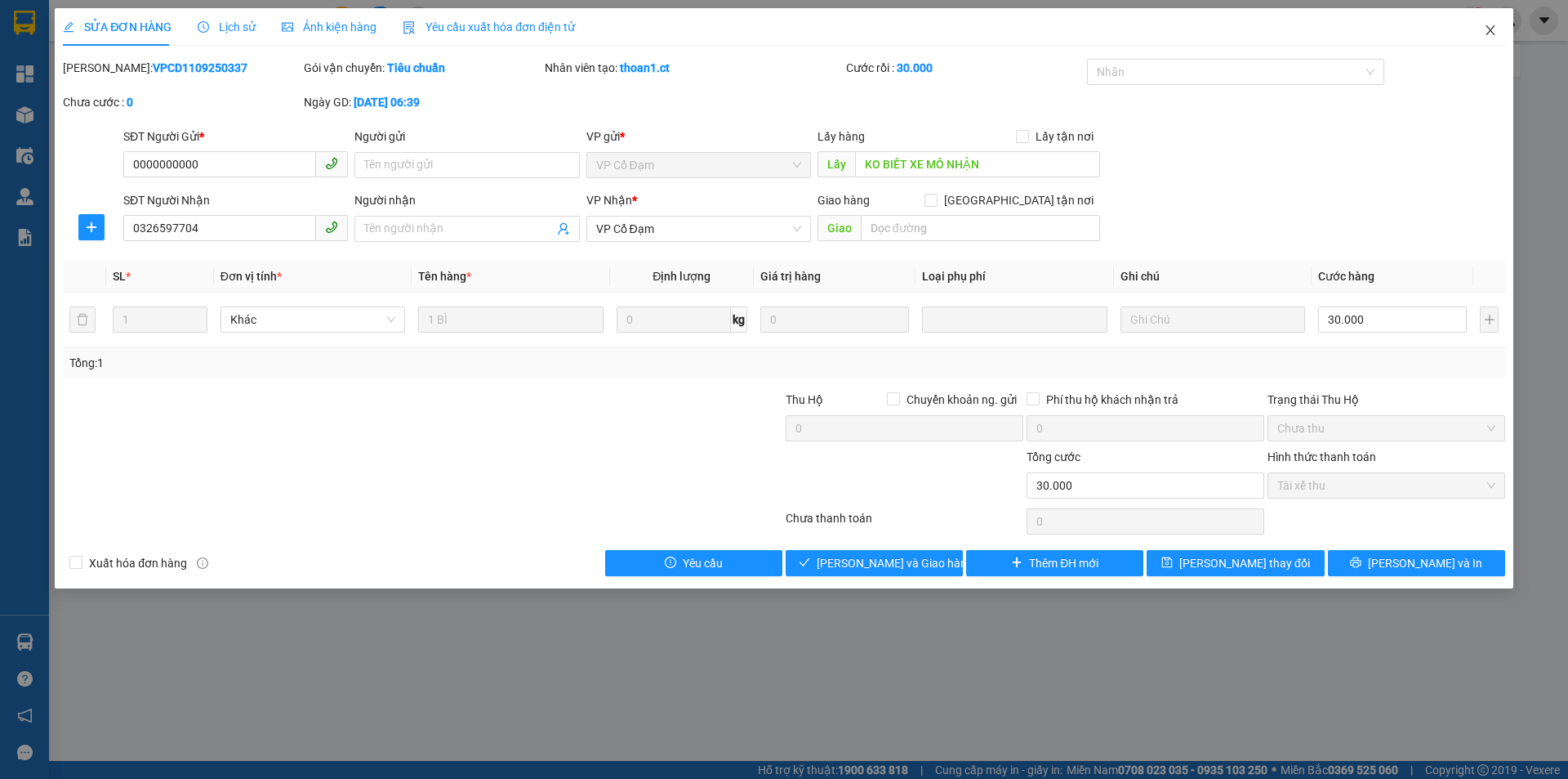
click at [1487, 29] on icon "close" at bounding box center [1491, 30] width 13 height 13
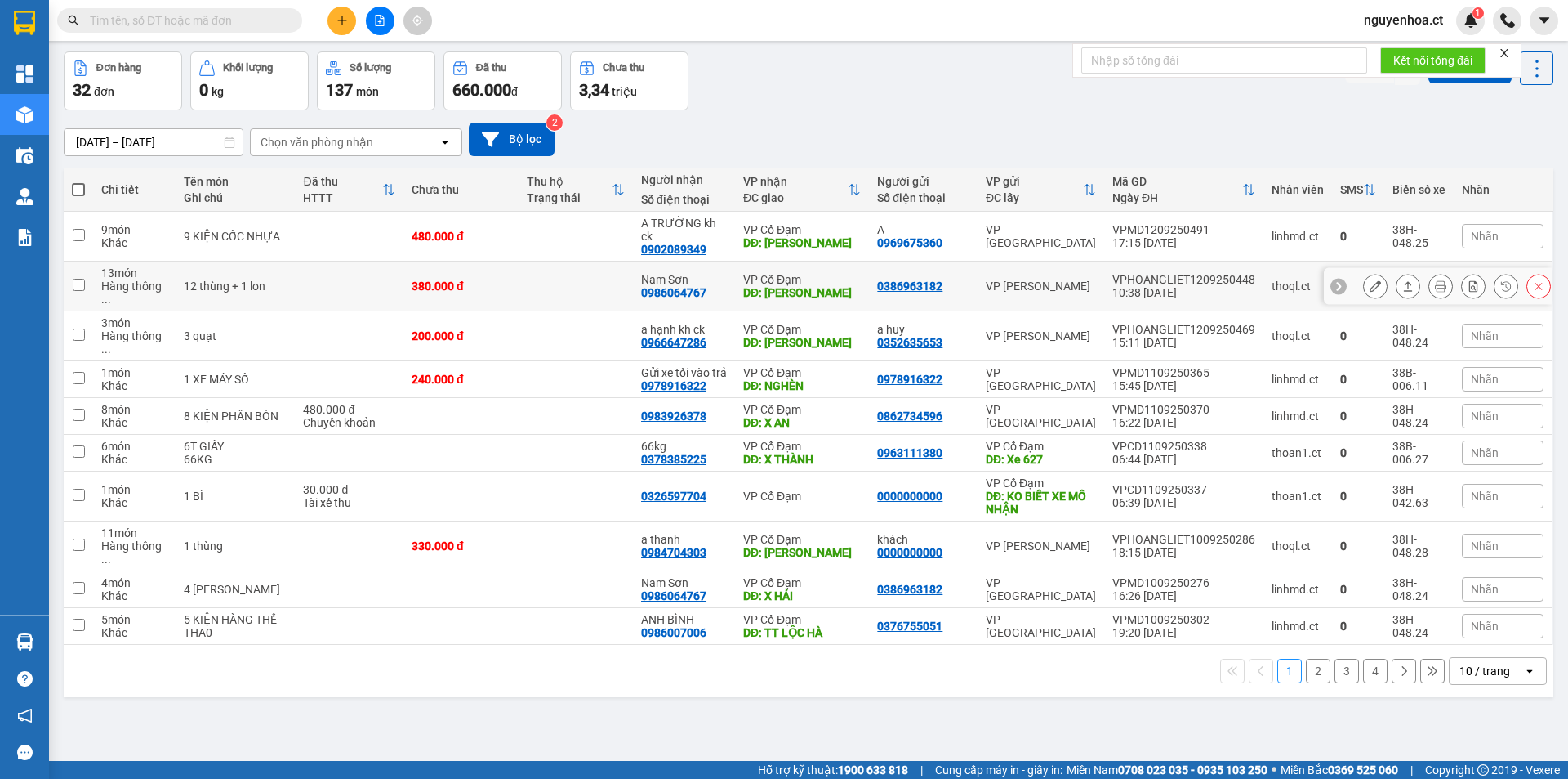
scroll to position [75, 0]
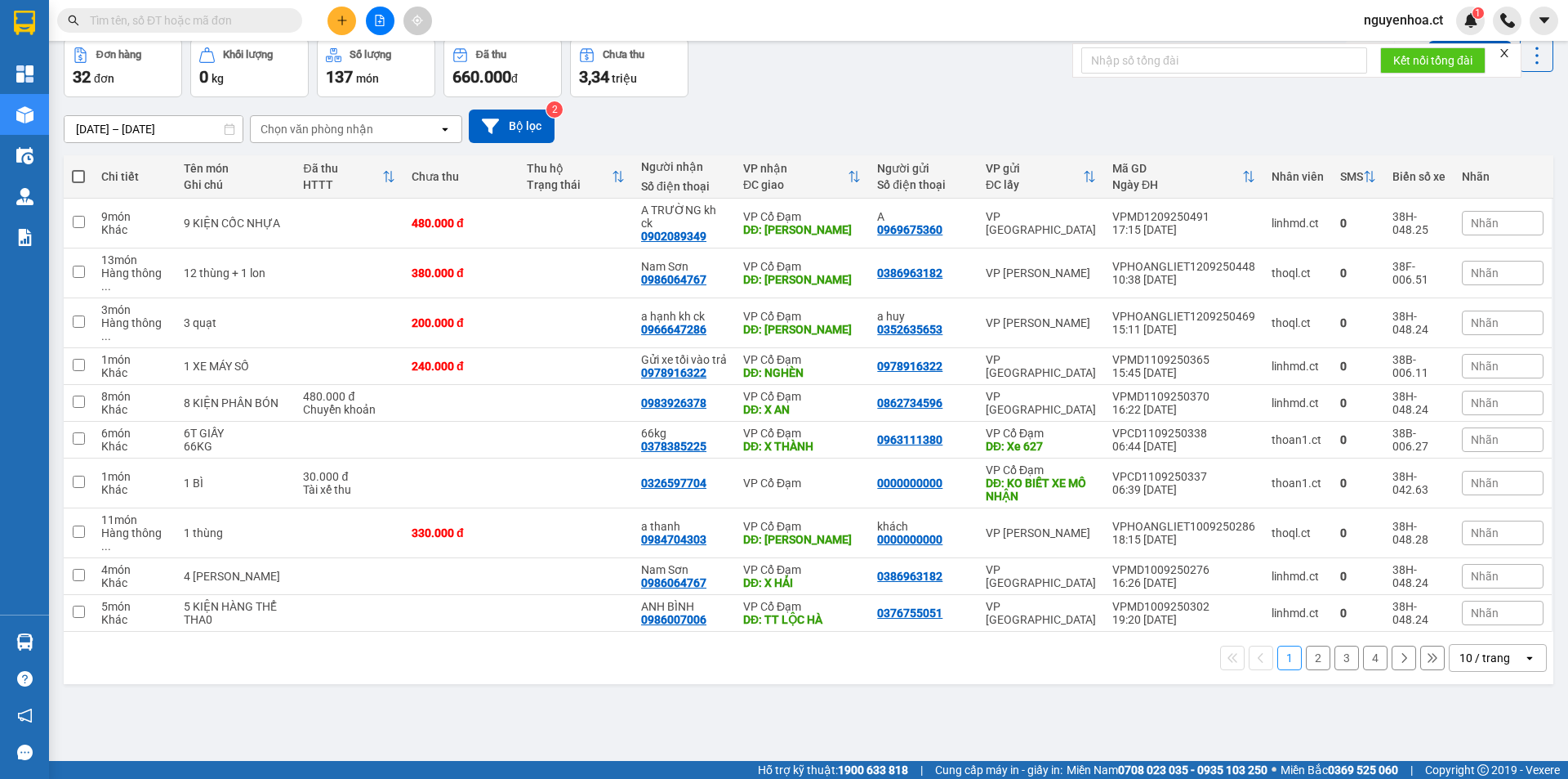
click at [1312, 646] on button "2" at bounding box center [1318, 657] width 24 height 24
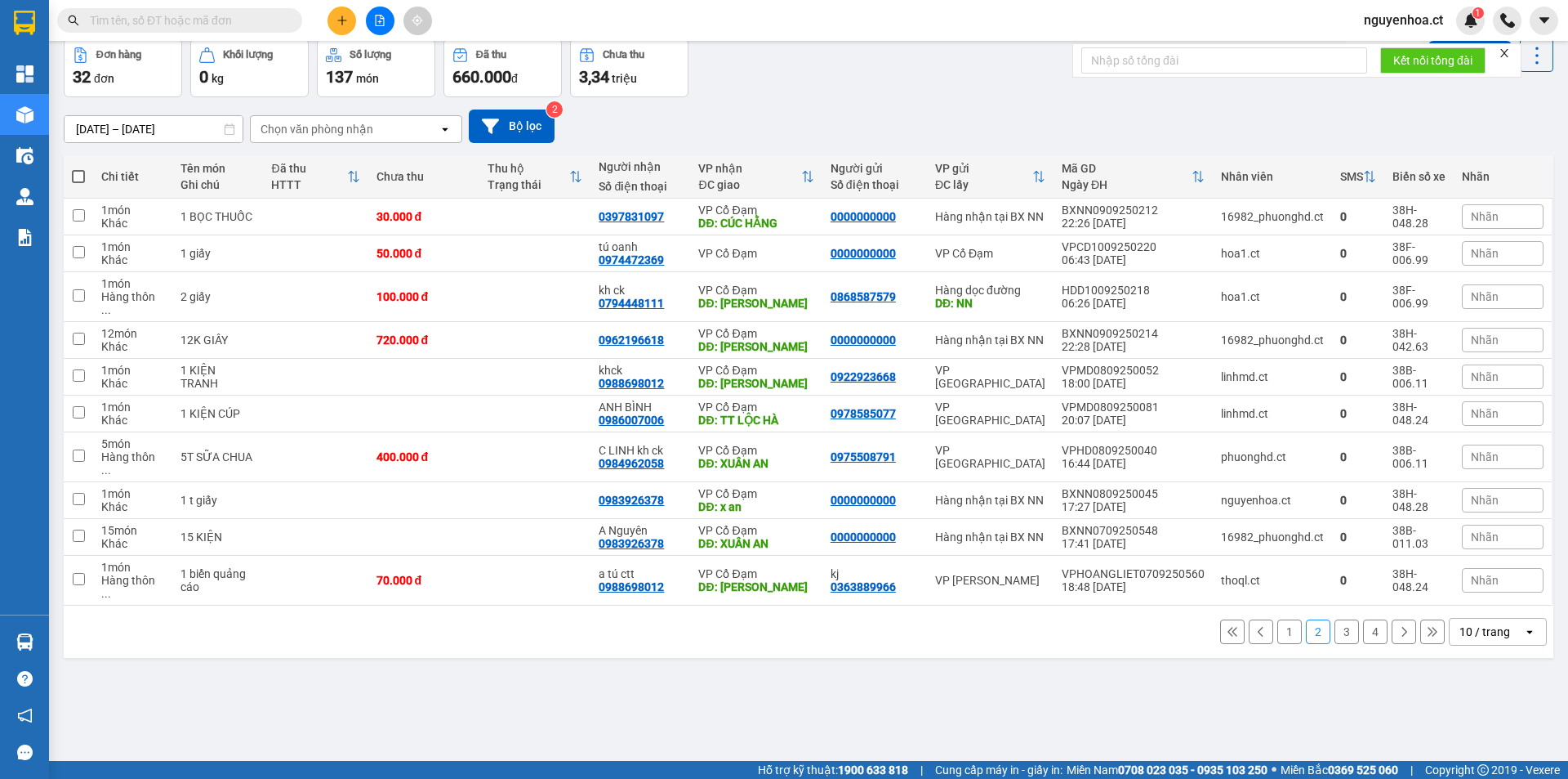
click at [1339, 620] on button "3" at bounding box center [1346, 631] width 24 height 24
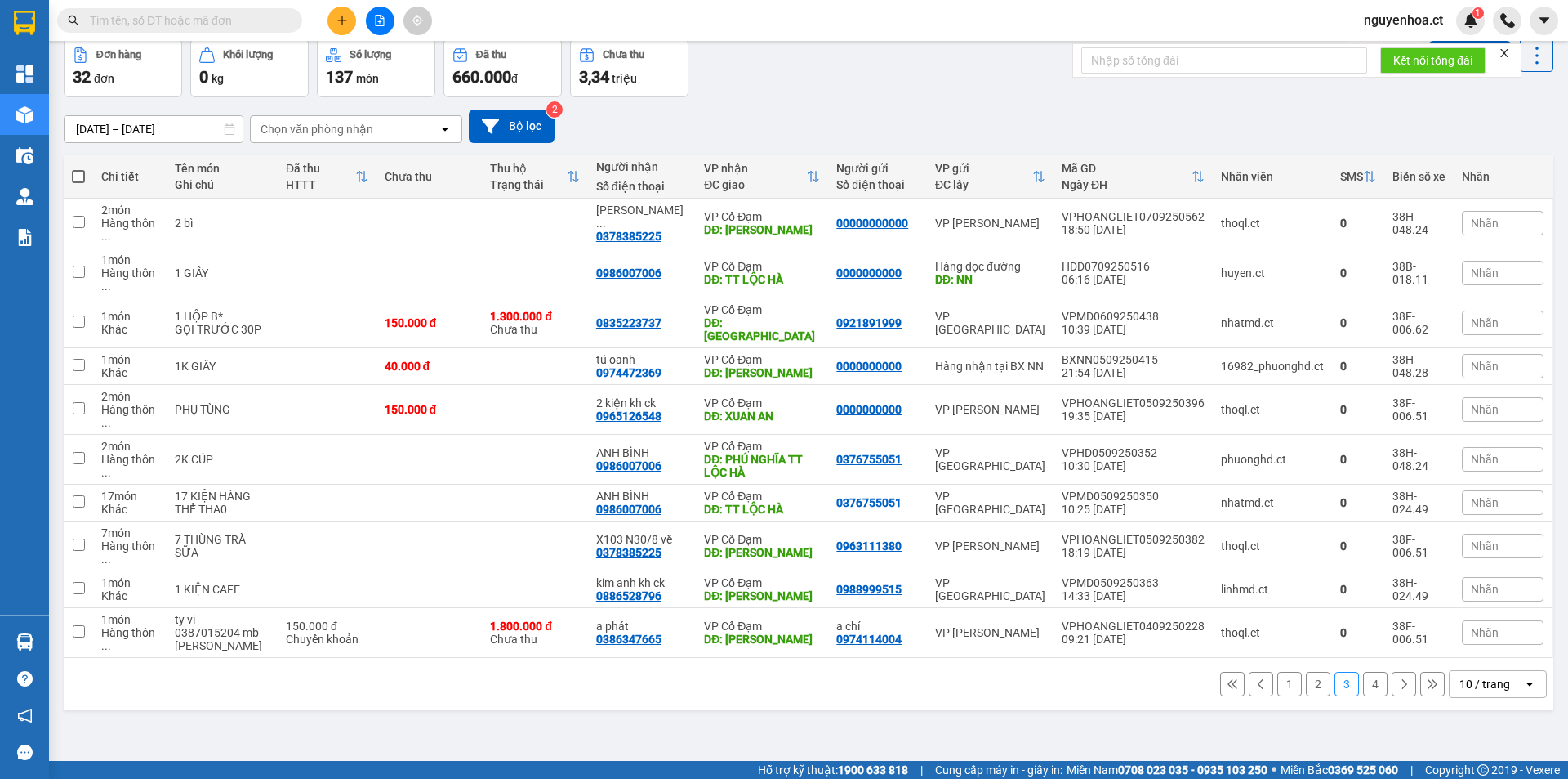
click at [1363, 671] on button "4" at bounding box center [1375, 683] width 24 height 24
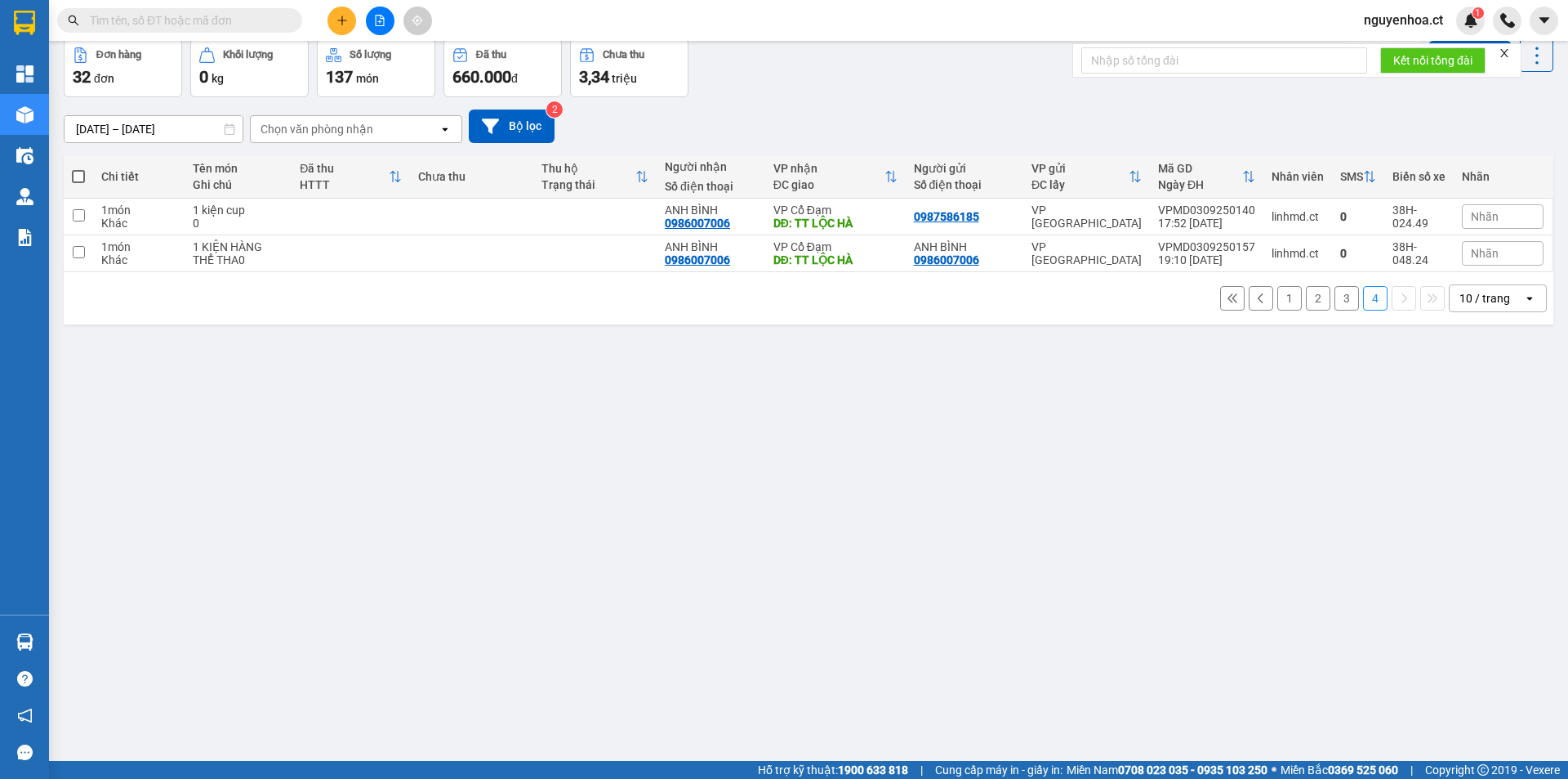
click at [1340, 294] on button "3" at bounding box center [1346, 298] width 24 height 24
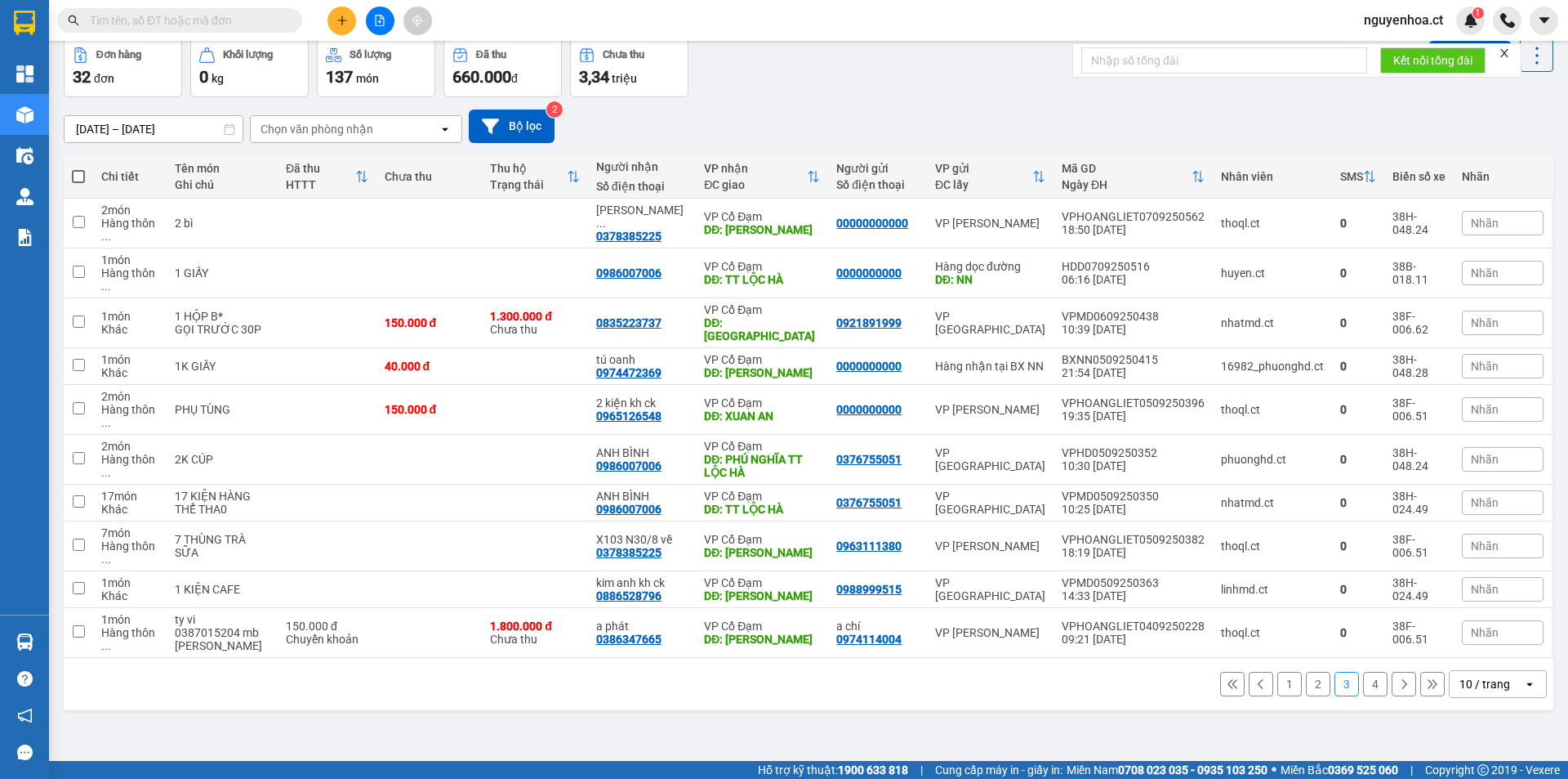
click at [1306, 671] on button "2" at bounding box center [1318, 683] width 24 height 24
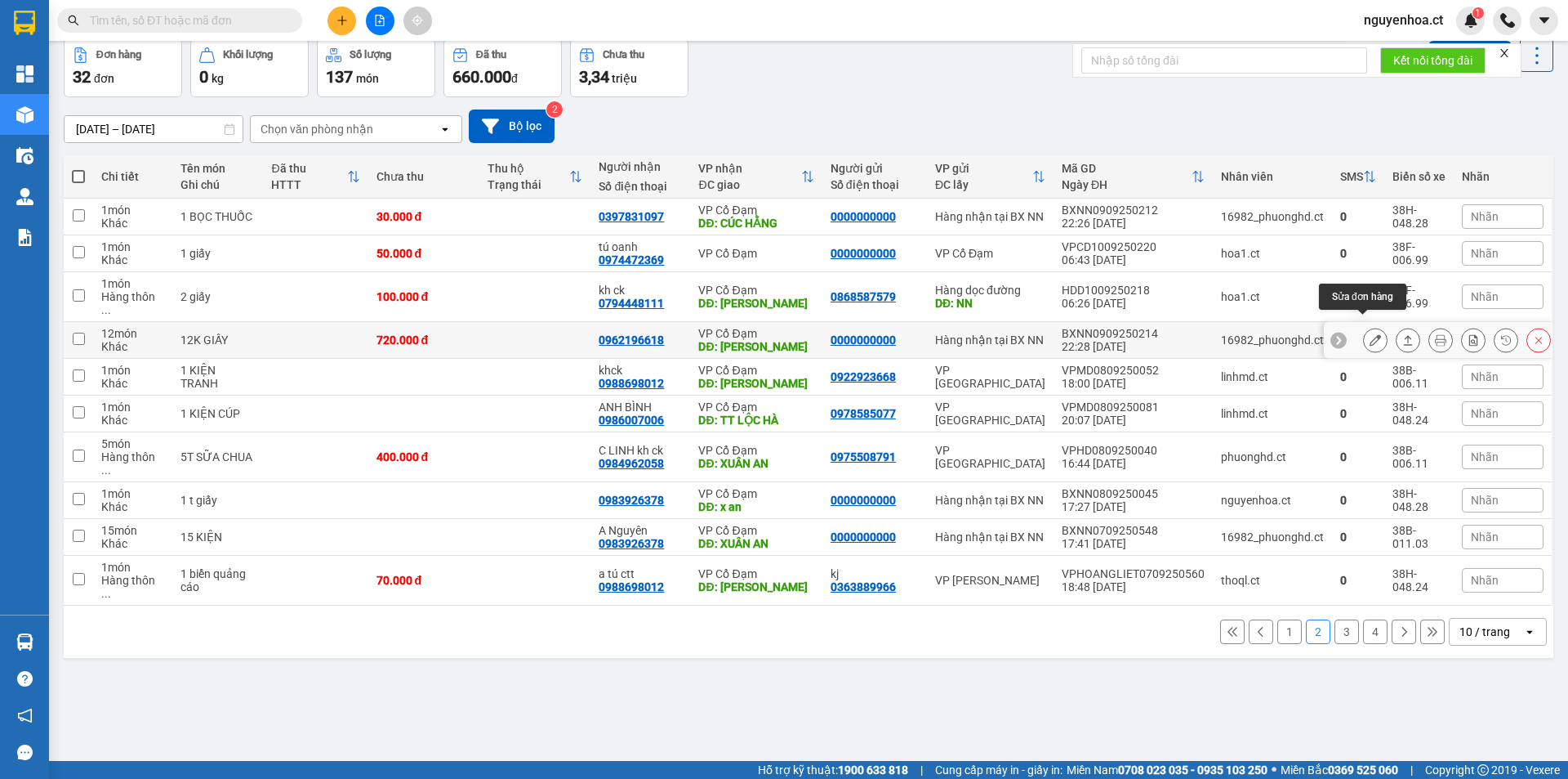
click at [1370, 334] on icon at bounding box center [1375, 340] width 12 height 12
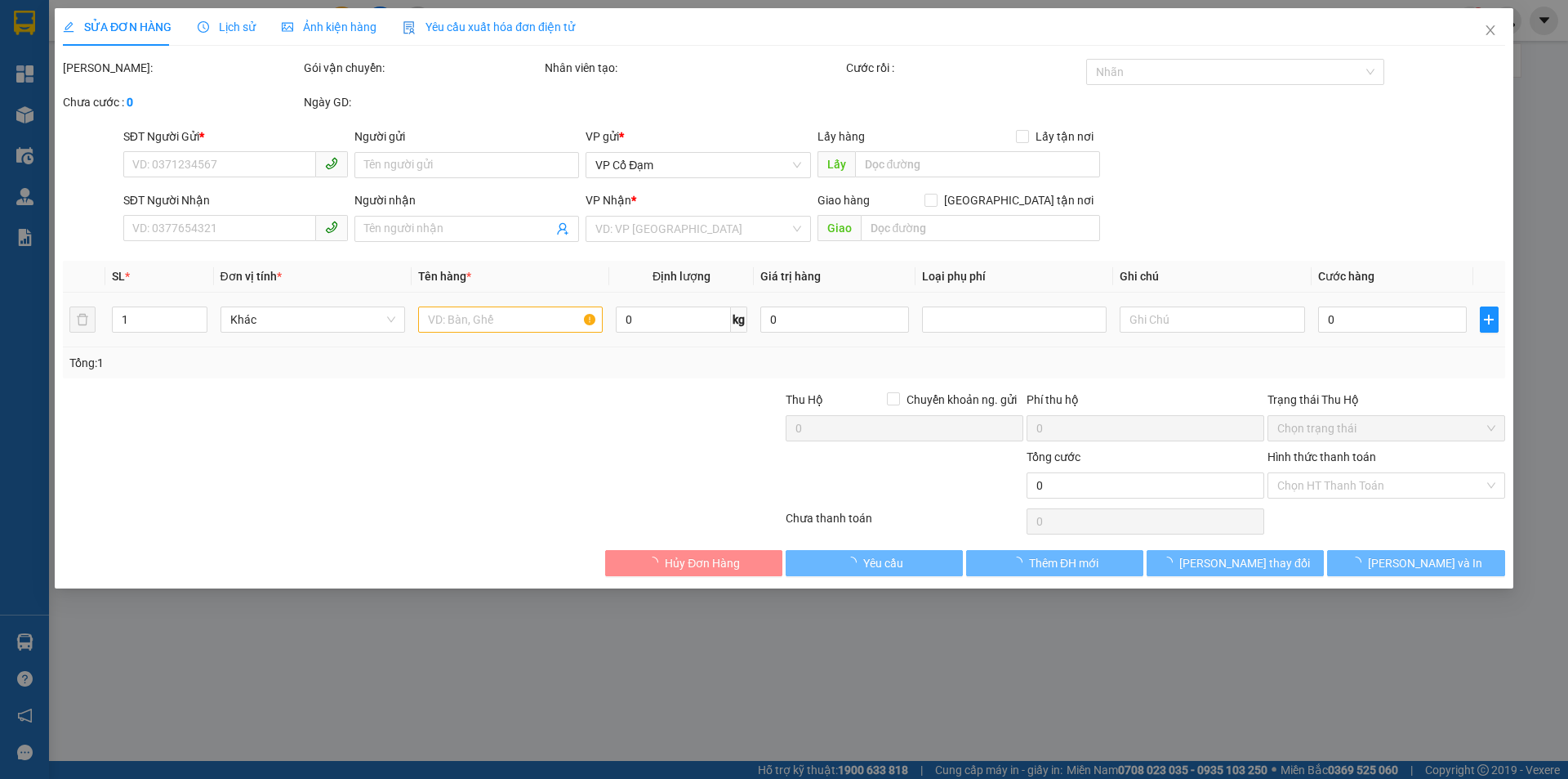
type input "0000000000"
type input "0962196618"
type input "[PERSON_NAME]"
type input "720.000"
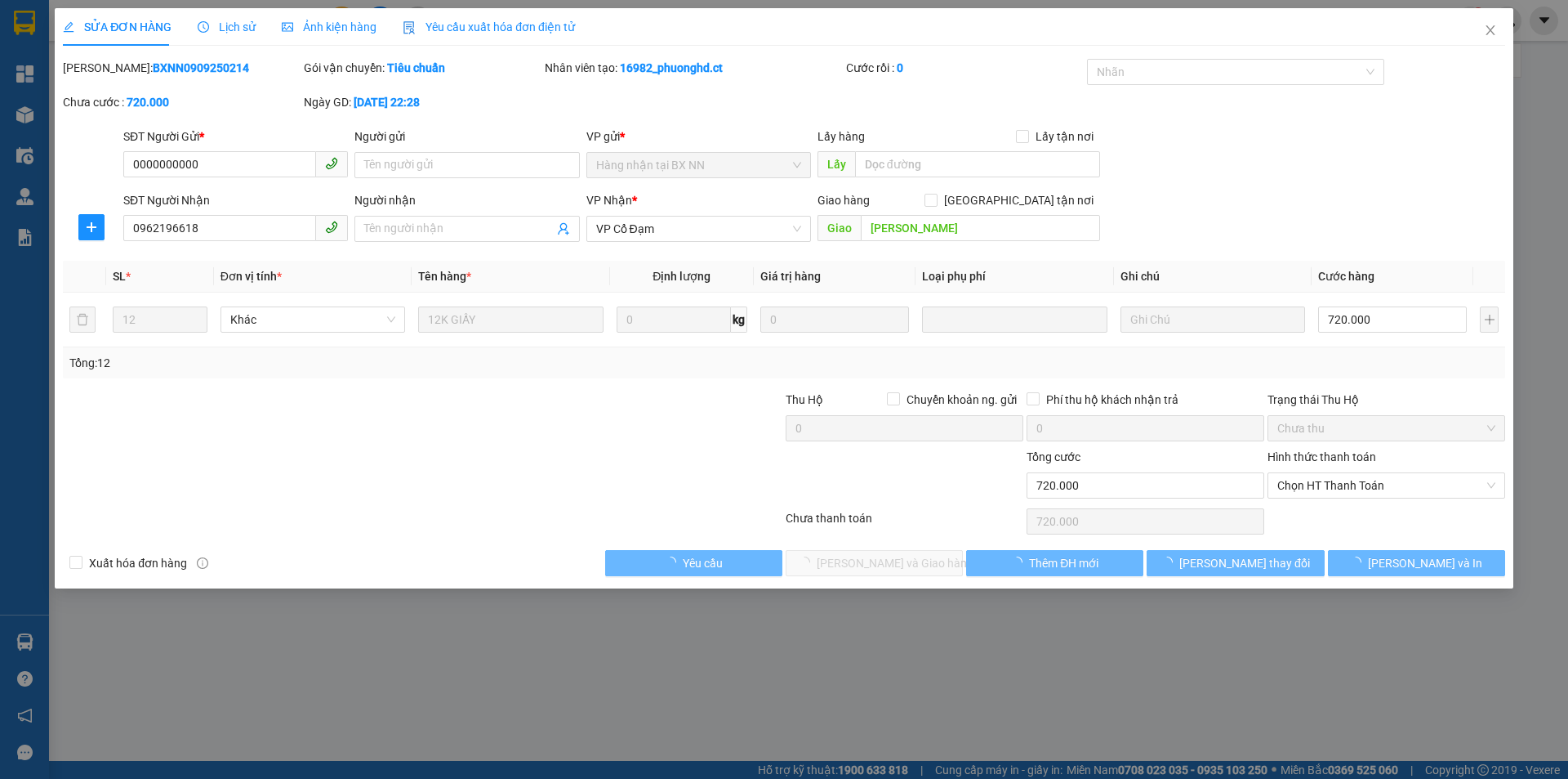
click at [236, 20] on span "Lịch sử" at bounding box center [227, 27] width 58 height 13
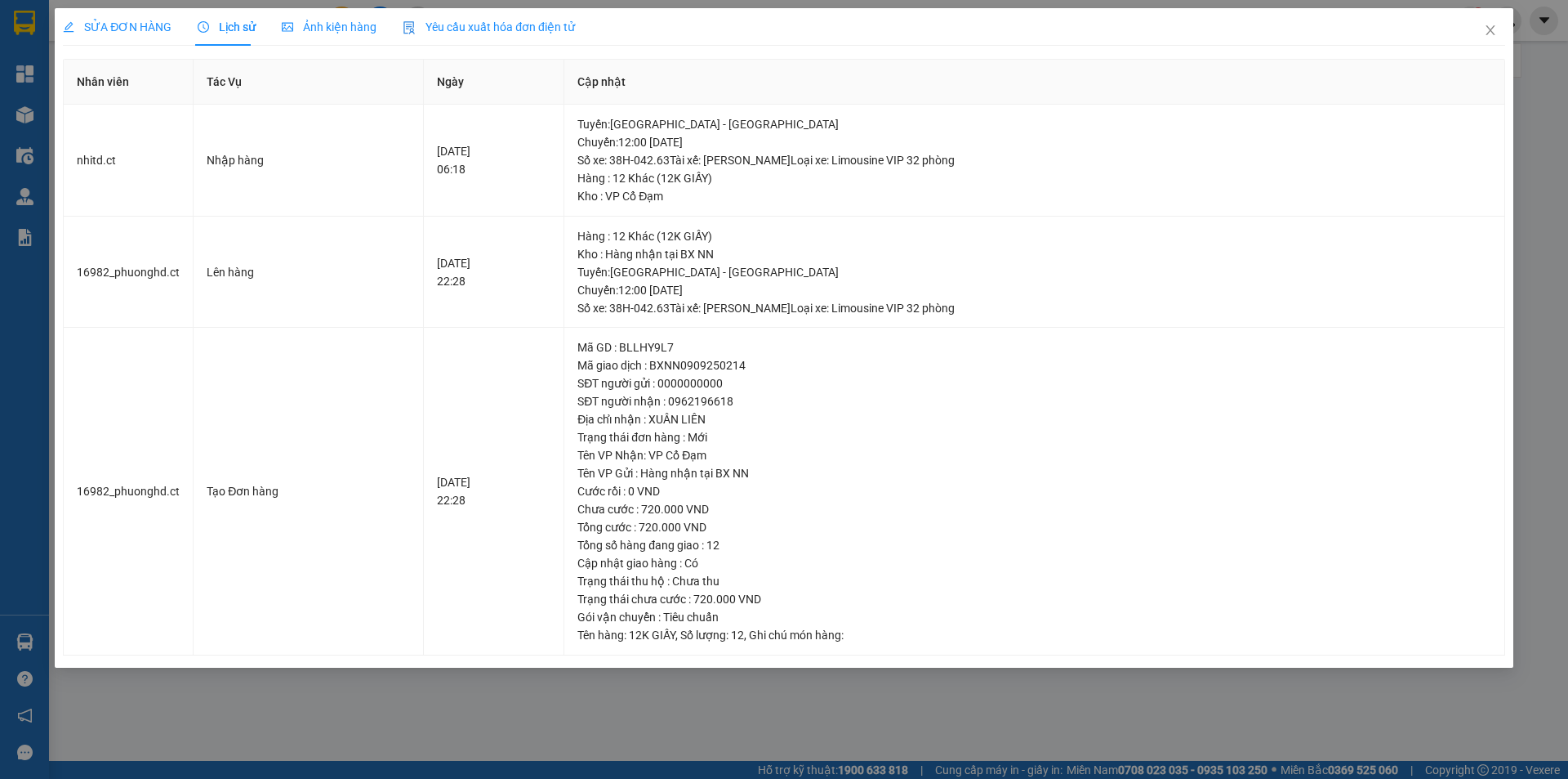
click at [110, 28] on span "SỬA ĐƠN HÀNG" at bounding box center [117, 27] width 108 height 13
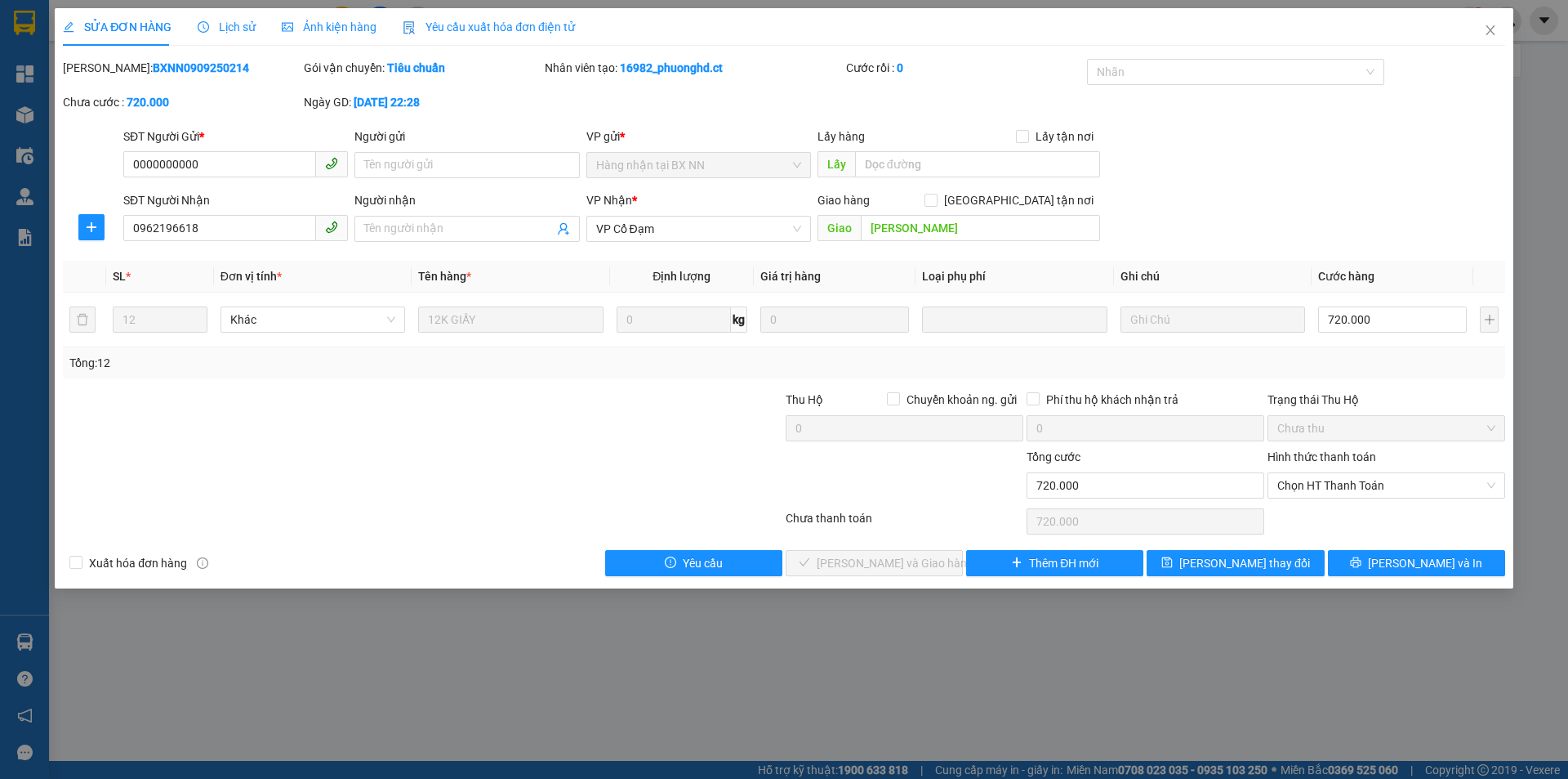
click at [216, 21] on span "Lịch sử" at bounding box center [227, 27] width 58 height 13
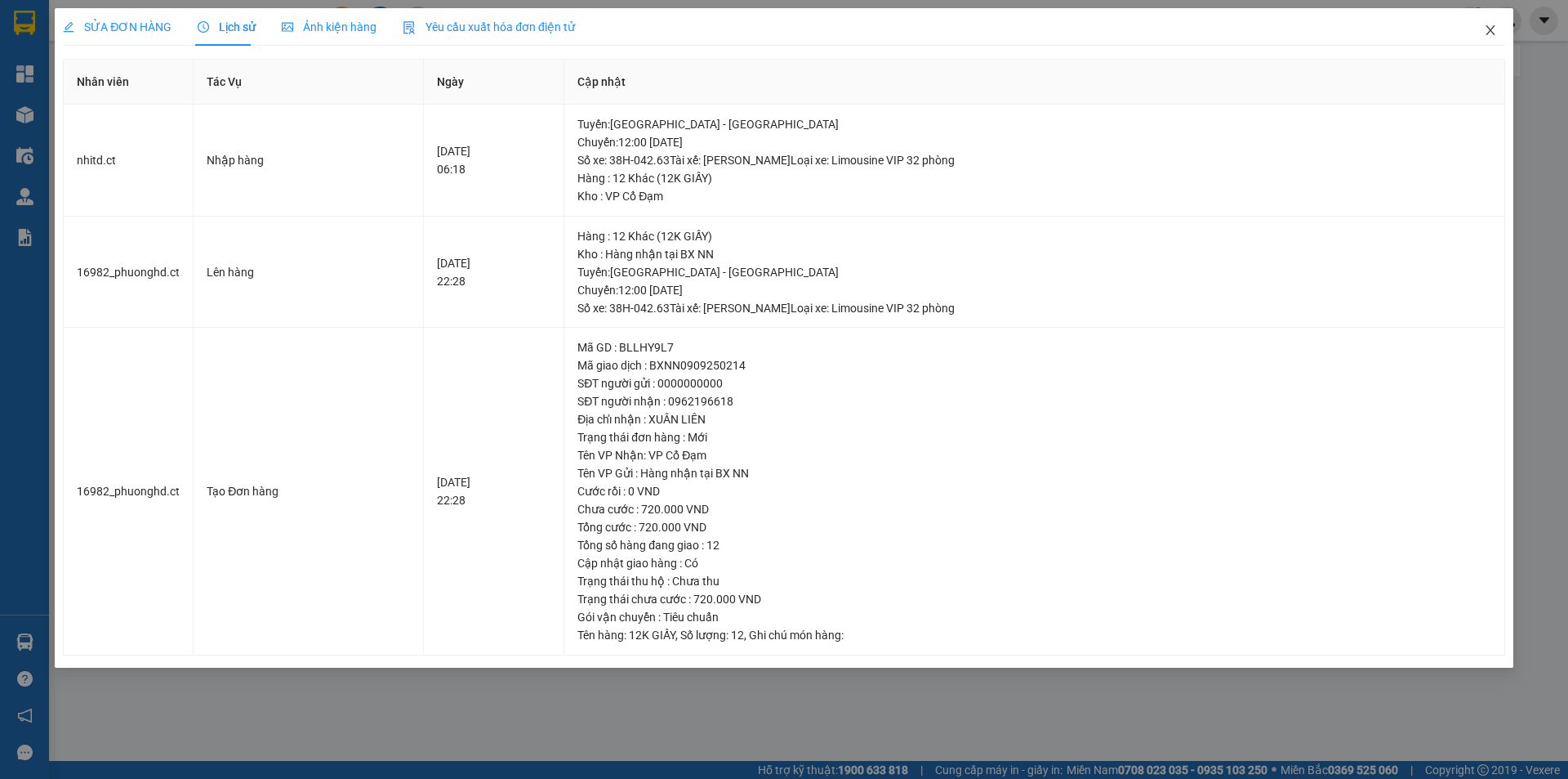
click at [1483, 33] on span "Close" at bounding box center [1490, 31] width 46 height 46
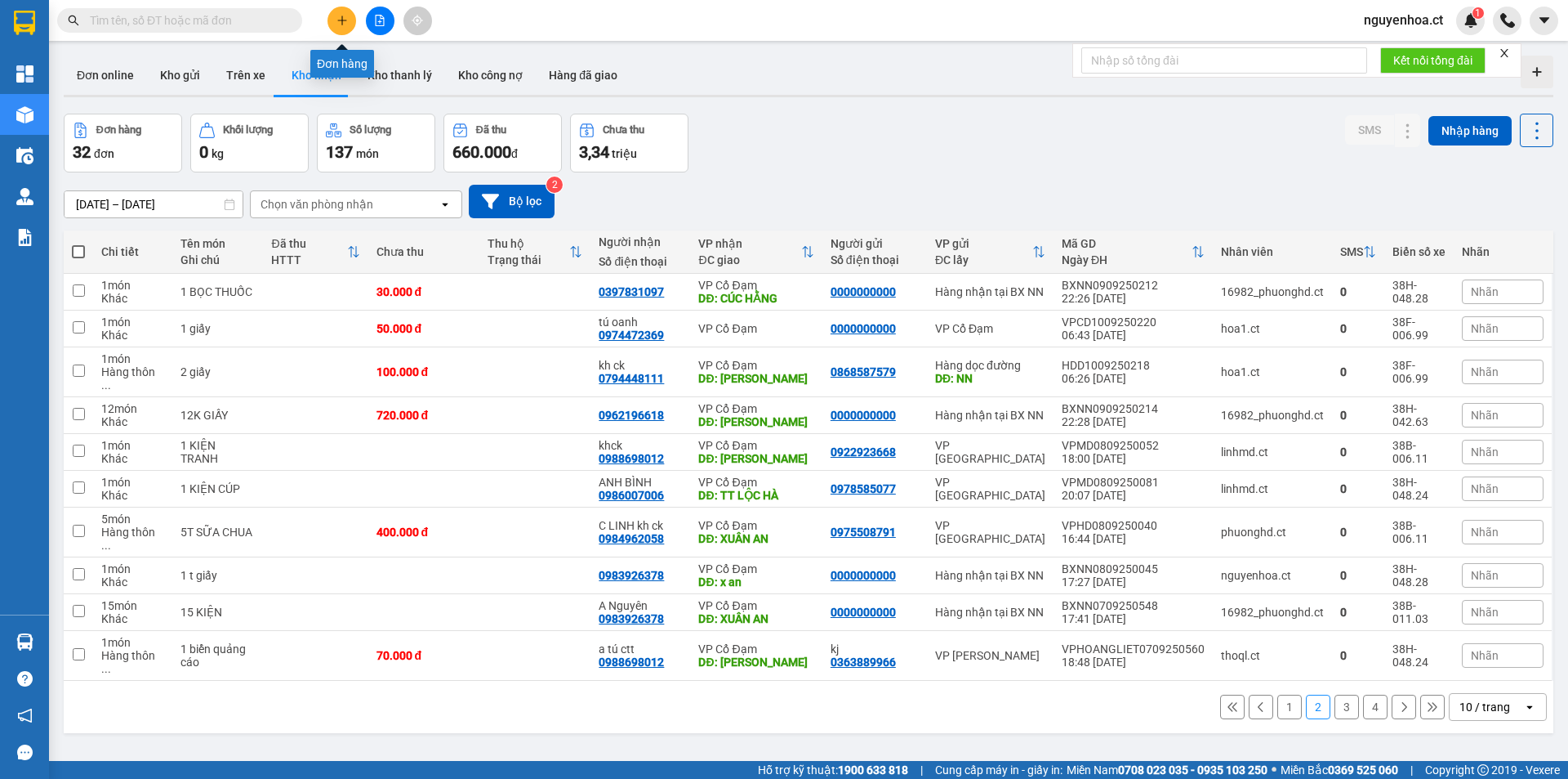
click at [268, 18] on input "text" at bounding box center [186, 21] width 193 height 18
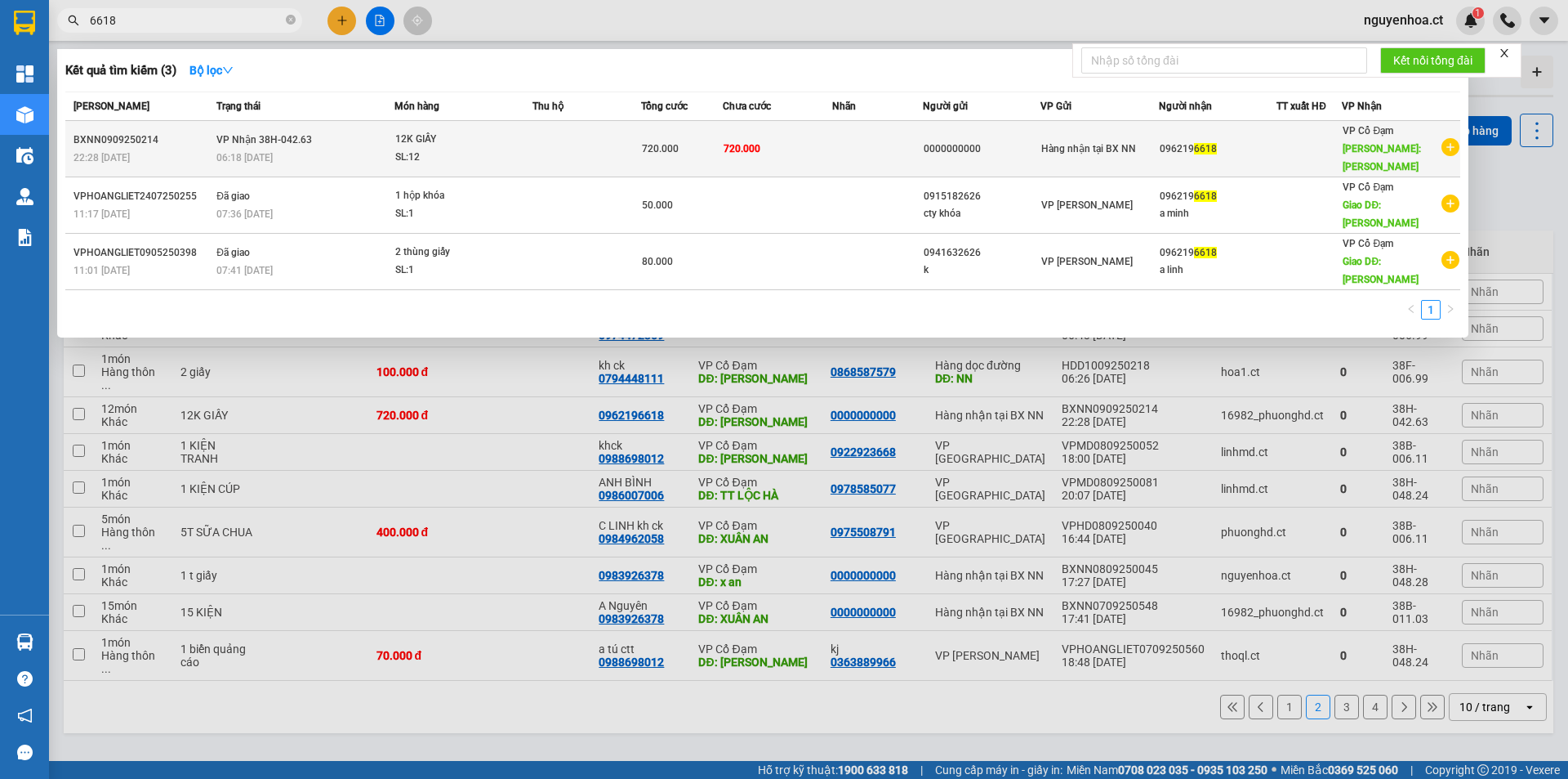
type input "6618"
click at [253, 134] on span "VP Nhận 38H-042.63" at bounding box center [264, 140] width 96 height 12
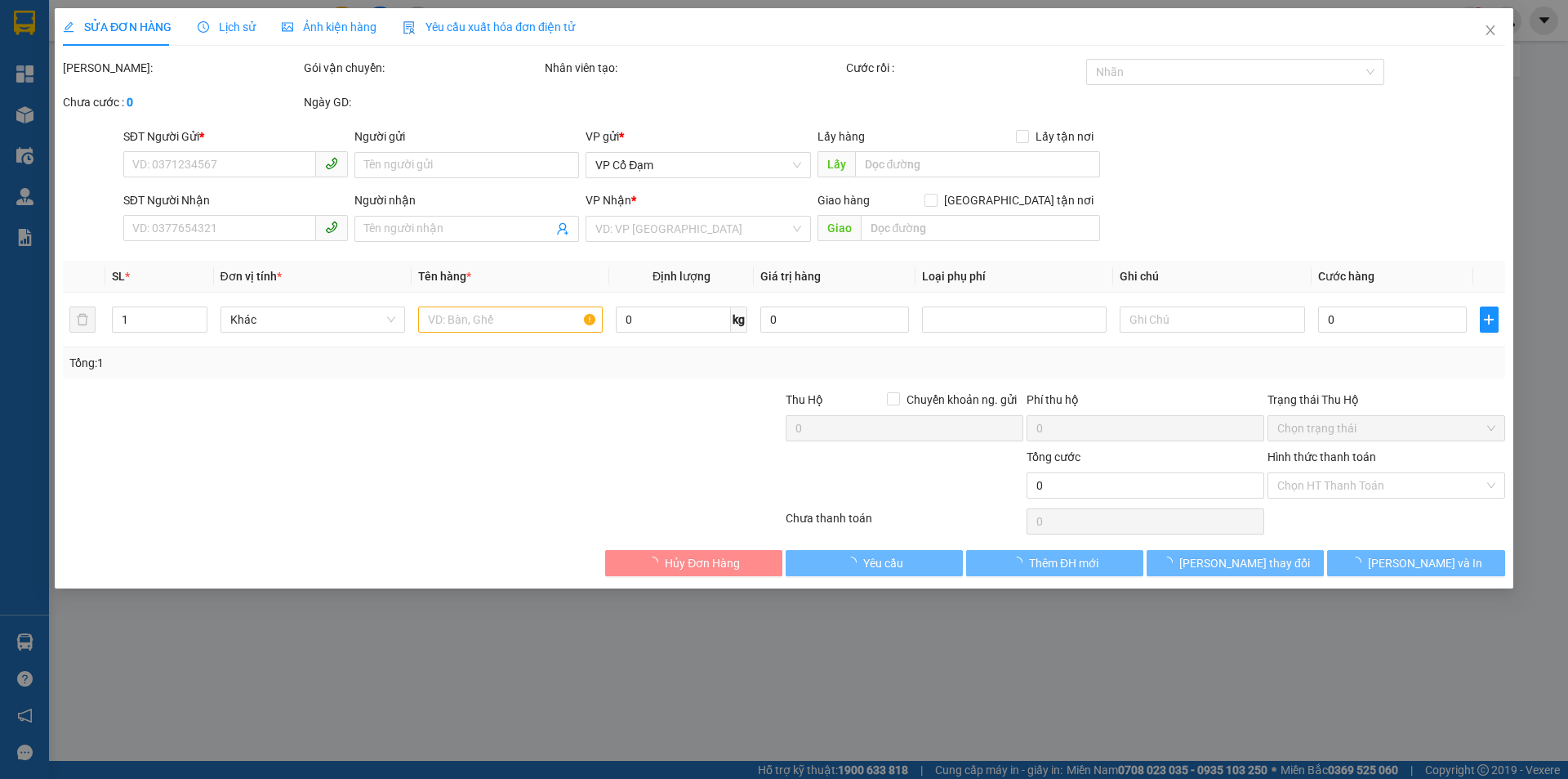
type input "0000000000"
type input "0962196618"
type input "[PERSON_NAME]"
type input "720.000"
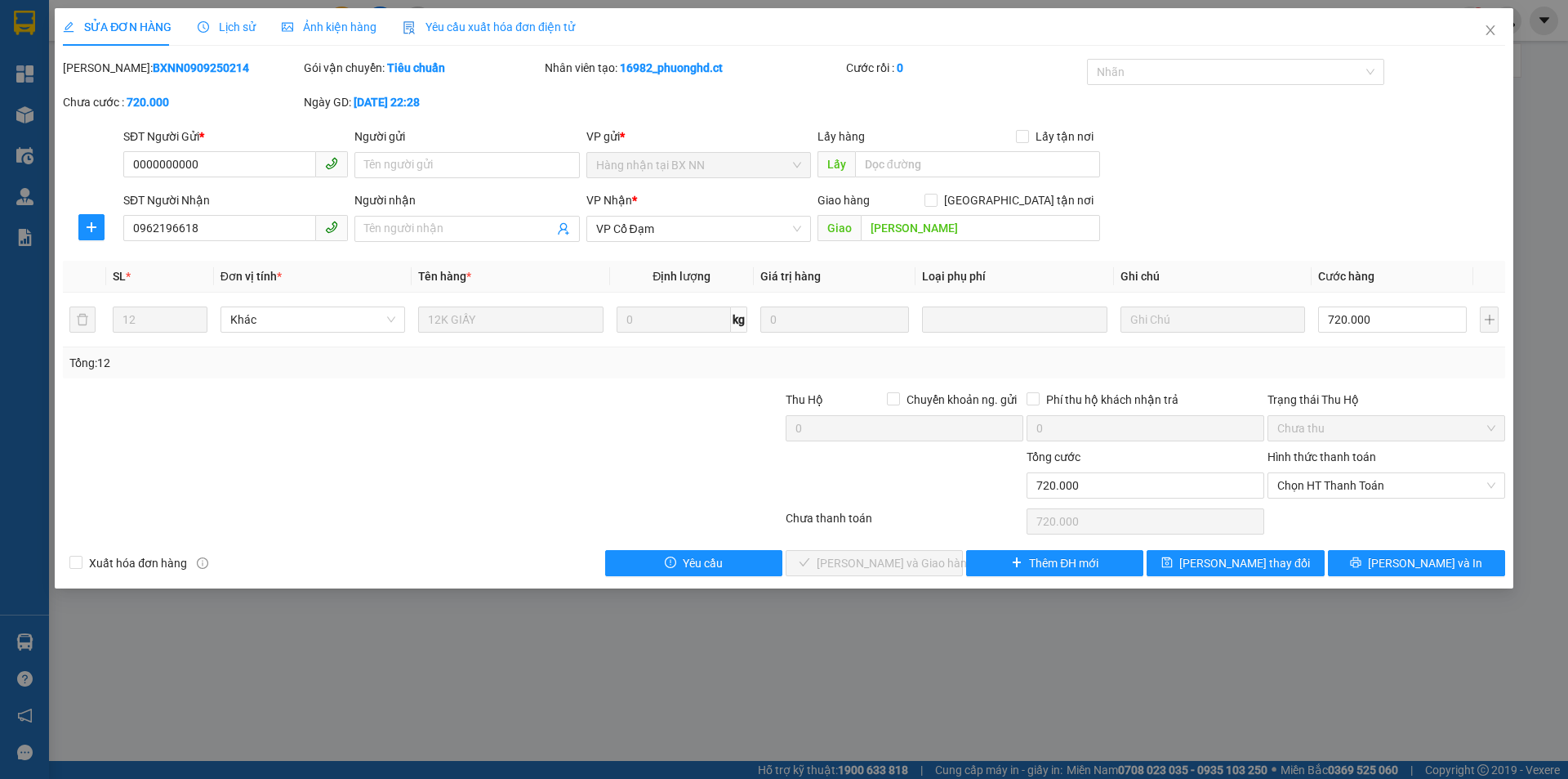
click at [243, 22] on span "Lịch sử" at bounding box center [227, 27] width 58 height 13
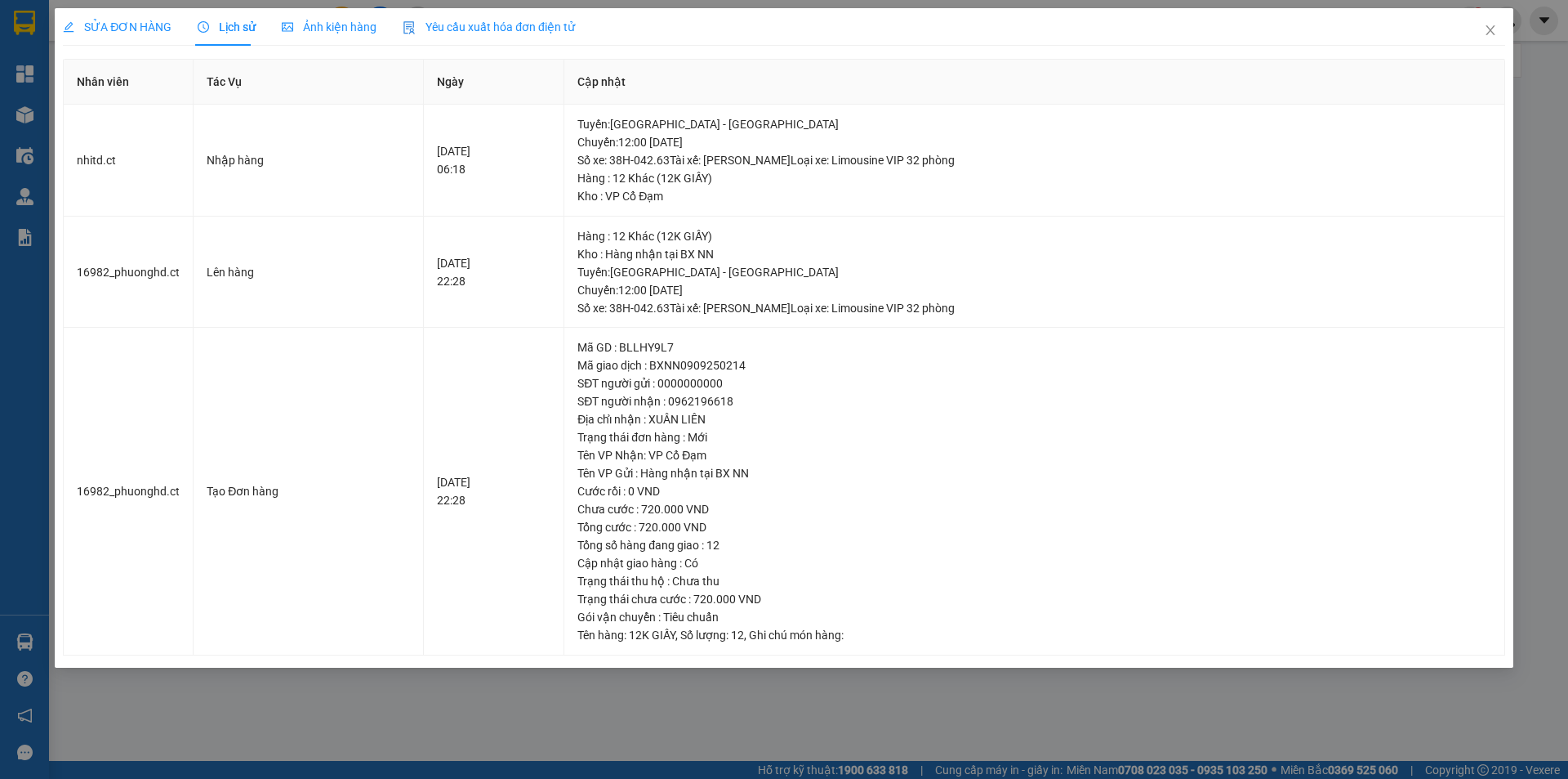
click at [138, 25] on span "SỬA ĐƠN HÀNG" at bounding box center [117, 27] width 108 height 13
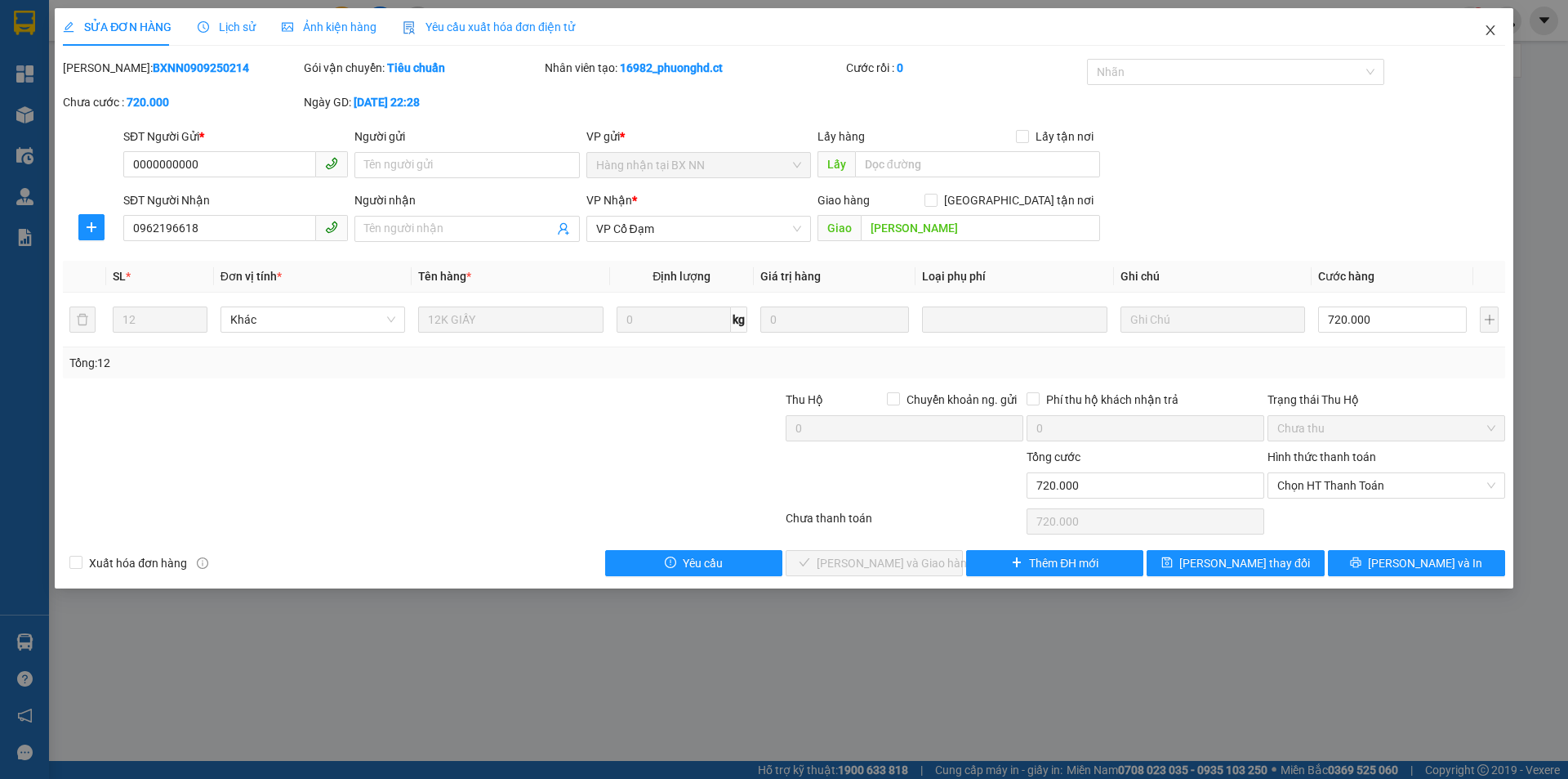
drag, startPoint x: 1488, startPoint y: 30, endPoint x: 827, endPoint y: 3, distance: 661.6
click at [1489, 29] on icon "close" at bounding box center [1491, 30] width 13 height 13
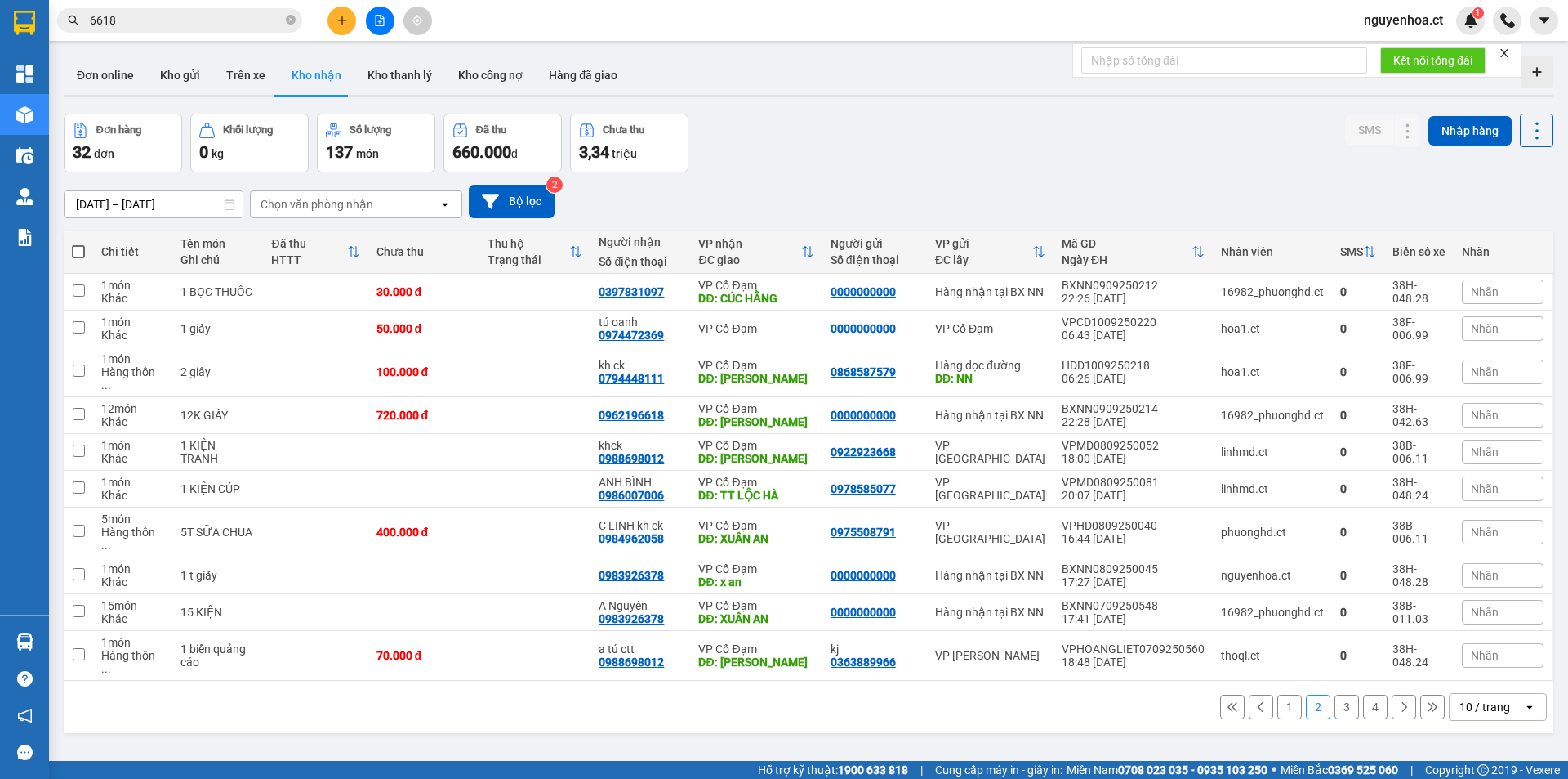
click at [1280, 695] on button "1" at bounding box center [1290, 706] width 24 height 24
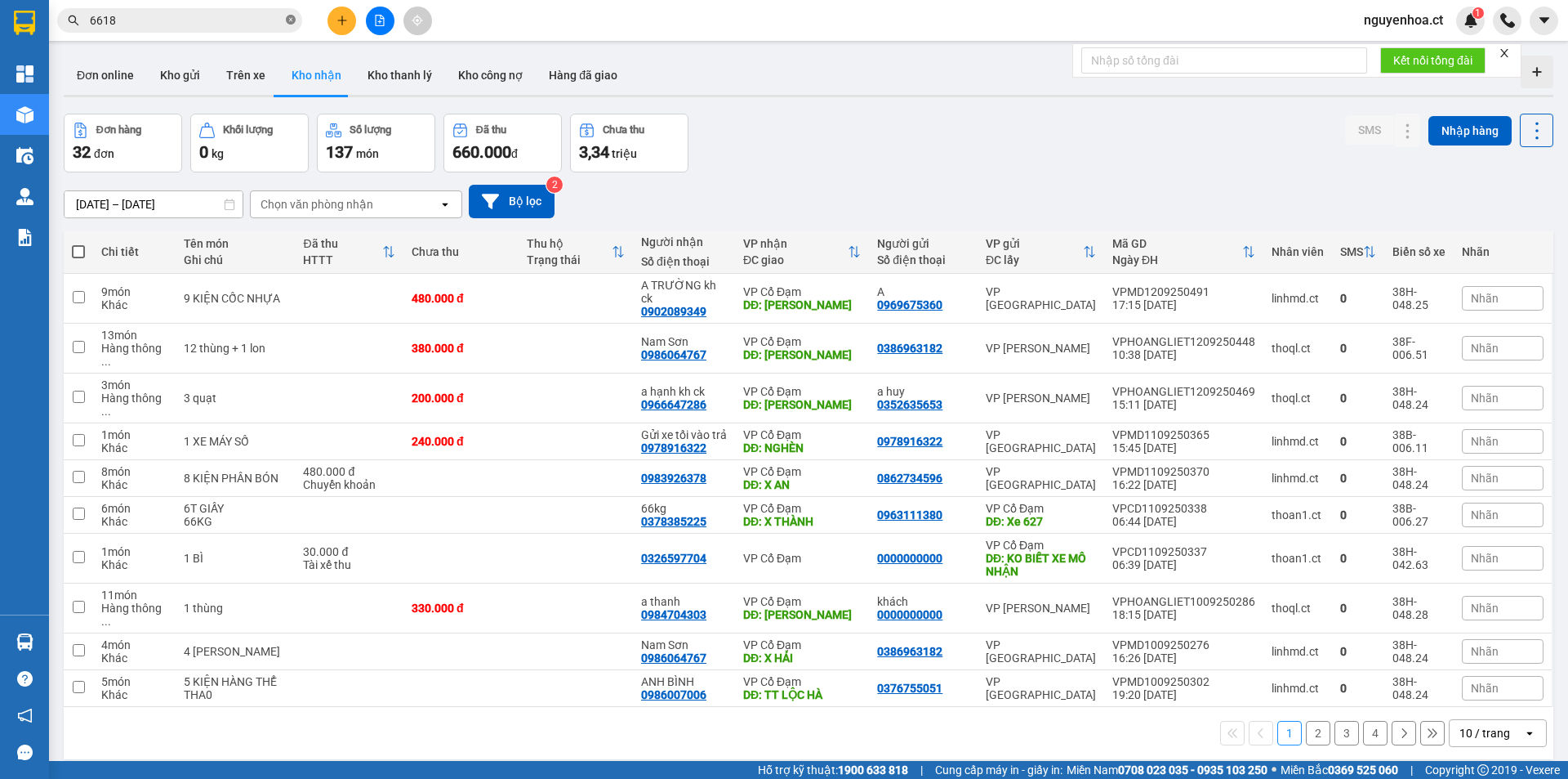
click at [290, 17] on icon "close-circle" at bounding box center [291, 20] width 10 height 10
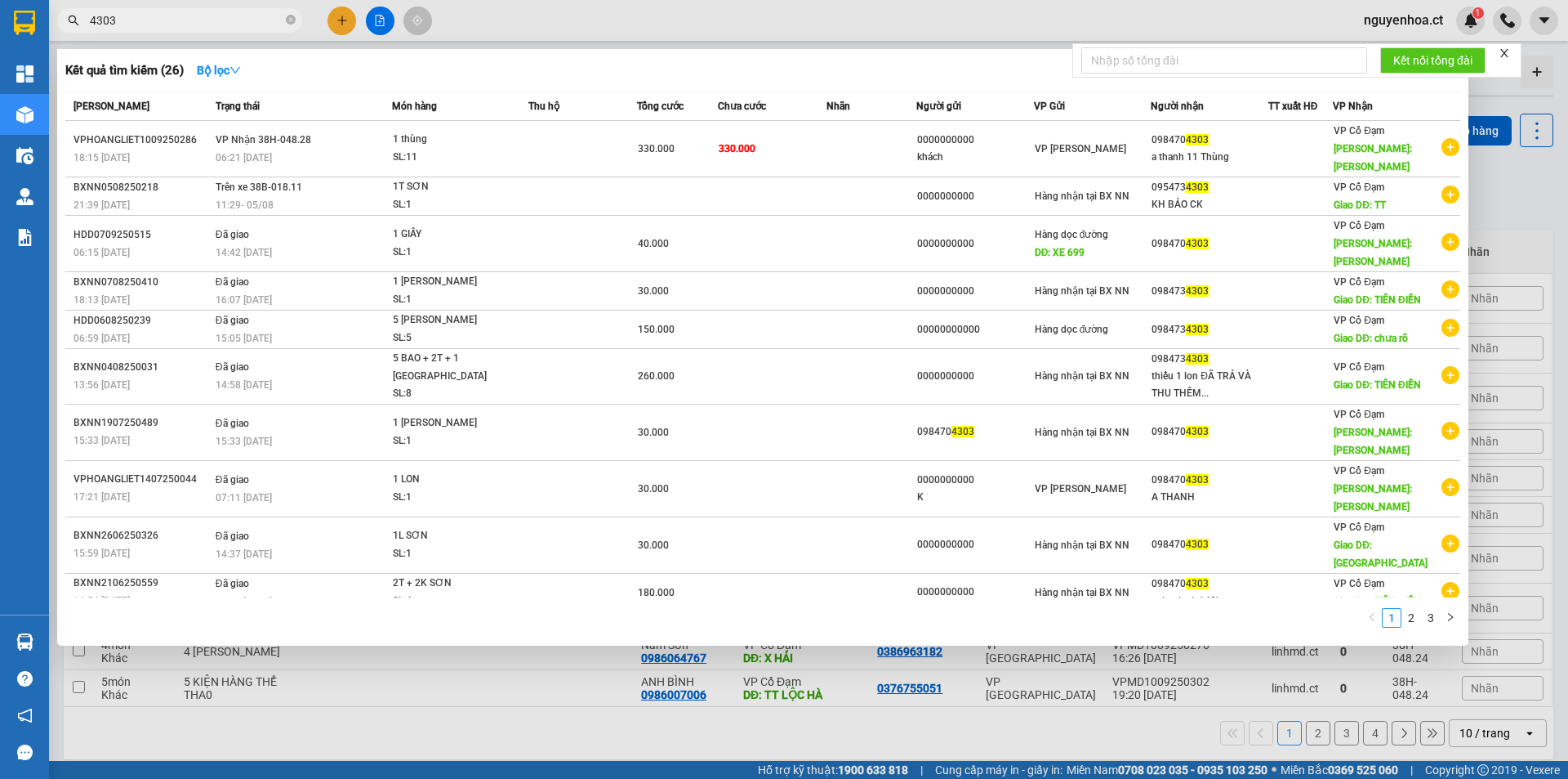
type input "4303"
click at [291, 19] on icon "close-circle" at bounding box center [291, 20] width 10 height 10
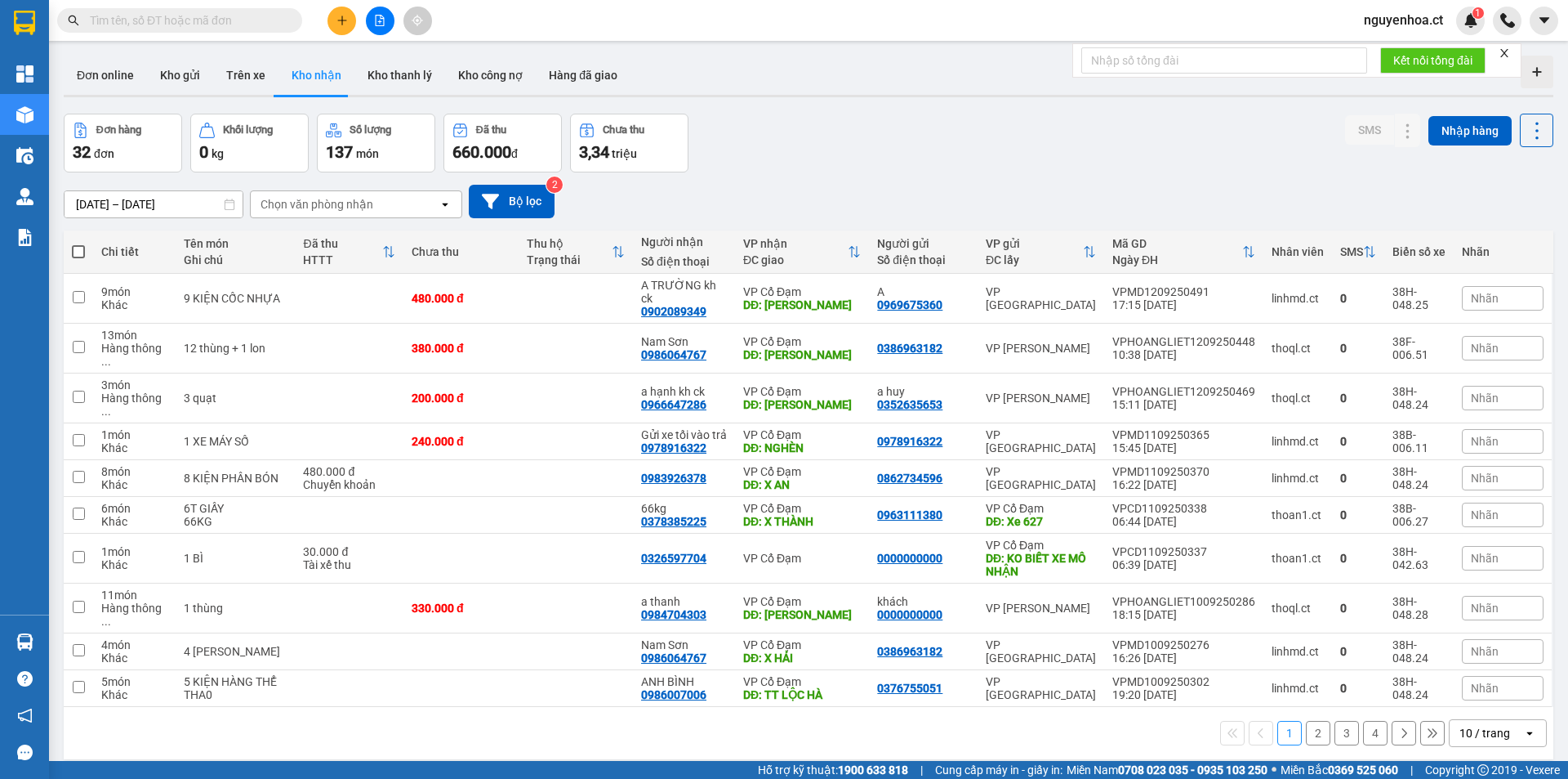
click at [275, 17] on input "text" at bounding box center [186, 21] width 193 height 18
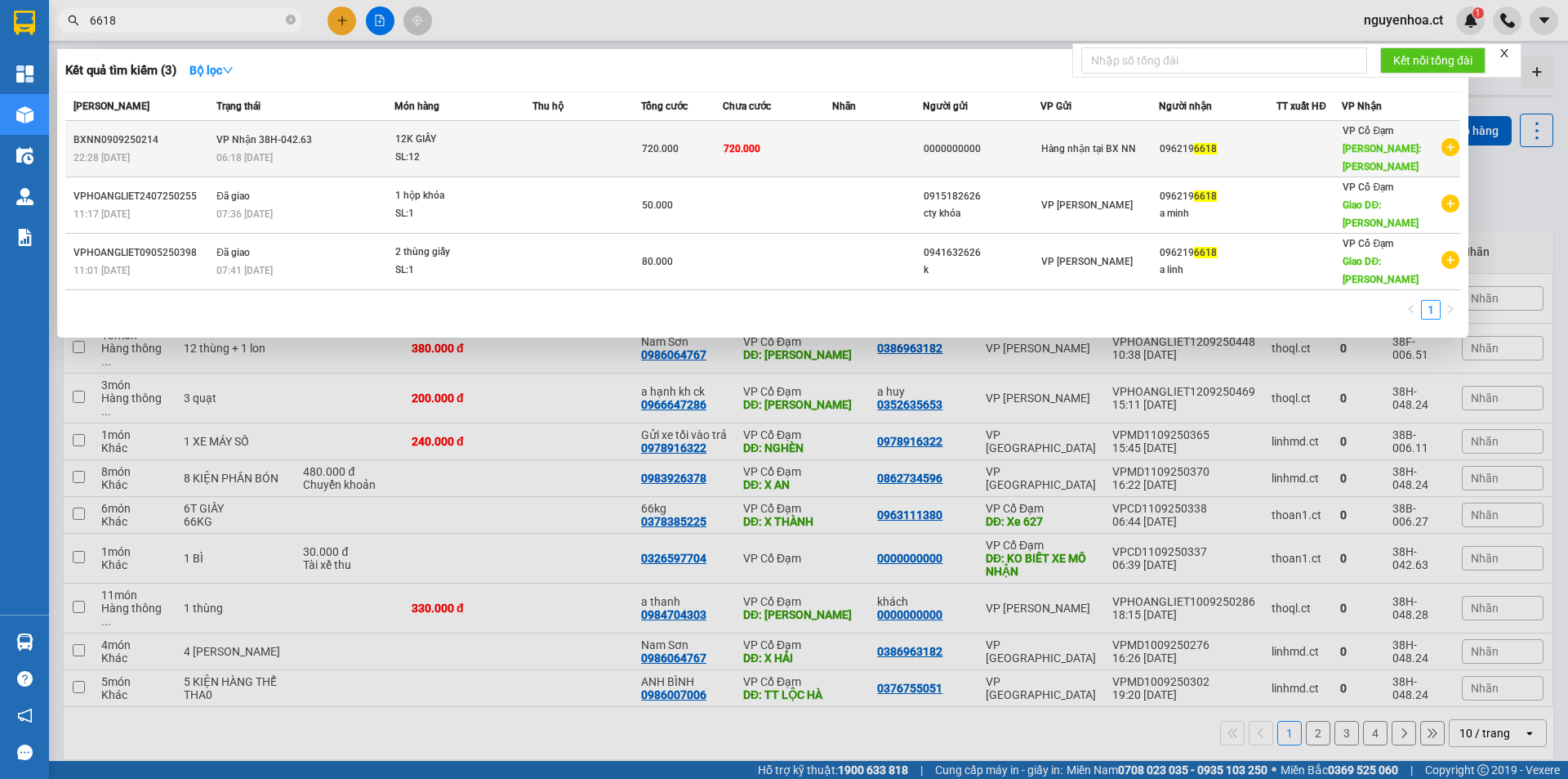
type input "6618"
click at [273, 152] on span "06:18 [DATE]" at bounding box center [245, 158] width 57 height 12
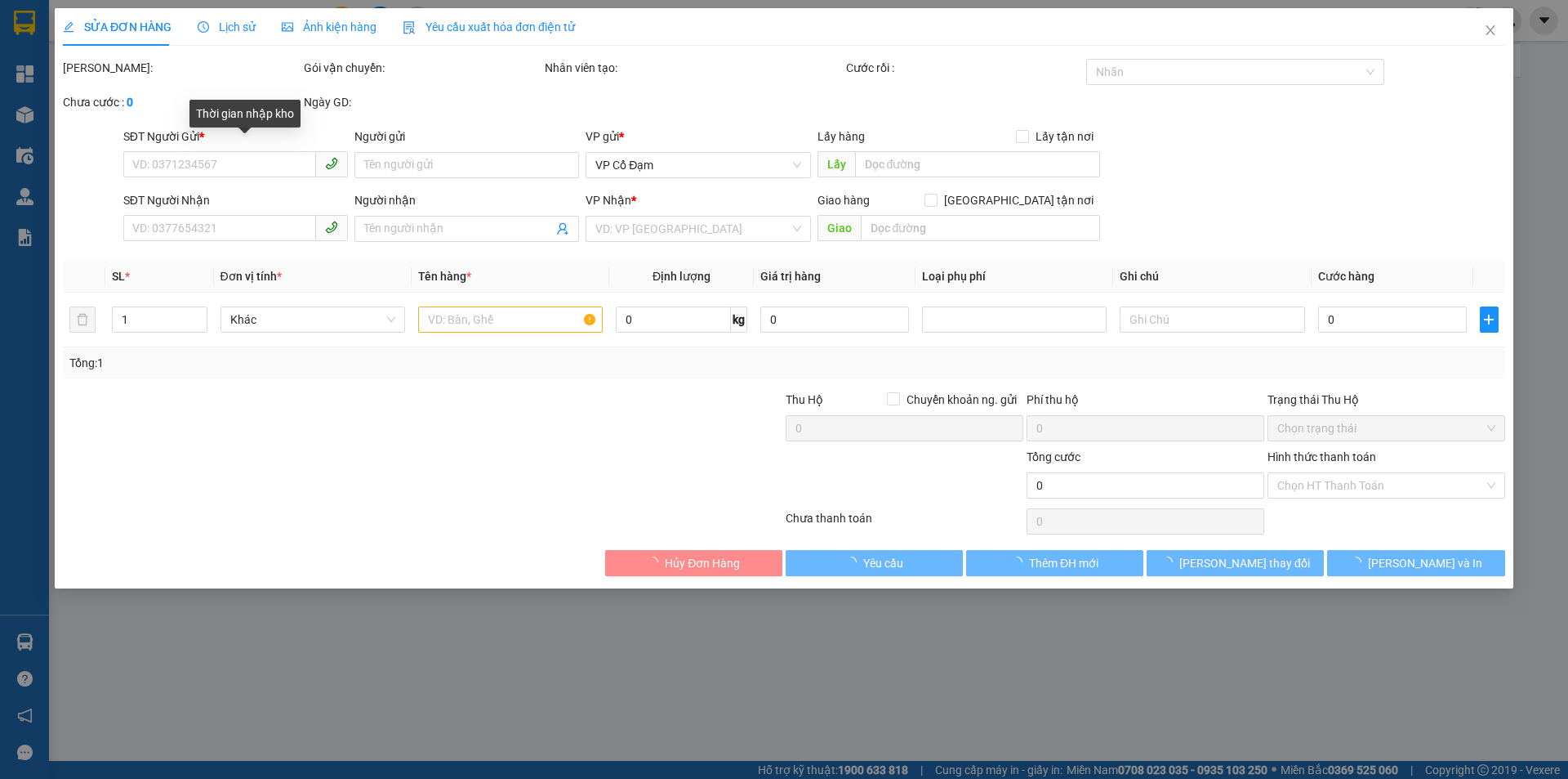
type input "0000000000"
type input "0962196618"
type input "[PERSON_NAME]"
type input "720.000"
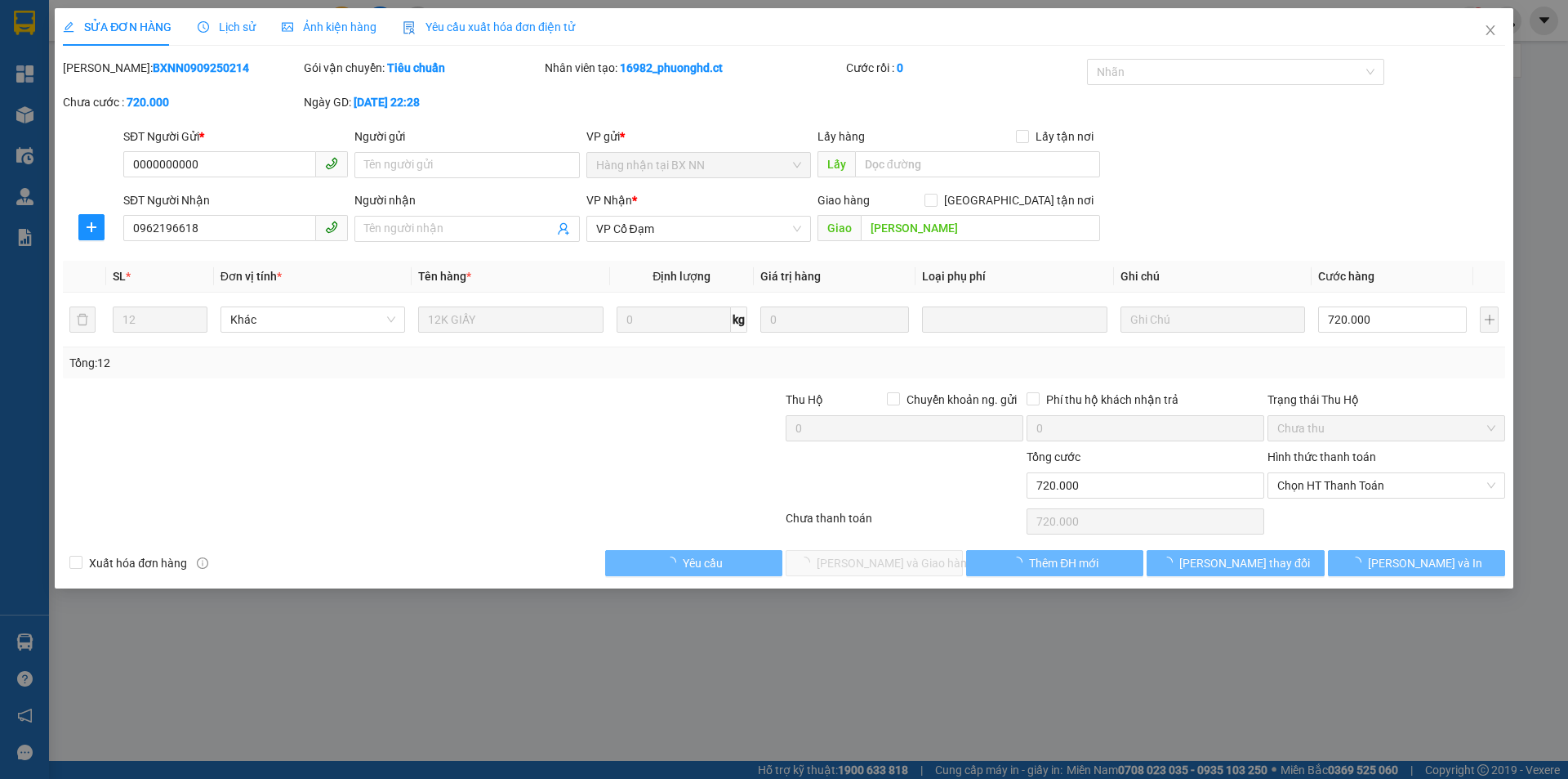
click at [221, 14] on div "Lịch sử" at bounding box center [227, 27] width 58 height 38
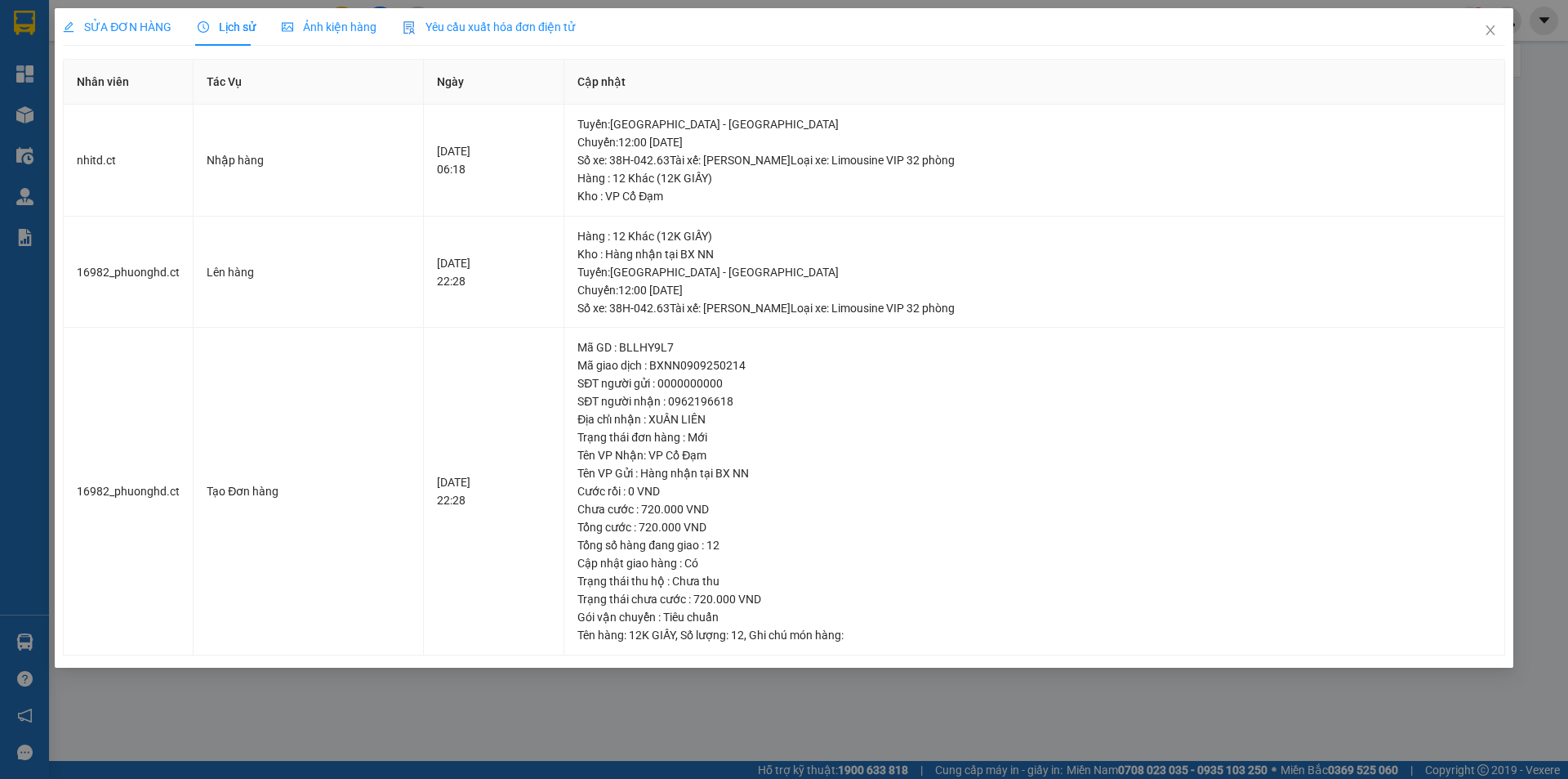
click at [110, 20] on span "SỬA ĐƠN HÀNG" at bounding box center [117, 27] width 108 height 13
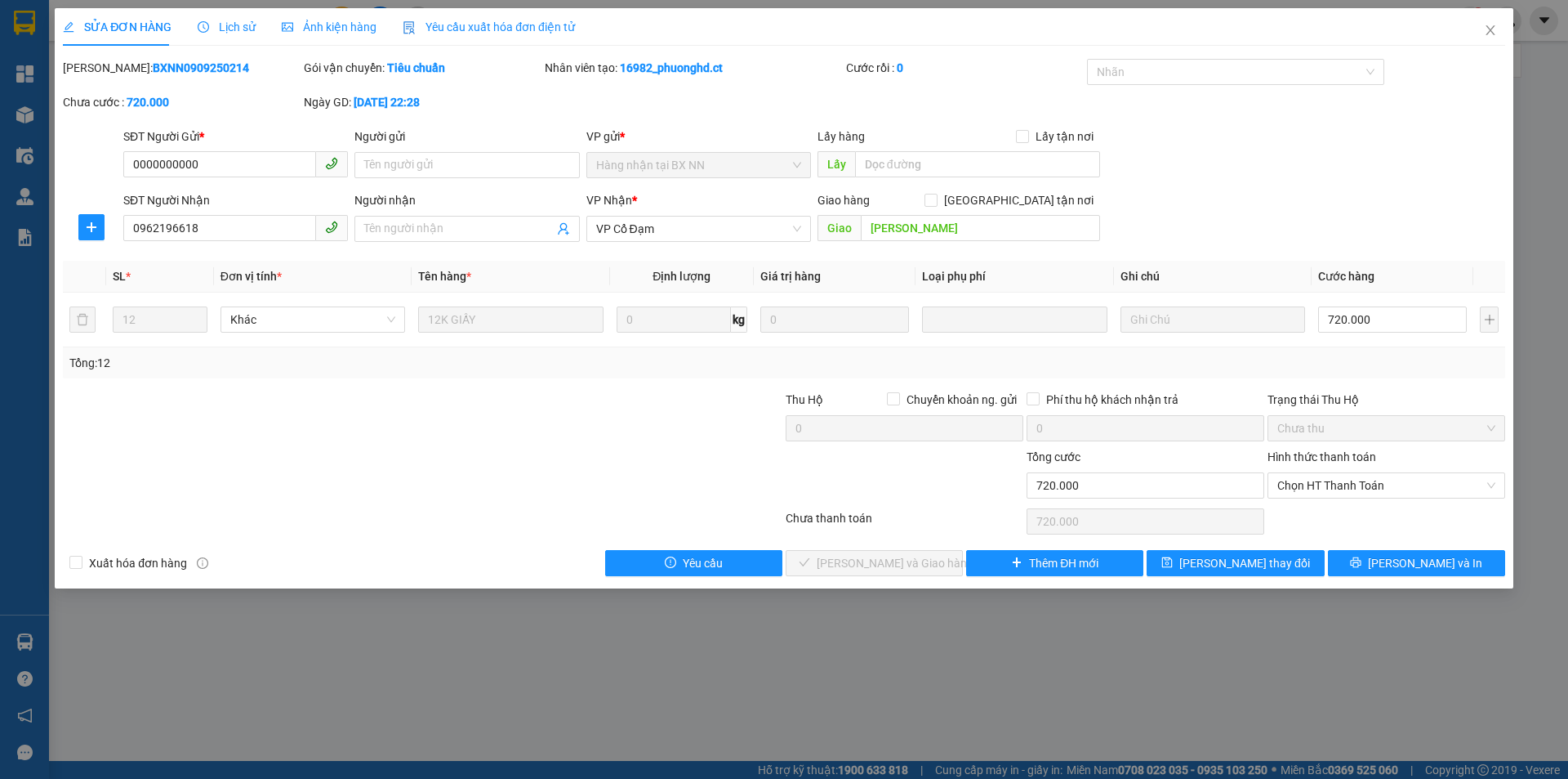
click at [233, 27] on span "Lịch sử" at bounding box center [227, 27] width 58 height 13
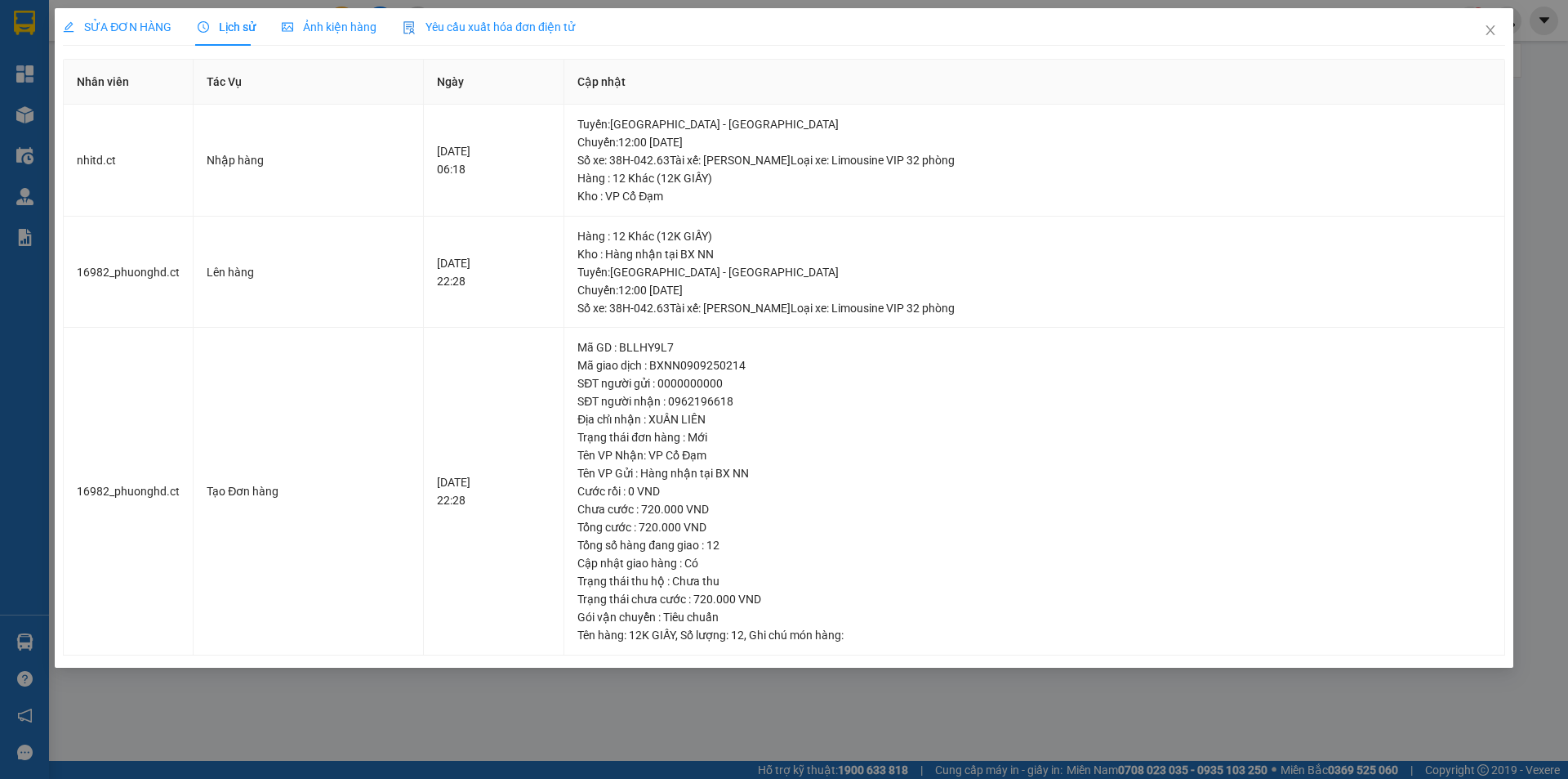
click at [128, 22] on span "SỬA ĐƠN HÀNG" at bounding box center [117, 27] width 108 height 13
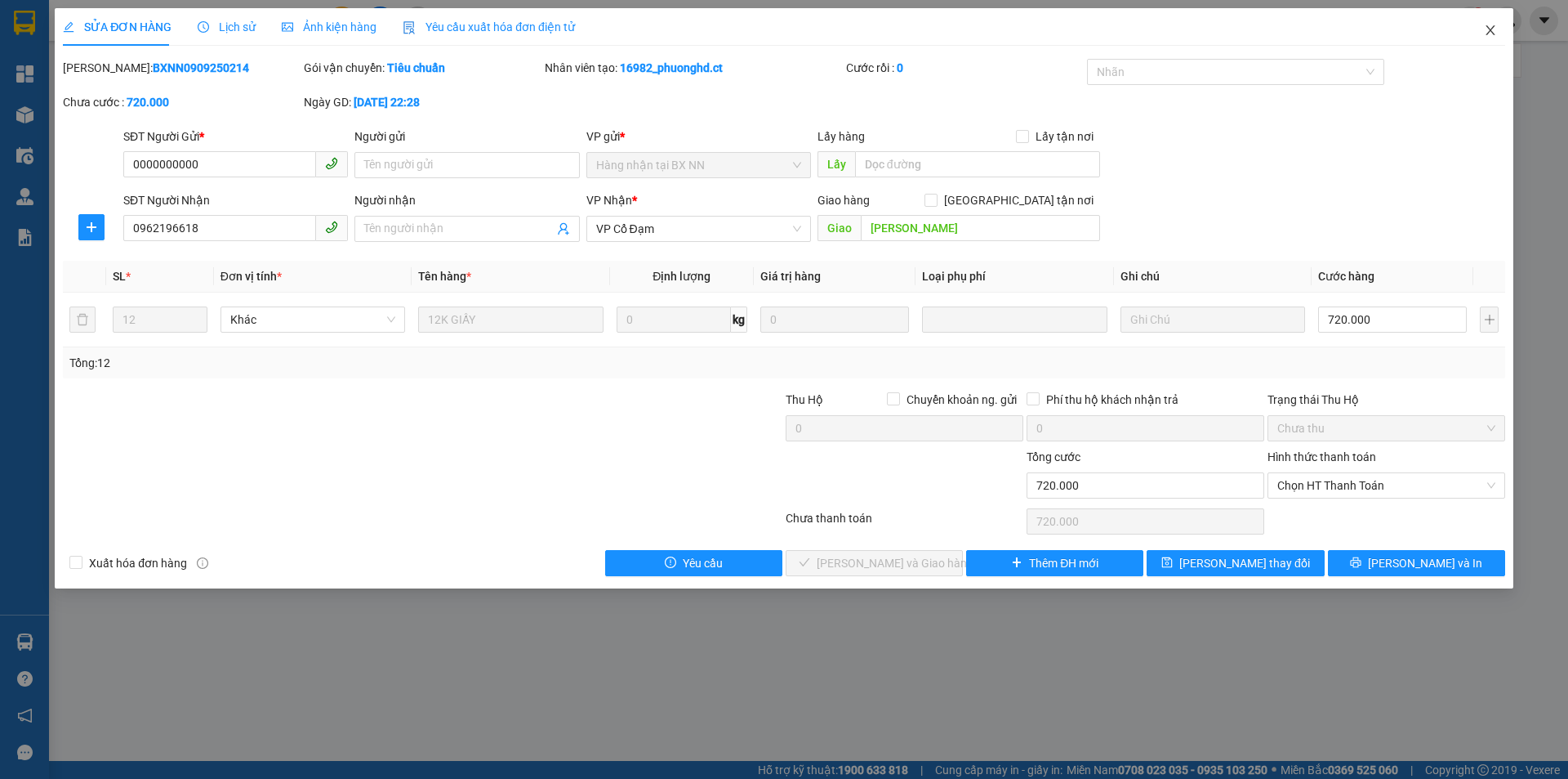
click at [1491, 30] on icon "close" at bounding box center [1490, 30] width 9 height 10
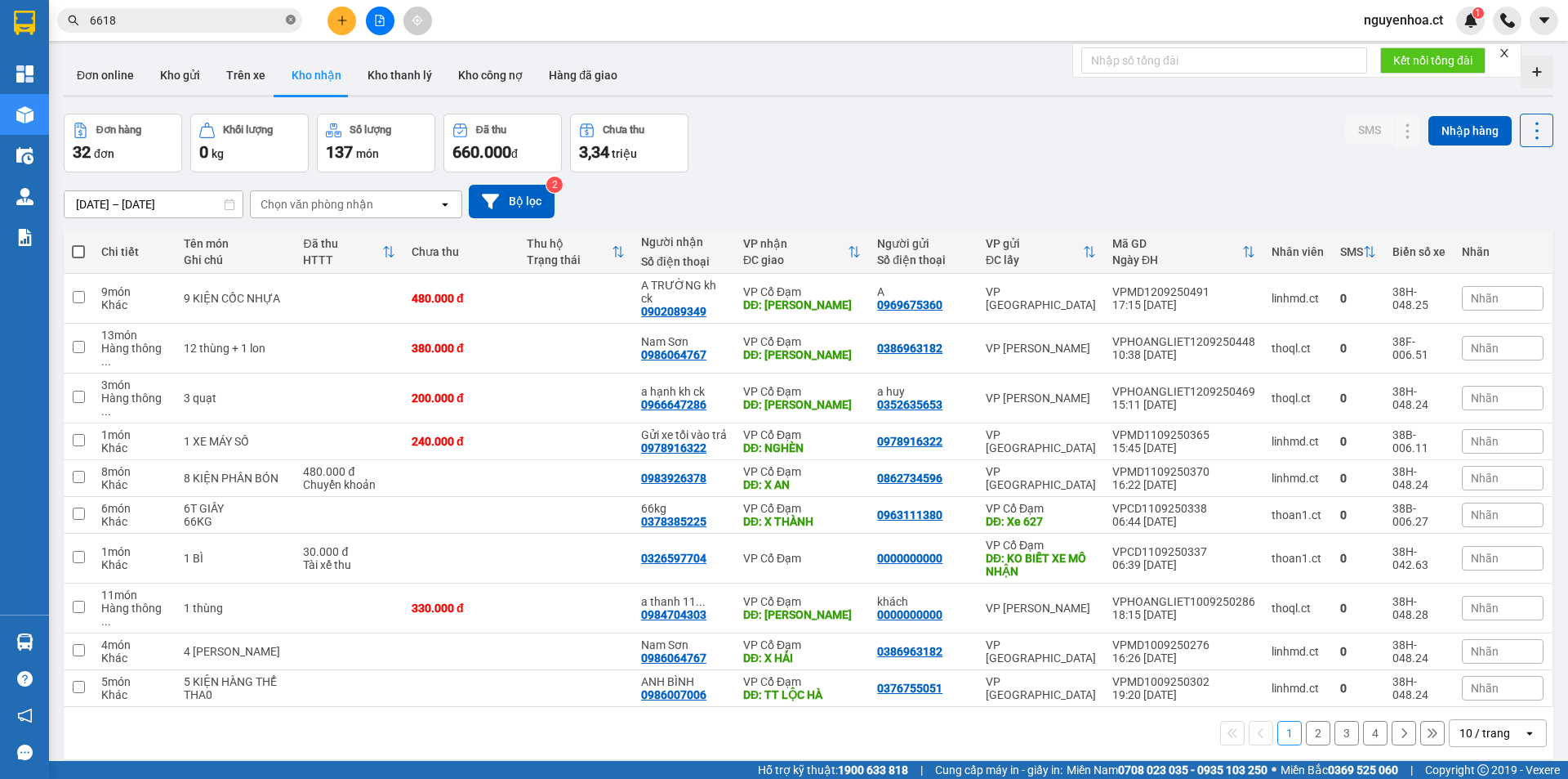
click at [291, 18] on icon "close-circle" at bounding box center [291, 20] width 10 height 10
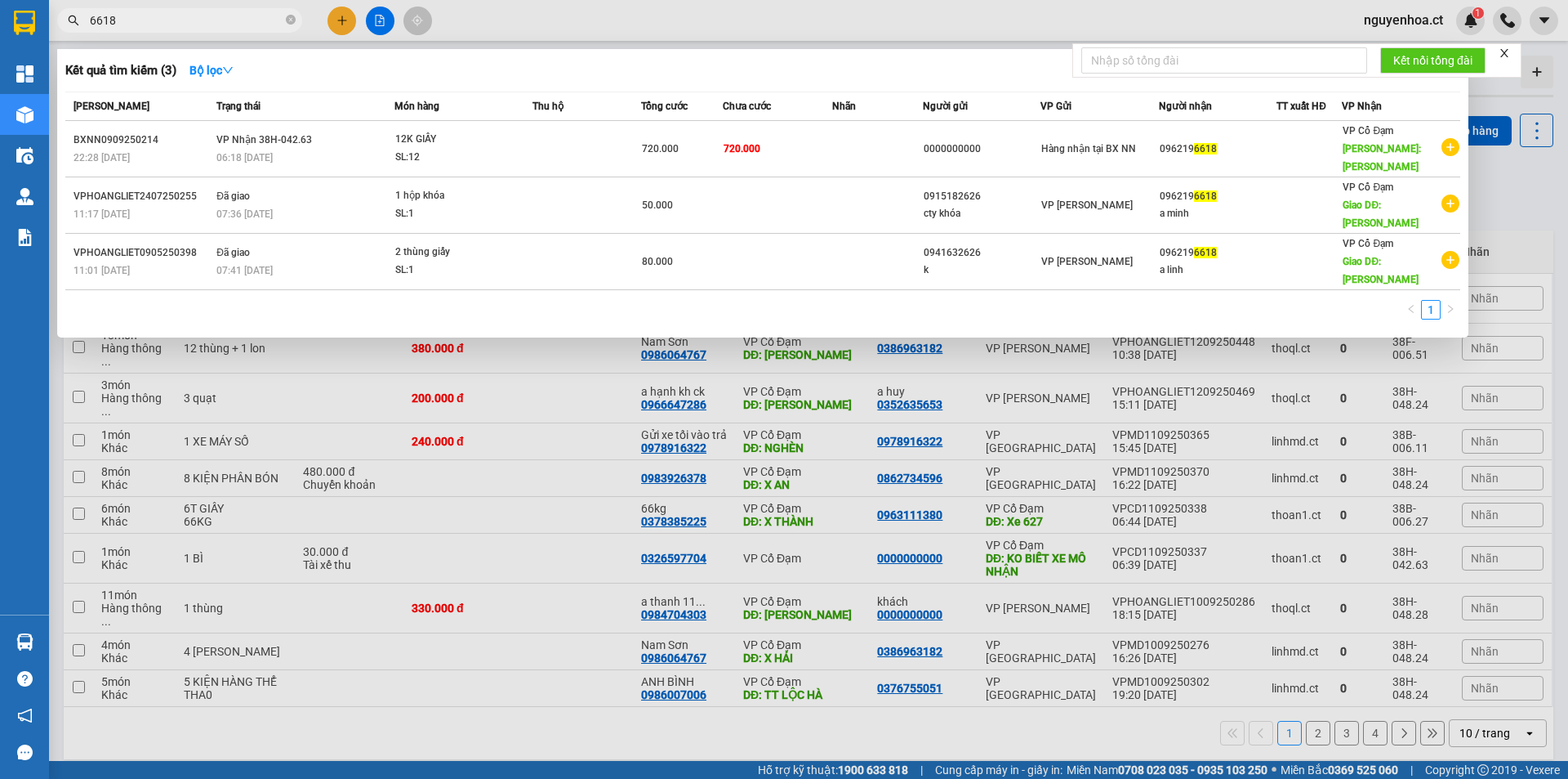
type input "6618"
click at [293, 23] on icon "close-circle" at bounding box center [291, 20] width 10 height 10
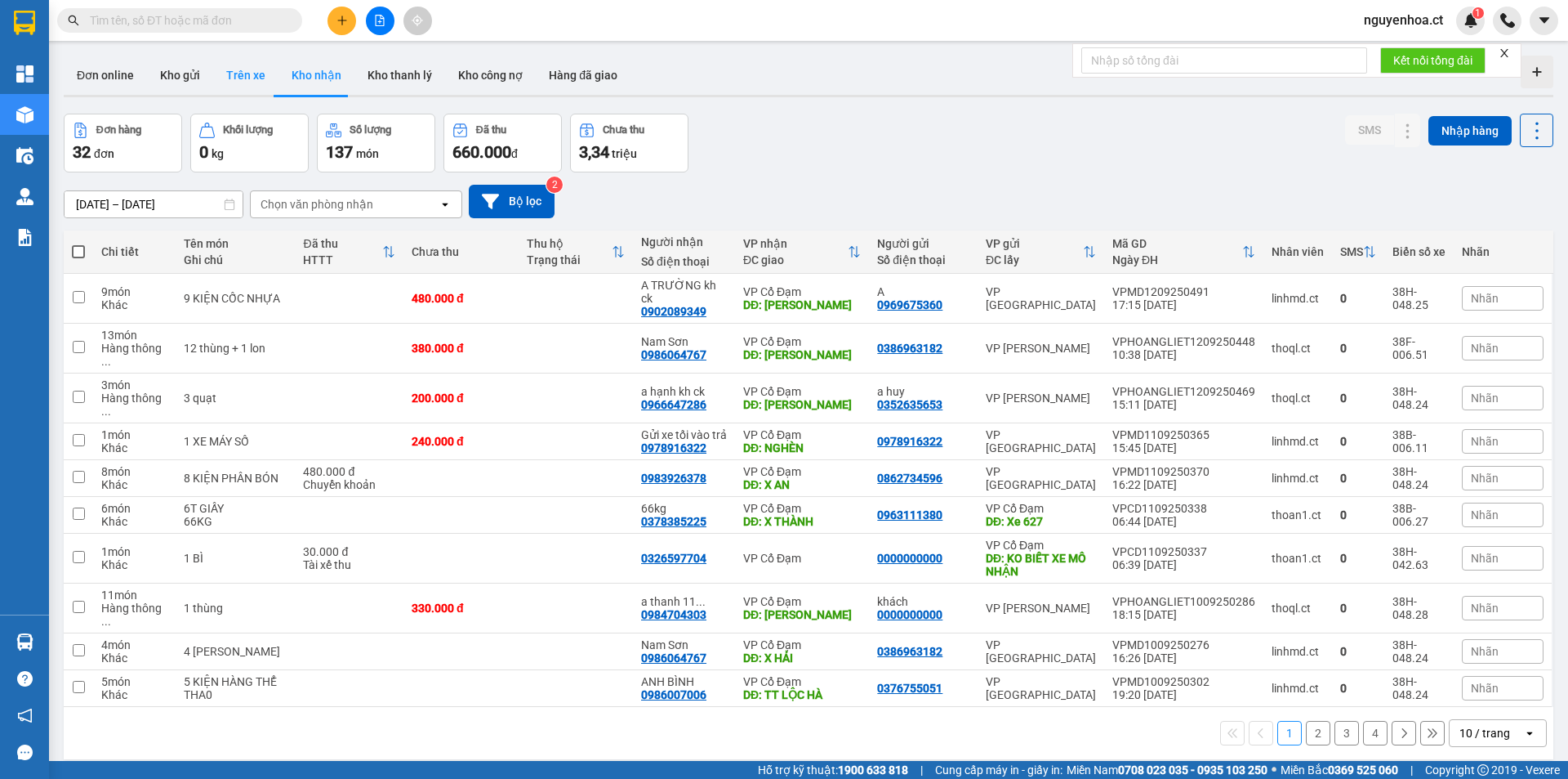
click at [243, 79] on button "Trên xe" at bounding box center [246, 75] width 65 height 39
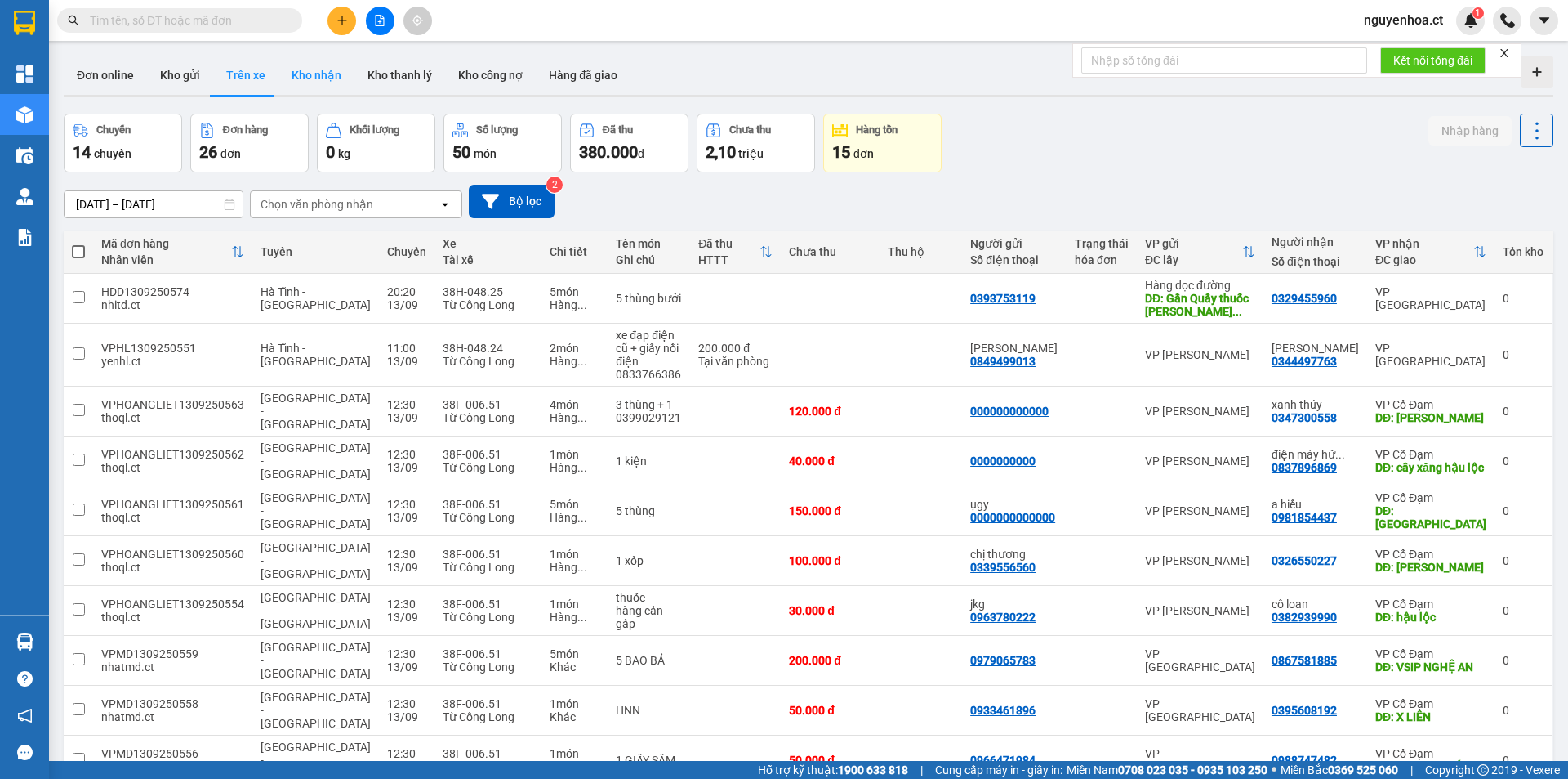
click at [303, 68] on button "Kho nhận" at bounding box center [316, 75] width 76 height 39
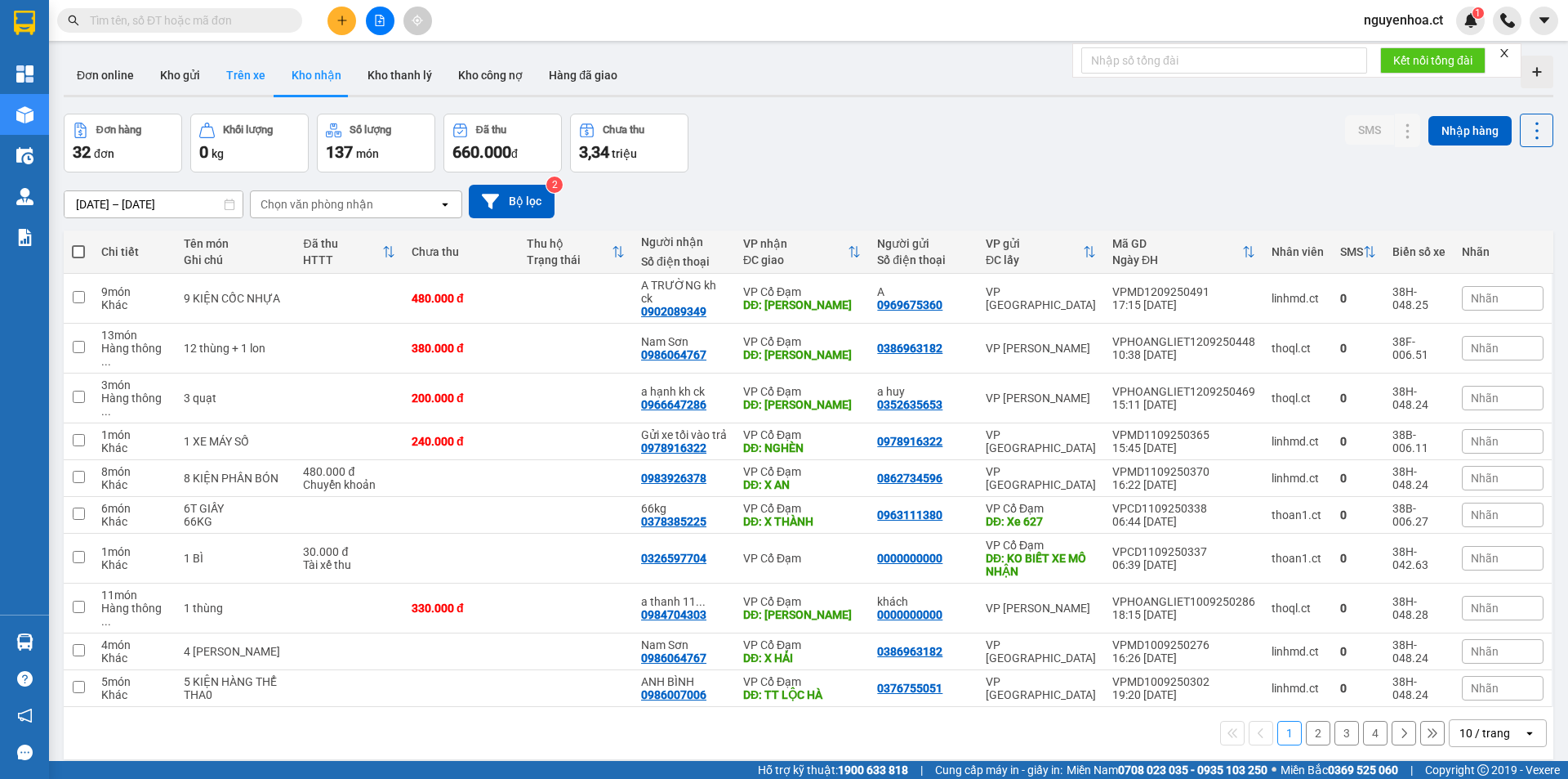
click at [237, 70] on button "Trên xe" at bounding box center [246, 75] width 65 height 39
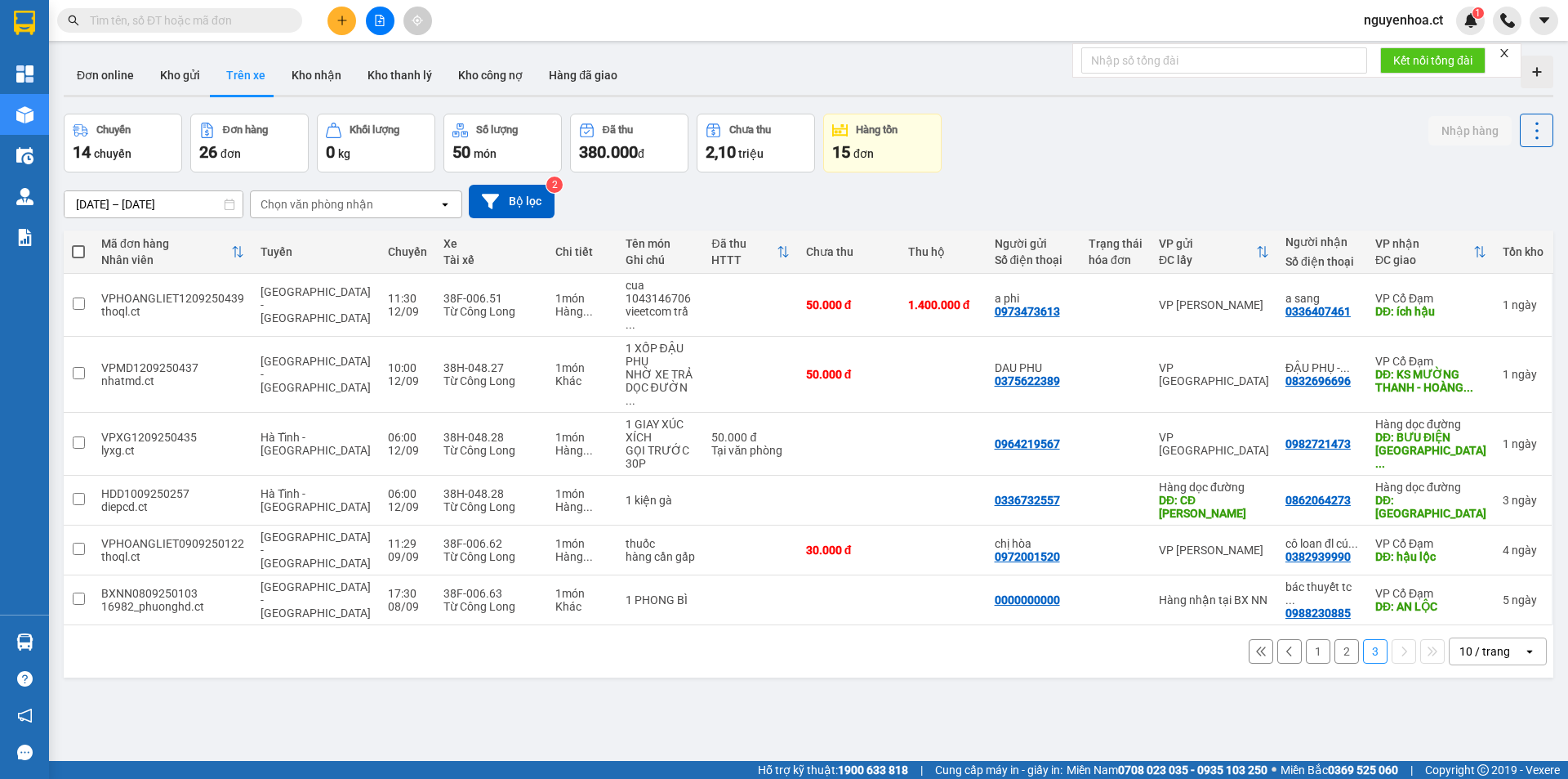
click at [263, 20] on input "text" at bounding box center [186, 21] width 193 height 18
click at [327, 68] on button "Kho nhận" at bounding box center [316, 75] width 76 height 39
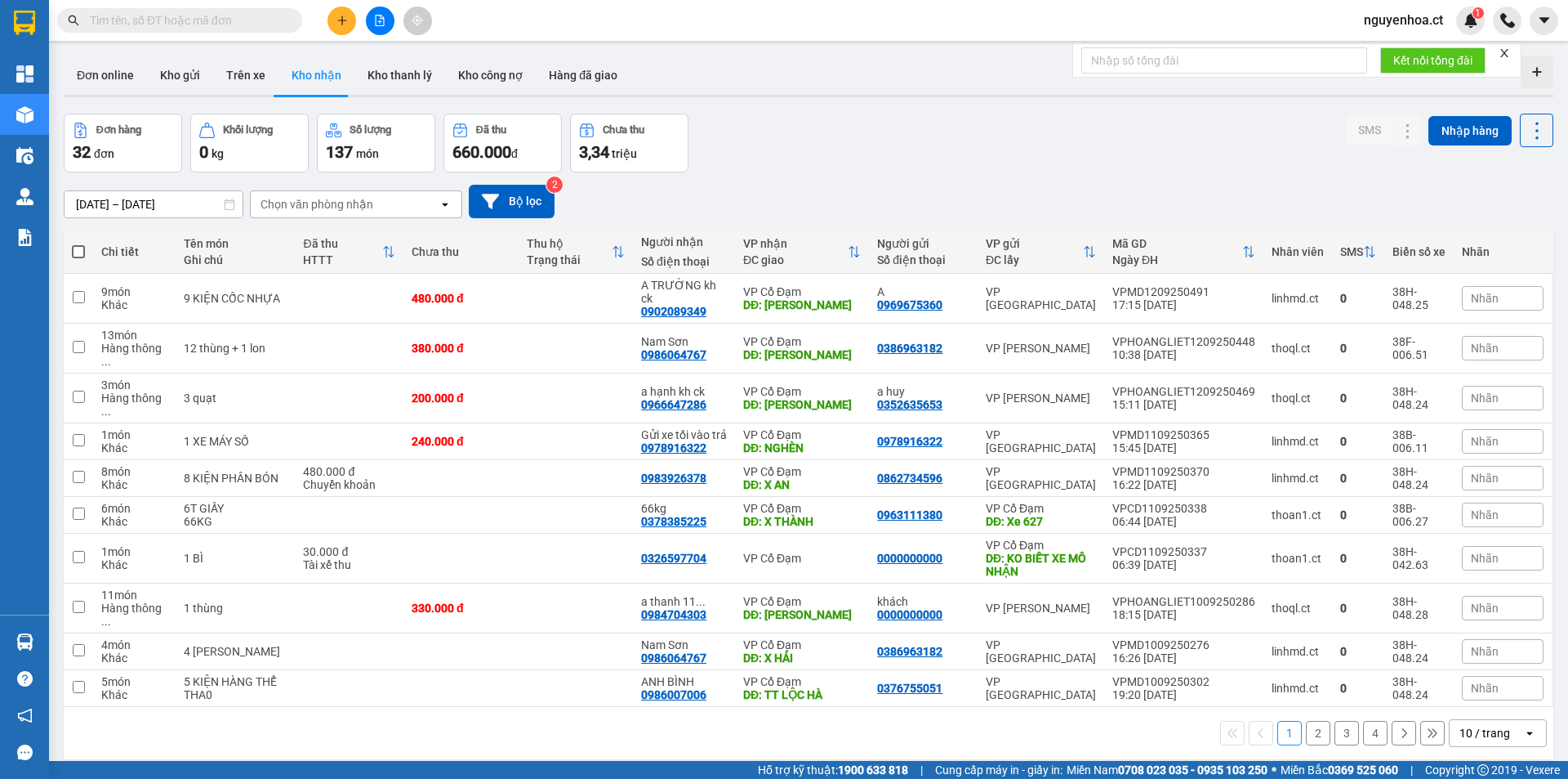
click at [368, 209] on div "Chọn văn phòng nhận" at bounding box center [317, 204] width 113 height 17
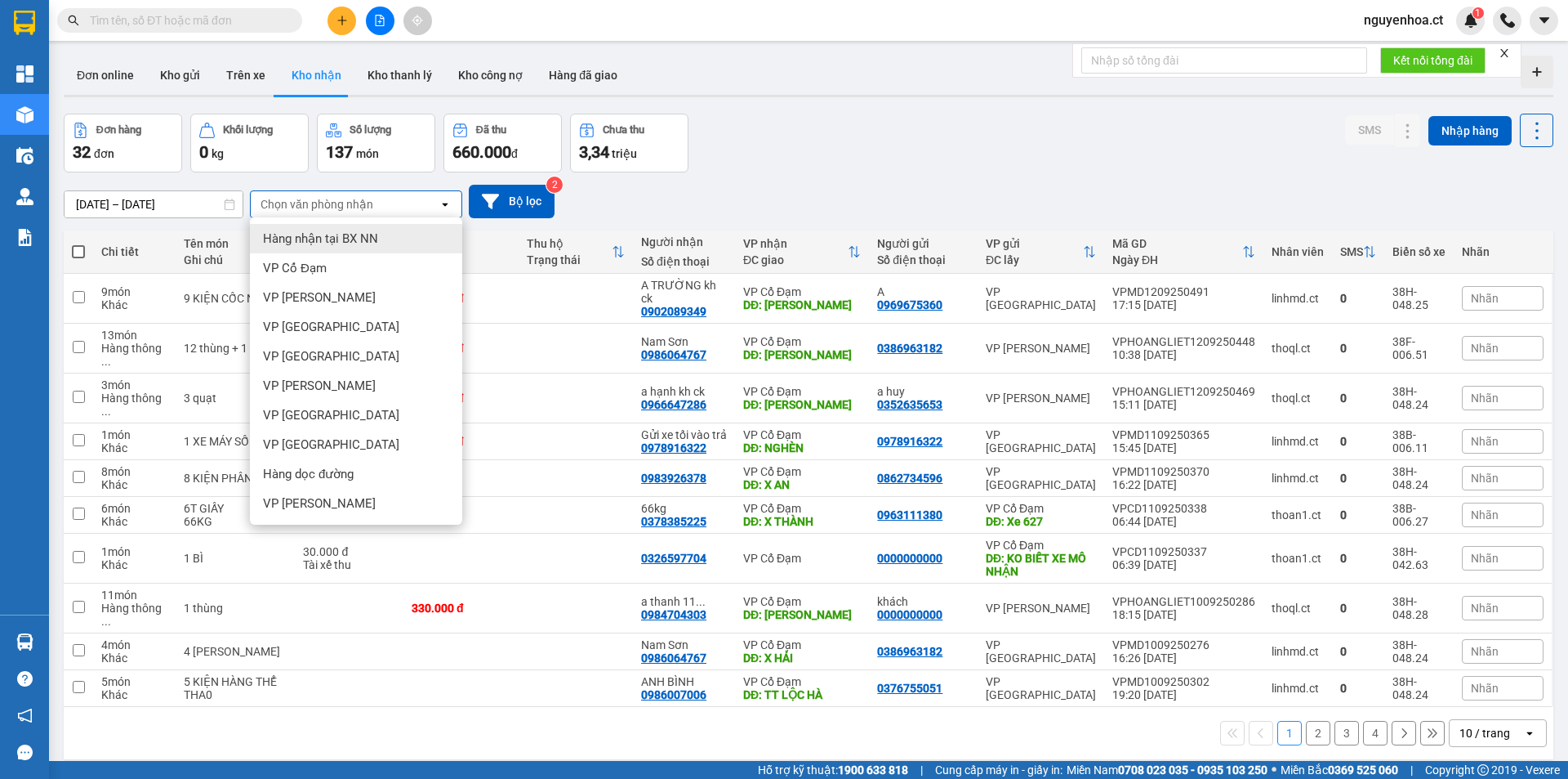
click at [141, 212] on div "ver 1.8.143 Đơn online Kho gửi Trên xe Kho nhận Kho thanh lý Kho công nợ Hàng đ…" at bounding box center [809, 439] width 1503 height 779
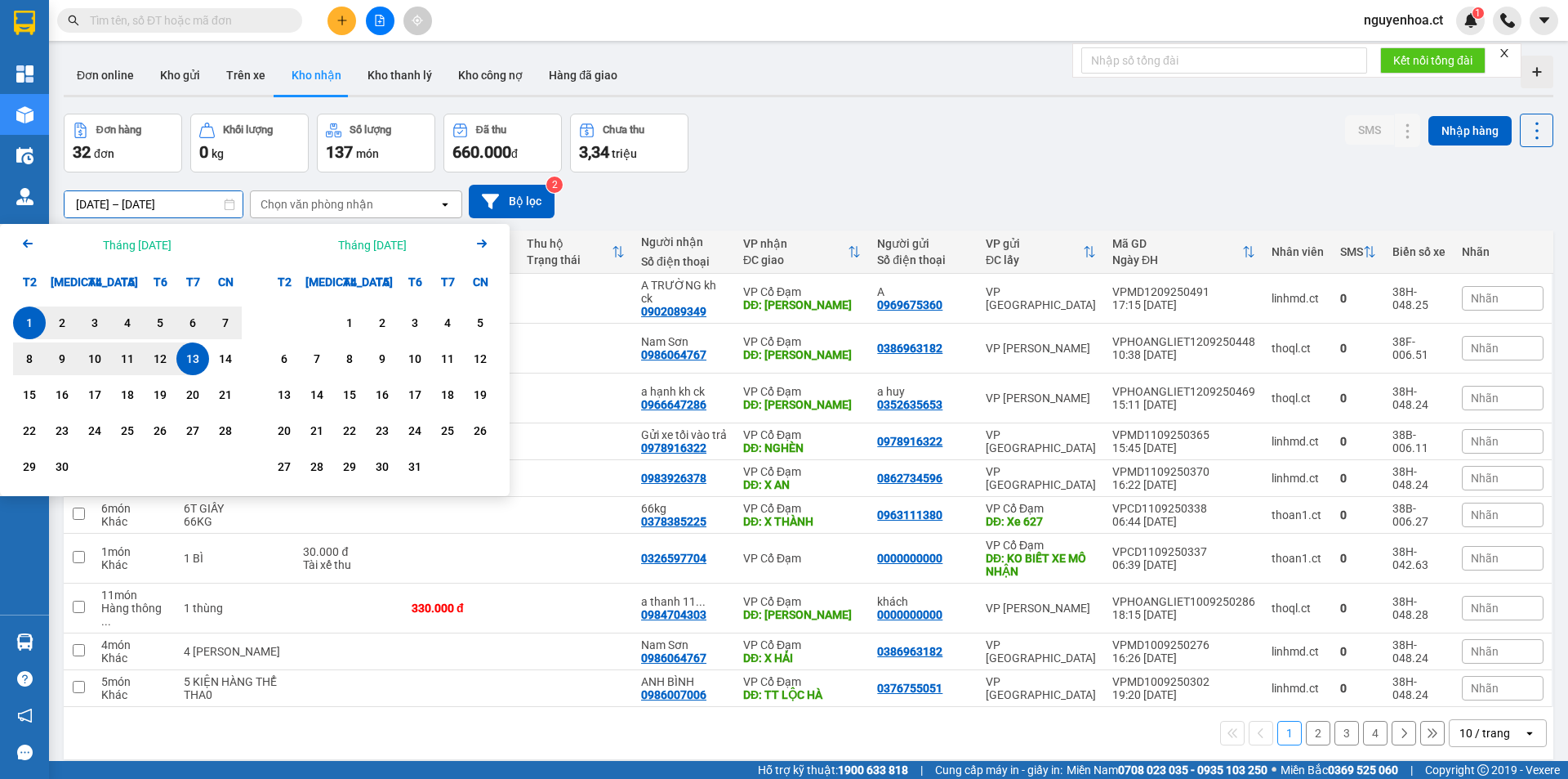
click at [30, 317] on div "1" at bounding box center [29, 323] width 23 height 20
click at [188, 356] on div "13" at bounding box center [193, 359] width 23 height 20
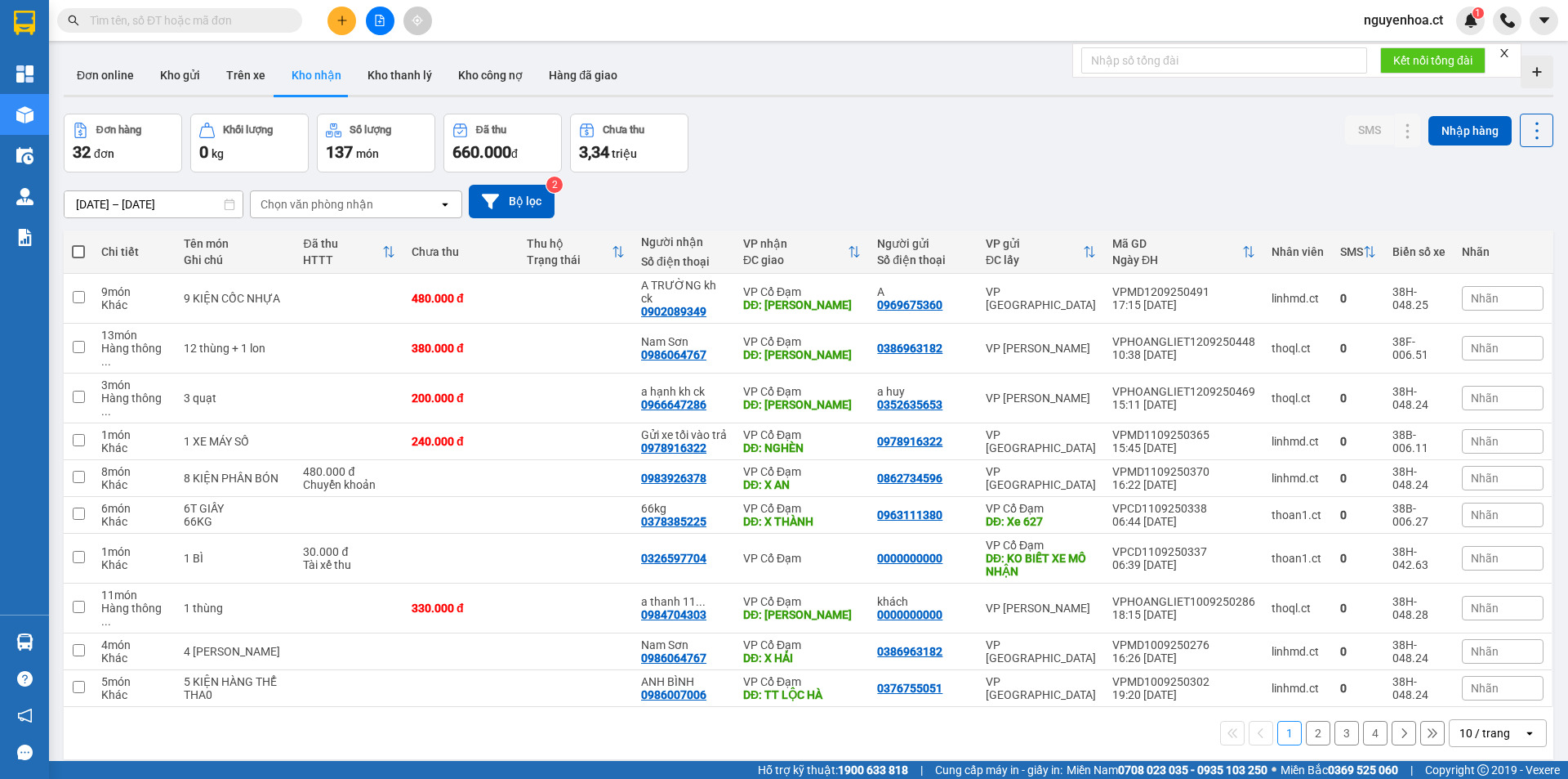
click at [375, 198] on div "Chọn văn phòng nhận" at bounding box center [344, 204] width 188 height 26
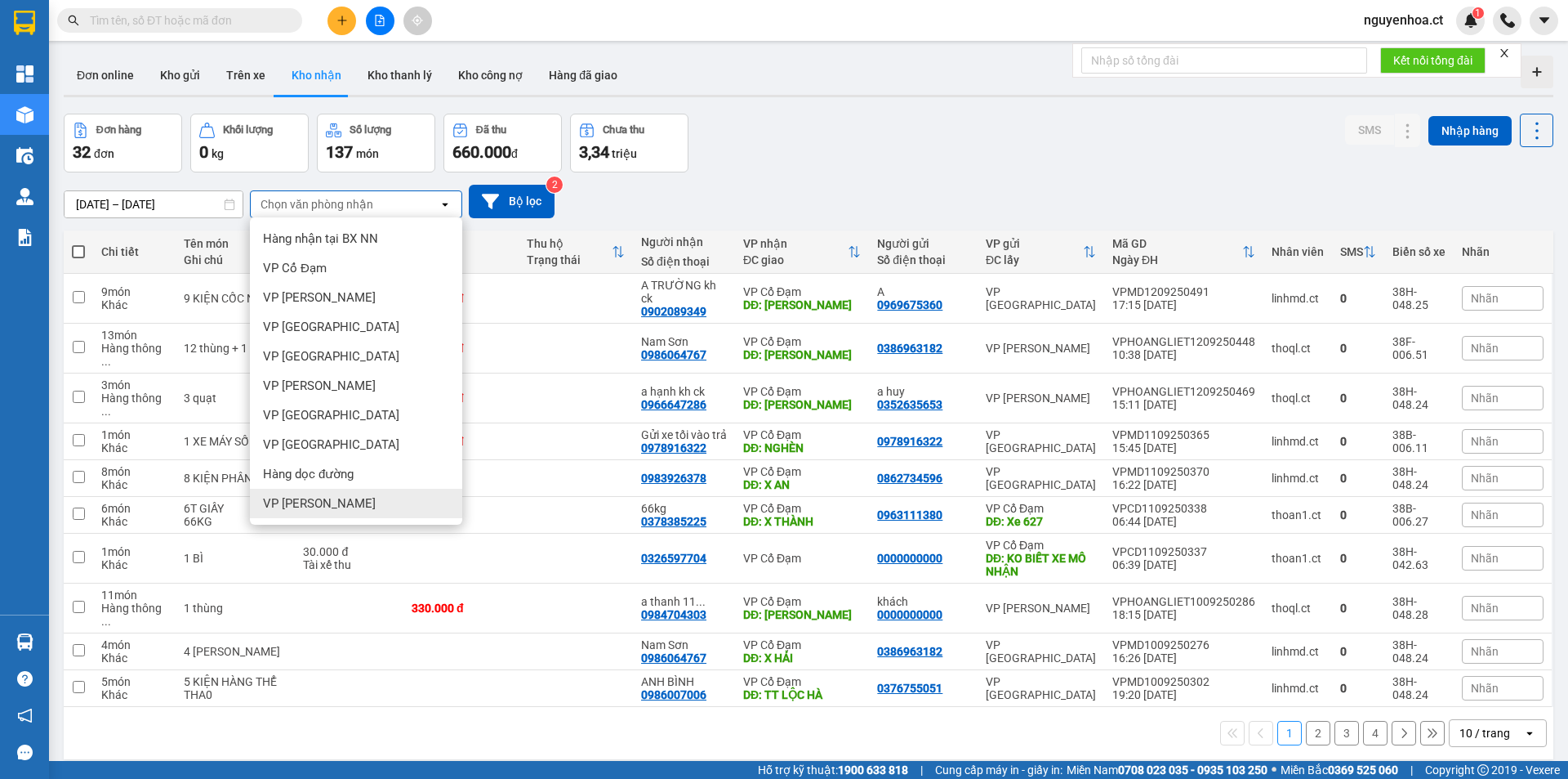
click at [309, 509] on span "VP [PERSON_NAME]" at bounding box center [319, 504] width 113 height 17
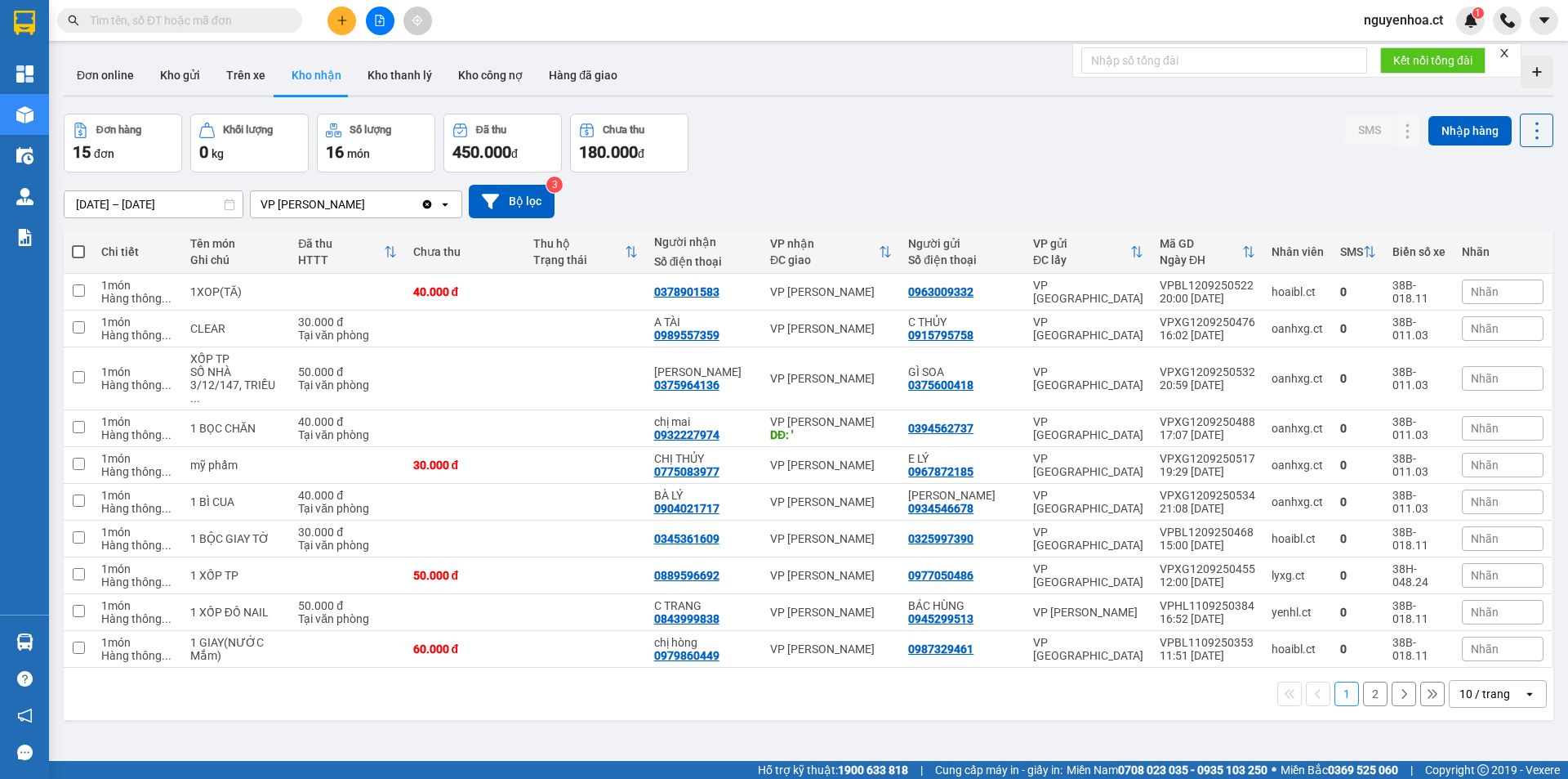
click at [196, 204] on input "[DATE] – [DATE]" at bounding box center [153, 204] width 178 height 26
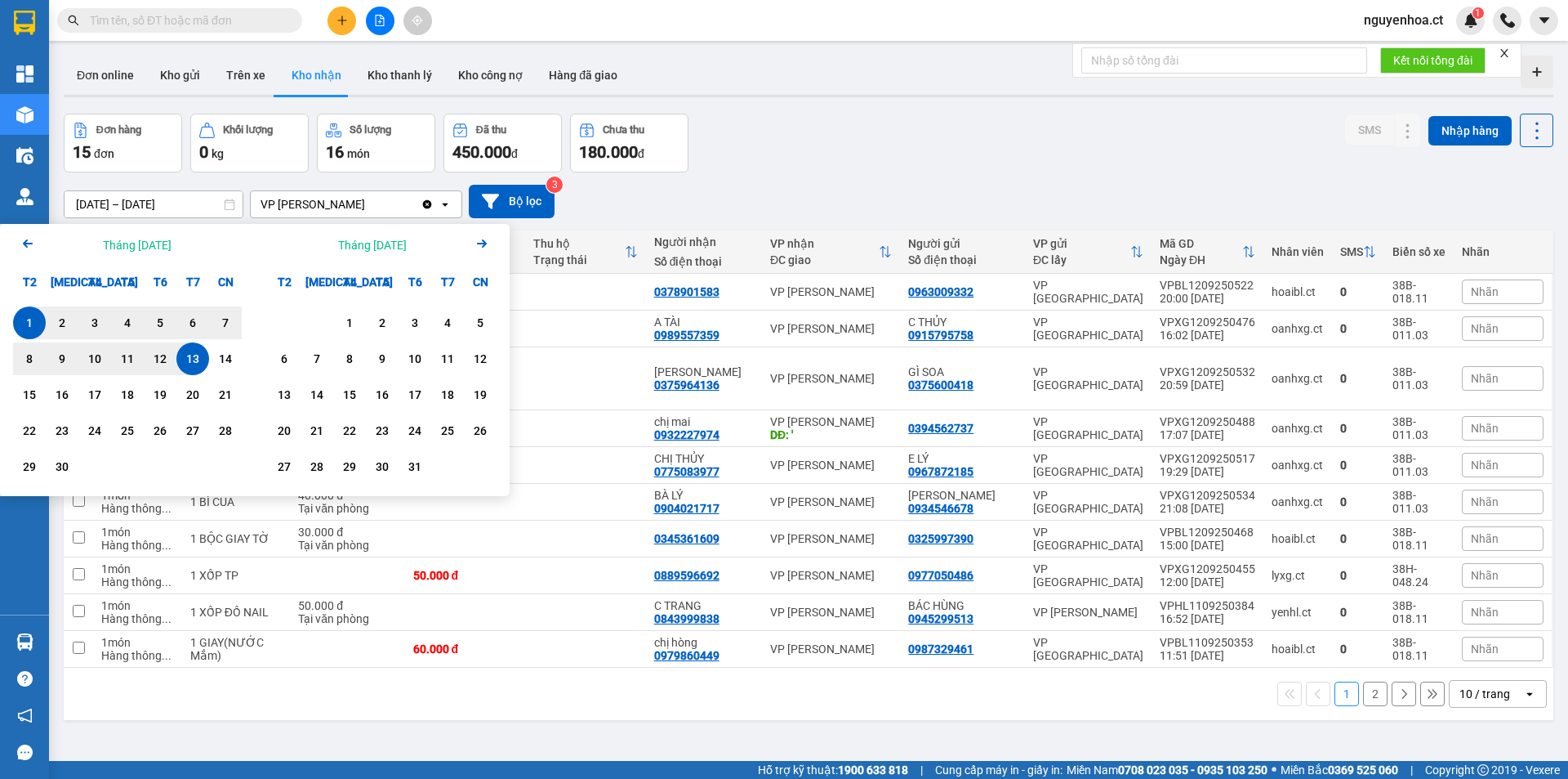
click at [31, 241] on icon "Arrow Left" at bounding box center [28, 244] width 20 height 20
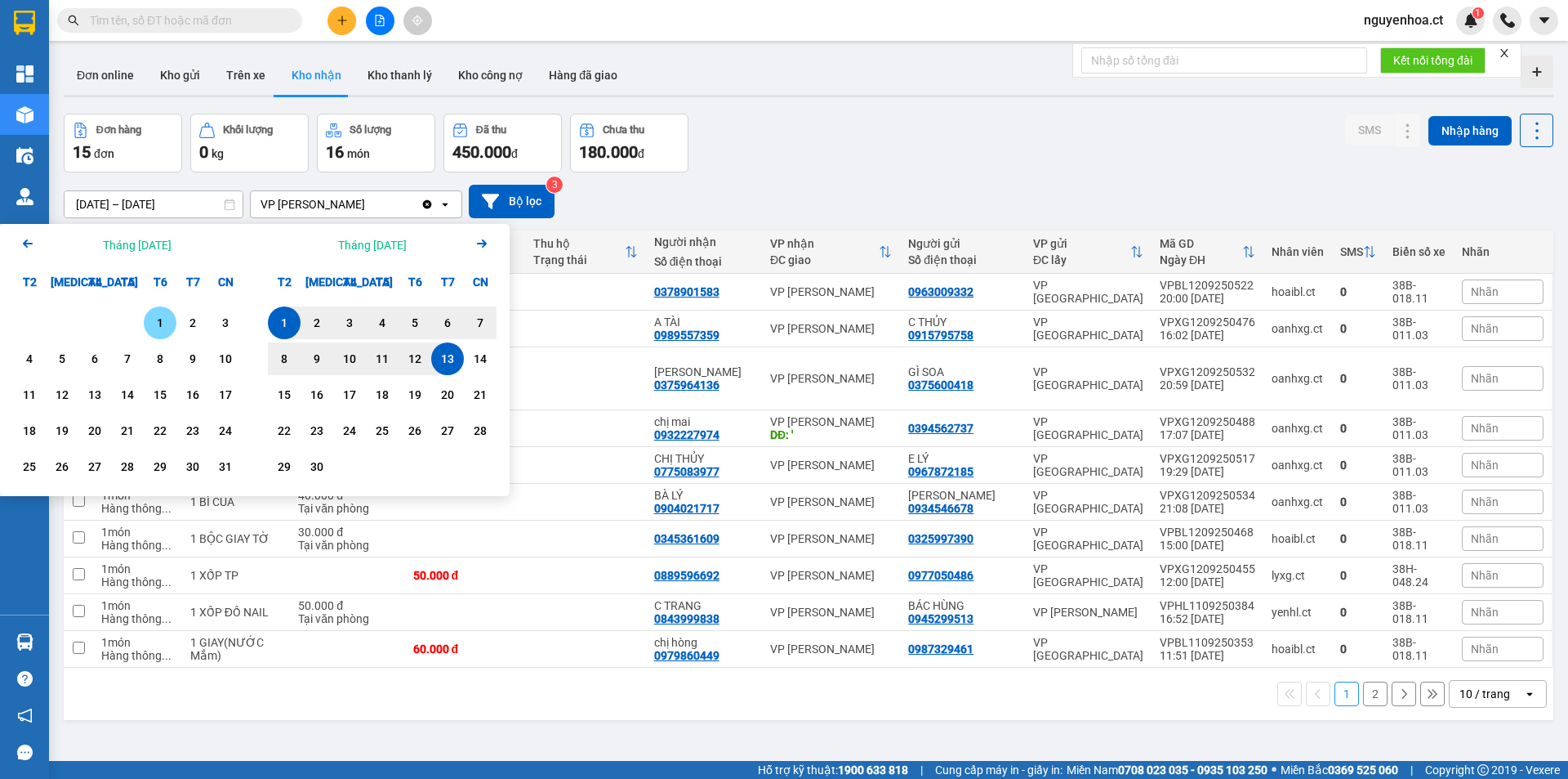
click at [154, 321] on div "1" at bounding box center [159, 323] width 23 height 20
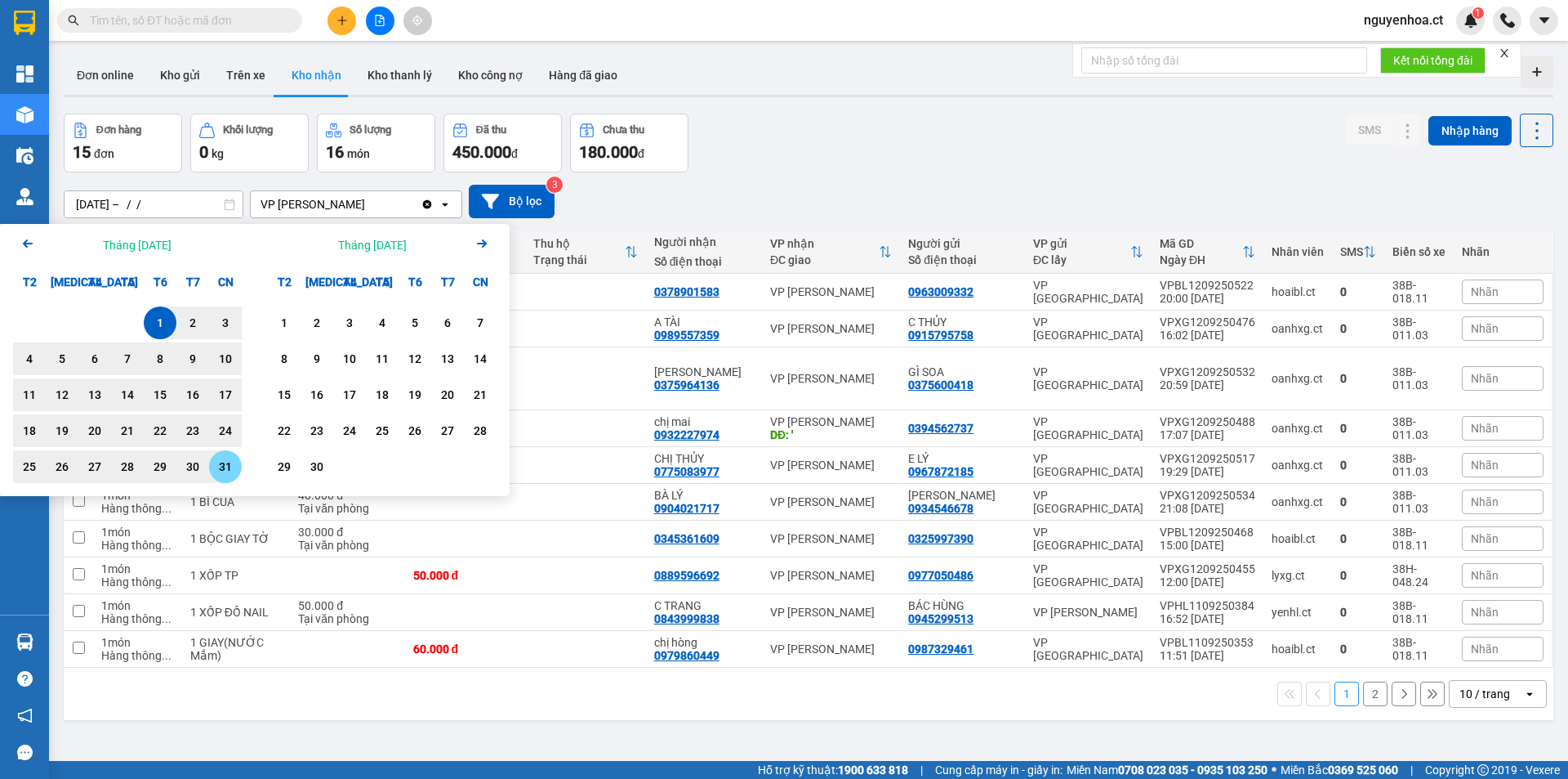
click at [229, 467] on div "31" at bounding box center [225, 467] width 23 height 20
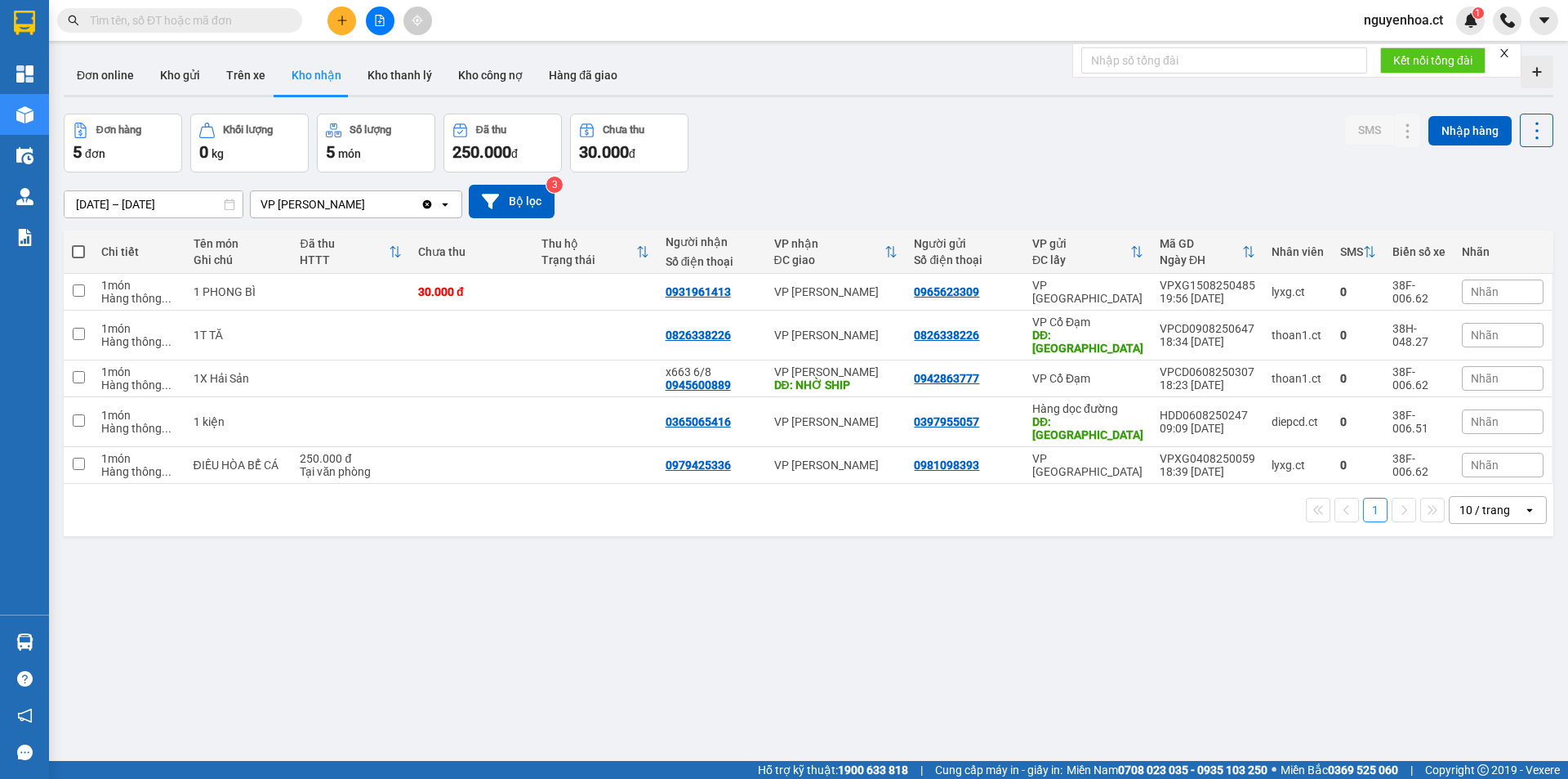
click at [431, 202] on icon "Clear value" at bounding box center [428, 204] width 13 height 13
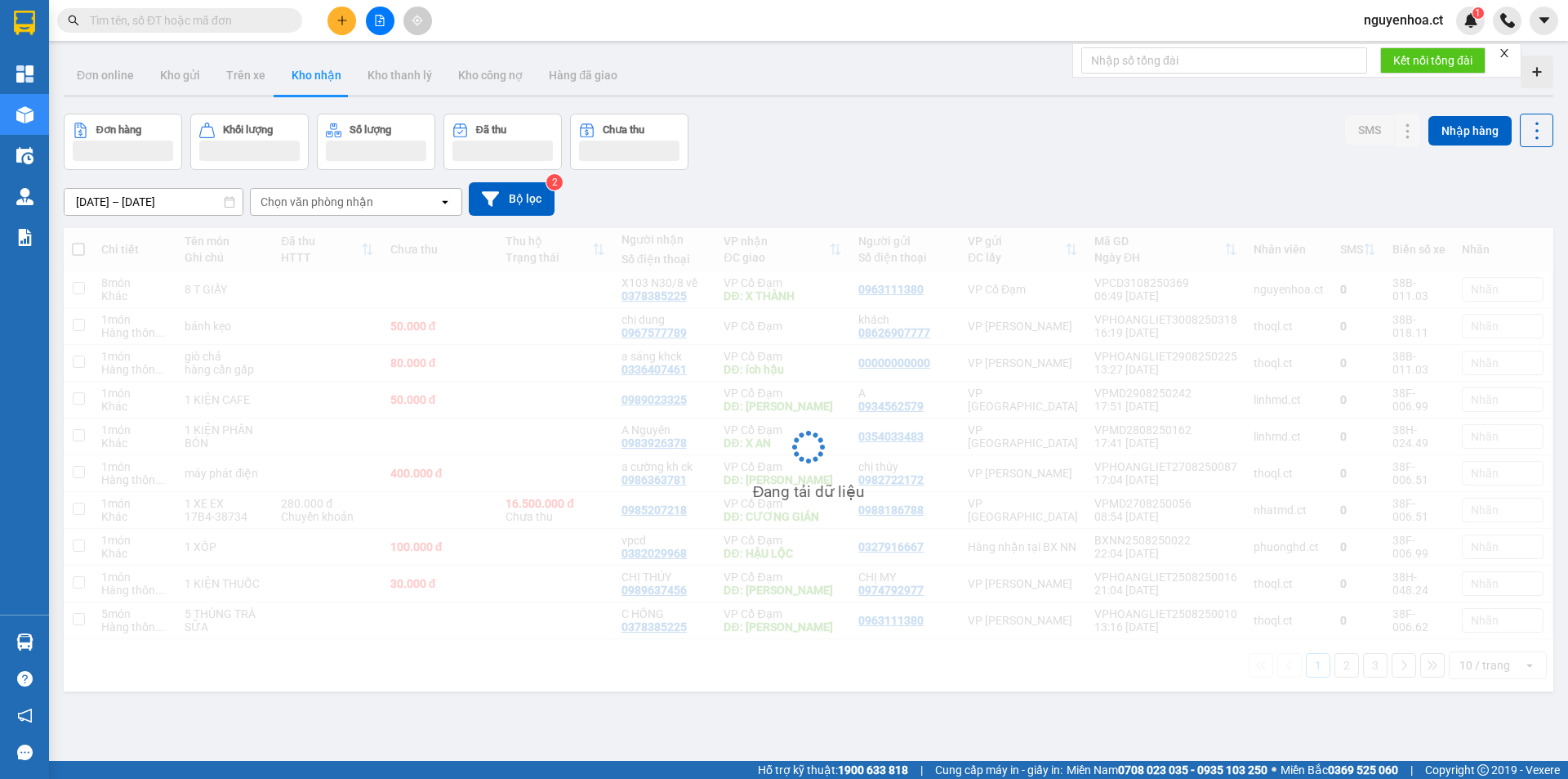
click at [425, 204] on div "Chọn văn phòng nhận" at bounding box center [344, 201] width 188 height 26
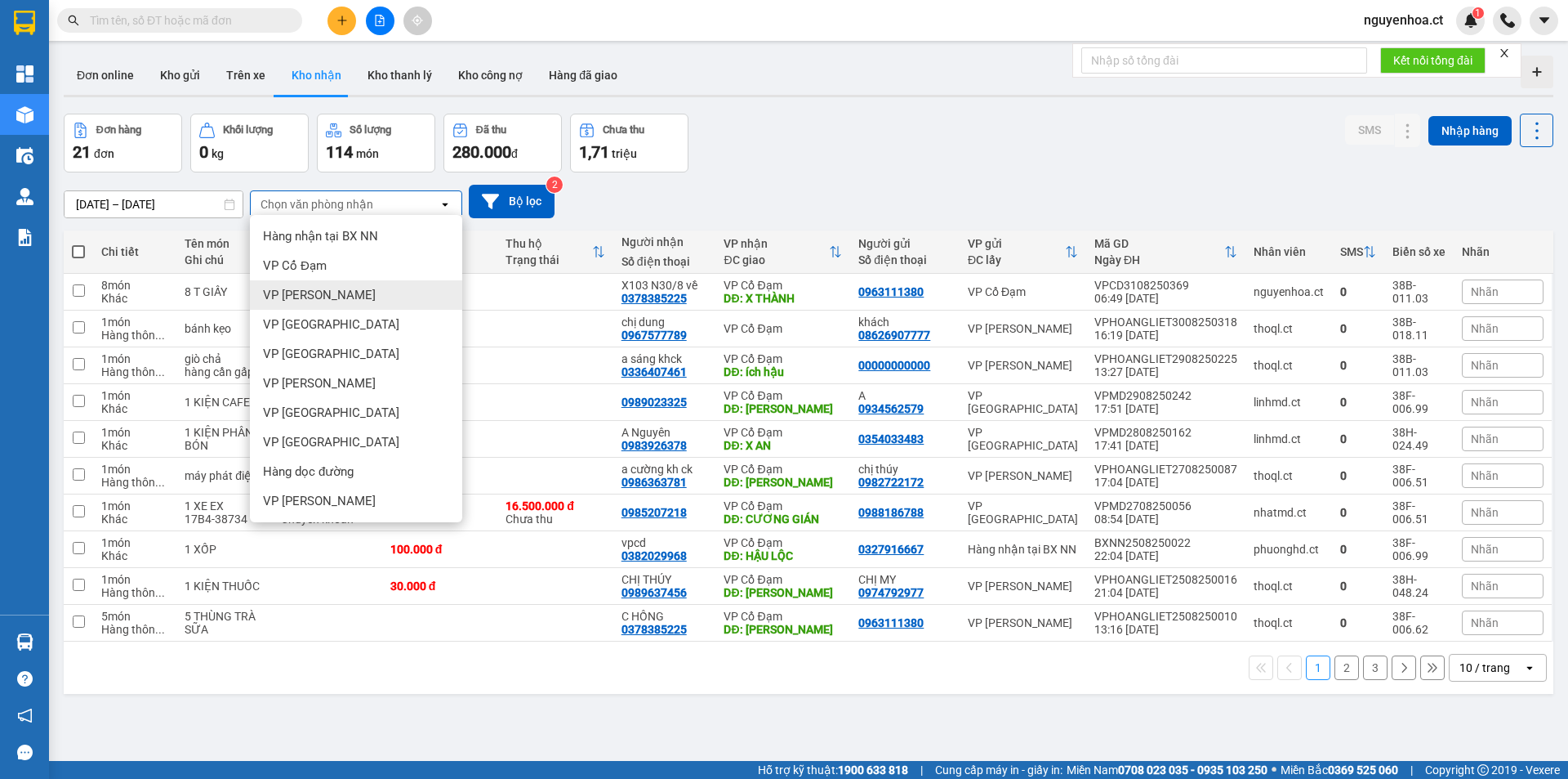
click at [373, 304] on div "VP [PERSON_NAME]" at bounding box center [356, 294] width 213 height 29
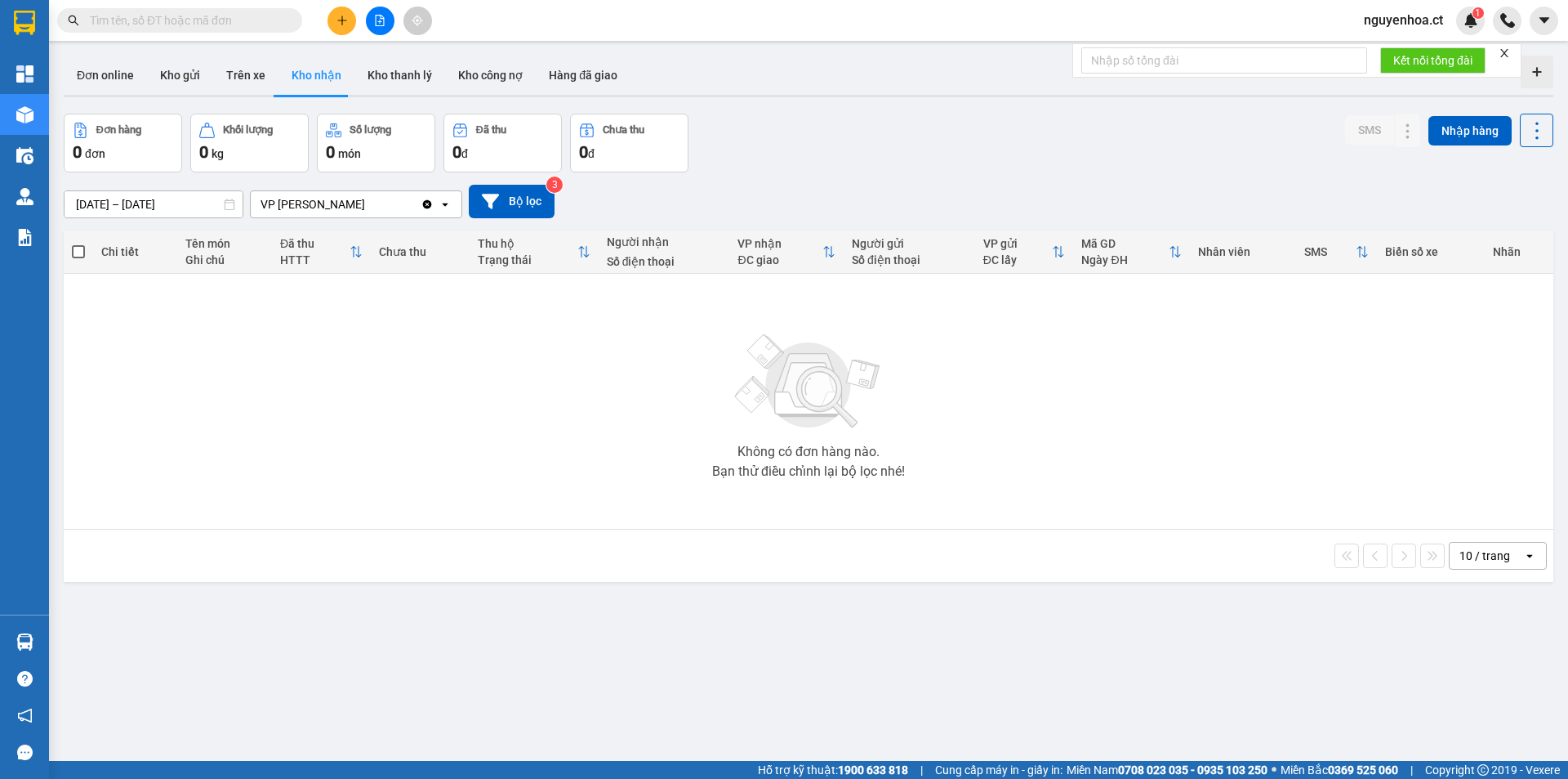
click at [370, 205] on div "VP [PERSON_NAME]" at bounding box center [336, 204] width 170 height 26
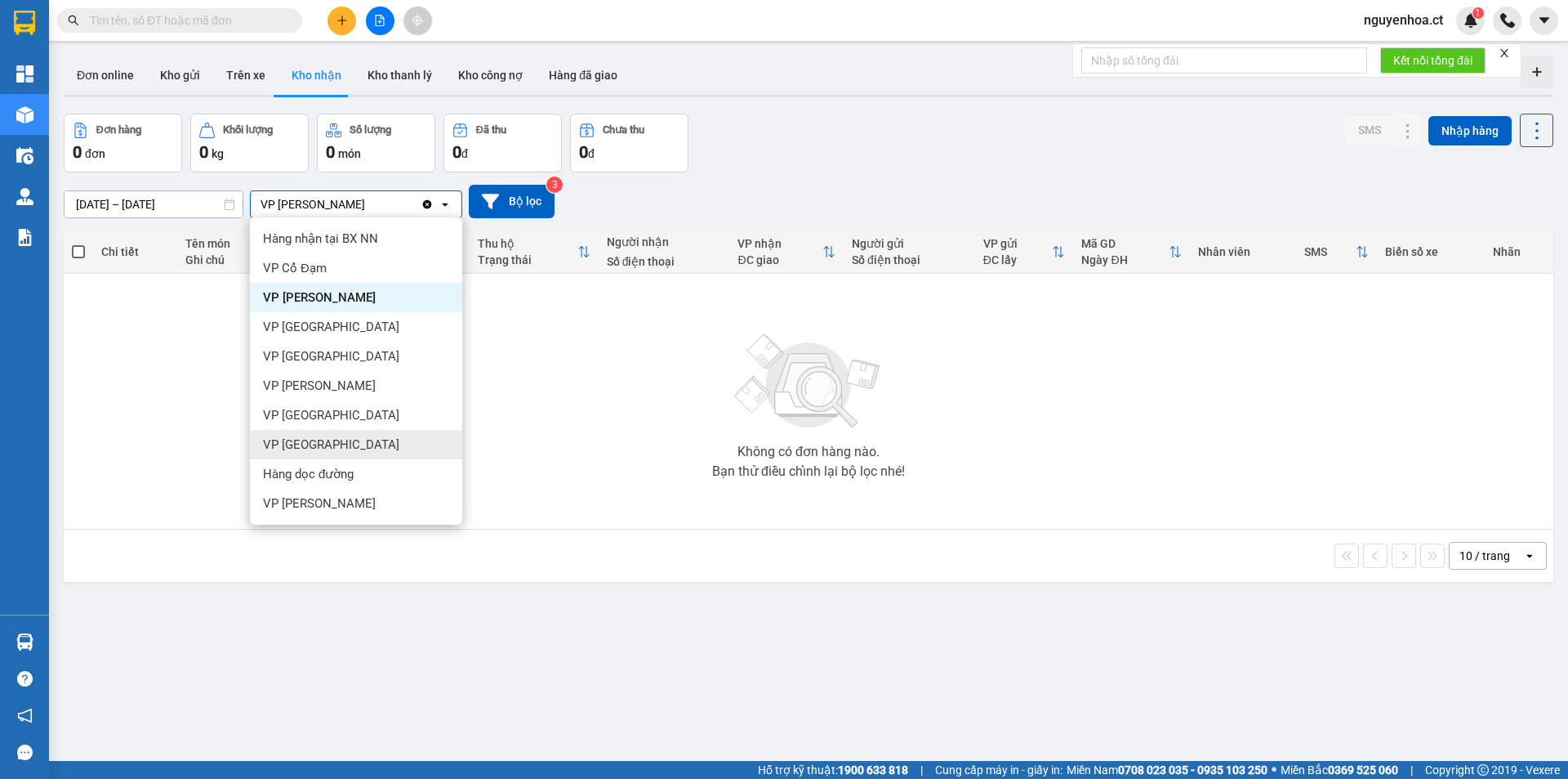
click at [373, 435] on div "VP [GEOGRAPHIC_DATA]" at bounding box center [356, 444] width 213 height 29
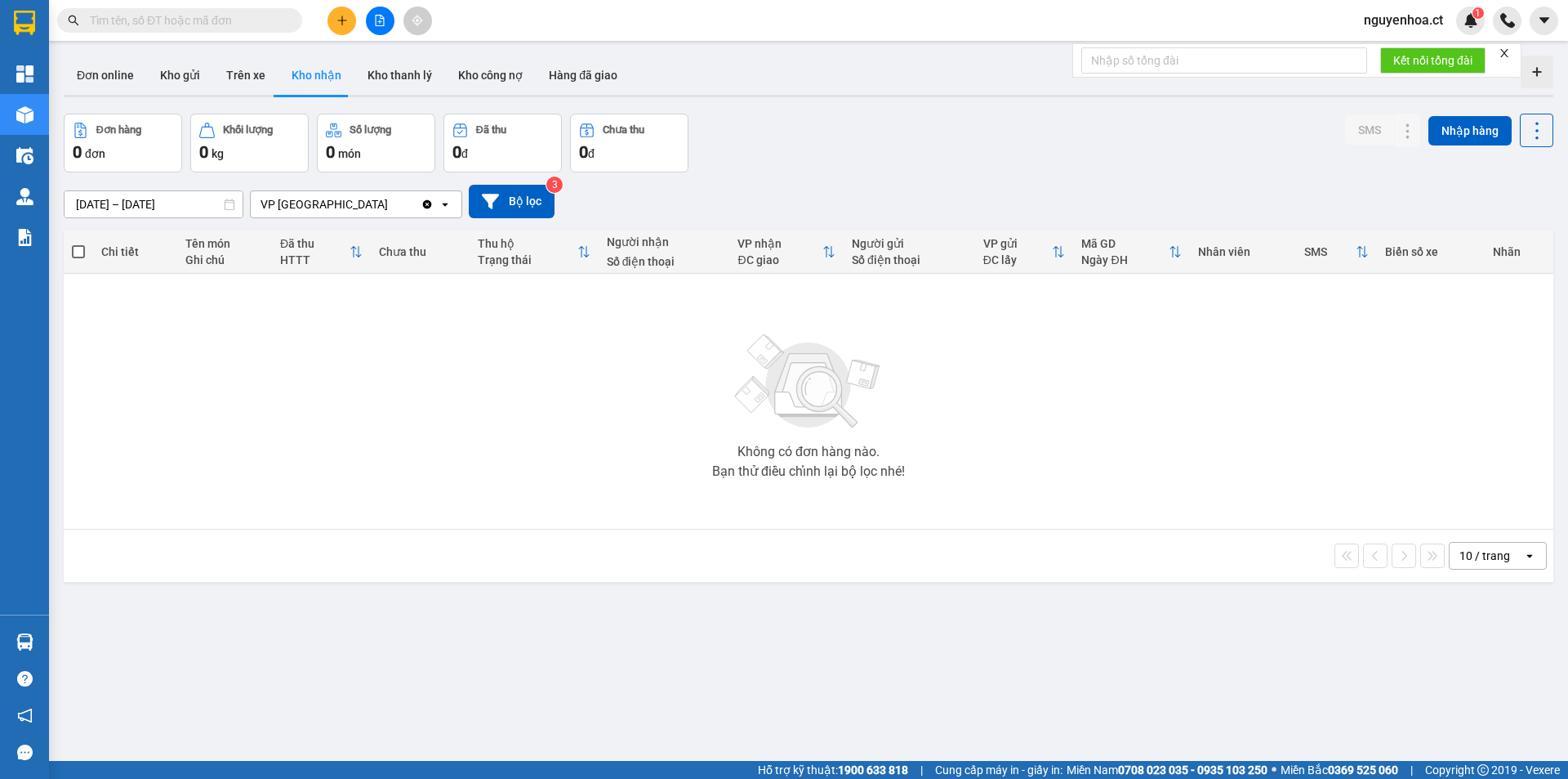
click at [425, 205] on icon "Clear value" at bounding box center [428, 204] width 9 height 9
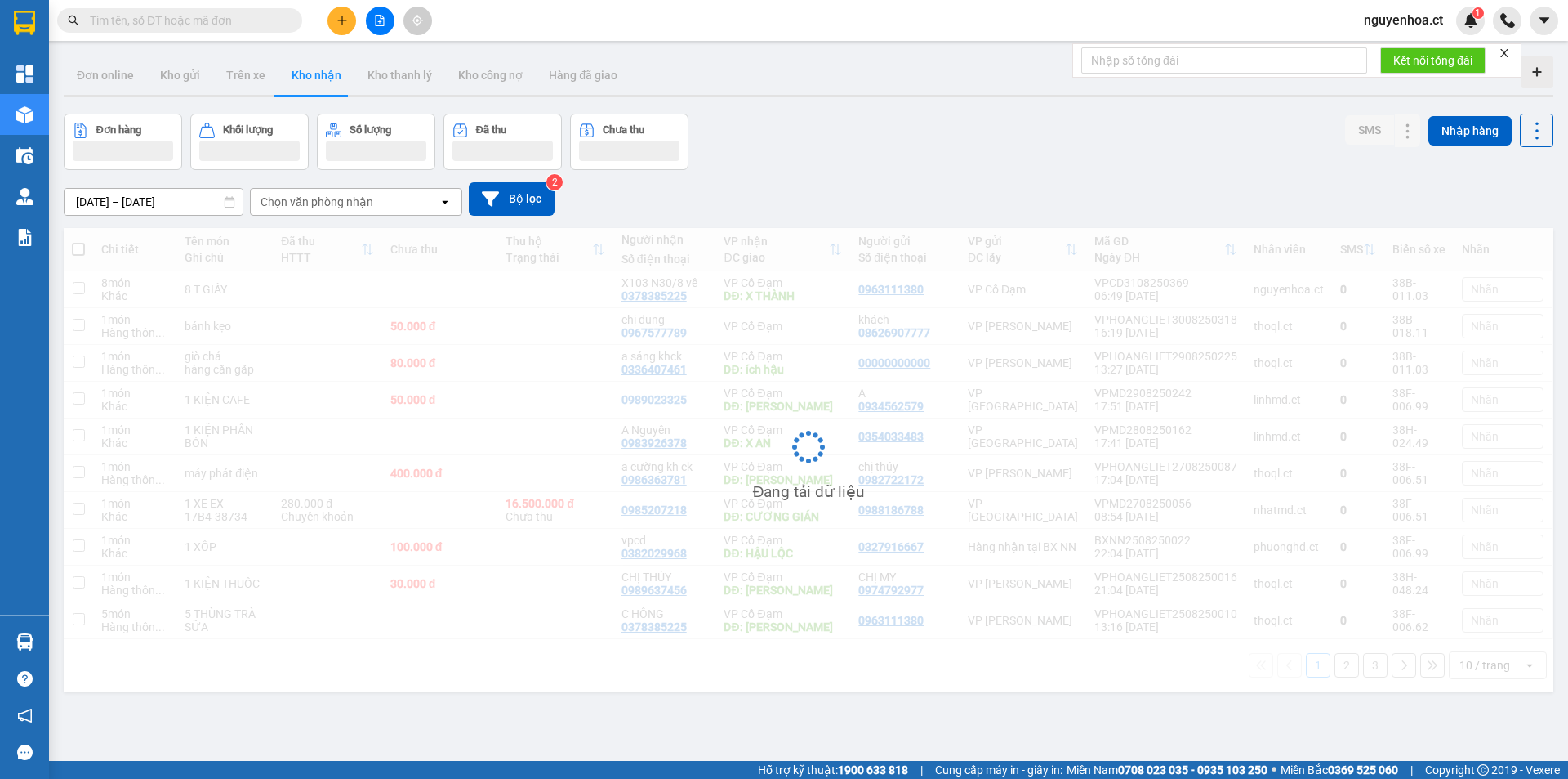
click at [391, 198] on div "Chọn văn phòng nhận" at bounding box center [344, 201] width 188 height 26
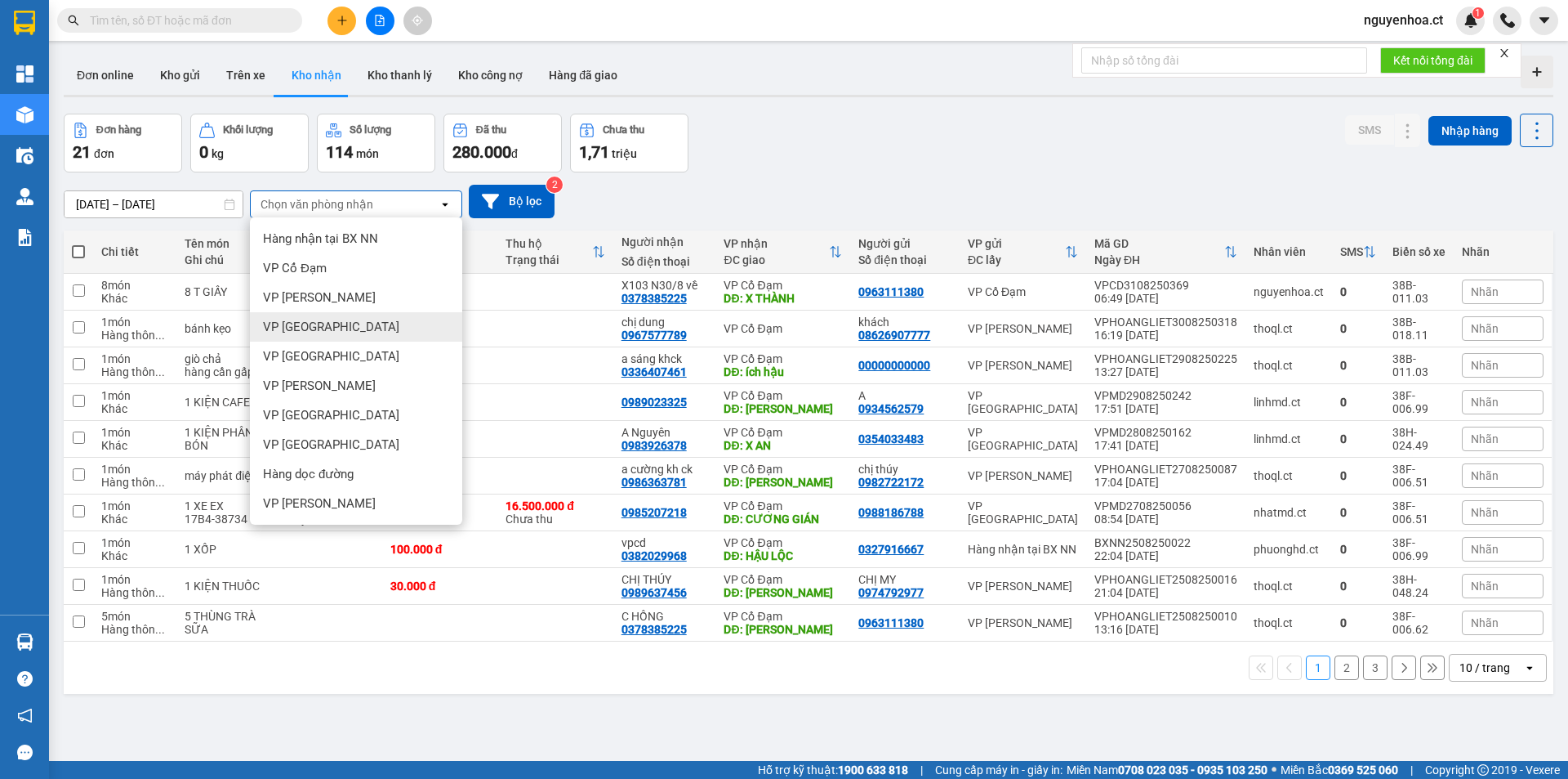
click at [323, 324] on span "VP [GEOGRAPHIC_DATA]" at bounding box center [332, 327] width 137 height 17
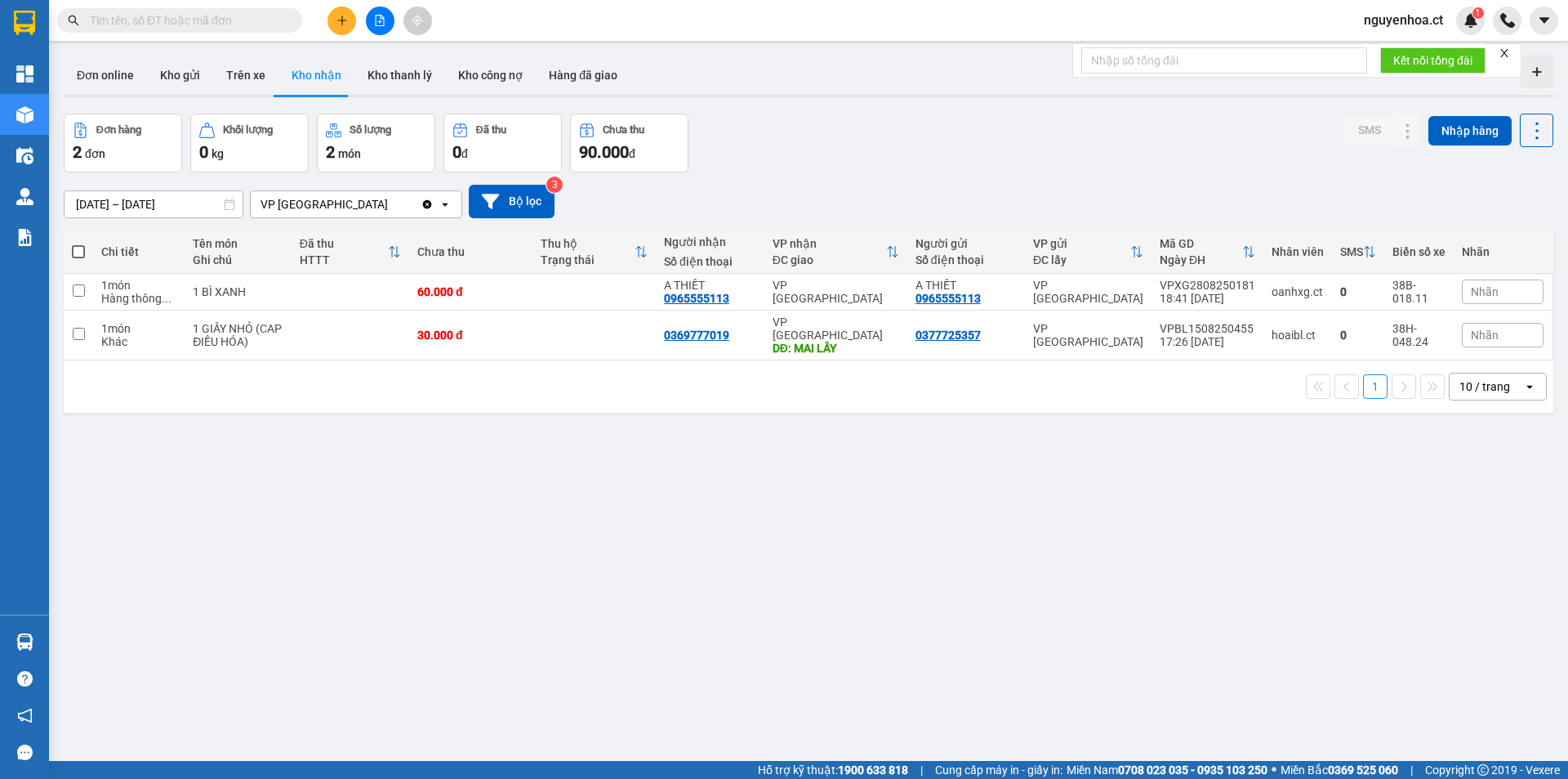
click at [161, 196] on input "[DATE] – [DATE]" at bounding box center [153, 204] width 178 height 26
drag, startPoint x: 538, startPoint y: 494, endPoint x: 504, endPoint y: 449, distance: 56.4
click at [539, 493] on div "ver 1.8.143 Đơn online Kho gửi Trên xe Kho nhận Kho thanh lý Kho công nợ Hàng đ…" at bounding box center [809, 439] width 1503 height 779
click at [425, 199] on icon "Clear value" at bounding box center [428, 204] width 13 height 13
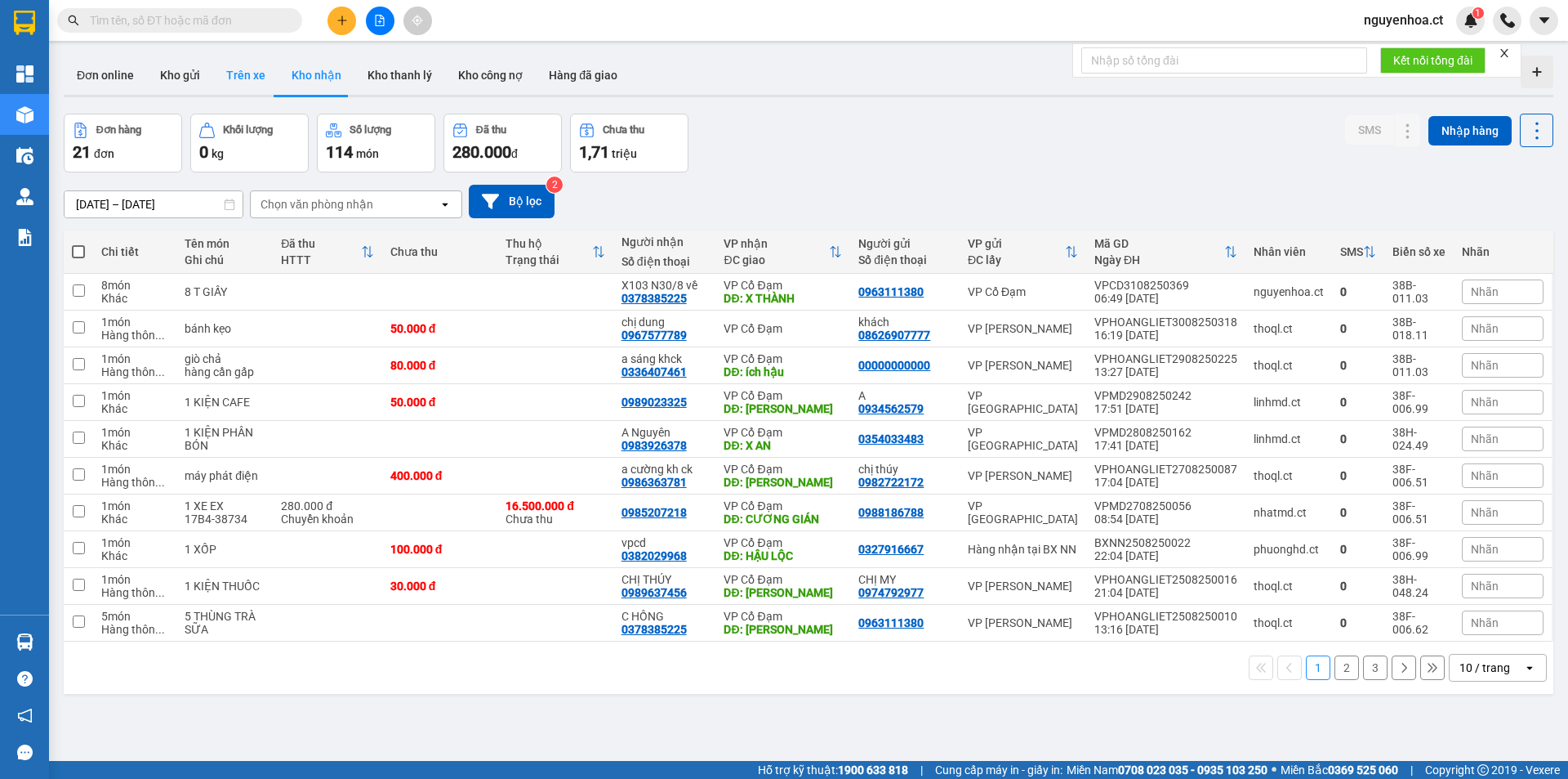
click at [248, 77] on button "Trên xe" at bounding box center [246, 75] width 65 height 39
type input "[DATE] – [DATE]"
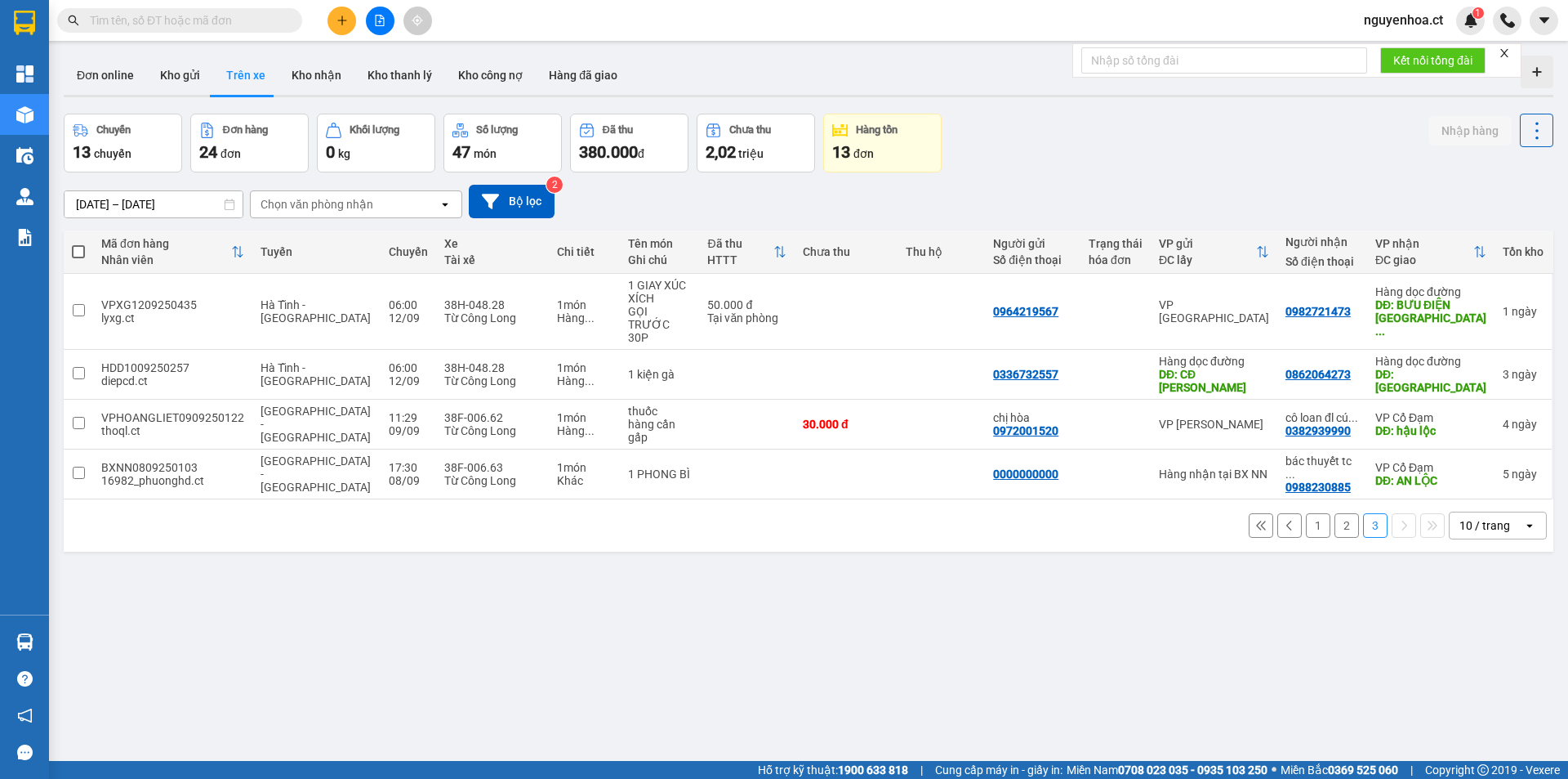
click at [268, 18] on input "text" at bounding box center [186, 21] width 193 height 18
click at [183, 29] on span at bounding box center [180, 20] width 245 height 24
click at [194, 20] on input "text" at bounding box center [186, 21] width 193 height 18
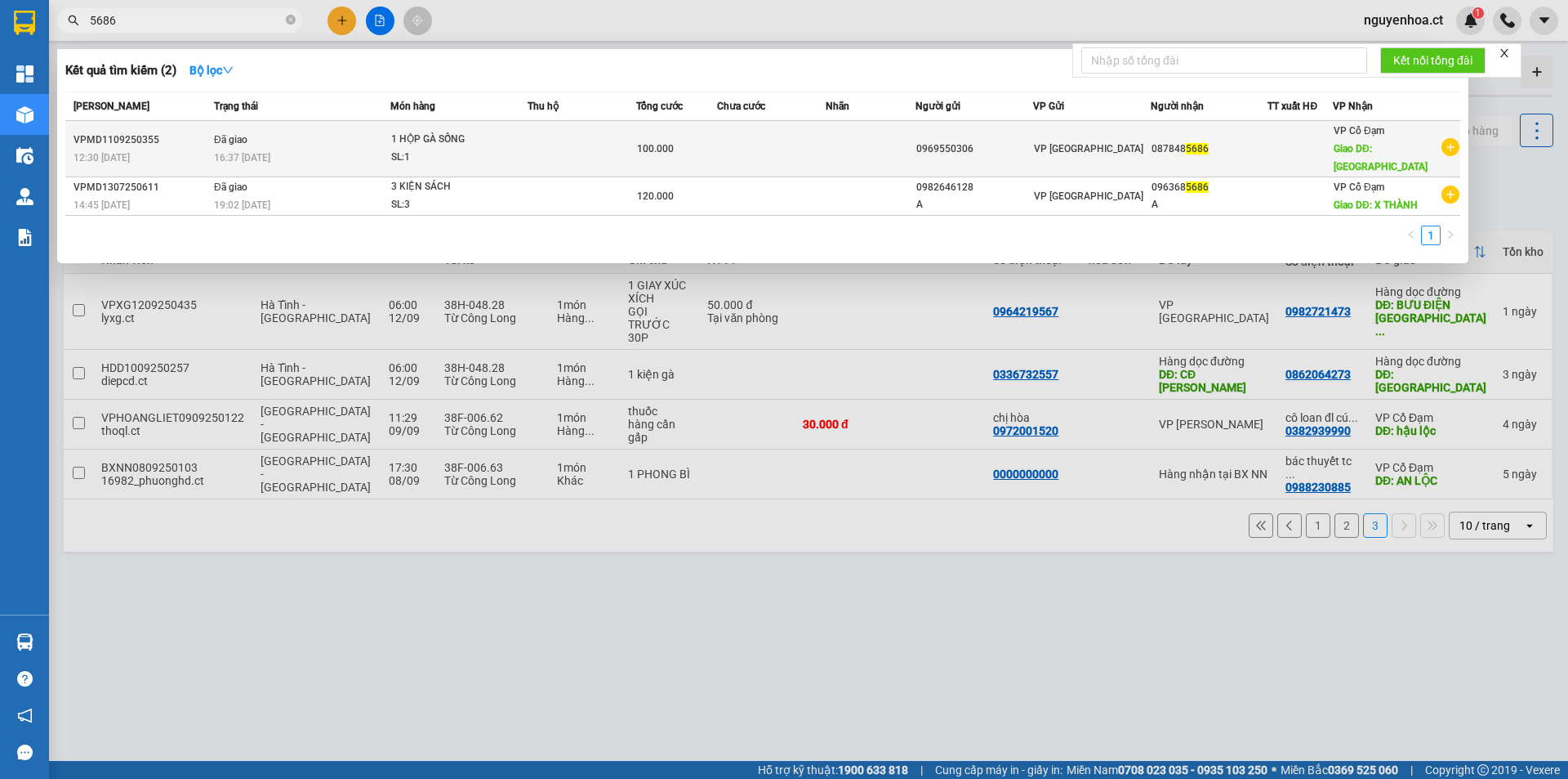
type input "5686"
click at [283, 148] on div "16:37 [DATE]" at bounding box center [302, 158] width 176 height 18
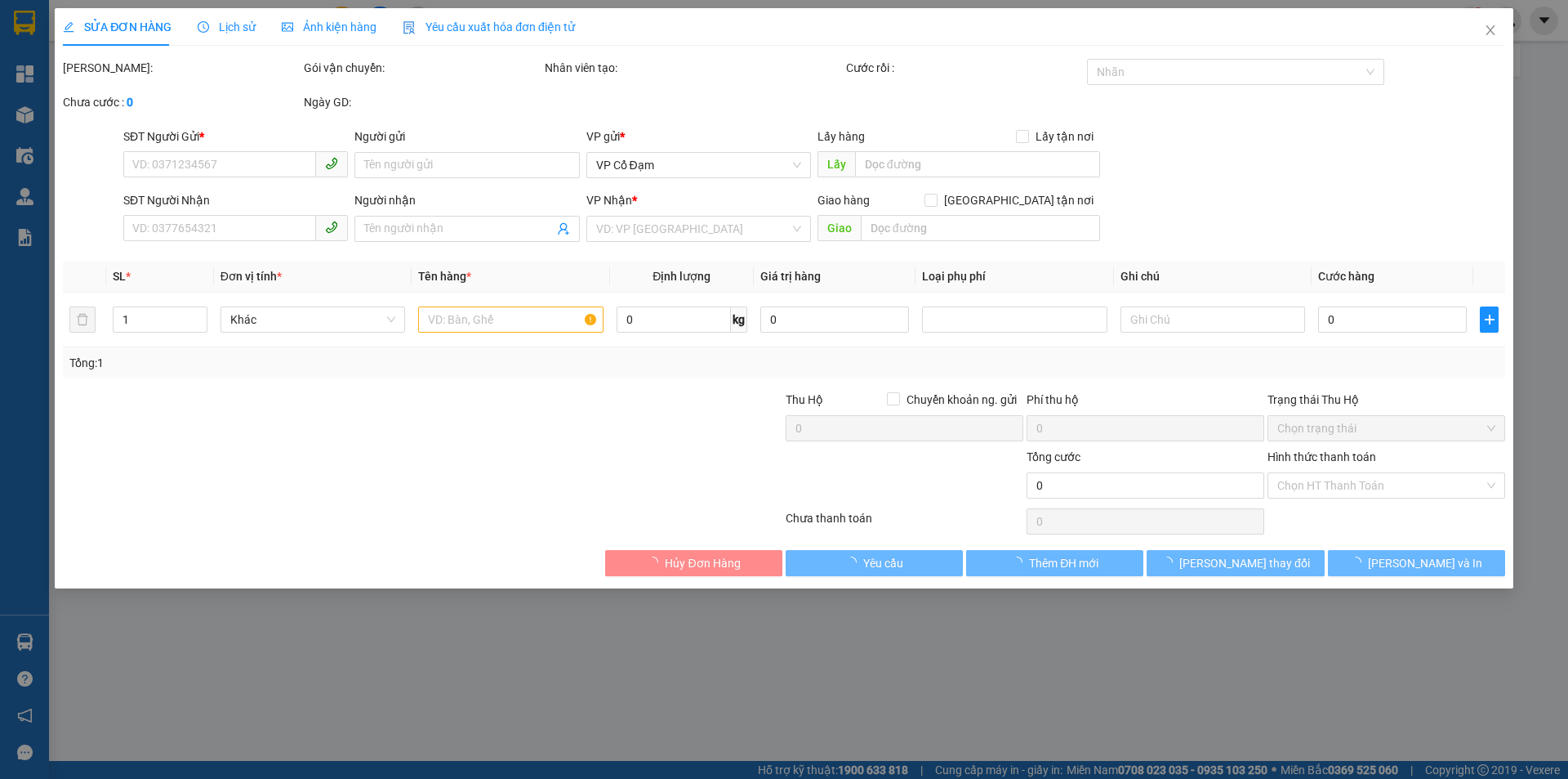
type input "0969550306"
type input "0878485686"
type input "BÌNH LỘC"
type input "100.000"
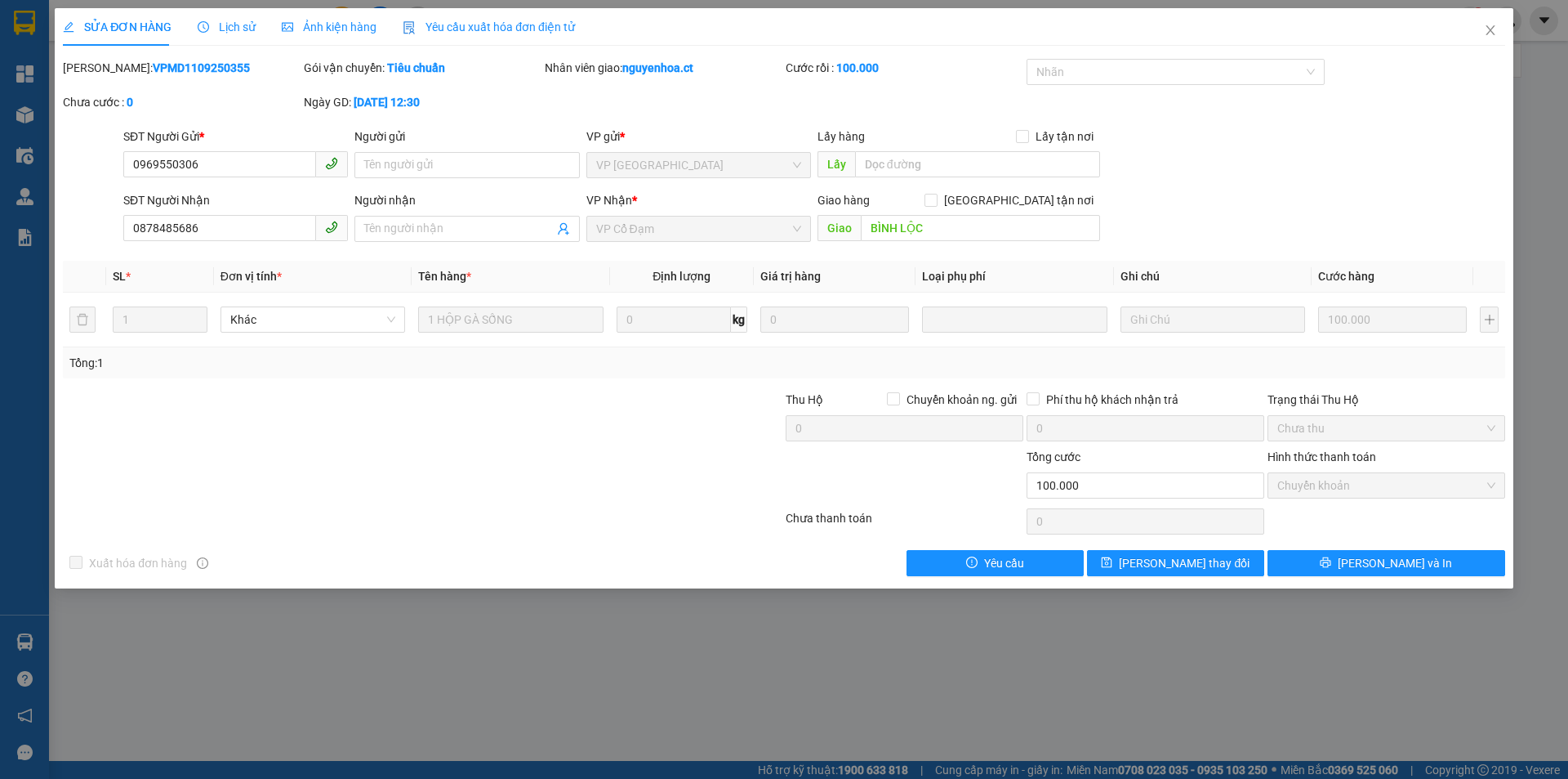
click at [236, 20] on span "Lịch sử" at bounding box center [227, 27] width 58 height 13
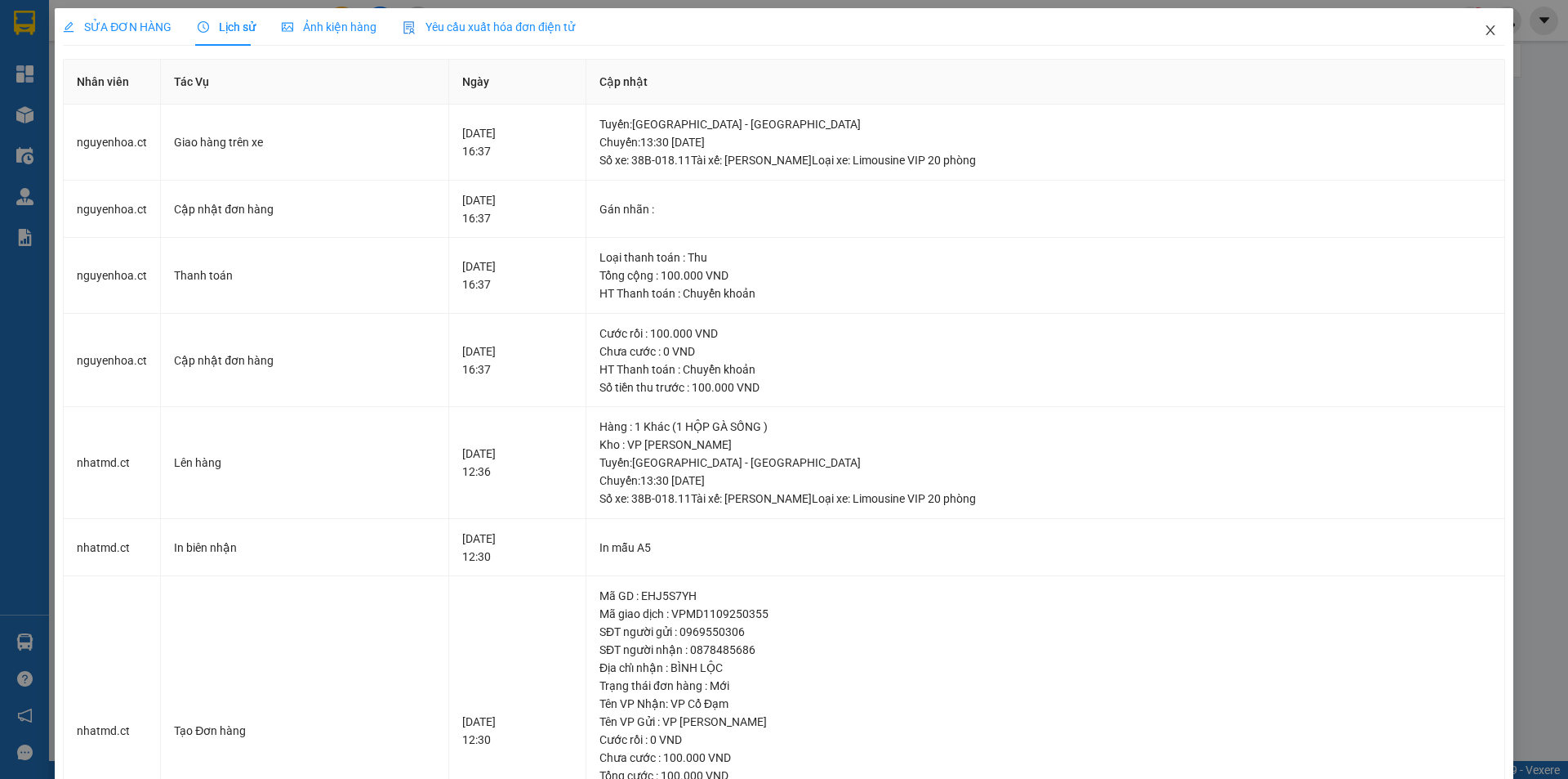
drag, startPoint x: 1482, startPoint y: 28, endPoint x: 708, endPoint y: 4, distance: 774.4
click at [1485, 28] on icon "close" at bounding box center [1491, 30] width 13 height 13
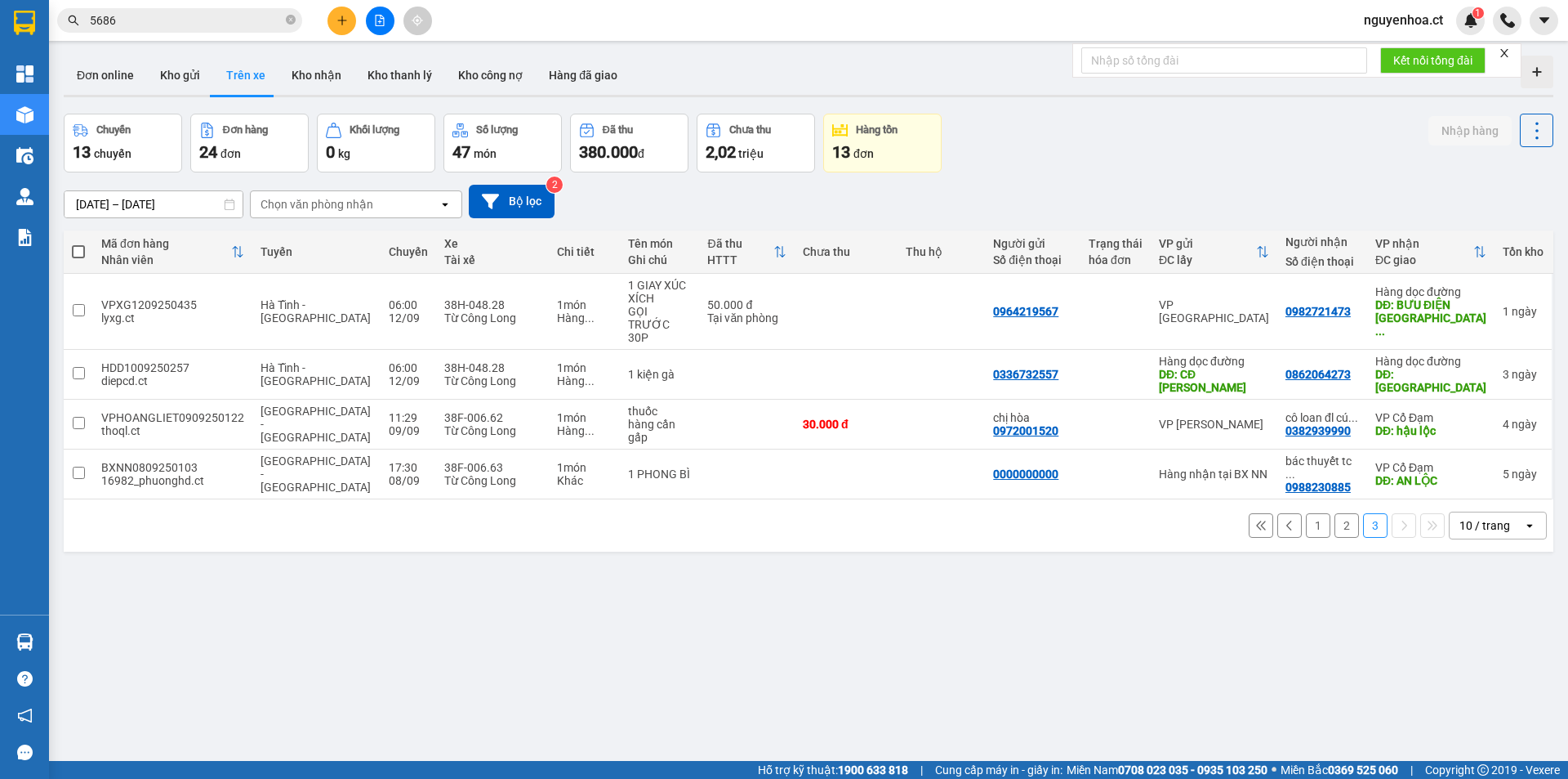
click at [289, 20] on icon "close-circle" at bounding box center [291, 20] width 10 height 10
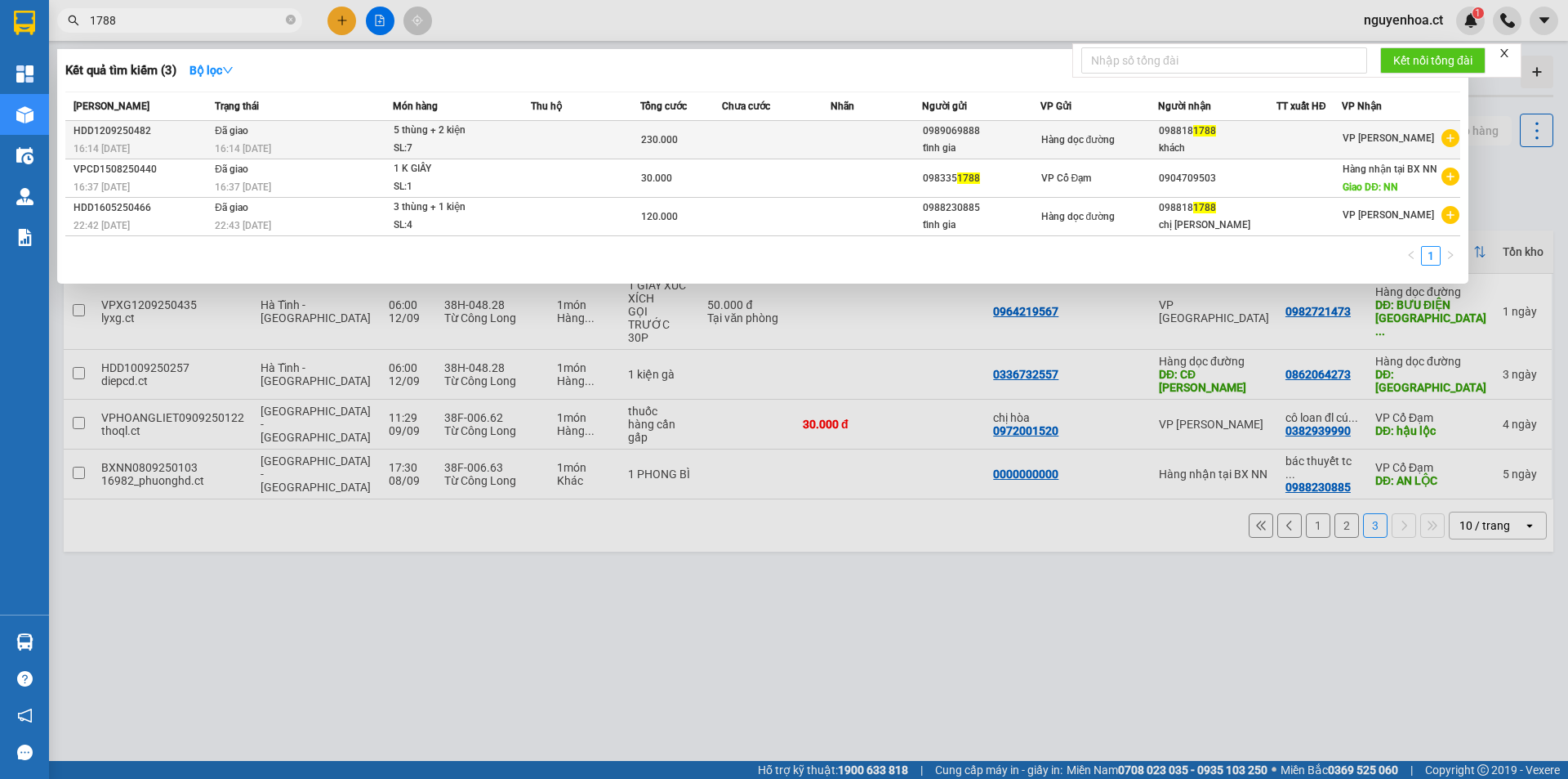
type input "1788"
click at [249, 138] on td "Đã giao 16:14 [DATE]" at bounding box center [302, 140] width 183 height 38
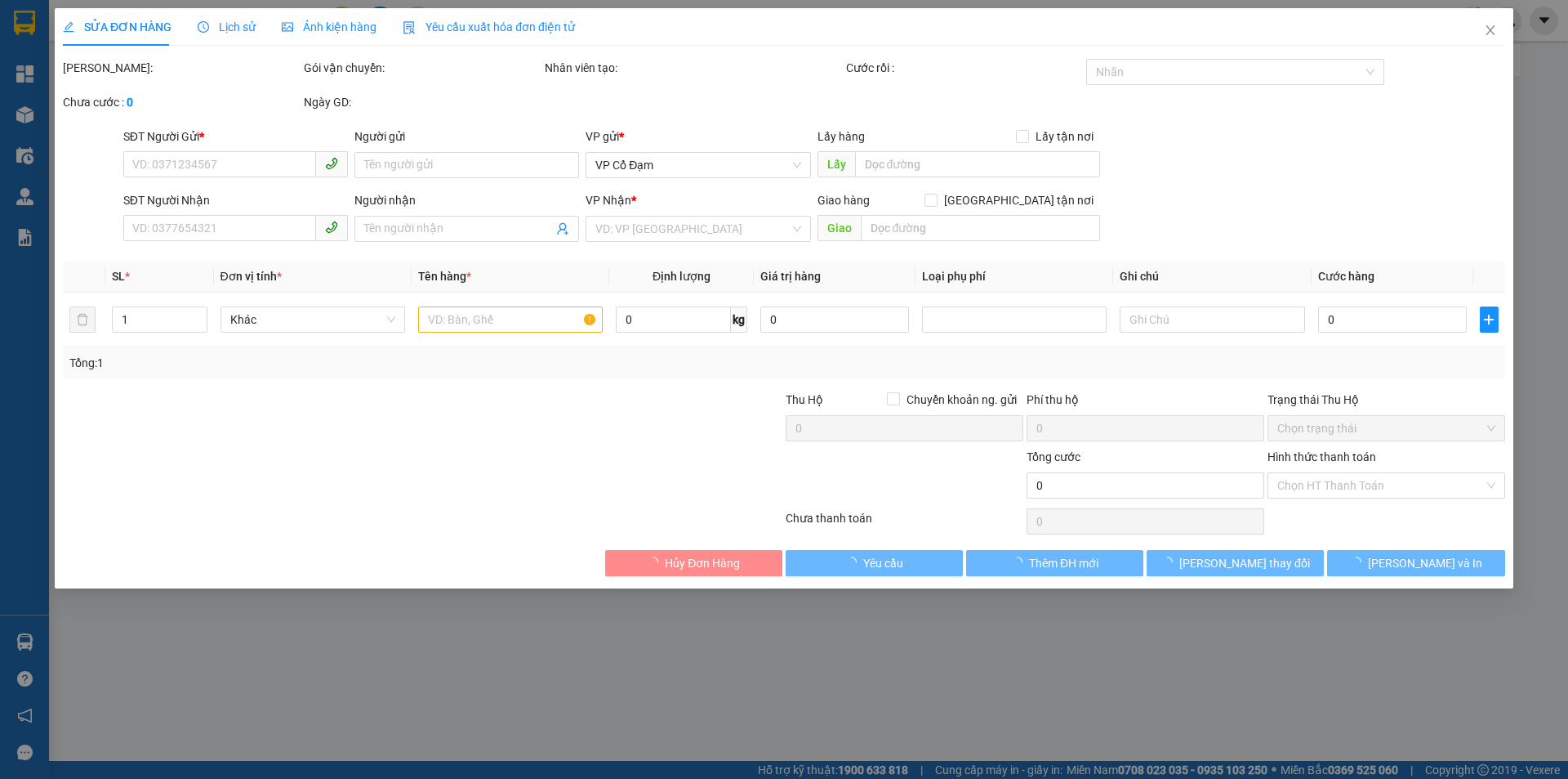
type input "0989069888"
type input "tĩnh gia"
type input "0988181788"
type input "khách"
type input "230.000"
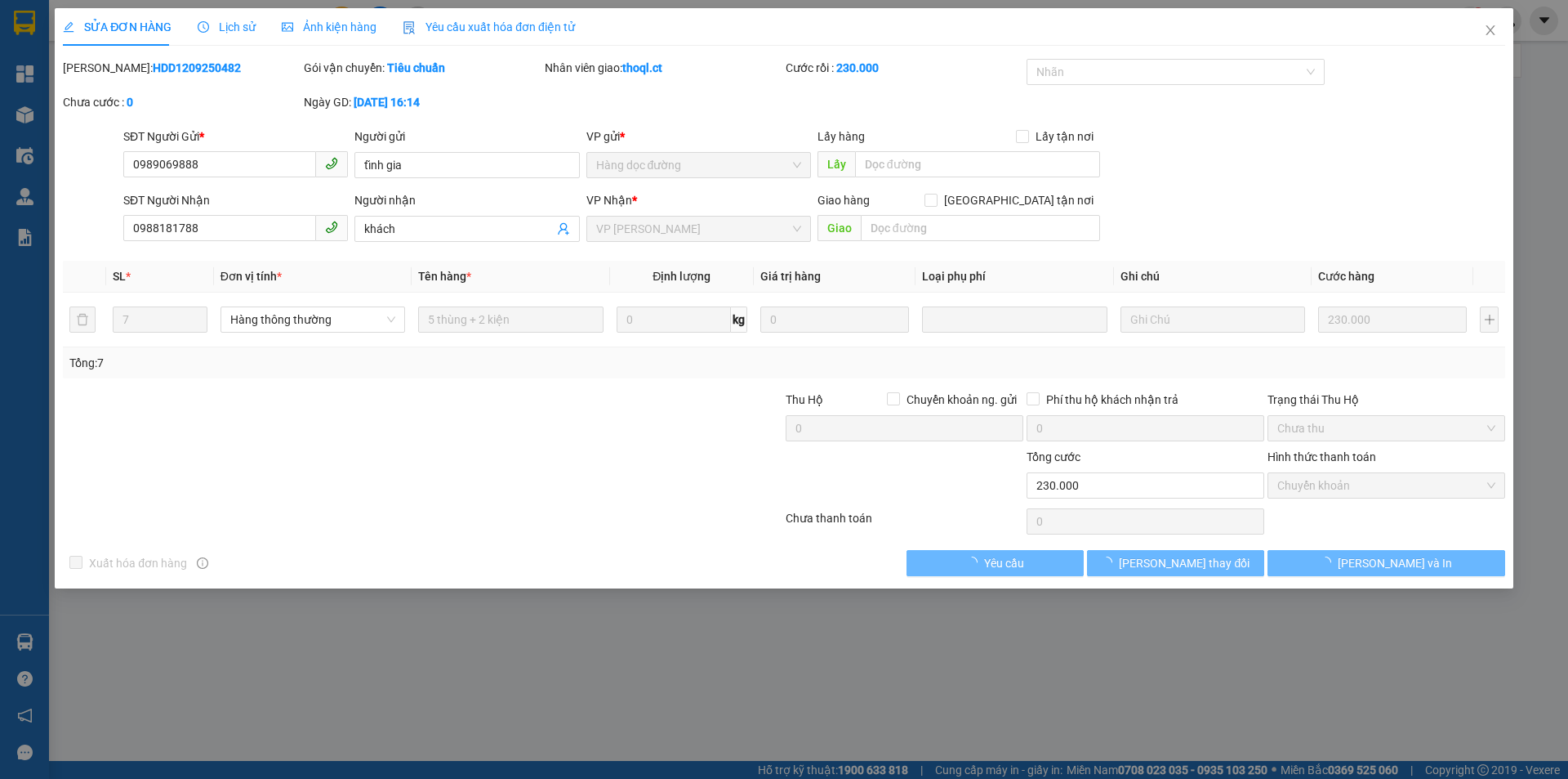
click at [230, 24] on span "Lịch sử" at bounding box center [227, 27] width 58 height 13
